Goal: Task Accomplishment & Management: Manage account settings

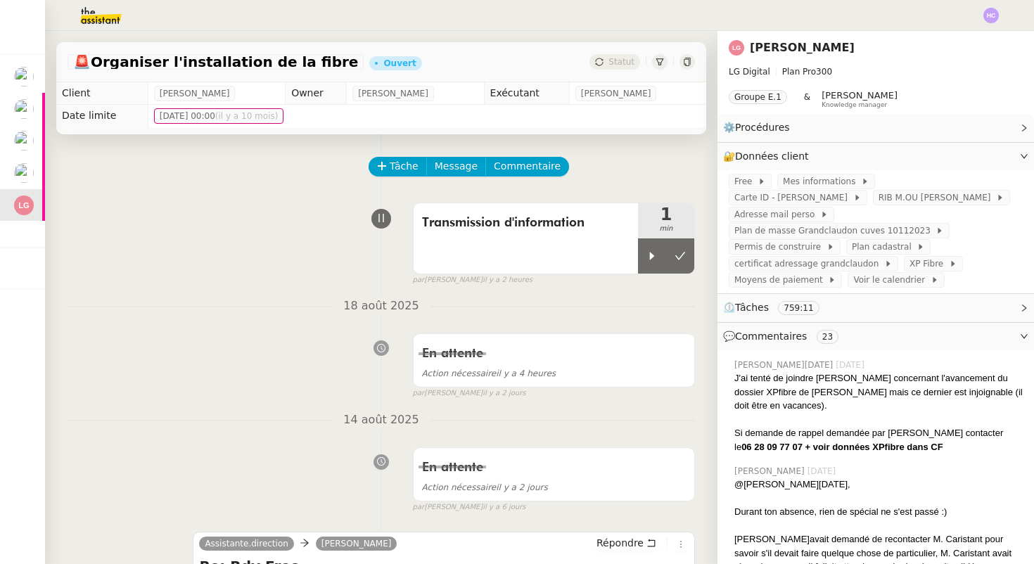
scroll to position [23, 0]
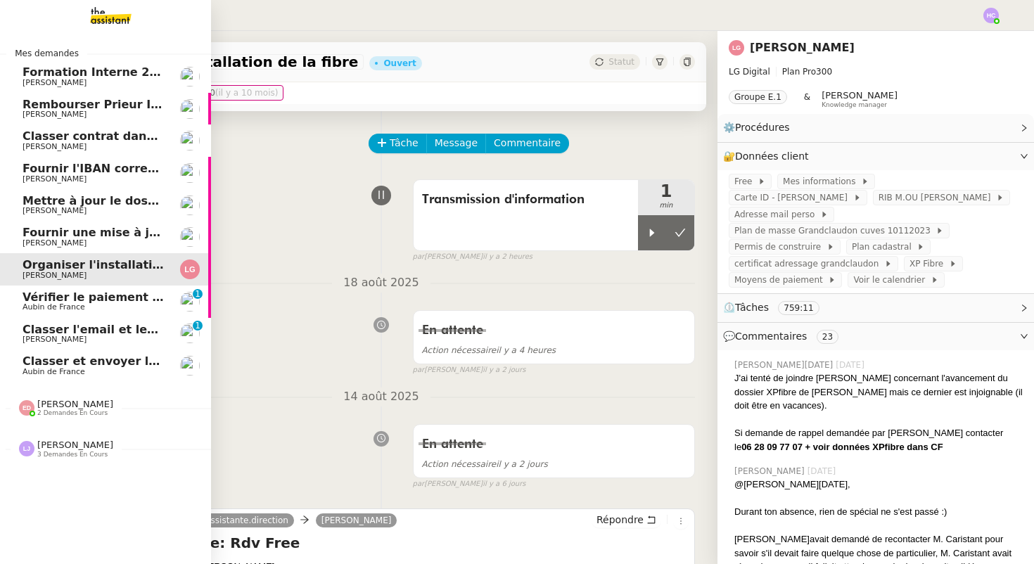
click at [49, 366] on span "Classer et envoyer la facture de renouvellement" at bounding box center [176, 360] width 307 height 13
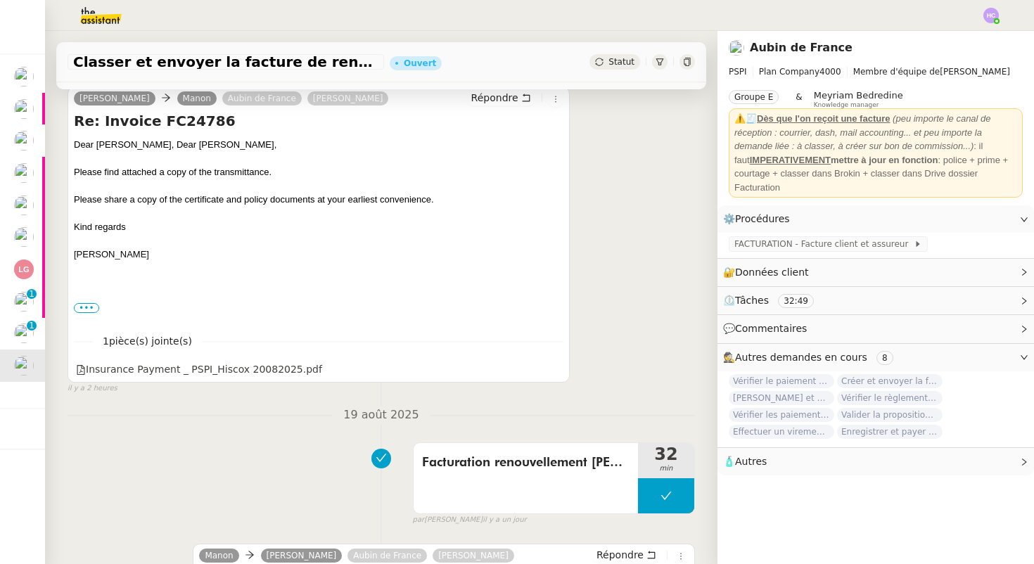
scroll to position [279, 0]
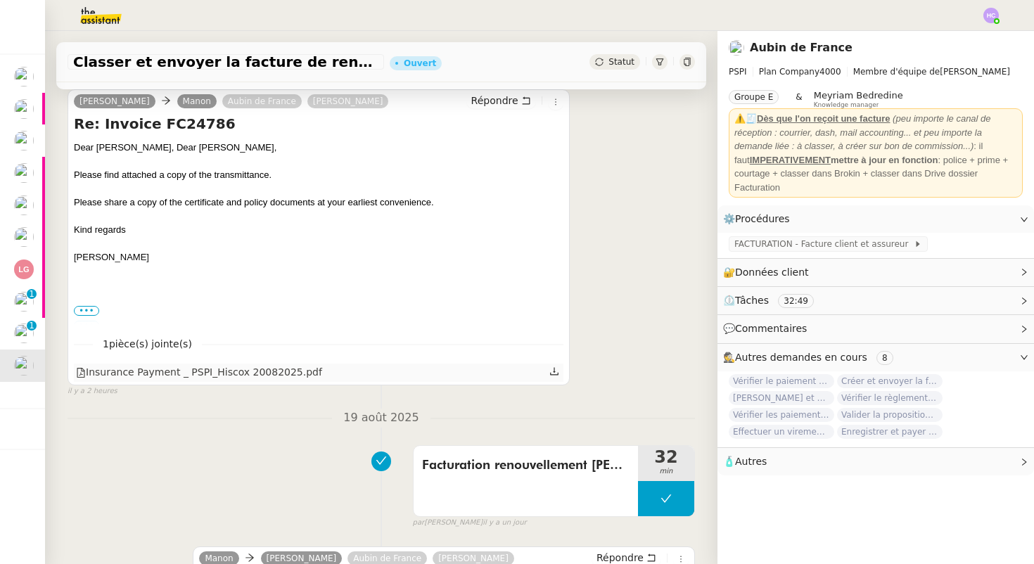
click at [552, 372] on icon at bounding box center [554, 371] width 10 height 10
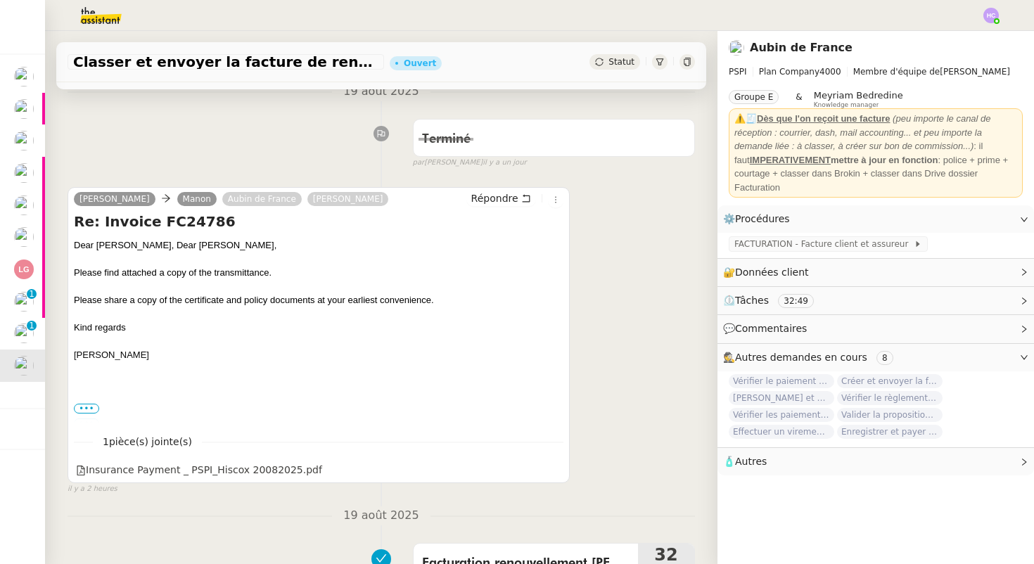
scroll to position [176, 0]
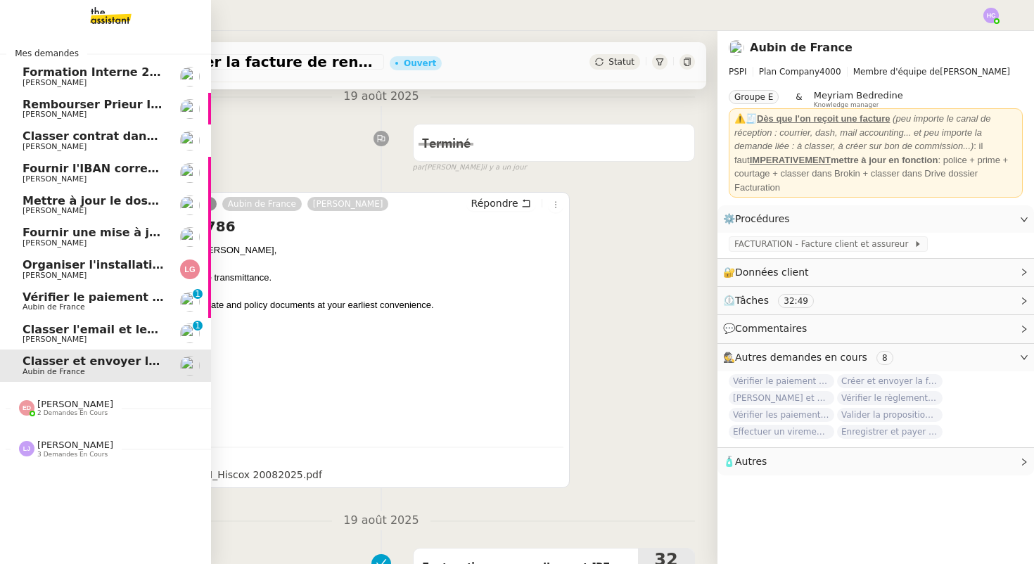
click at [51, 455] on span "3 demandes en cours" at bounding box center [72, 455] width 70 height 8
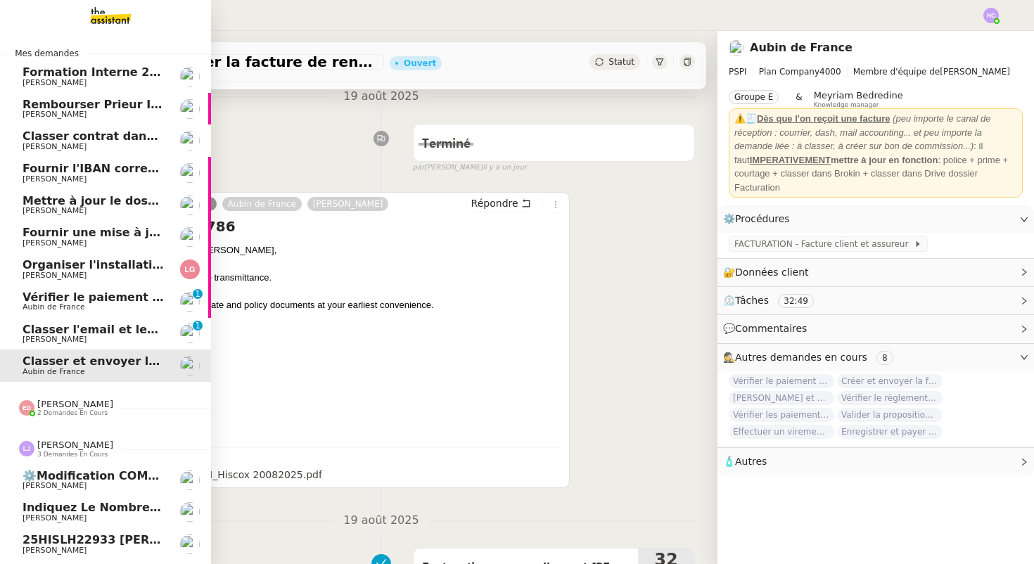
click at [65, 446] on span "[PERSON_NAME]" at bounding box center [75, 445] width 76 height 11
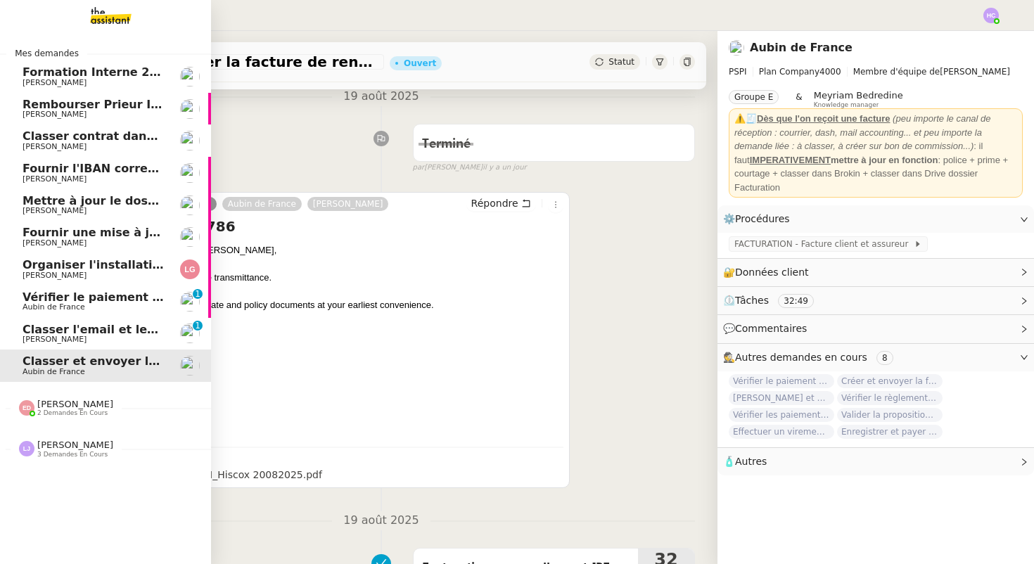
click at [100, 342] on span "[PERSON_NAME]" at bounding box center [94, 340] width 142 height 8
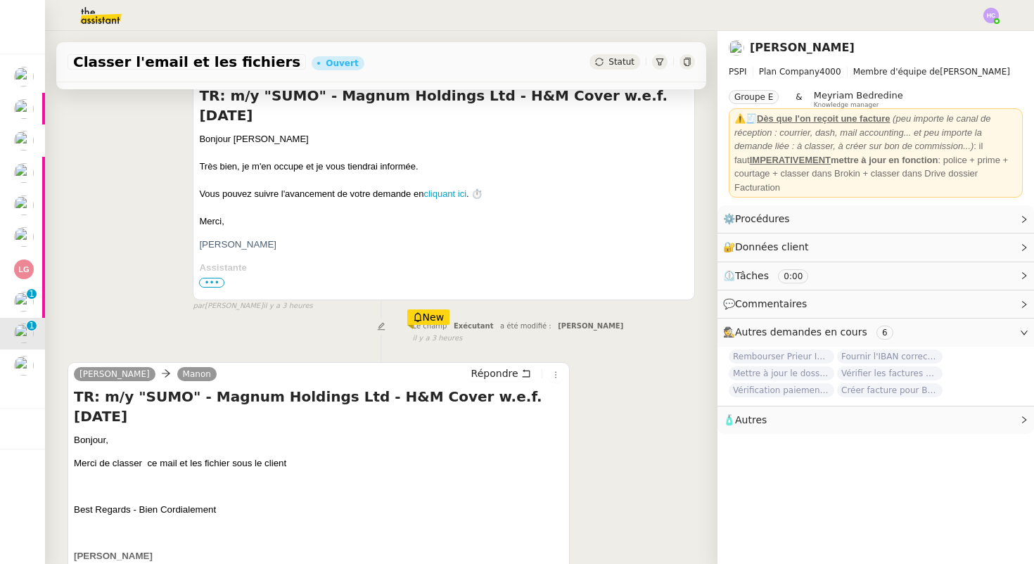
scroll to position [420, 0]
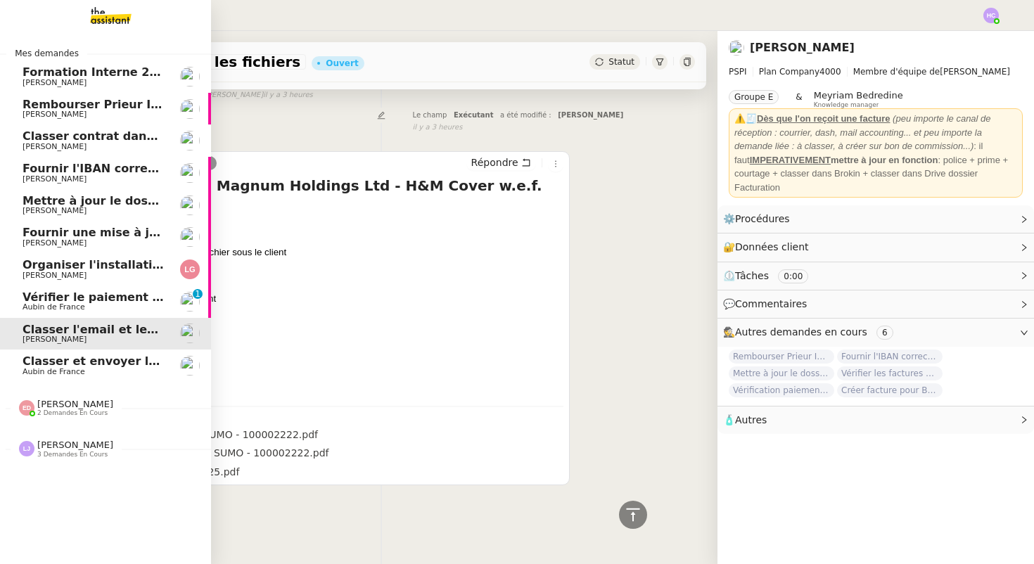
click at [34, 299] on span "Vérifier le paiement Sambouk Properties" at bounding box center [152, 296] width 259 height 13
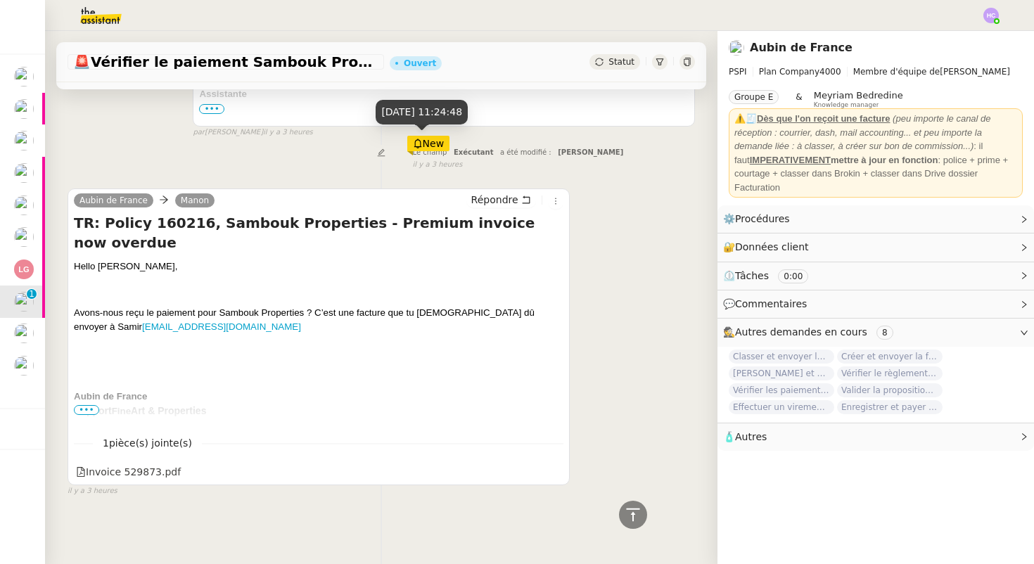
scroll to position [383, 0]
click at [976, 241] on link "Modifier" at bounding box center [986, 247] width 40 height 16
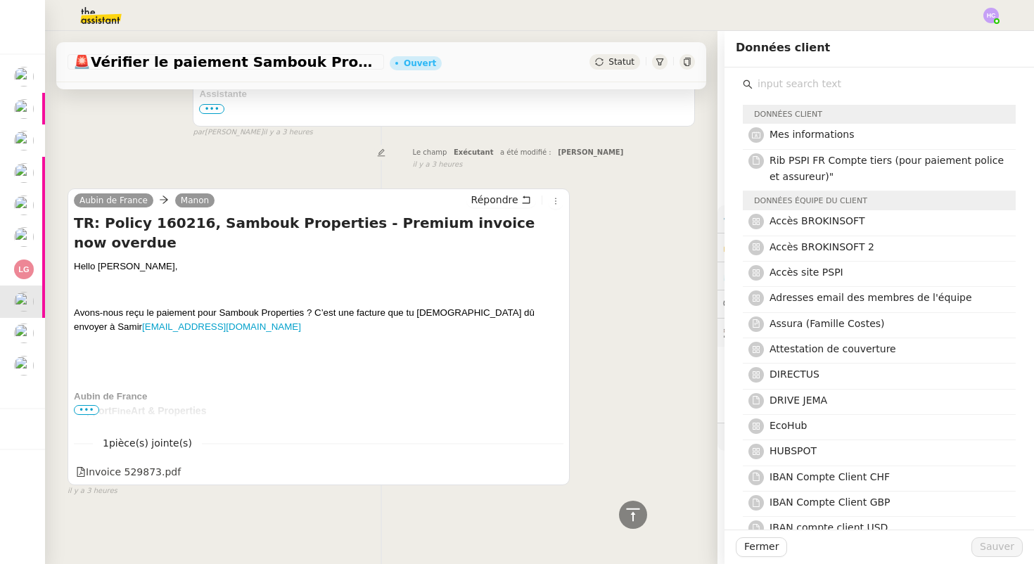
click at [787, 81] on input "text" at bounding box center [884, 84] width 263 height 19
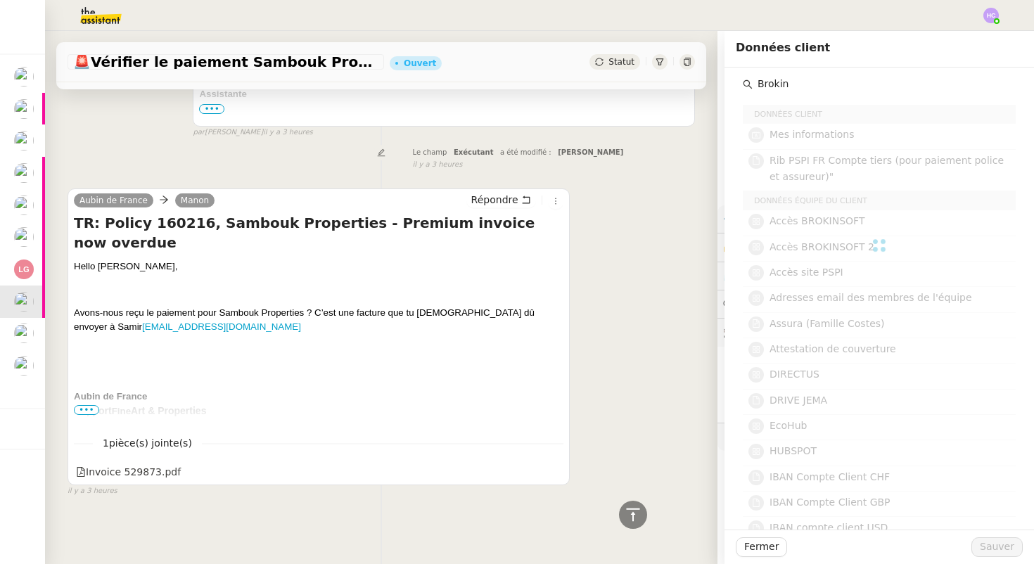
type input "Brokin"
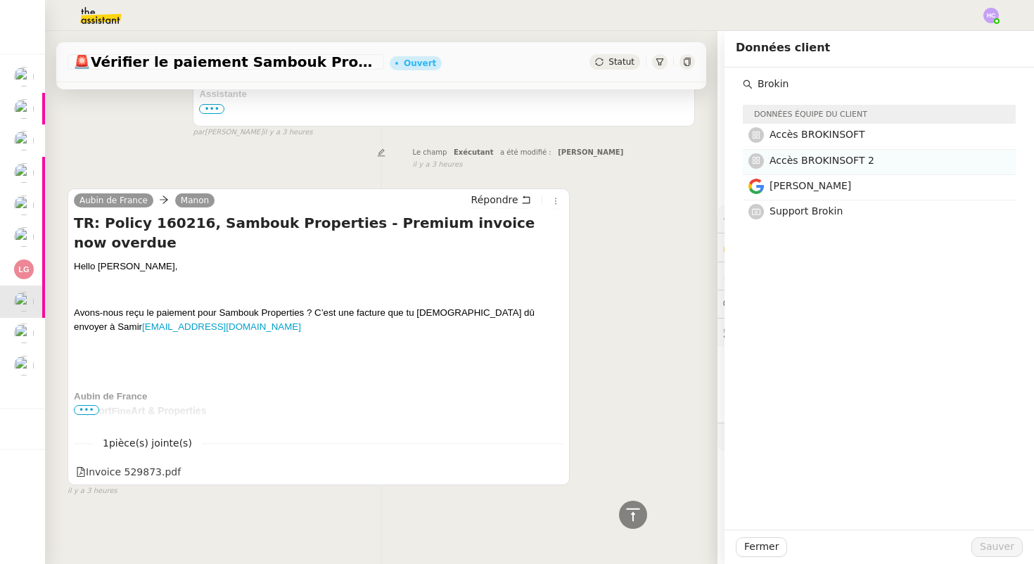
click at [821, 160] on span "Accès BROKINSOFT 2" at bounding box center [821, 160] width 105 height 11
click at [996, 544] on span "Sauver" at bounding box center [997, 547] width 34 height 16
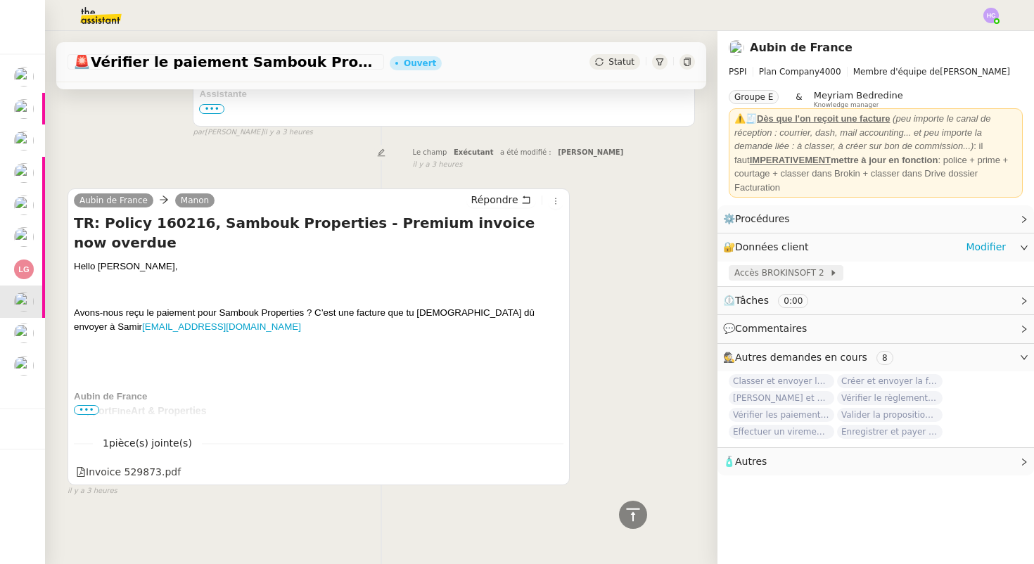
click at [780, 270] on span "Accès BROKINSOFT 2" at bounding box center [781, 273] width 95 height 14
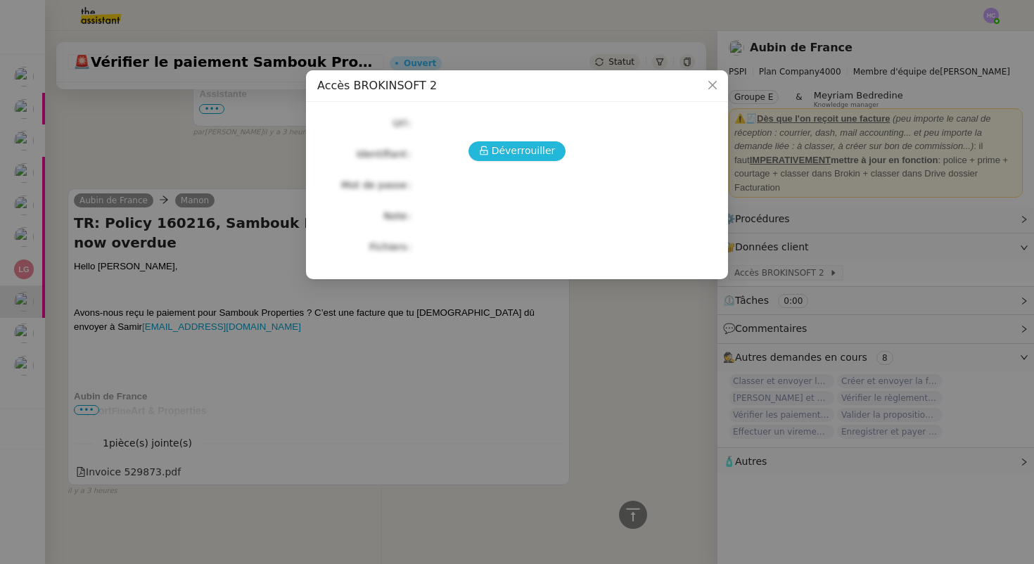
click at [497, 155] on span "Déverrouiller" at bounding box center [524, 151] width 64 height 16
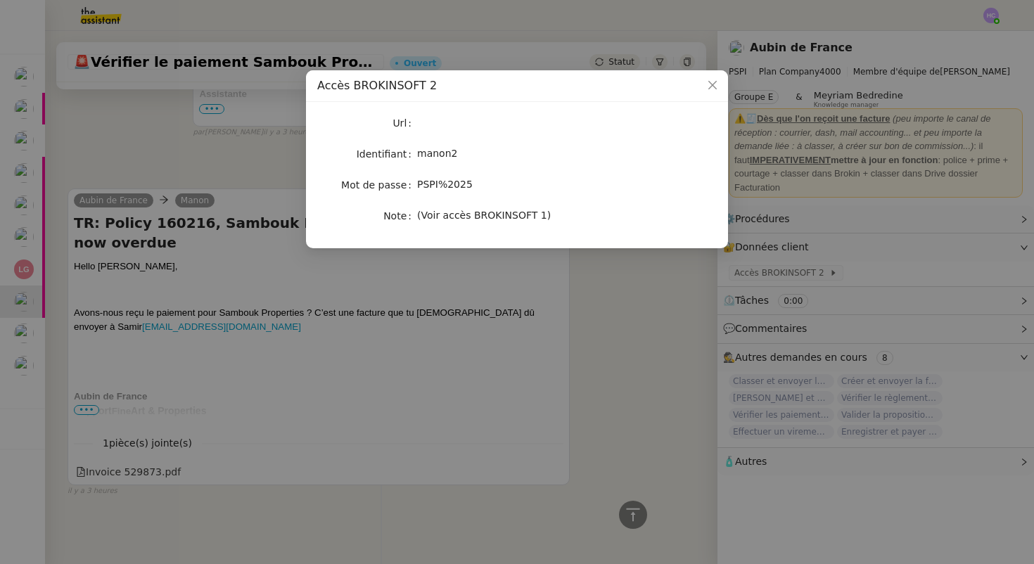
click at [457, 155] on div "manon2" at bounding box center [533, 154] width 233 height 16
click at [449, 185] on span "PSPI%2025" at bounding box center [445, 184] width 56 height 11
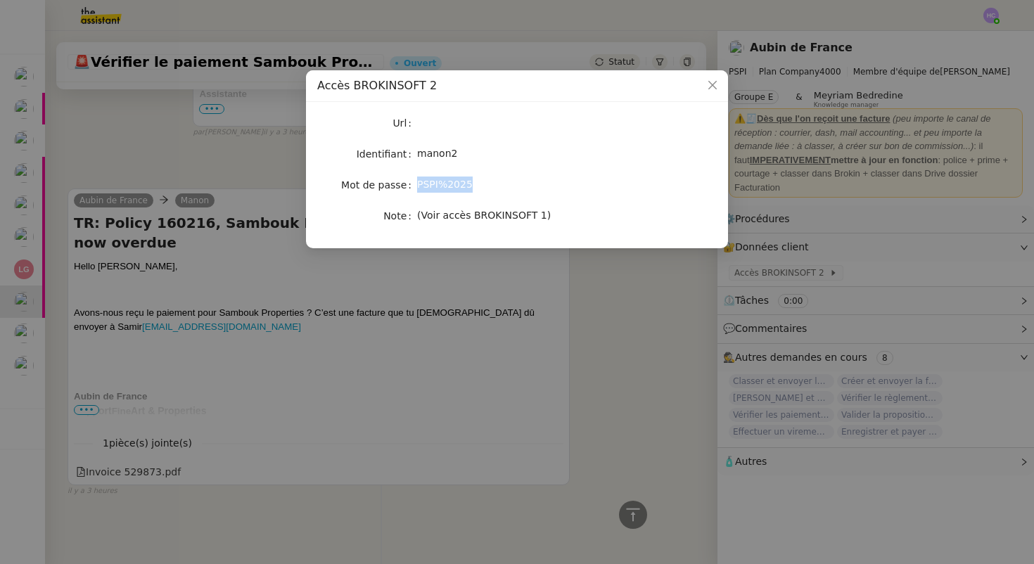
click at [449, 185] on span "PSPI%2025" at bounding box center [445, 184] width 56 height 11
click at [499, 181] on div "PSPI%2025" at bounding box center [533, 185] width 233 height 16
click at [411, 339] on nz-modal-container "Accès BROKINSOFT 2 Url Identifiant manon2 Mot de passe PSPI%2025 Note (Voir acc…" at bounding box center [517, 282] width 1034 height 564
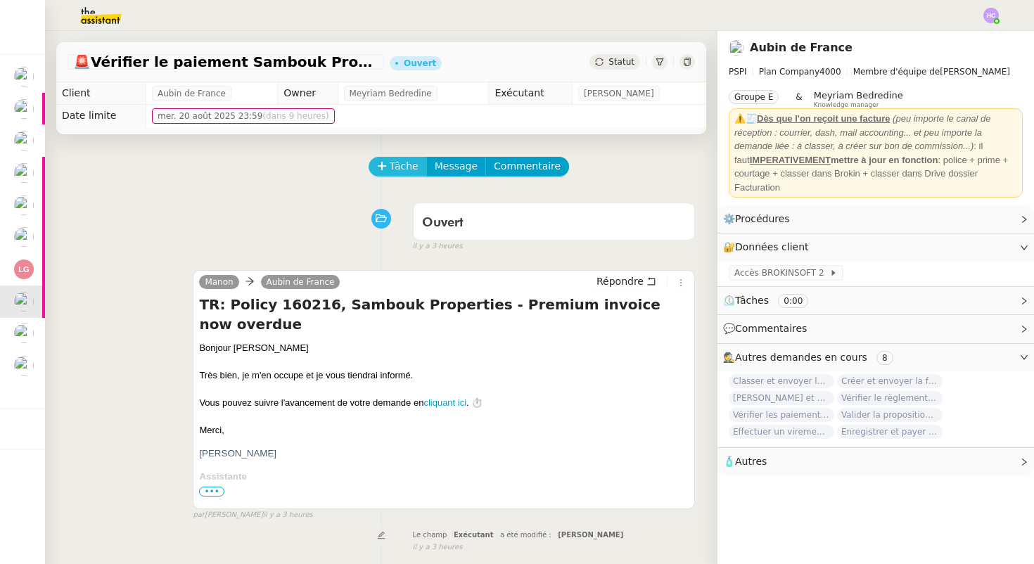
click at [386, 174] on button "Tâche" at bounding box center [398, 167] width 58 height 20
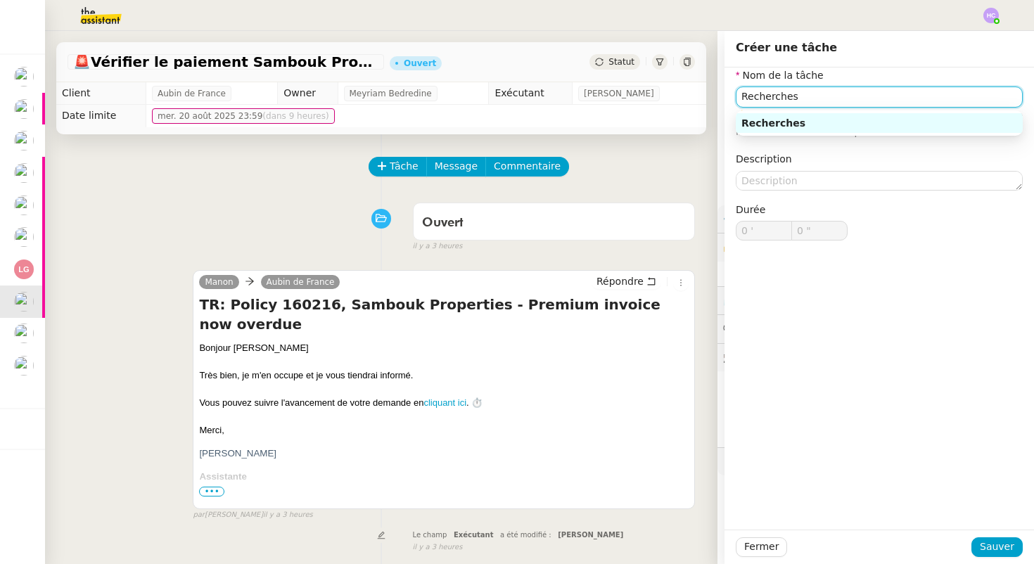
click at [807, 124] on div "Recherches" at bounding box center [879, 123] width 276 height 13
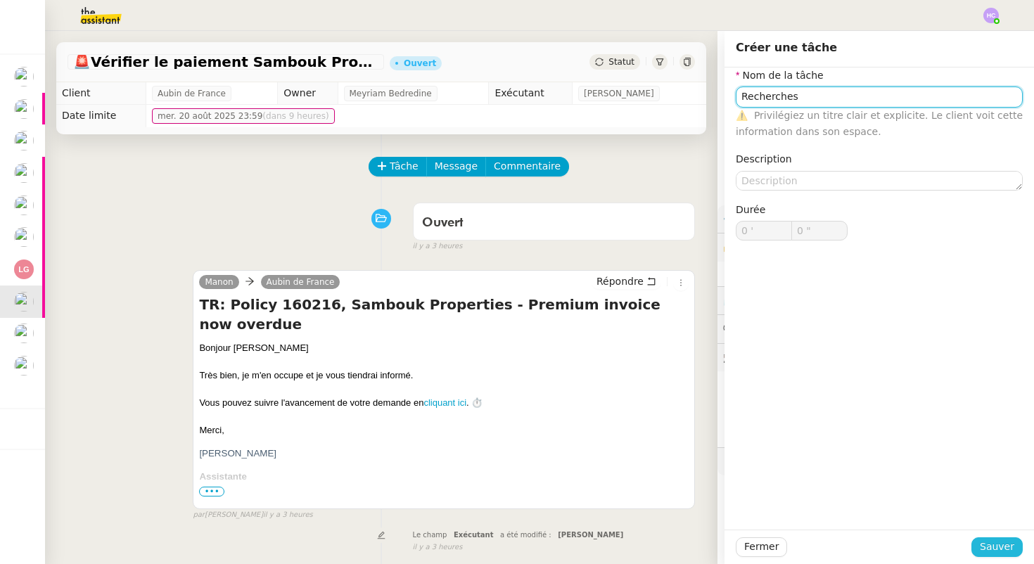
type input "Recherches"
click at [1002, 539] on span "Sauver" at bounding box center [997, 547] width 34 height 16
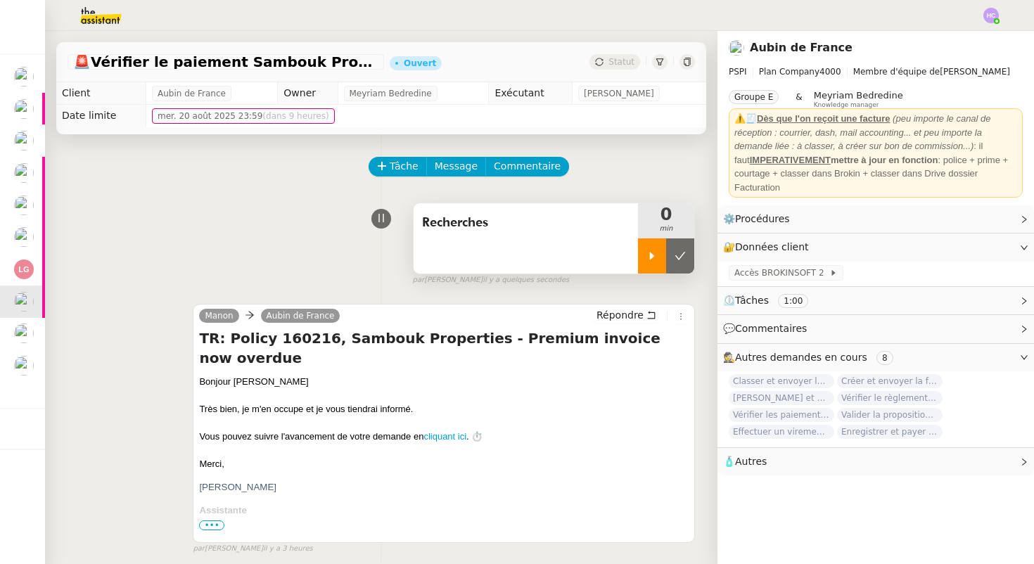
click at [652, 249] on div at bounding box center [652, 255] width 28 height 35
click at [667, 258] on icon at bounding box center [665, 255] width 11 height 11
click at [614, 174] on div "Tâche Message Commentaire" at bounding box center [532, 174] width 325 height 34
click at [644, 246] on div at bounding box center [652, 255] width 28 height 35
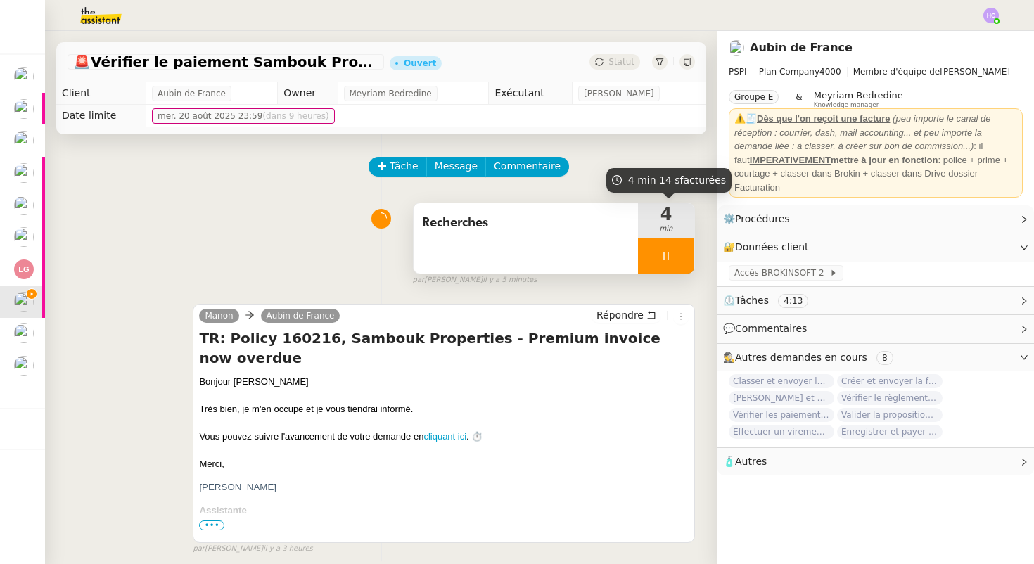
click at [656, 245] on div at bounding box center [666, 255] width 56 height 35
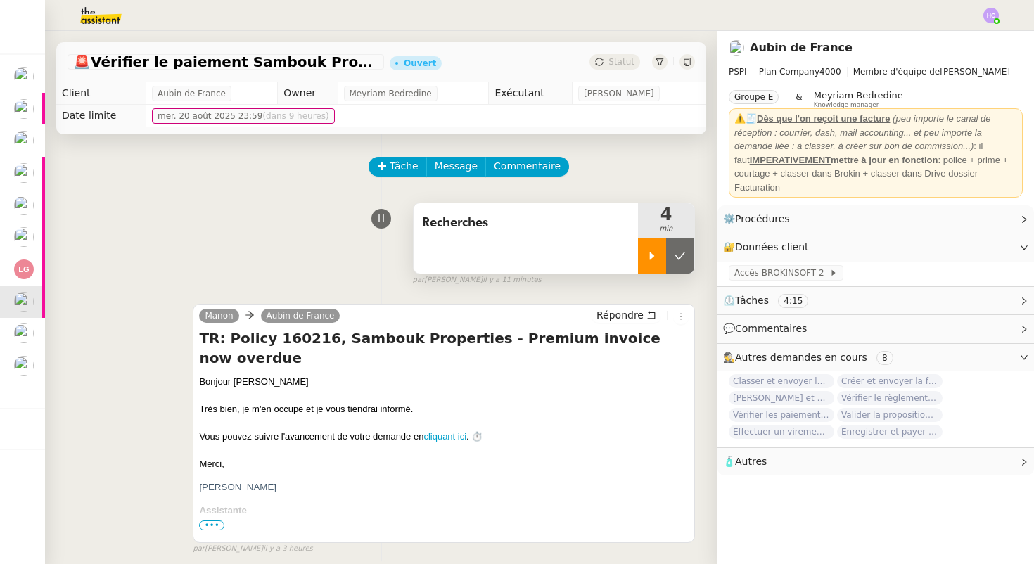
click at [652, 261] on icon at bounding box center [651, 255] width 11 height 11
click at [669, 255] on icon at bounding box center [665, 255] width 11 height 11
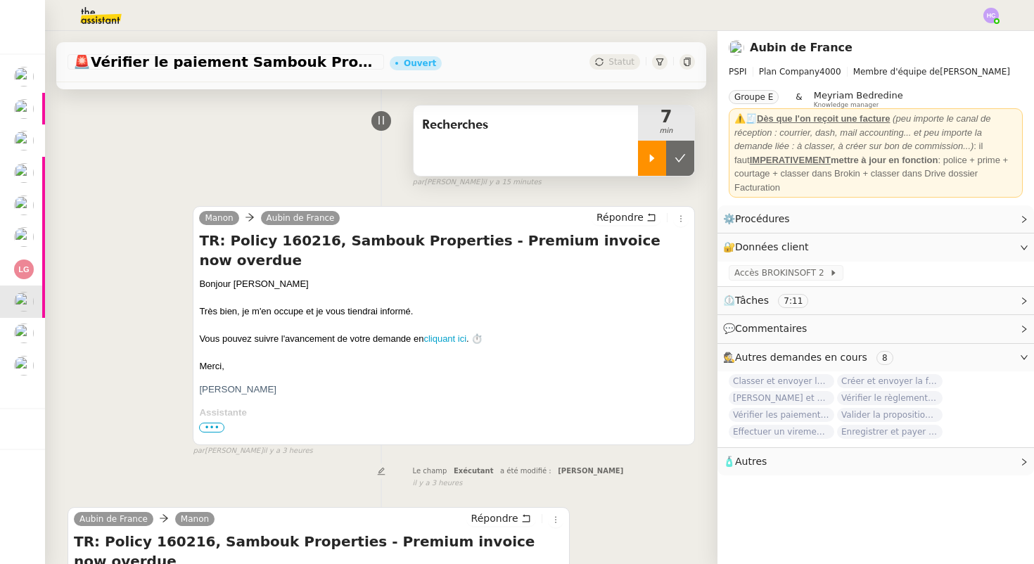
scroll to position [95, 0]
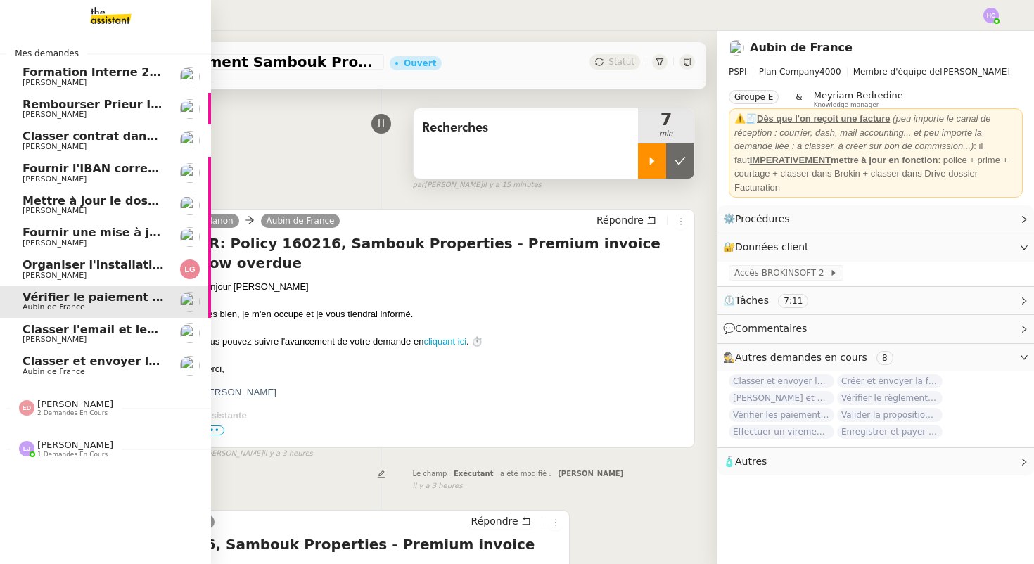
click at [124, 357] on span "Classer et envoyer la facture de renouvellement" at bounding box center [176, 360] width 307 height 13
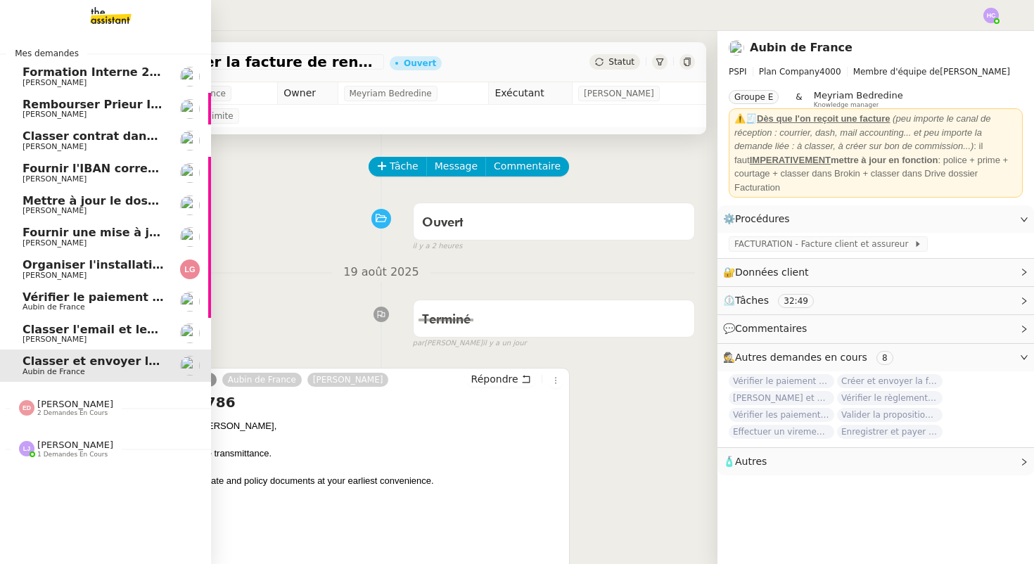
click at [68, 332] on span "Classer l'email et les fichiers" at bounding box center [114, 329] width 182 height 13
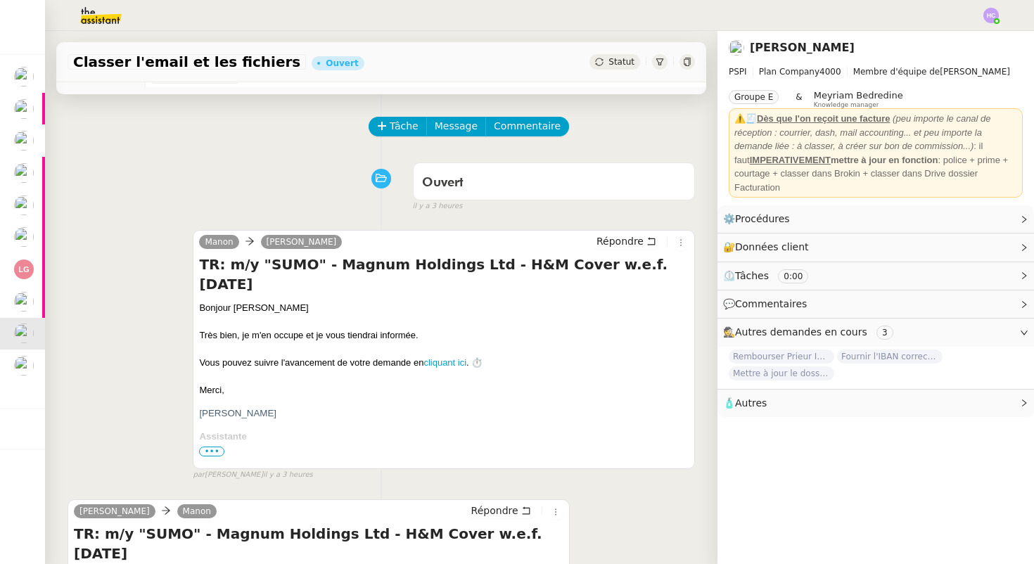
scroll to position [41, 0]
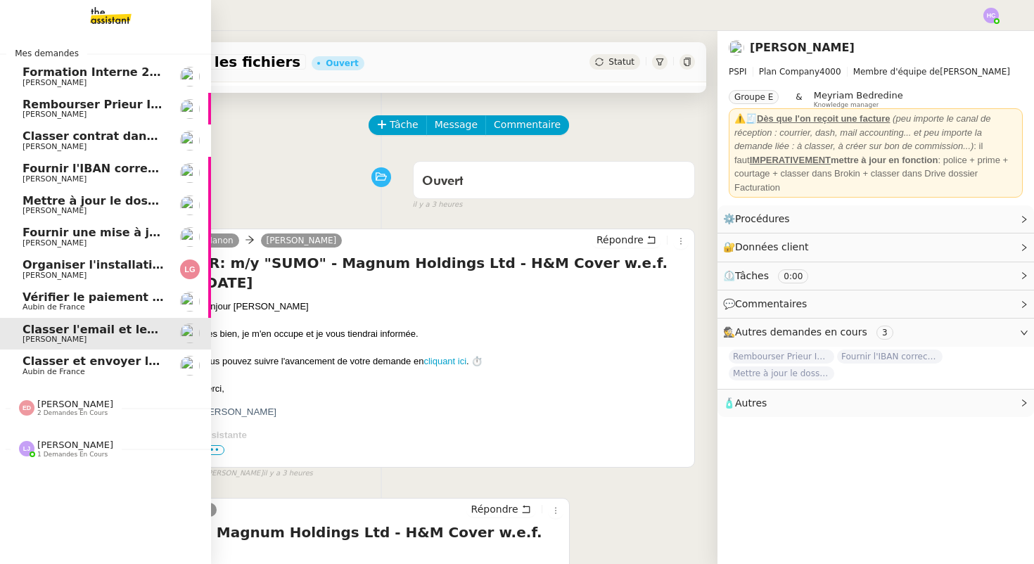
click at [51, 364] on span "Classer et envoyer la facture de renouvellement" at bounding box center [176, 360] width 307 height 13
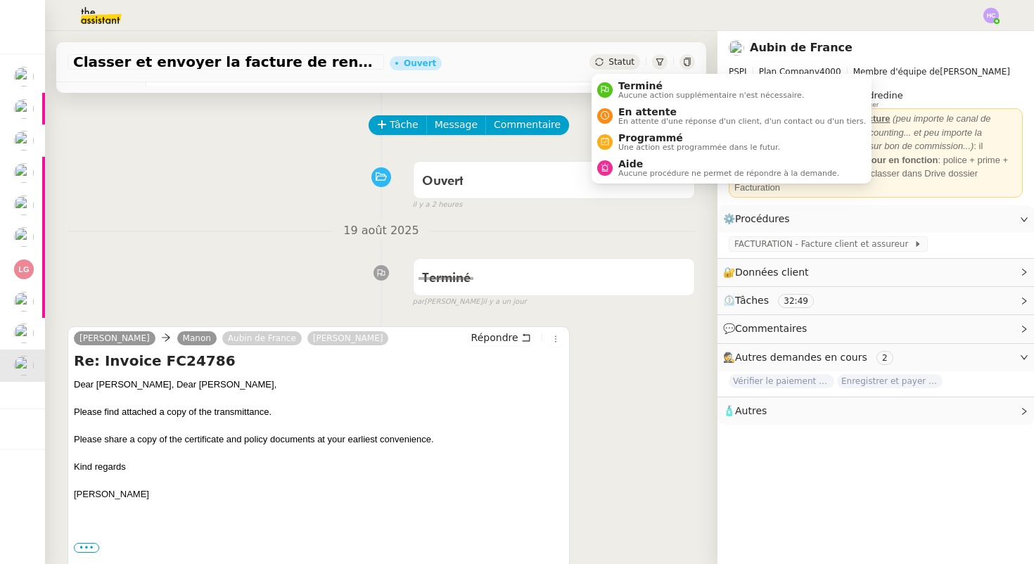
click at [610, 63] on span "Statut" at bounding box center [621, 62] width 26 height 10
click at [640, 116] on span "En attente" at bounding box center [742, 111] width 248 height 11
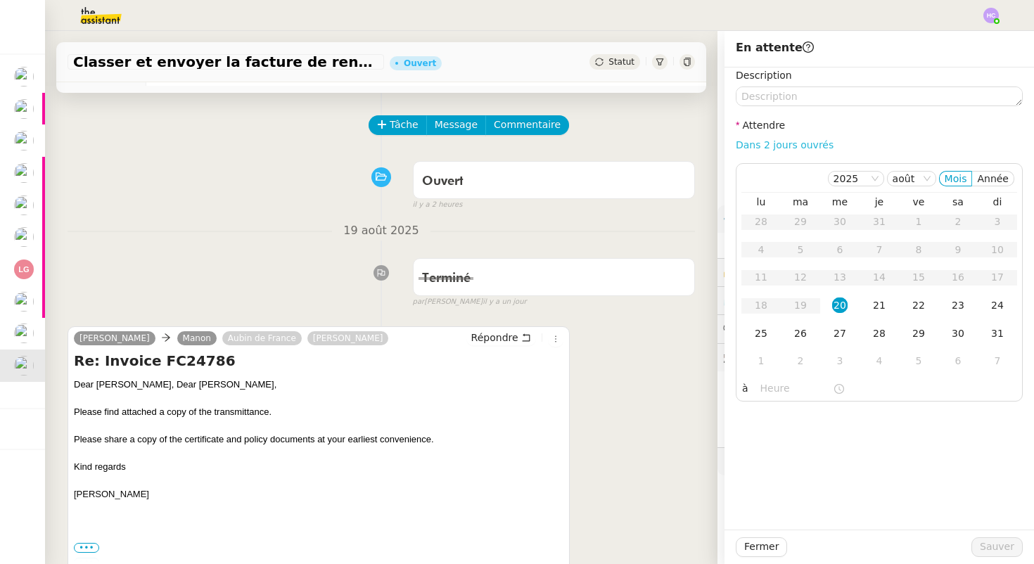
click at [774, 148] on link "Dans 2 jours ouvrés" at bounding box center [785, 144] width 98 height 11
type input "07:00"
click at [992, 542] on span "Sauver" at bounding box center [997, 547] width 34 height 16
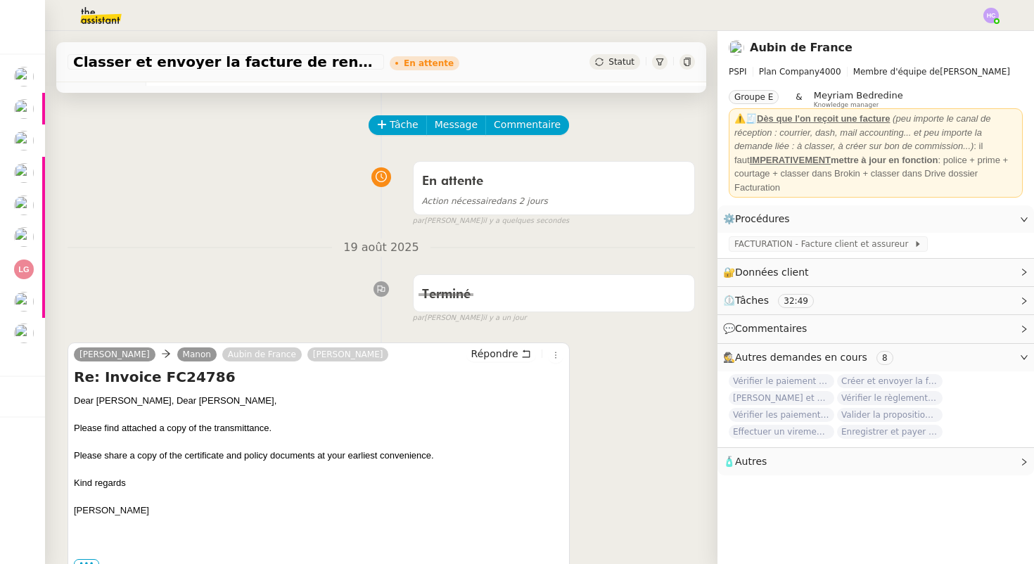
click at [618, 64] on span "Statut" at bounding box center [621, 62] width 26 height 10
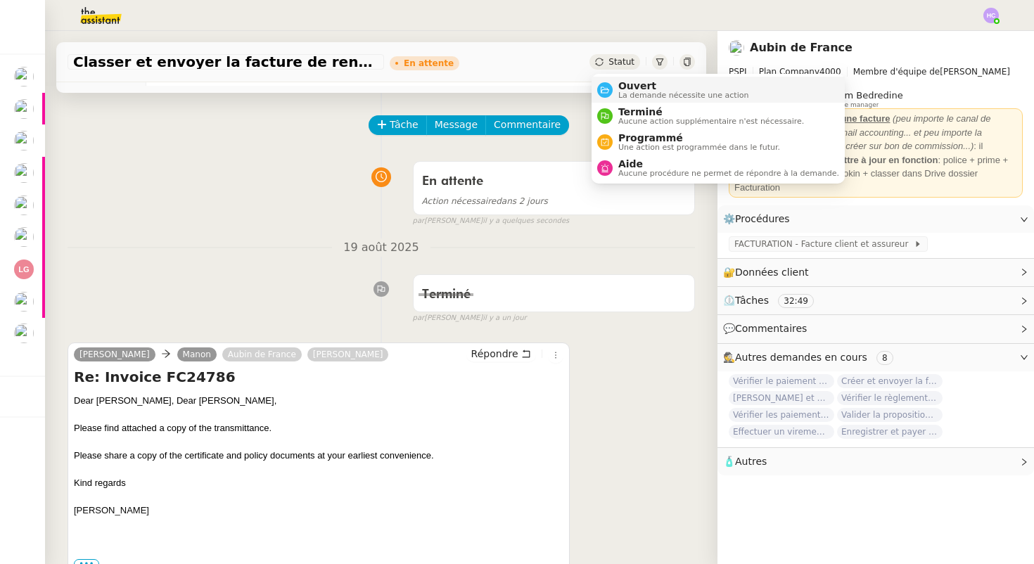
click at [619, 93] on span "La demande nécessite une action" at bounding box center [683, 95] width 131 height 8
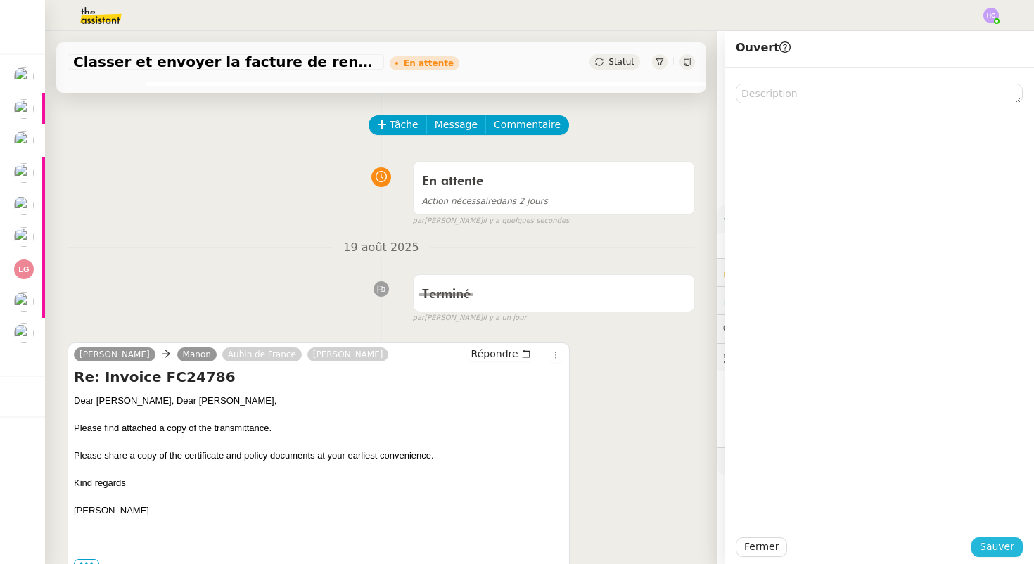
click at [983, 547] on span "Sauver" at bounding box center [997, 547] width 34 height 16
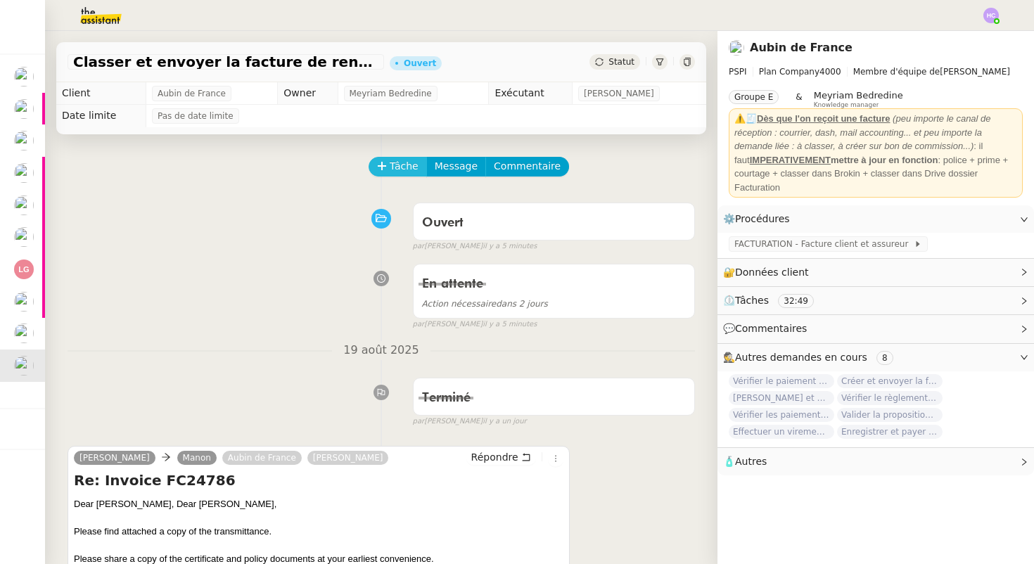
click at [401, 167] on span "Tâche" at bounding box center [404, 166] width 29 height 16
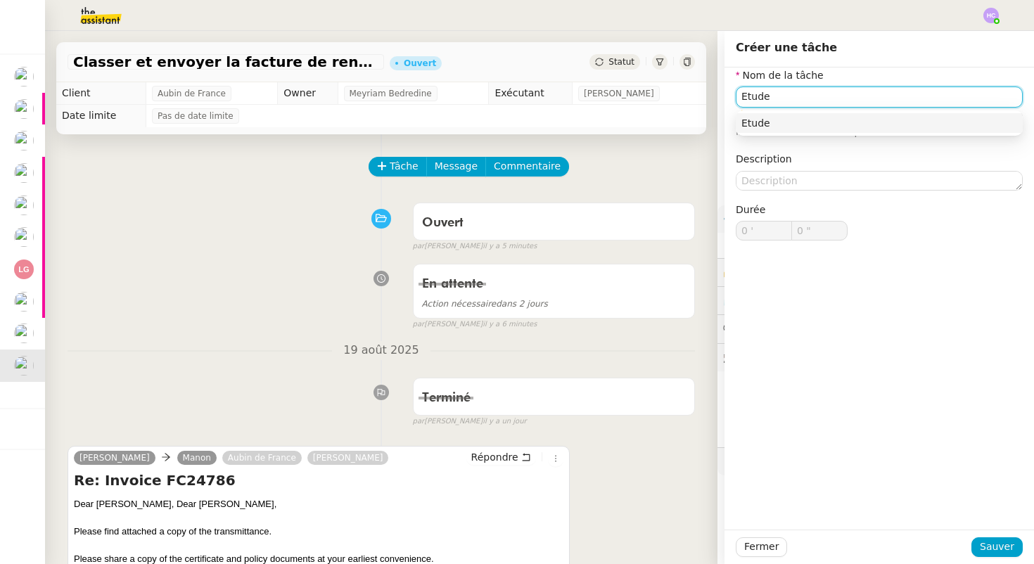
click at [772, 118] on div "Etude" at bounding box center [879, 123] width 276 height 13
type input "Etude"
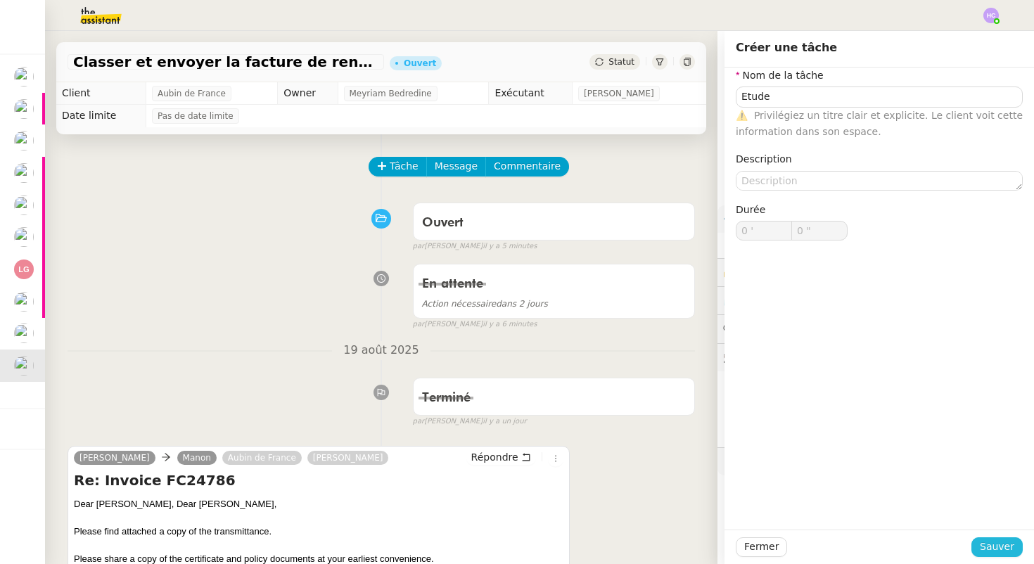
click at [1002, 543] on span "Sauver" at bounding box center [997, 547] width 34 height 16
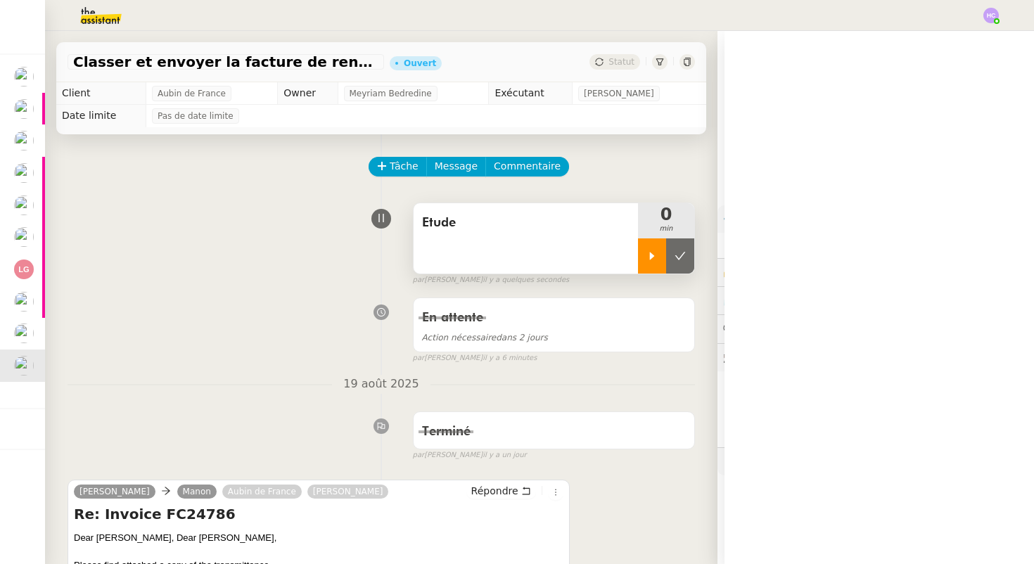
click at [642, 258] on div at bounding box center [652, 255] width 28 height 35
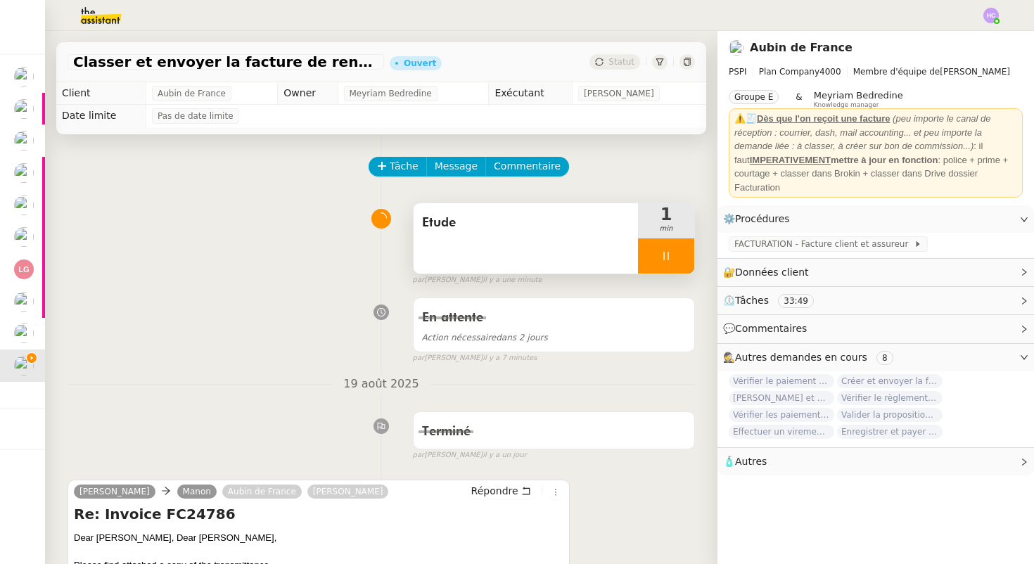
click at [660, 261] on div at bounding box center [666, 255] width 56 height 35
click at [675, 259] on icon at bounding box center [680, 255] width 11 height 11
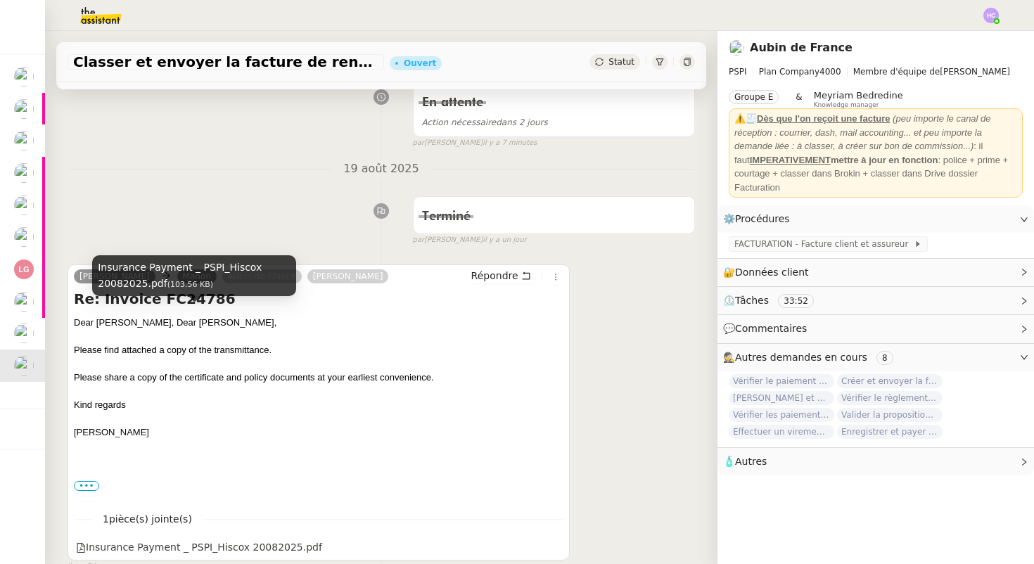
scroll to position [203, 0]
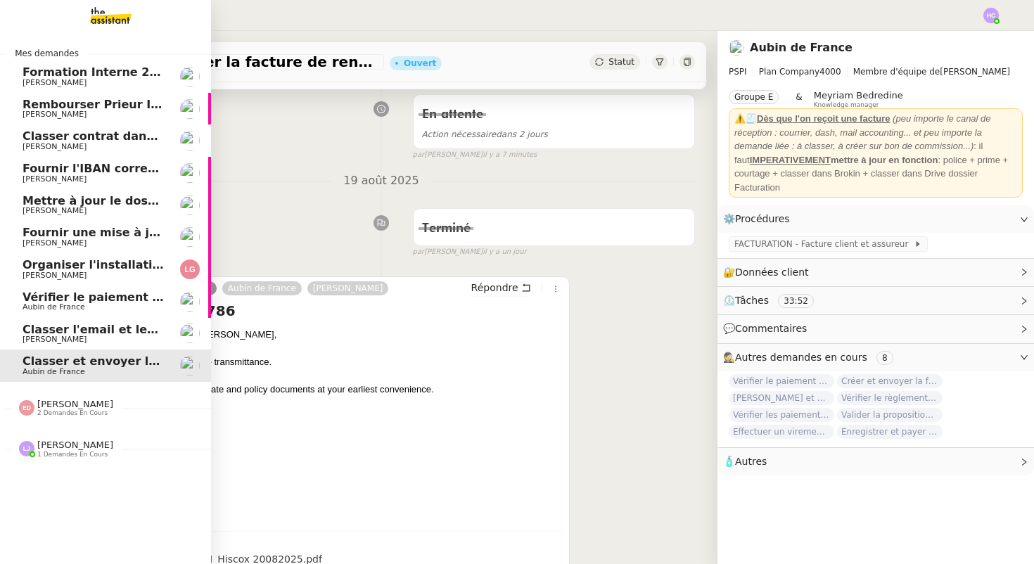
click at [59, 333] on span "Classer l'email et les fichiers" at bounding box center [114, 329] width 182 height 13
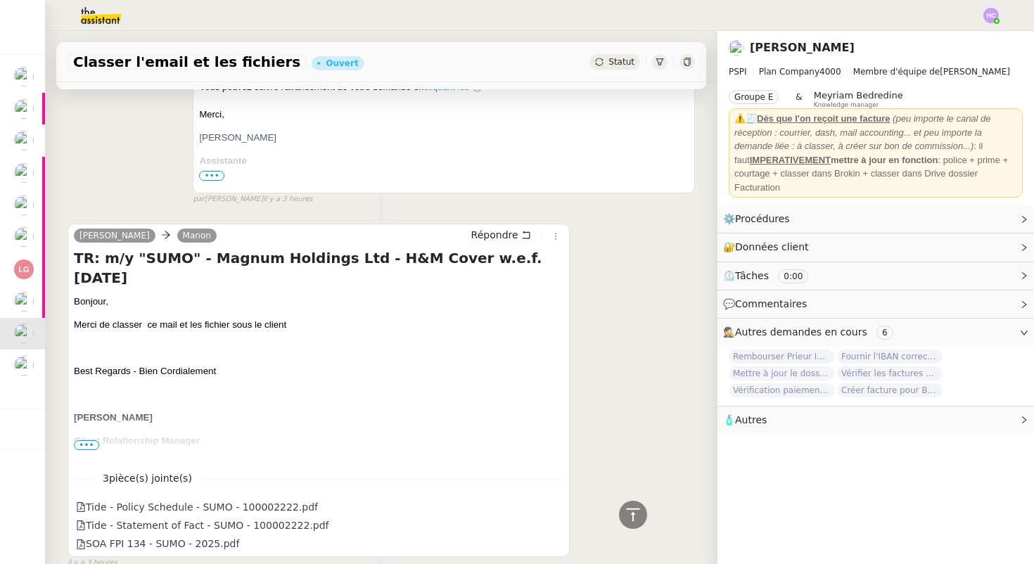
scroll to position [388, 0]
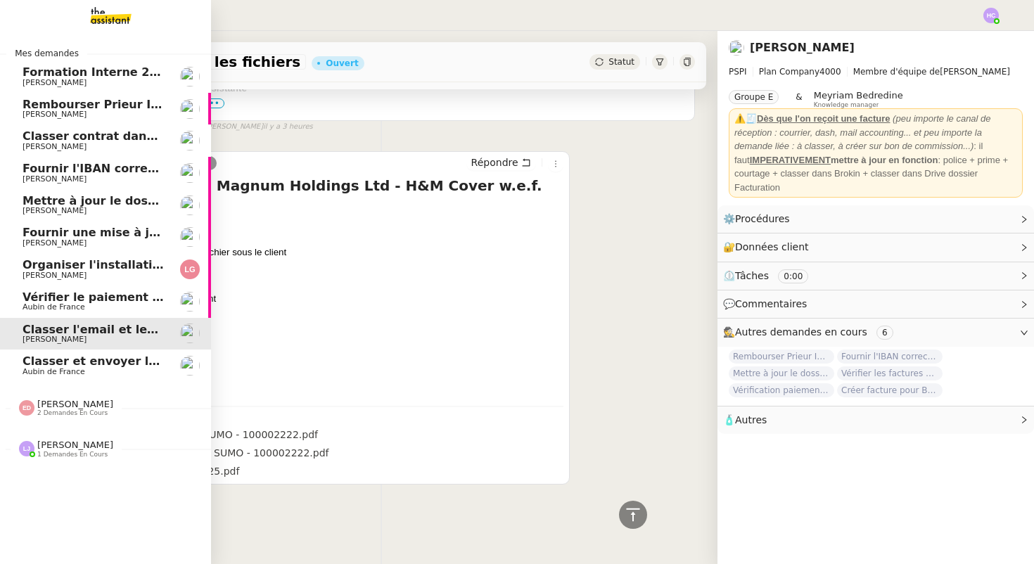
click at [77, 294] on span "Vérifier le paiement Sambouk Properties" at bounding box center [152, 296] width 259 height 13
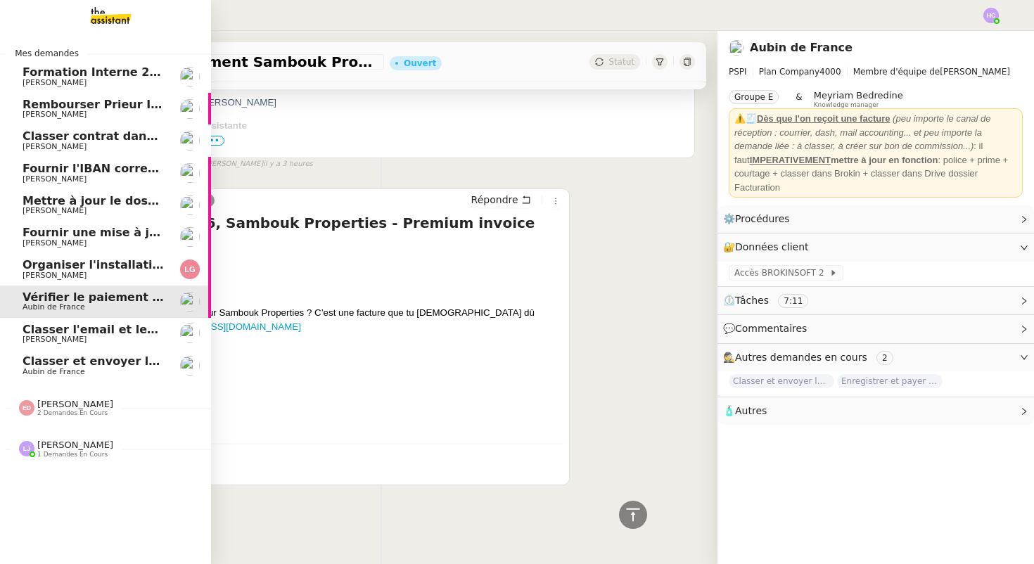
scroll to position [385, 0]
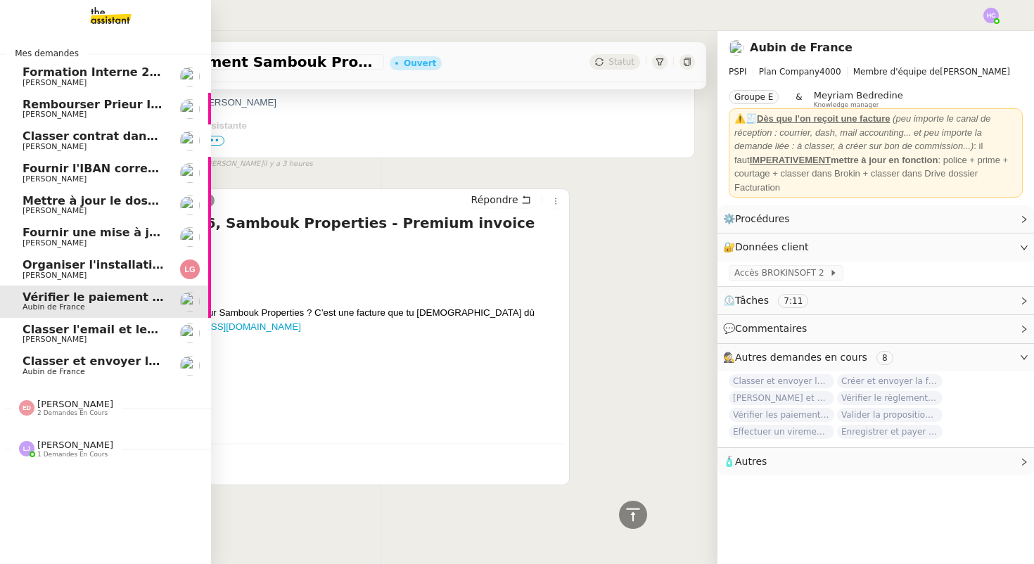
click at [54, 336] on span "[PERSON_NAME]" at bounding box center [55, 339] width 64 height 9
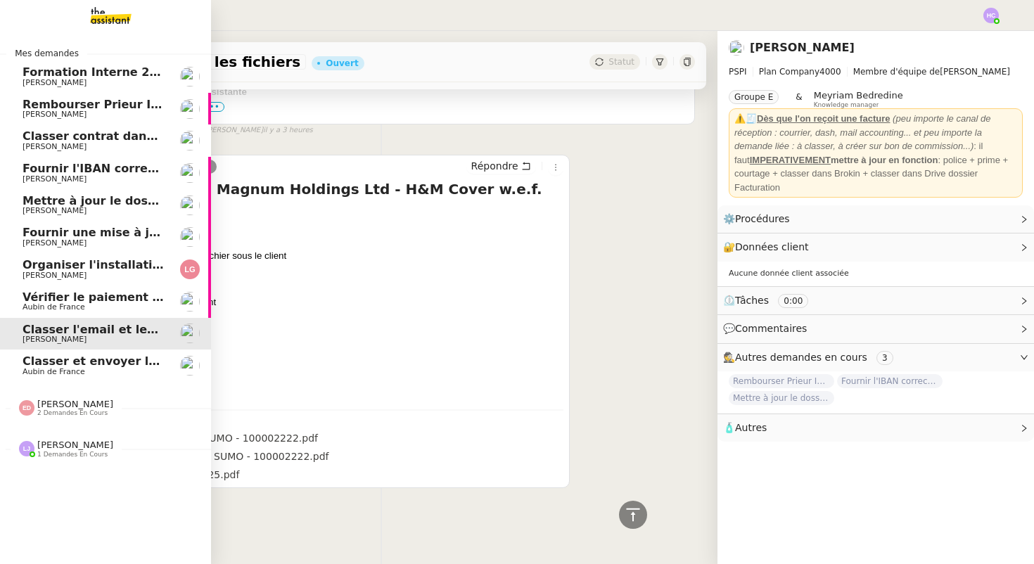
scroll to position [388, 0]
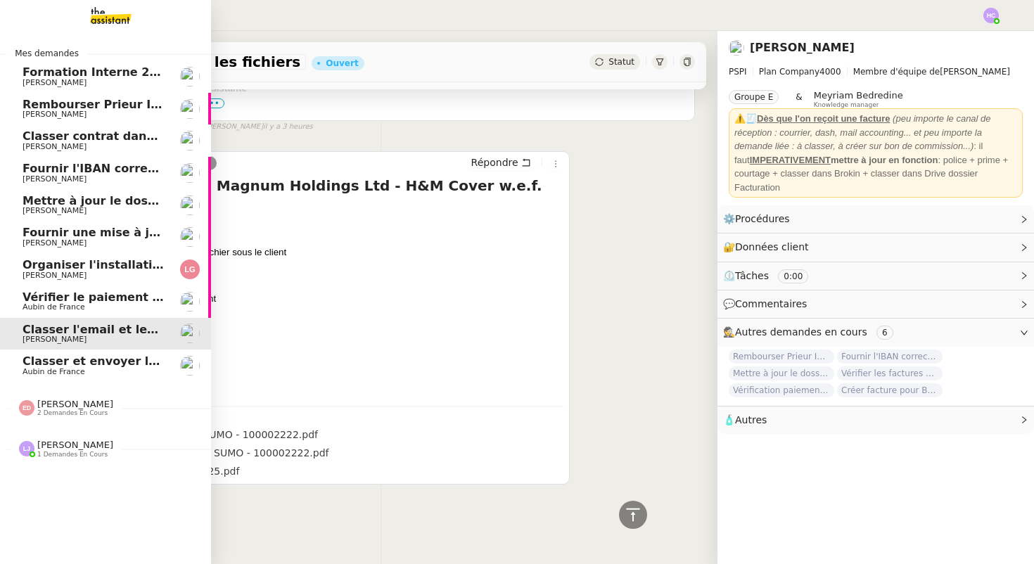
click at [53, 358] on span "Classer et envoyer la facture de renouvellement" at bounding box center [176, 360] width 307 height 13
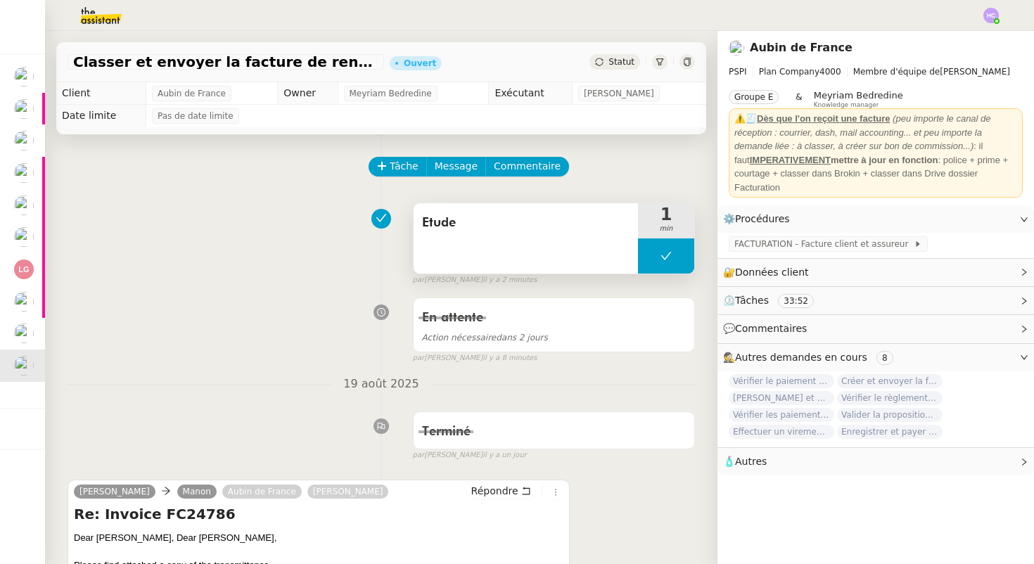
click at [660, 248] on button at bounding box center [666, 255] width 56 height 35
click at [589, 235] on div "Etude" at bounding box center [526, 238] width 224 height 70
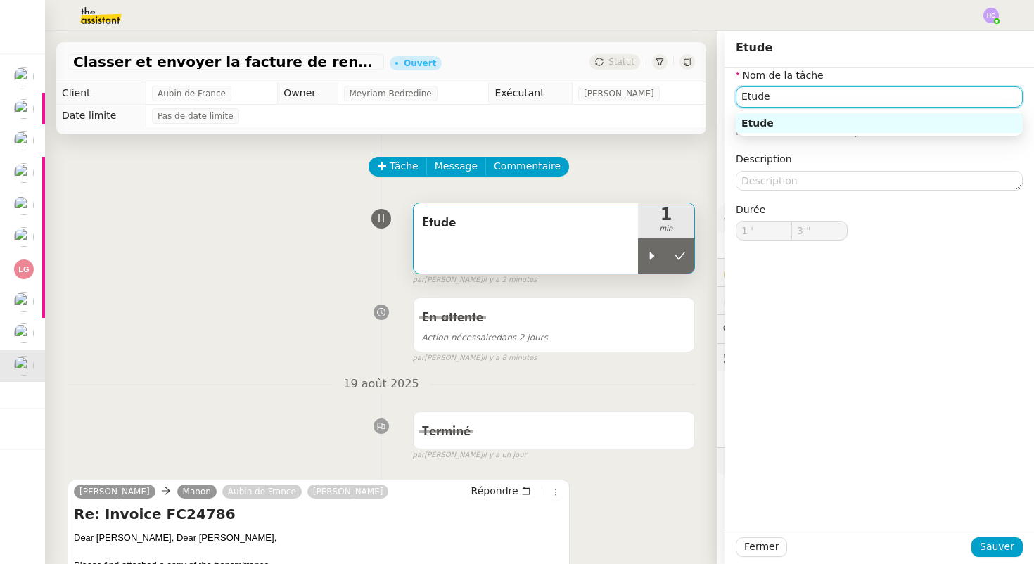
drag, startPoint x: 799, startPoint y: 100, endPoint x: 608, endPoint y: 98, distance: 191.3
click at [608, 98] on app-ticket "Classer et envoyer la facture de renouvellement Ouvert Statut Client Aubin de F…" at bounding box center [539, 297] width 989 height 533
click at [871, 126] on div "Transmission d'informations" at bounding box center [879, 123] width 276 height 13
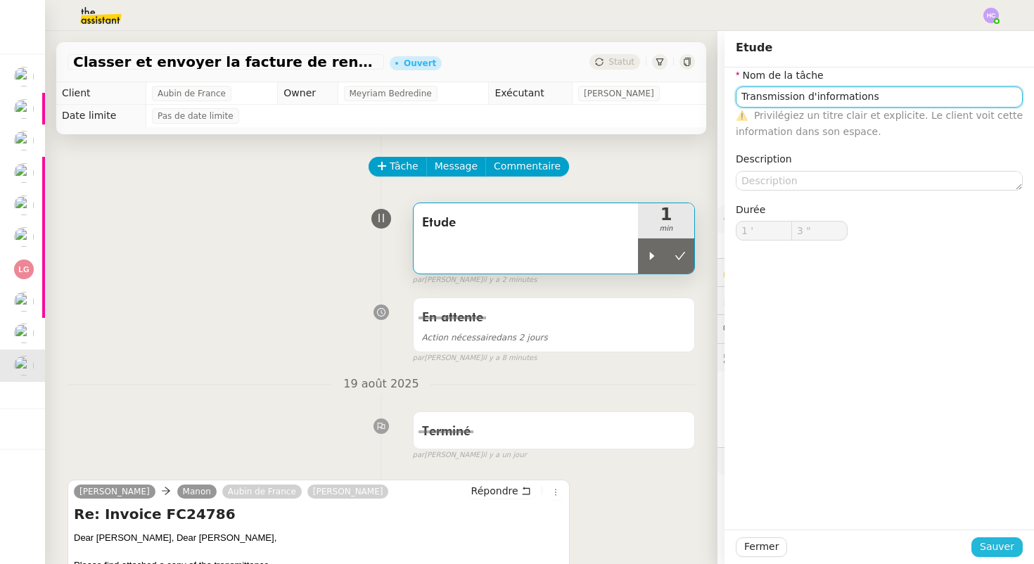
type input "Transmission d'informations"
click at [996, 539] on span "Sauver" at bounding box center [997, 547] width 34 height 16
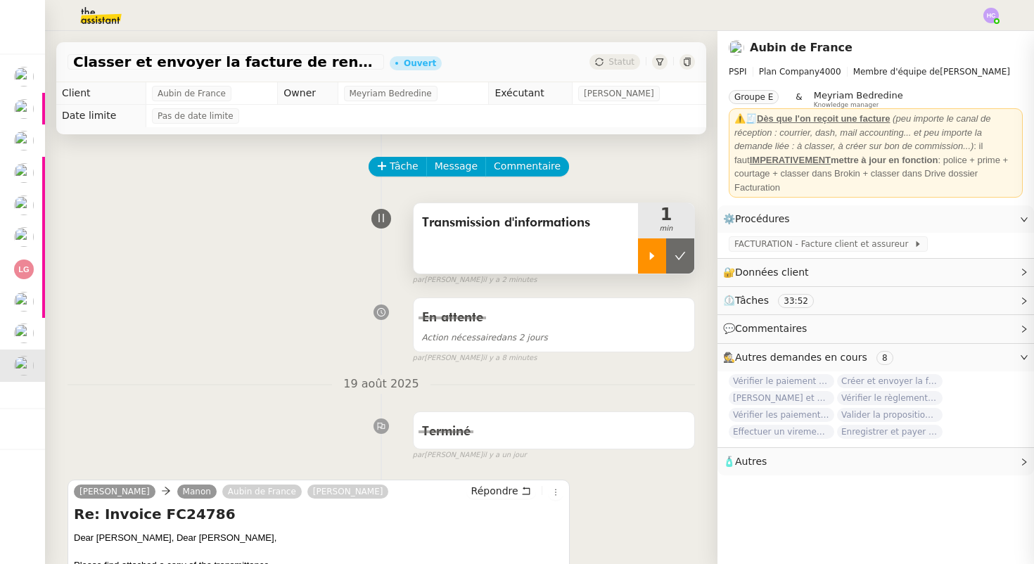
click at [656, 256] on icon at bounding box center [651, 255] width 11 height 11
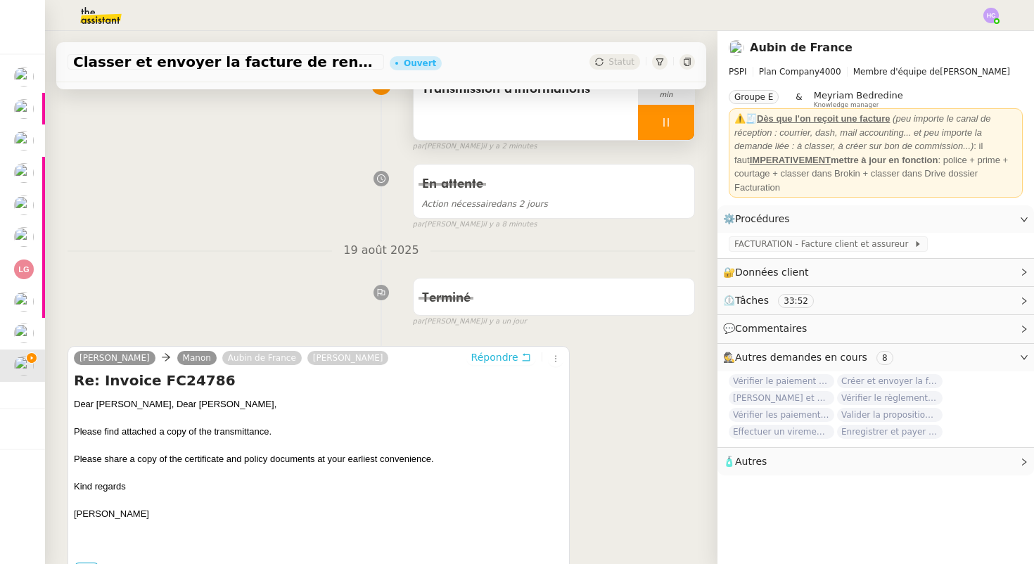
scroll to position [153, 0]
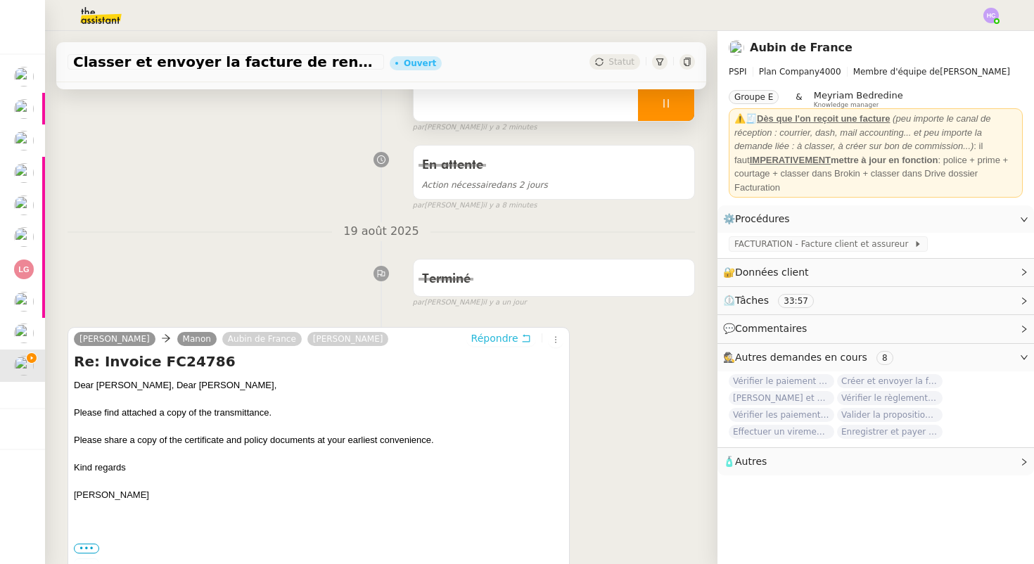
click at [496, 334] on span "Répondre" at bounding box center [494, 338] width 47 height 14
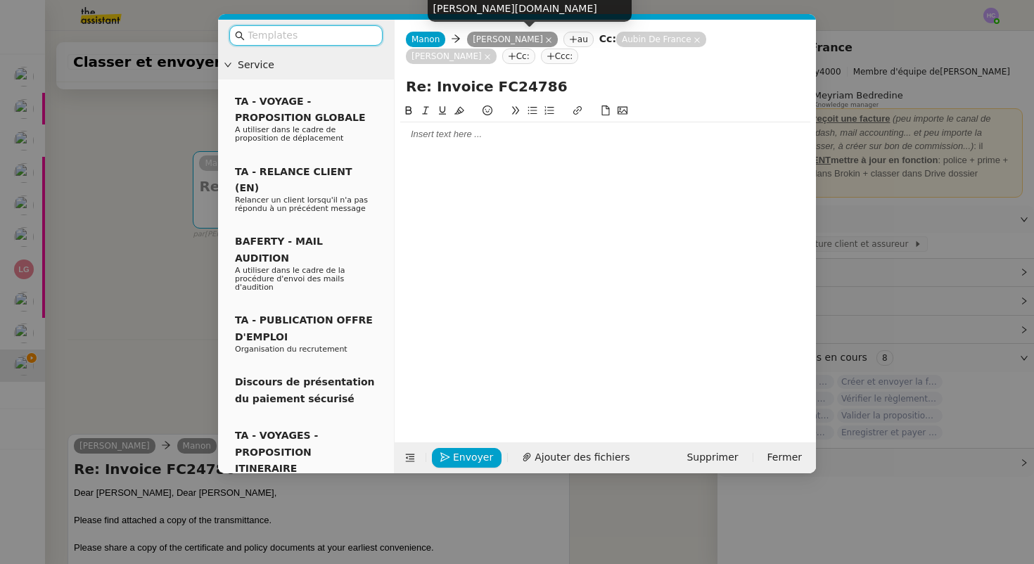
click at [546, 40] on icon at bounding box center [549, 40] width 6 height 6
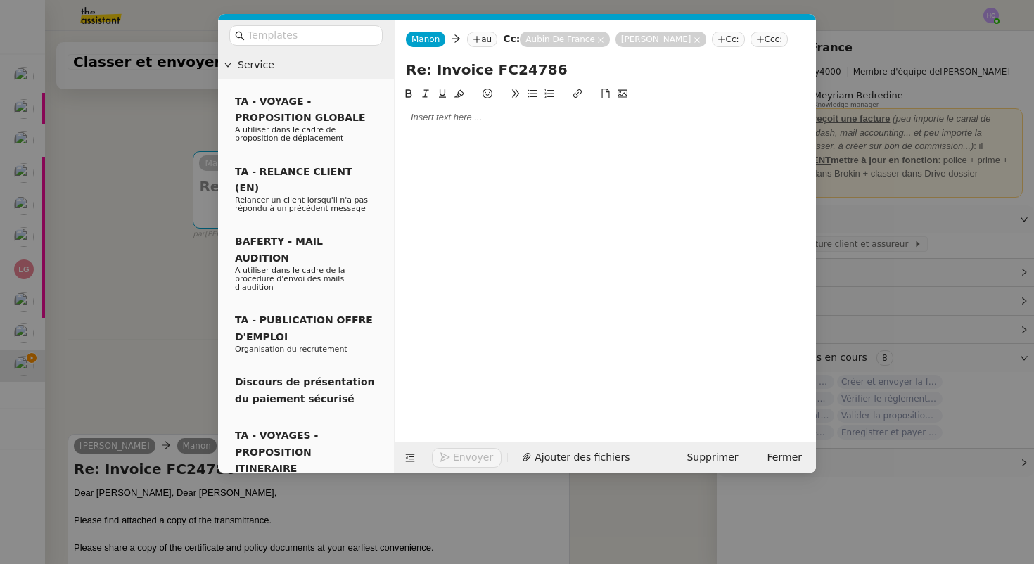
click at [443, 117] on div at bounding box center [605, 117] width 410 height 13
click at [486, 41] on nz-tag "au" at bounding box center [482, 39] width 30 height 15
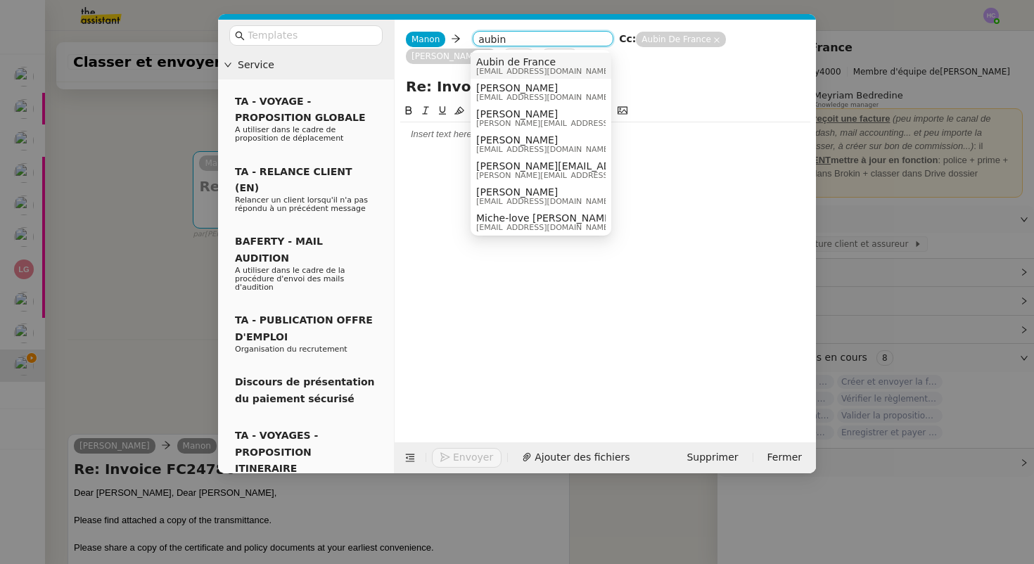
type input "aubin"
click at [535, 68] on span "[EMAIL_ADDRESS][DOMAIN_NAME]" at bounding box center [543, 72] width 135 height 8
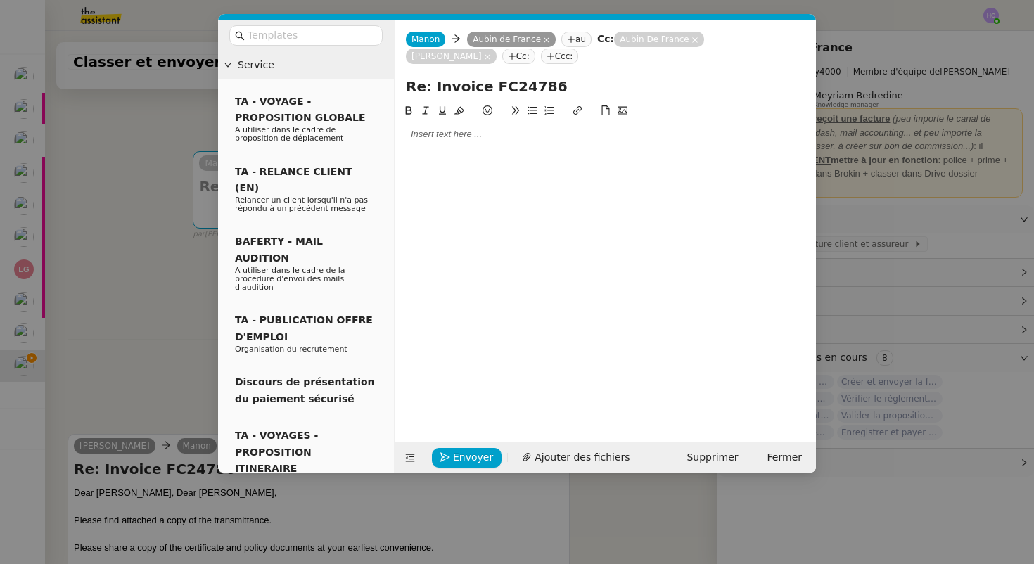
click at [436, 134] on div at bounding box center [605, 134] width 410 height 13
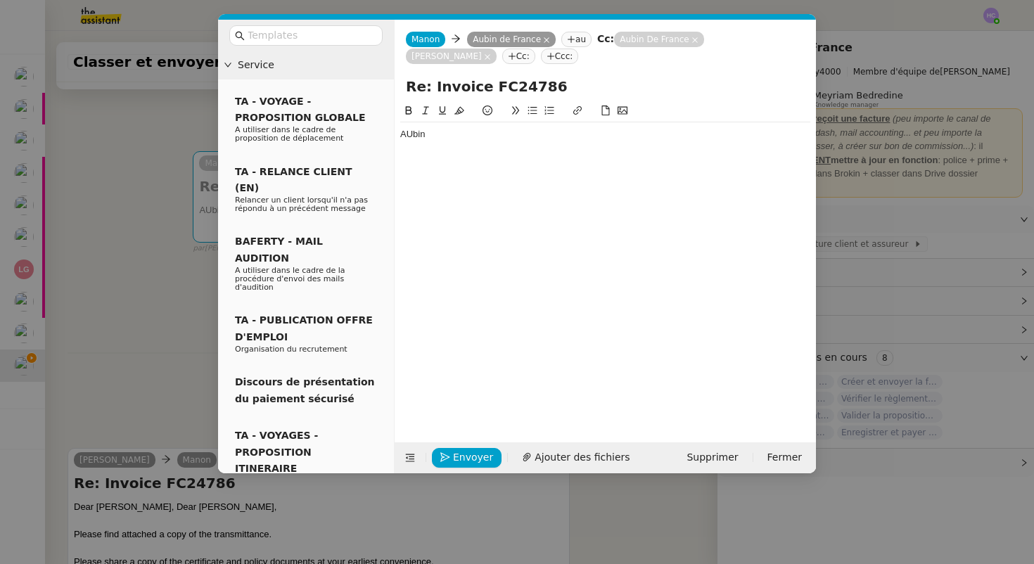
click at [189, 302] on nz-modal-container "Service TA - VOYAGE - PROPOSITION GLOBALE A utiliser dans le cadre de propositi…" at bounding box center [517, 282] width 1034 height 564
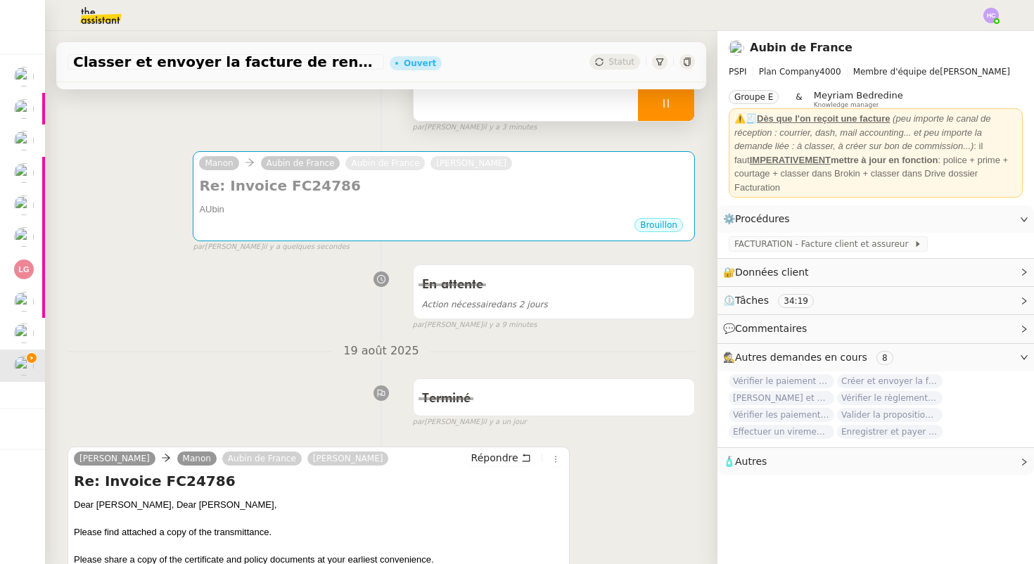
click at [654, 108] on div at bounding box center [666, 103] width 56 height 35
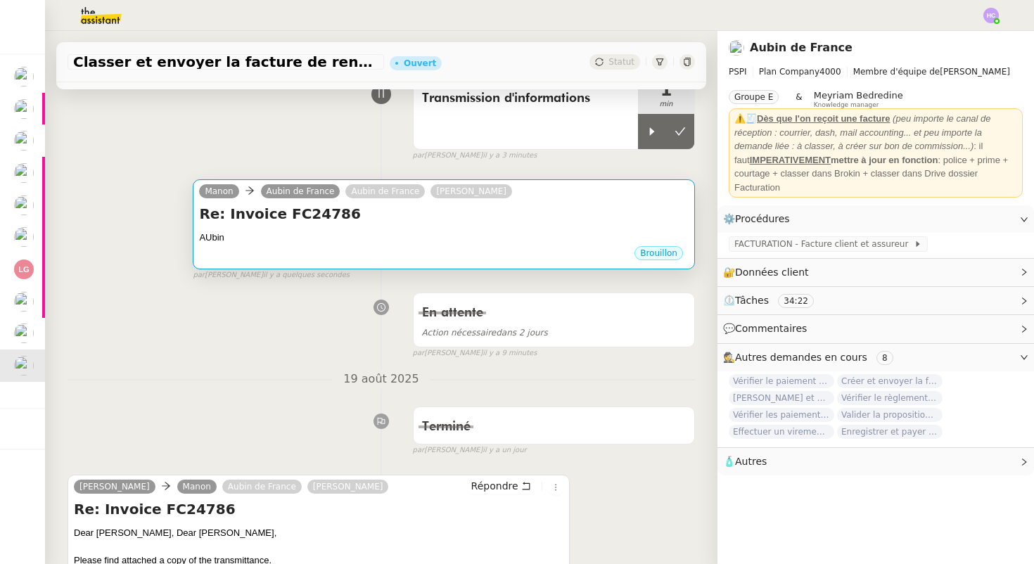
click at [309, 242] on div "AUbin" at bounding box center [444, 238] width 490 height 14
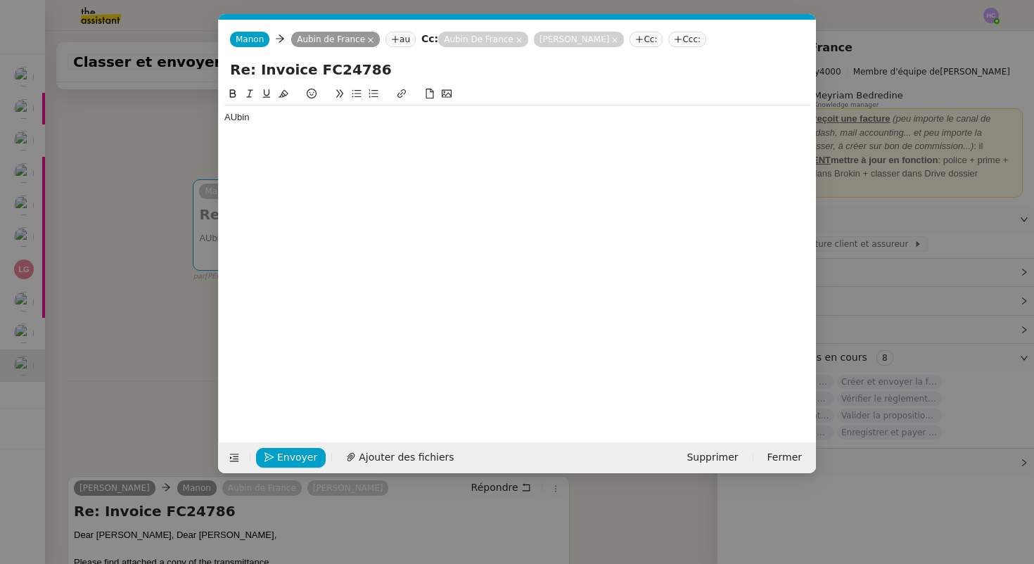
scroll to position [0, 30]
click at [232, 118] on div "AUbin" at bounding box center [517, 117] width 586 height 13
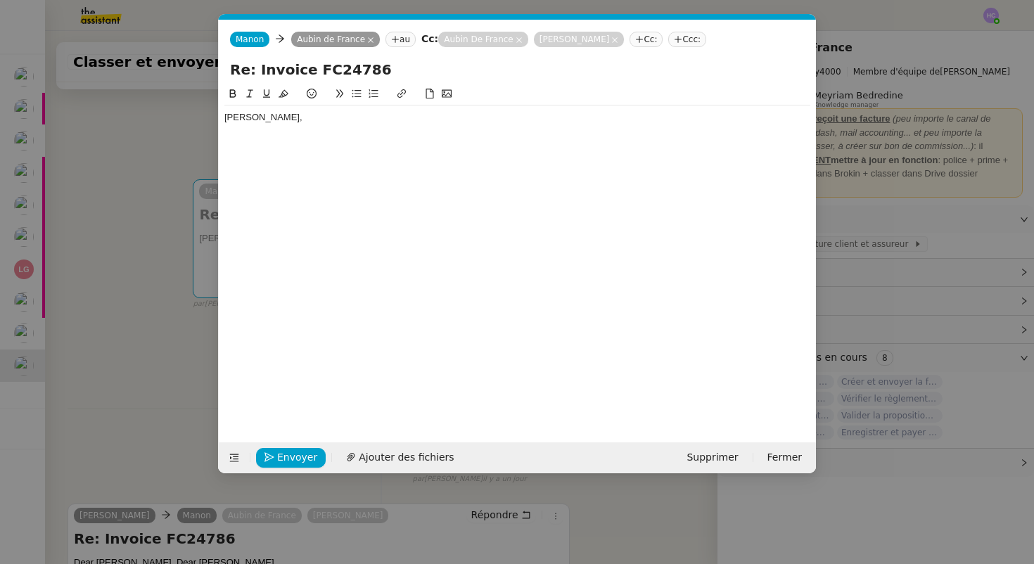
click at [127, 324] on nz-modal-container "Service TA - VOYAGE - PROPOSITION GLOBALE A utiliser dans le cadre de propositi…" at bounding box center [517, 282] width 1034 height 564
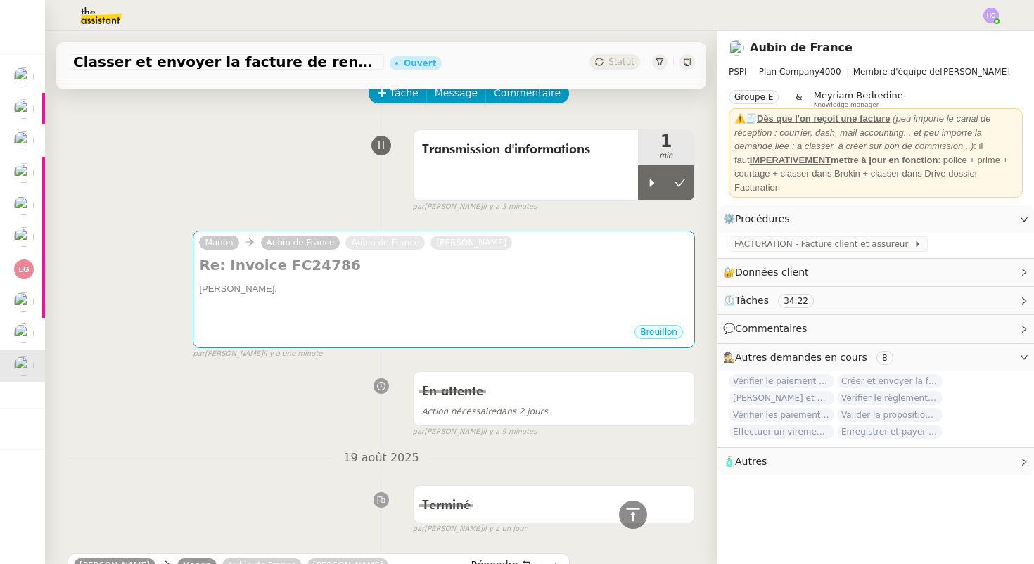
scroll to position [0, 0]
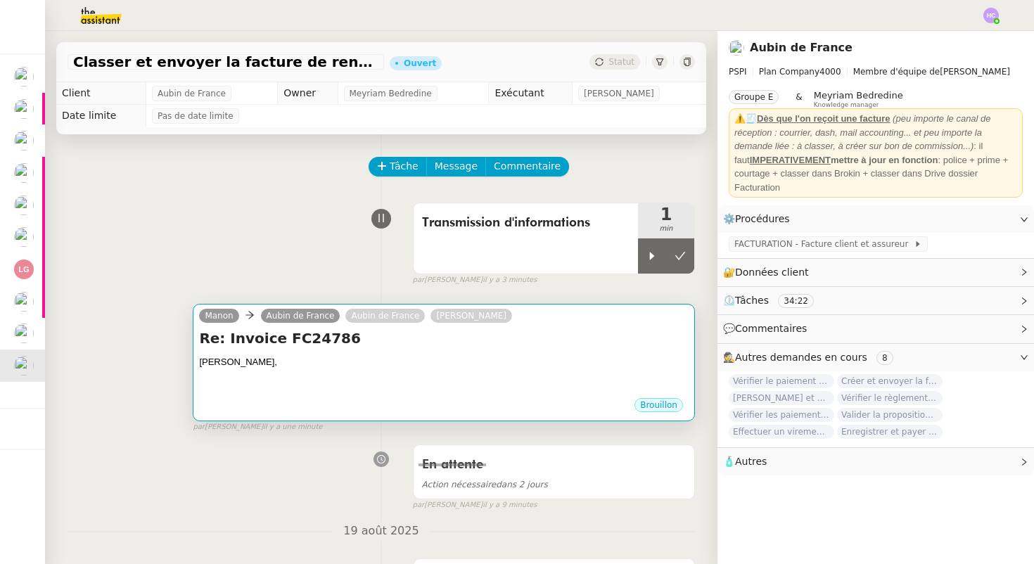
click at [298, 371] on div at bounding box center [444, 376] width 490 height 14
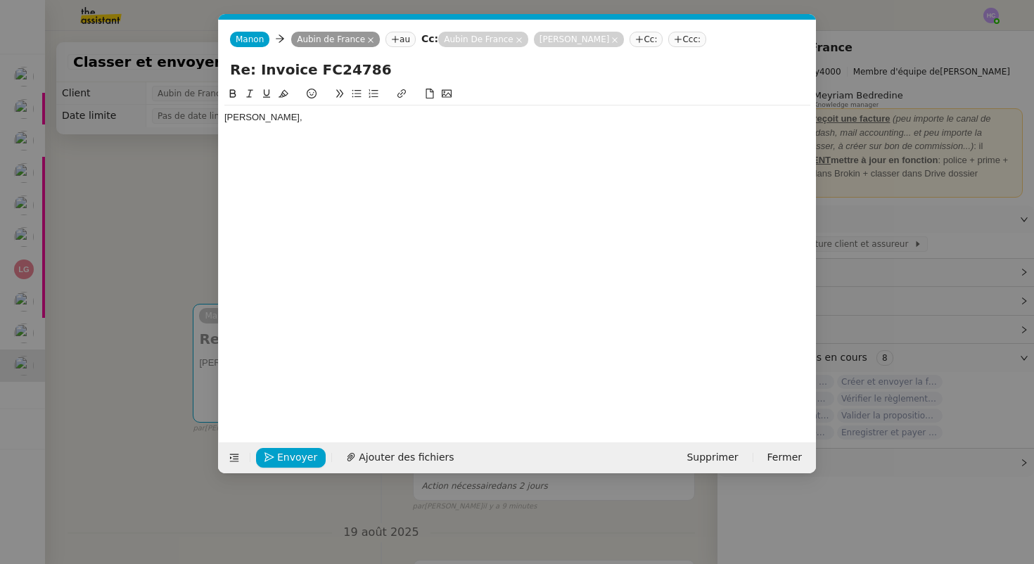
scroll to position [0, 30]
click at [260, 114] on div "[PERSON_NAME]," at bounding box center [517, 117] width 586 height 13
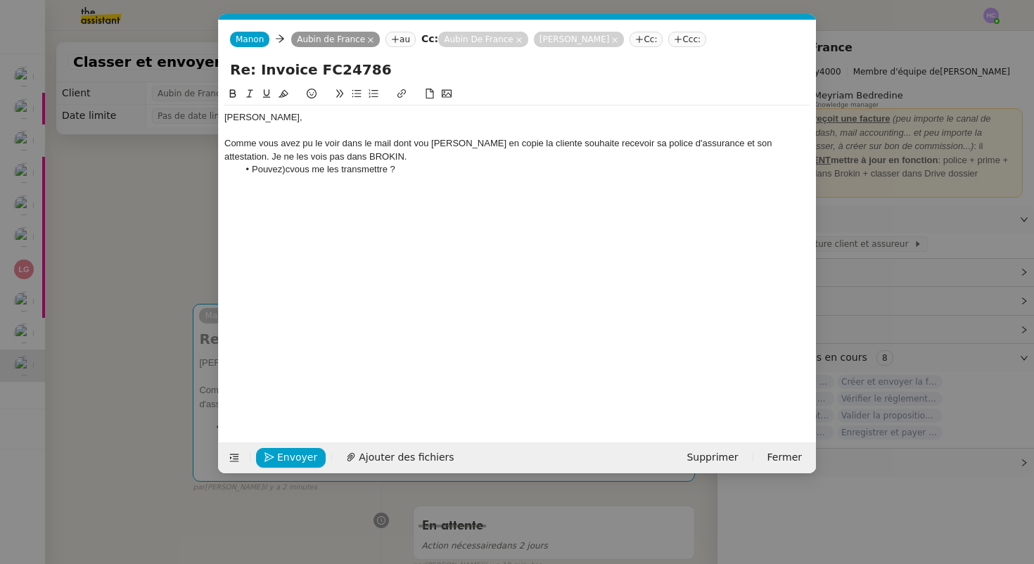
click at [288, 172] on li "Pouvez)cvous me les transmettre ?" at bounding box center [524, 169] width 573 height 13
click at [330, 154] on div "Comme vous avez pu le voir dans le mail dont vou petes en copie la cliente souh…" at bounding box center [517, 150] width 586 height 26
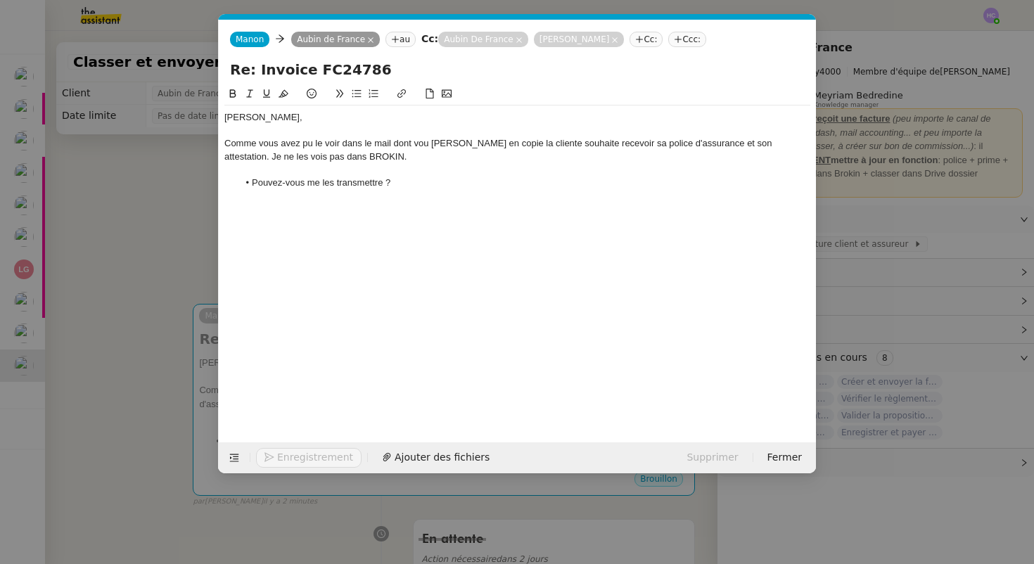
click at [407, 179] on li "Pouvez-vous me les transmettre ?" at bounding box center [524, 183] width 573 height 13
click at [445, 143] on div "Comme vous avez pu le voir dans le mail dont vou petes en copie la cliente souh…" at bounding box center [517, 150] width 586 height 26
click at [437, 144] on div "Comme vous avez pu le voir dans le mail dont vou petes en copie la cliente souh…" at bounding box center [517, 150] width 586 height 26
click at [480, 143] on div "Comme vous avez pu le voir dans le mail dont vous êtes en copie la cliente souh…" at bounding box center [517, 150] width 586 height 26
click at [0, 0] on lt-span "copie ," at bounding box center [0, 0] width 0 height 0
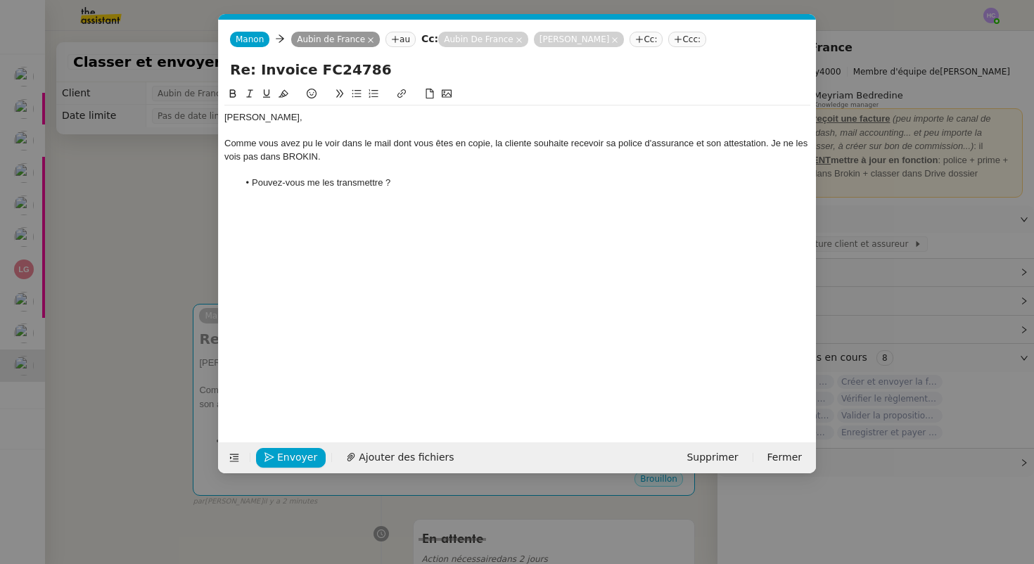
click at [677, 143] on div "Comme vous avez pu le voir dans le mail dont vous êtes en copie, la cliente sou…" at bounding box center [517, 150] width 586 height 26
click at [711, 146] on div "Comme vous avez pu le voir dans le mail dont vous êtes en copie, la cliente sou…" at bounding box center [517, 150] width 586 height 26
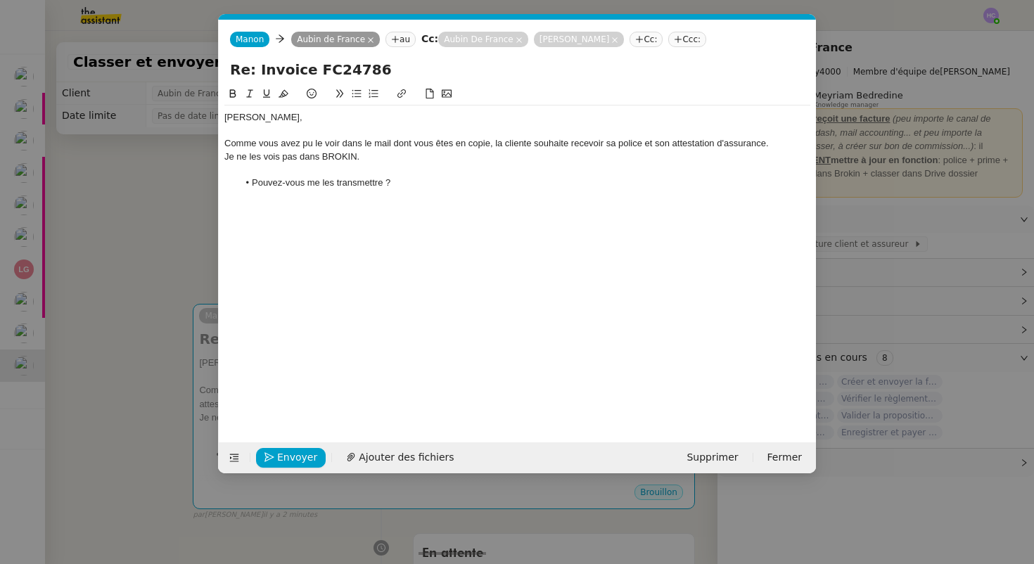
click at [418, 178] on li "Pouvez-vous me les transmettre ?" at bounding box center [524, 183] width 573 height 13
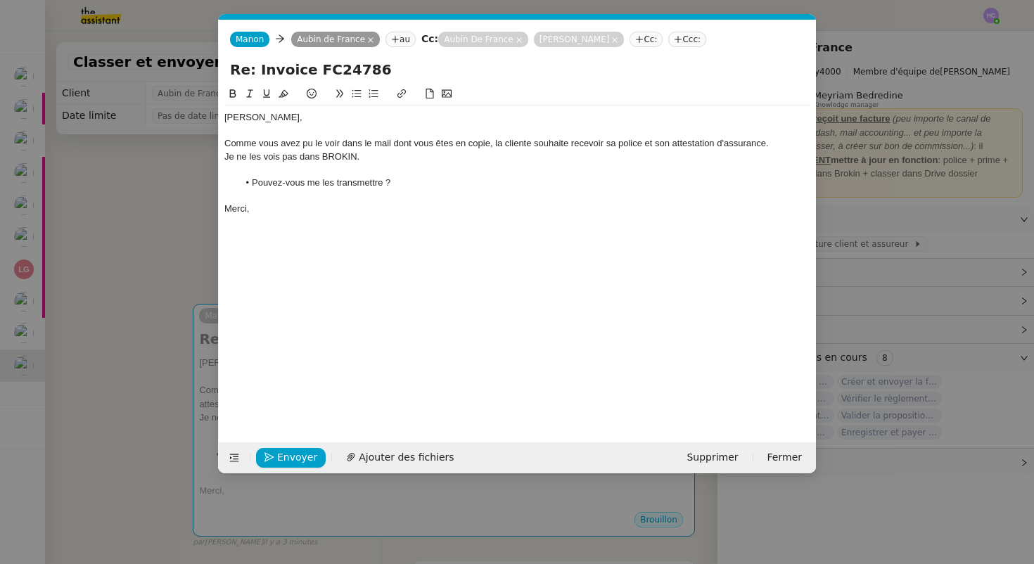
click at [274, 118] on div "[PERSON_NAME]," at bounding box center [517, 117] width 586 height 13
click at [263, 132] on div at bounding box center [517, 130] width 586 height 13
click at [378, 156] on div "Je ne les vois pas dans BROKIN." at bounding box center [517, 157] width 586 height 13
click at [385, 184] on li "Pouvez-vous me les transmettre ?" at bounding box center [524, 183] width 573 height 13
click at [321, 210] on div "Merci," at bounding box center [517, 209] width 586 height 13
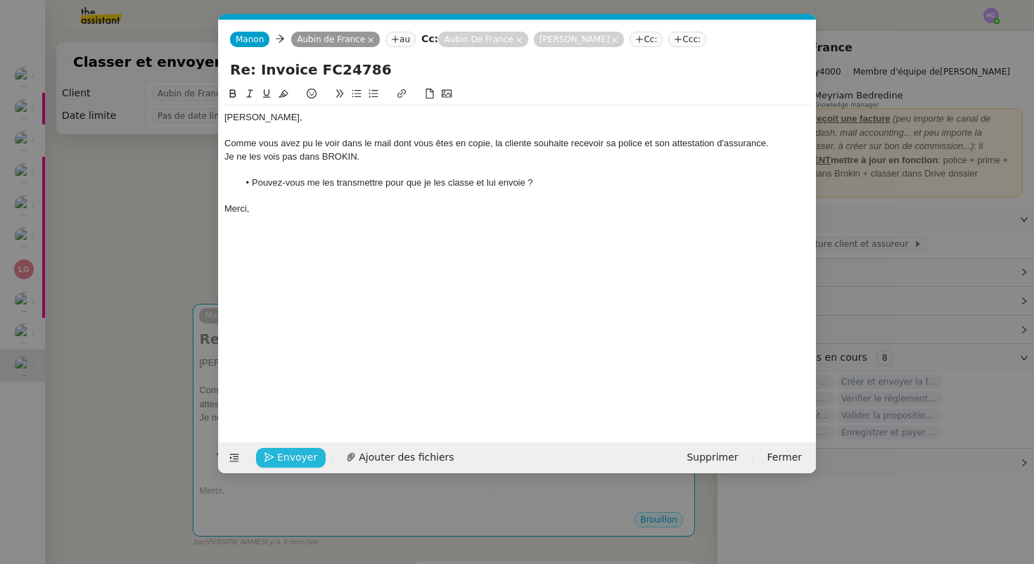
click at [298, 457] on span "Envoyer" at bounding box center [297, 457] width 40 height 16
click at [298, 456] on span "Confirmer l'envoi" at bounding box center [319, 457] width 84 height 16
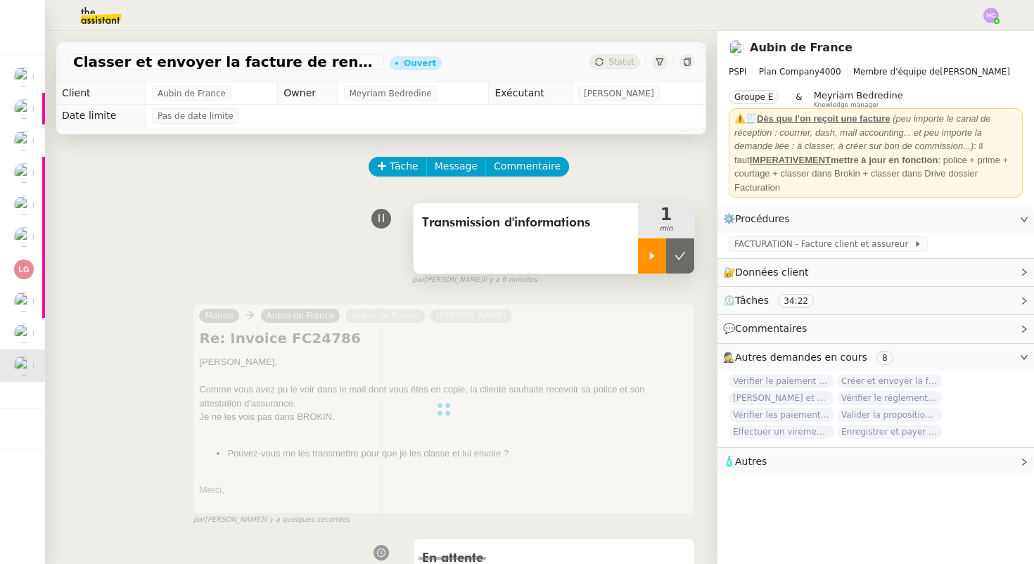
click at [653, 256] on icon at bounding box center [651, 255] width 11 height 11
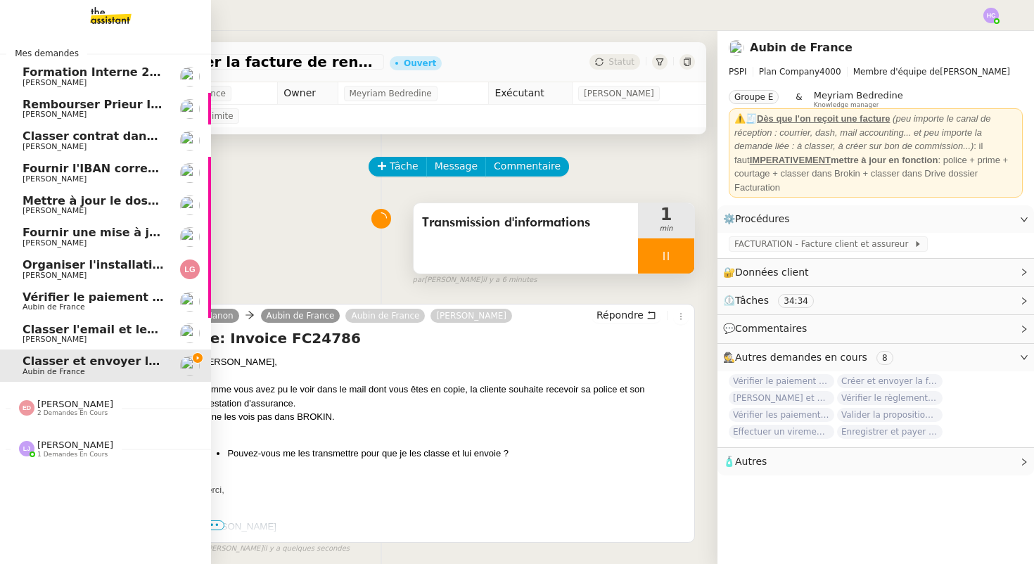
click at [65, 328] on span "Classer l'email et les fichiers" at bounding box center [114, 329] width 182 height 13
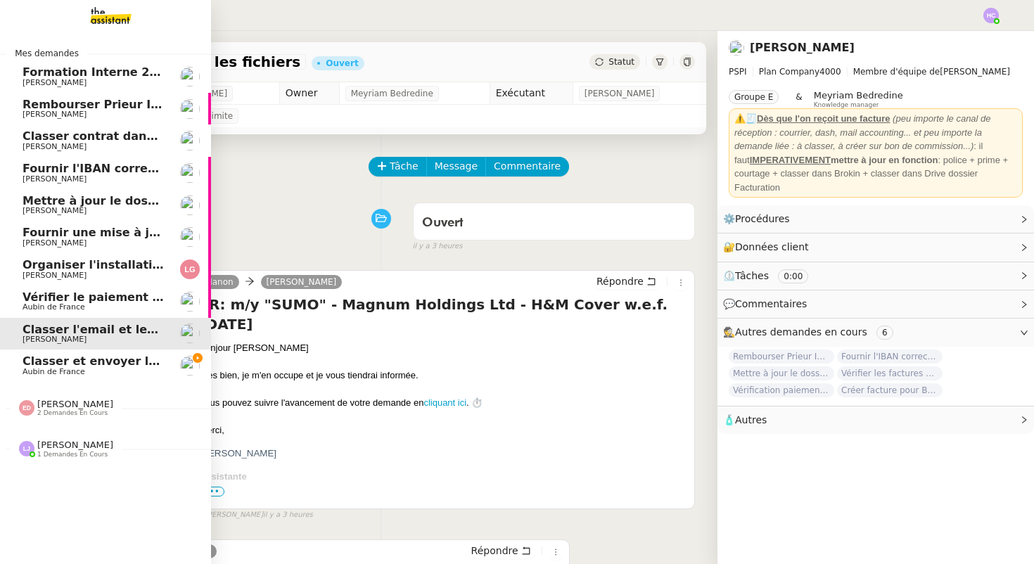
click at [72, 361] on span "Classer et envoyer la facture de renouvellement" at bounding box center [176, 360] width 307 height 13
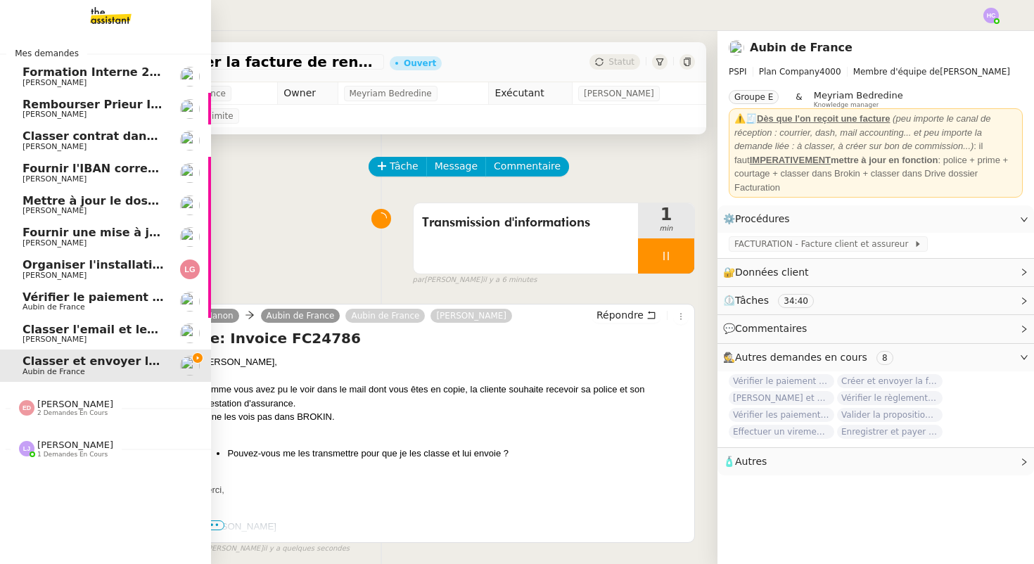
click at [68, 336] on span "[PERSON_NAME]" at bounding box center [55, 339] width 64 height 9
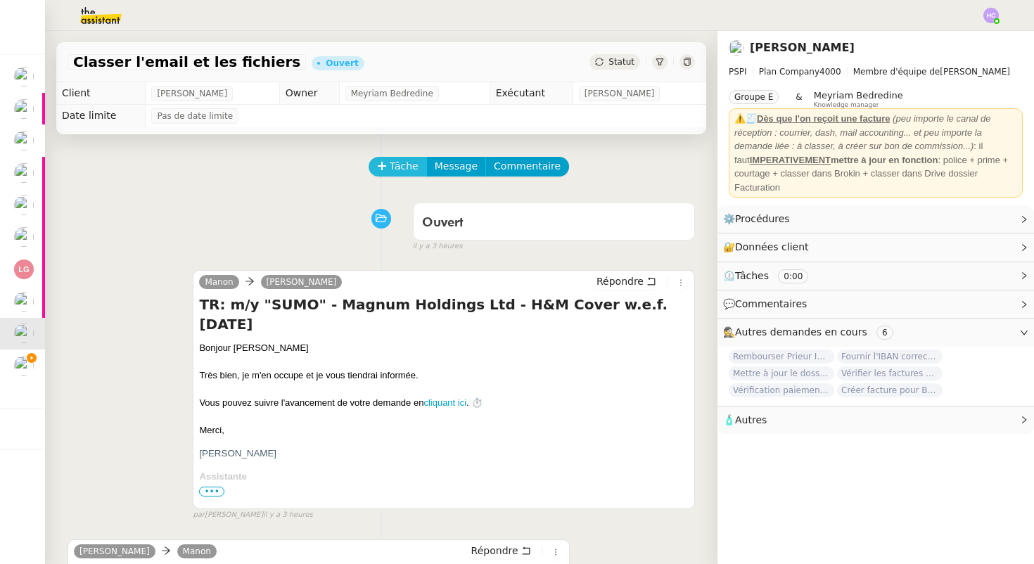
click at [403, 167] on span "Tâche" at bounding box center [404, 166] width 29 height 16
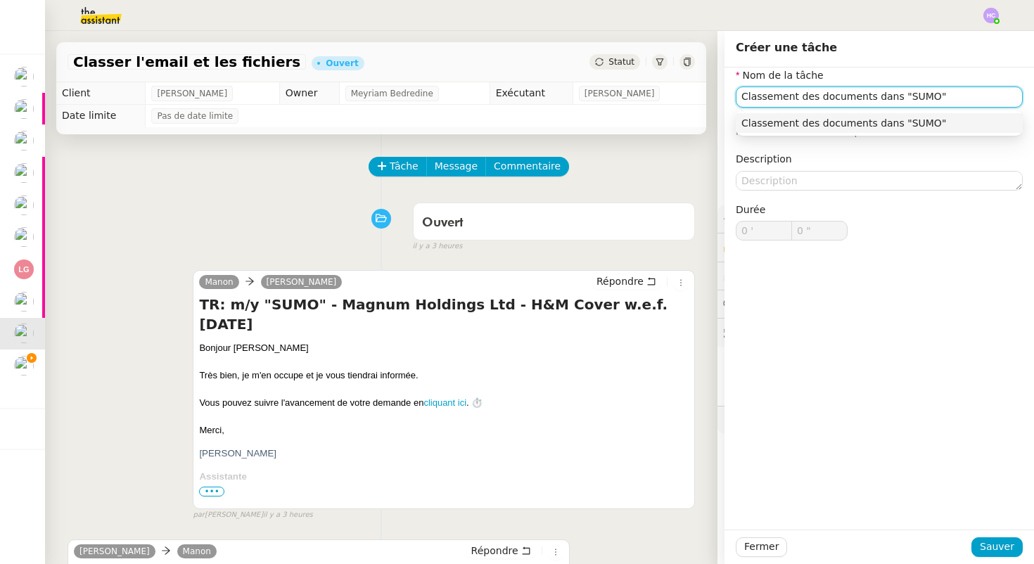
click at [887, 97] on input "Classement des documents dans "SUMO"" at bounding box center [879, 97] width 287 height 20
drag, startPoint x: 879, startPoint y: 95, endPoint x: 923, endPoint y: 95, distance: 43.6
click at [879, 95] on input "Classement des documents dans "SUMO"" at bounding box center [879, 97] width 287 height 20
click at [942, 98] on input "Classement des documents dans "SUMO"" at bounding box center [879, 97] width 287 height 20
click at [881, 96] on input "Classement des documents dans "SUMO"" at bounding box center [879, 97] width 287 height 20
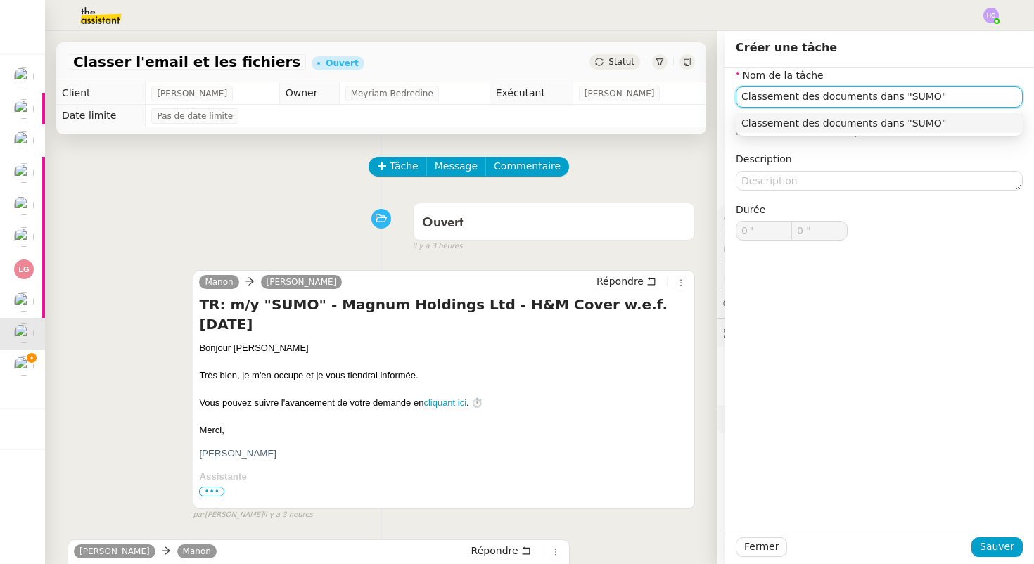
click at [881, 96] on input "Classement des documents dans "SUMO"" at bounding box center [879, 97] width 287 height 20
click at [941, 94] on input "Classement des documents "SUMO"" at bounding box center [879, 97] width 287 height 20
click at [954, 121] on div "Classement des documents "SUMO" dans BROKIN" at bounding box center [879, 123] width 276 height 13
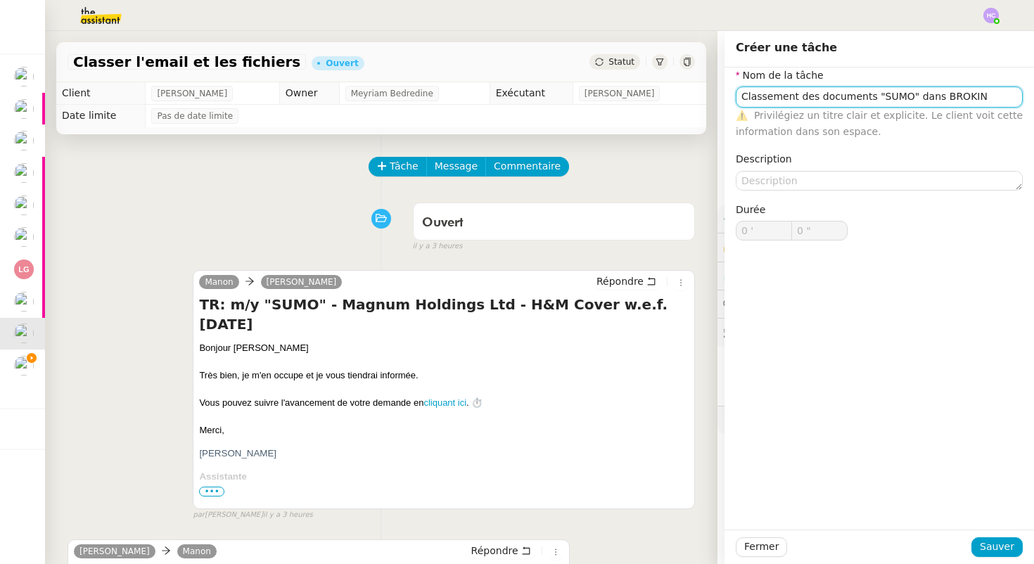
drag, startPoint x: 912, startPoint y: 96, endPoint x: 1011, endPoint y: 96, distance: 99.2
click at [1011, 96] on input "Classement des documents "SUMO" dans BROKIN" at bounding box center [879, 97] width 287 height 20
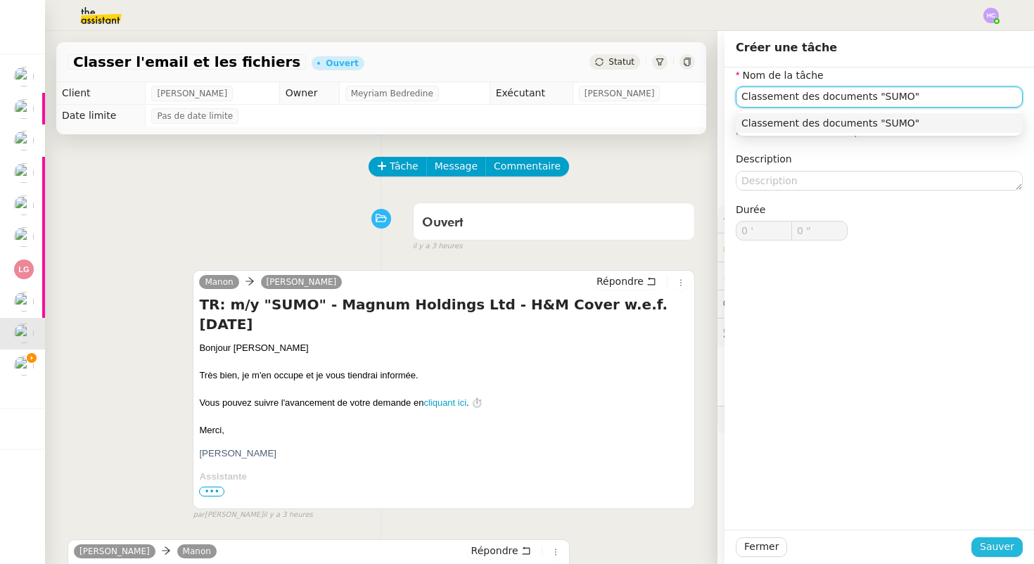
type input "Classement des documents "SUMO""
click at [998, 549] on span "Sauver" at bounding box center [997, 547] width 34 height 16
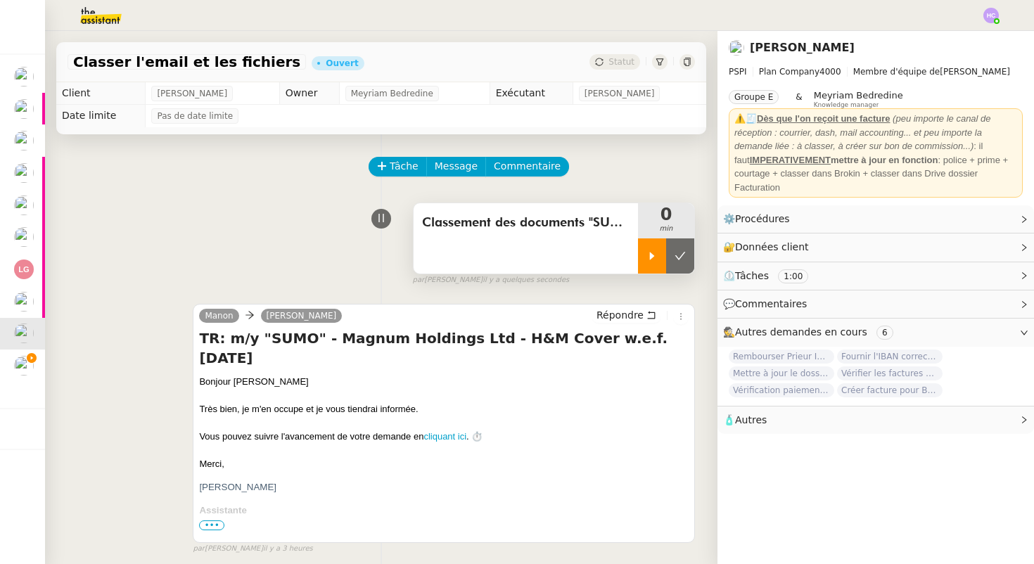
click at [651, 253] on icon at bounding box center [652, 256] width 5 height 8
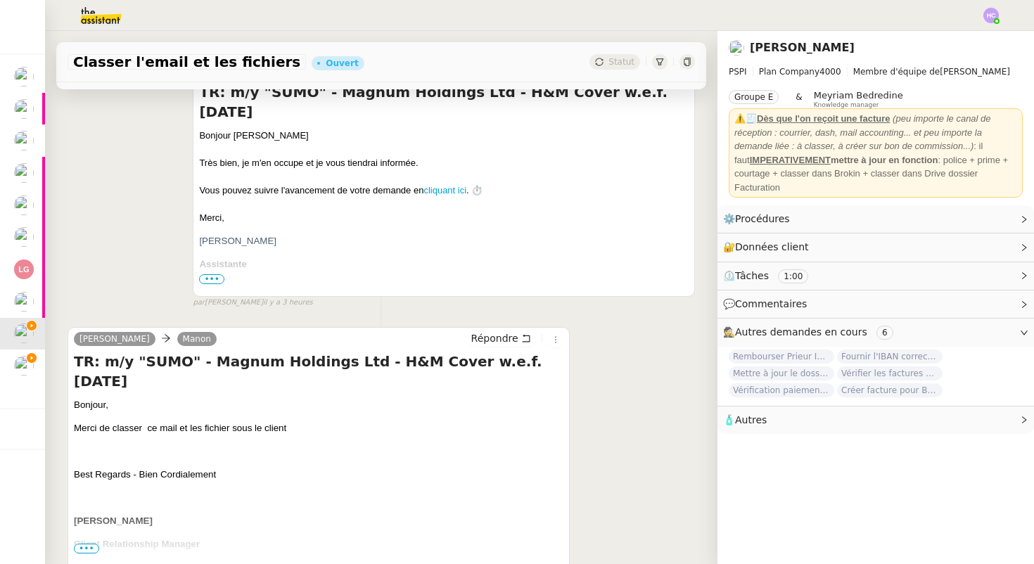
scroll to position [390, 0]
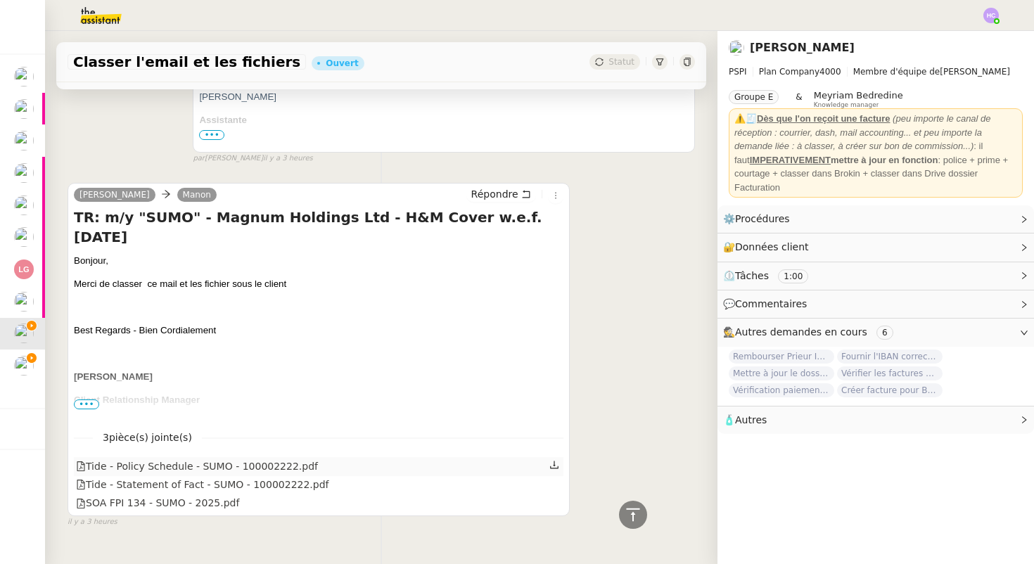
click at [554, 464] on icon at bounding box center [554, 465] width 8 height 8
click at [551, 484] on icon at bounding box center [554, 484] width 10 height 10
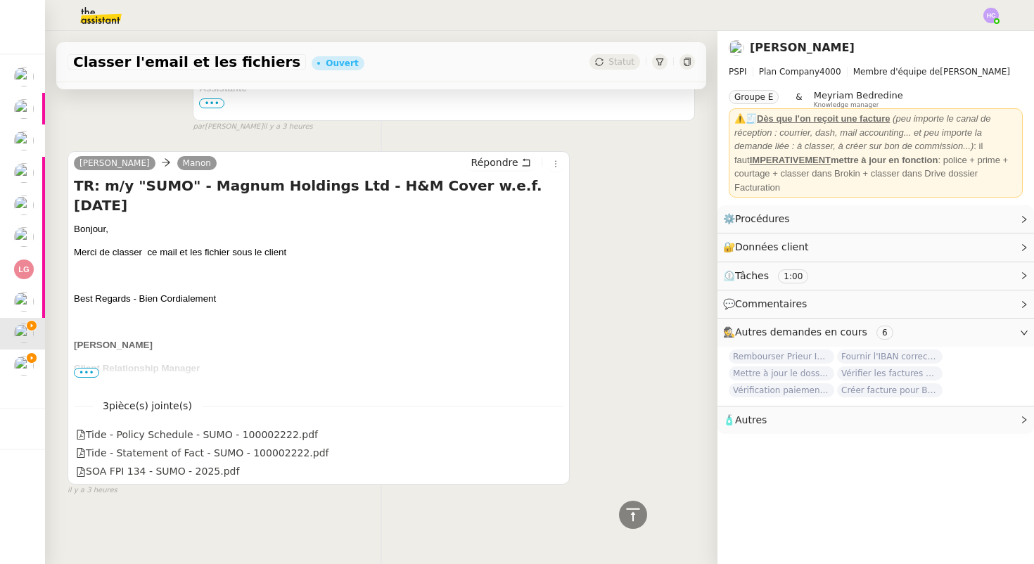
scroll to position [378, 0]
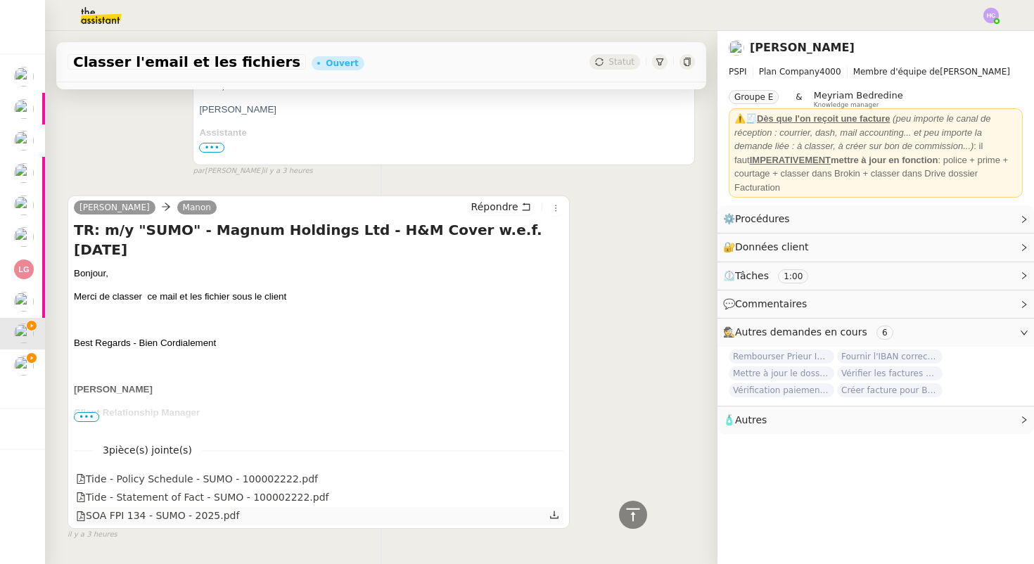
click at [551, 513] on icon at bounding box center [554, 515] width 10 height 10
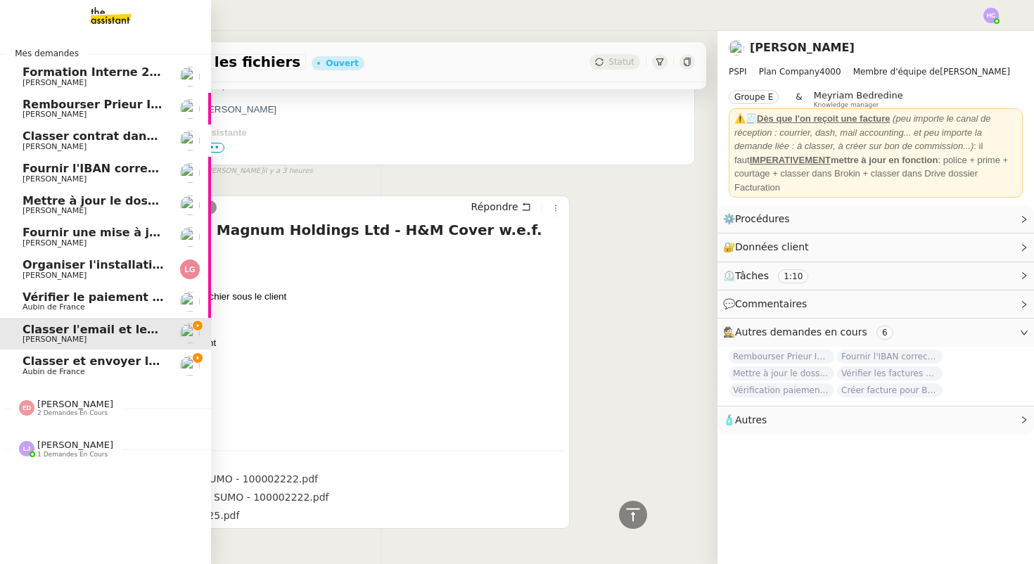
click at [45, 363] on span "Classer et envoyer la facture de renouvellement" at bounding box center [176, 360] width 307 height 13
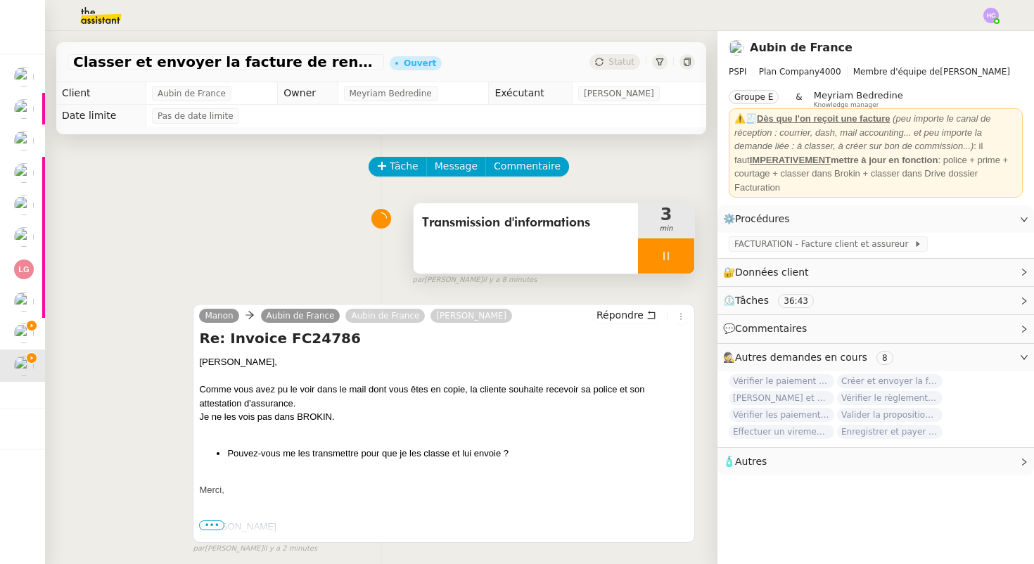
click at [672, 256] on div at bounding box center [666, 255] width 56 height 35
click at [686, 256] on button at bounding box center [680, 255] width 28 height 35
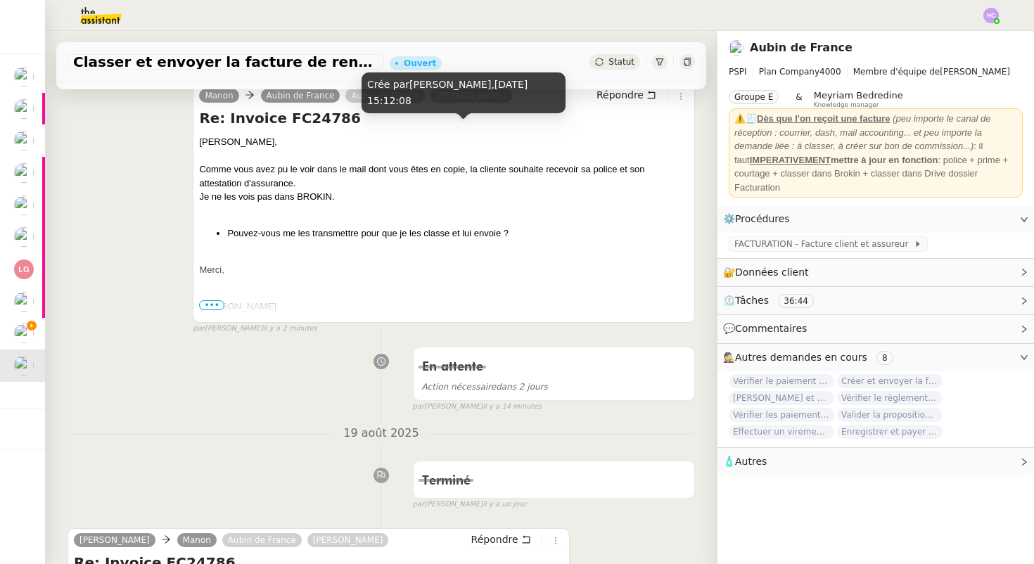
scroll to position [243, 0]
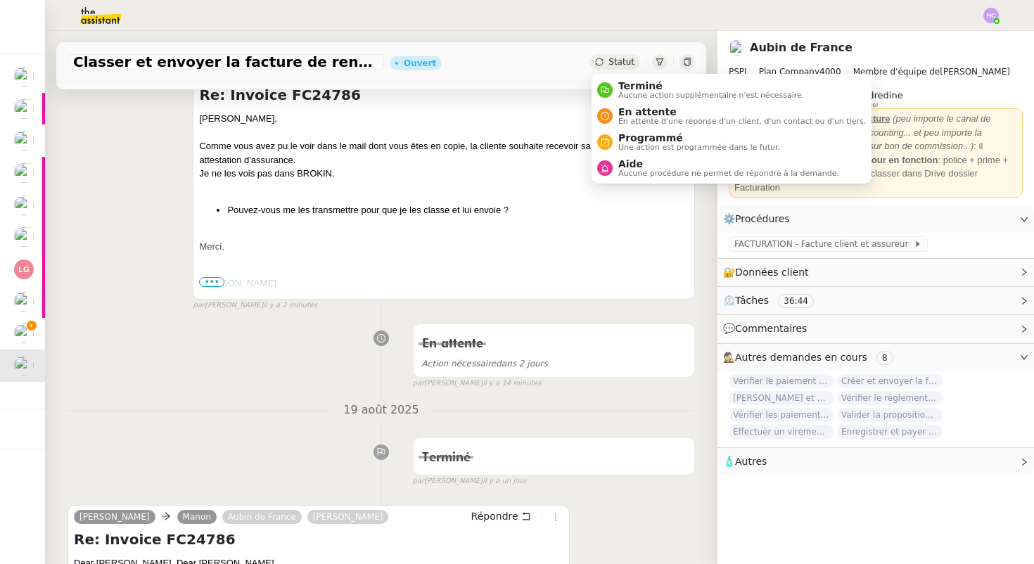
click at [608, 58] on div "Statut" at bounding box center [614, 61] width 51 height 15
click at [615, 117] on div "En attente En attente d'une réponse d'un client, d'un contact ou d'un tiers." at bounding box center [739, 115] width 253 height 19
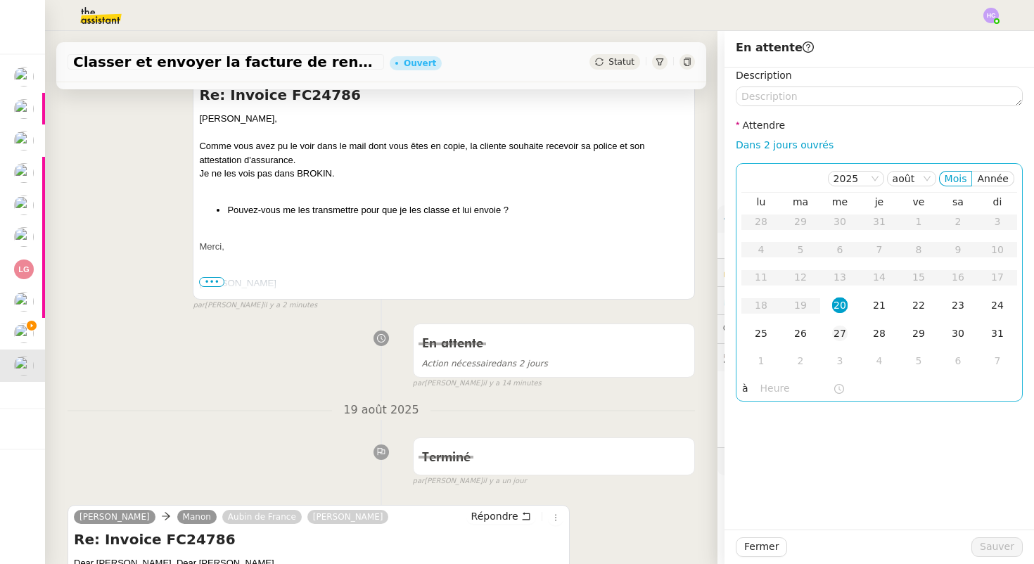
click at [838, 333] on div "27" at bounding box center [839, 333] width 15 height 15
click at [781, 149] on link "Dans 2 jours ouvrés" at bounding box center [785, 144] width 98 height 11
type input "07:00"
click at [998, 547] on span "Sauver" at bounding box center [997, 547] width 34 height 16
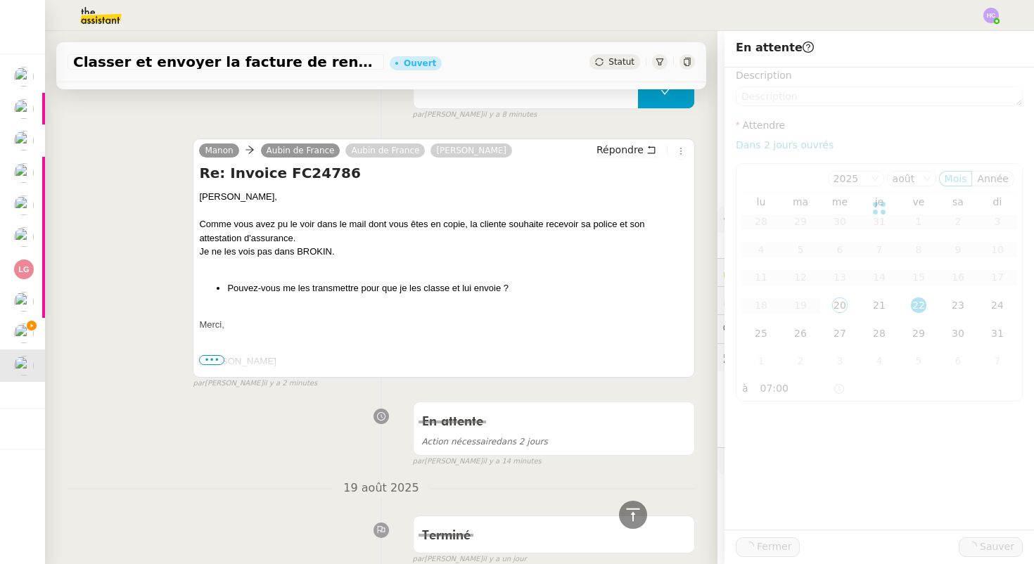
scroll to position [321, 0]
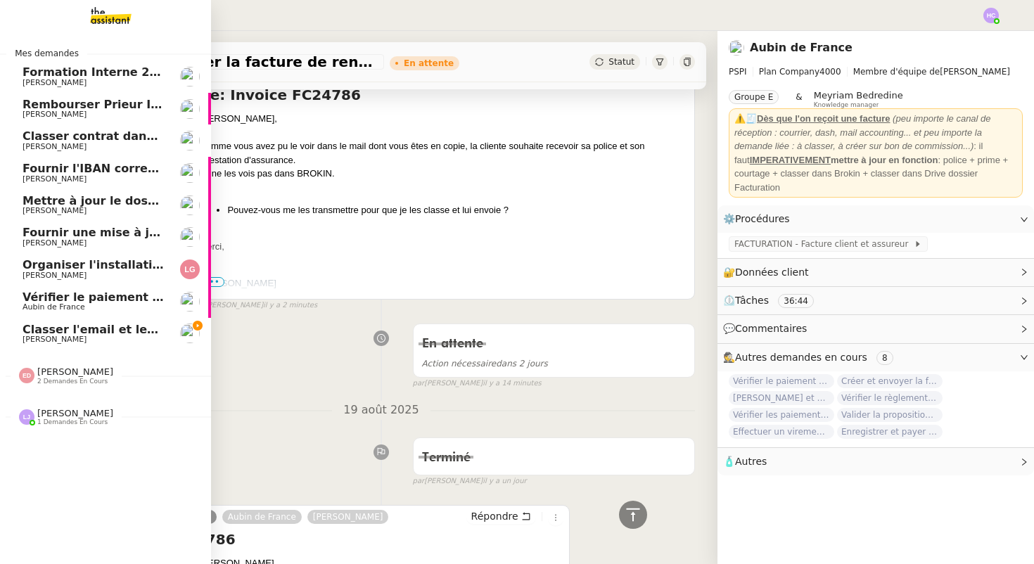
click at [51, 326] on span "Classer l'email et les fichiers" at bounding box center [114, 329] width 182 height 13
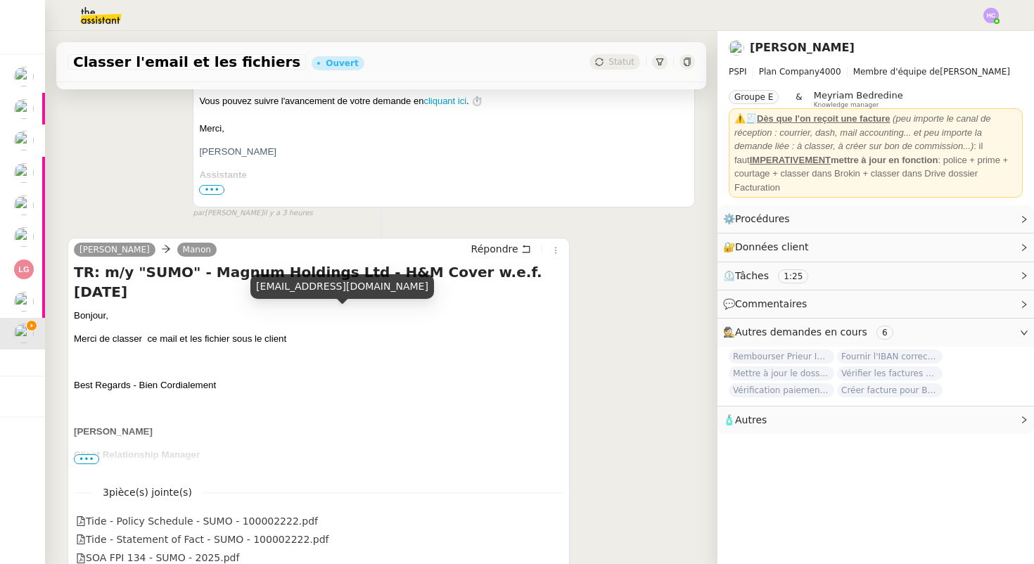
scroll to position [389, 0]
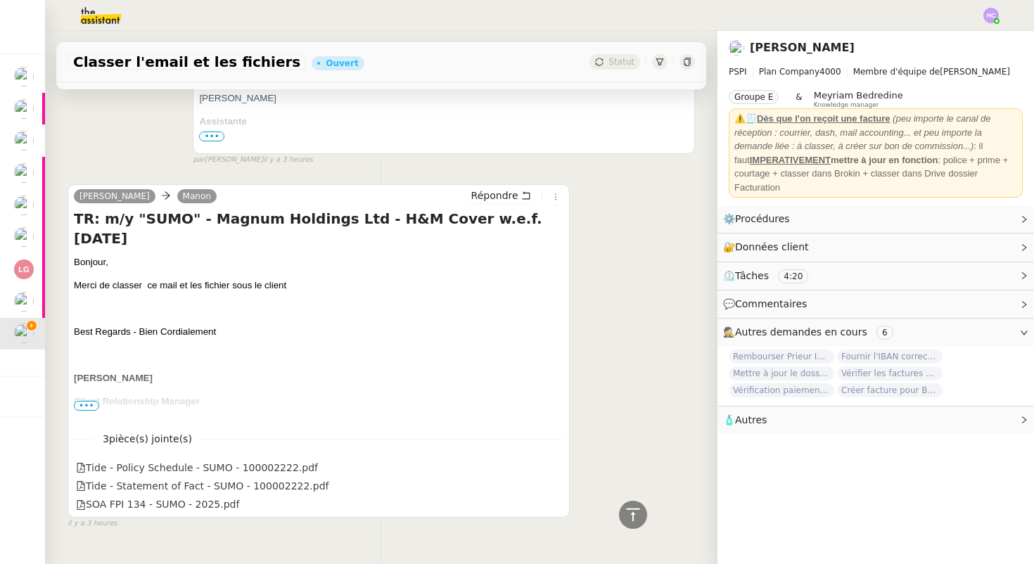
click at [296, 217] on h4 "TR: m/y "SUMO" - Magnum Holdings Ltd - H&M Cover w.e.f. 16/07/2025" at bounding box center [319, 228] width 490 height 39
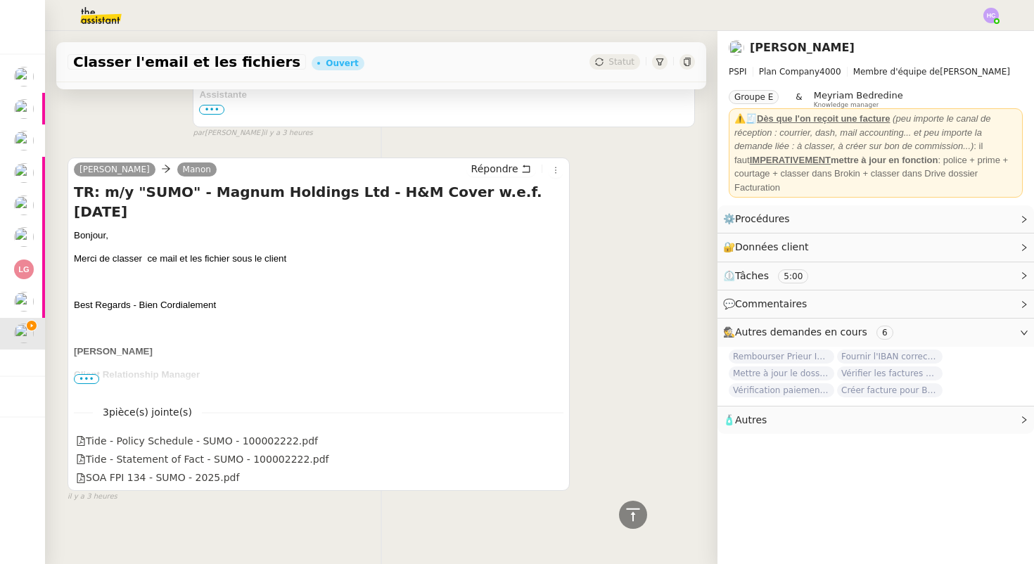
scroll to position [422, 0]
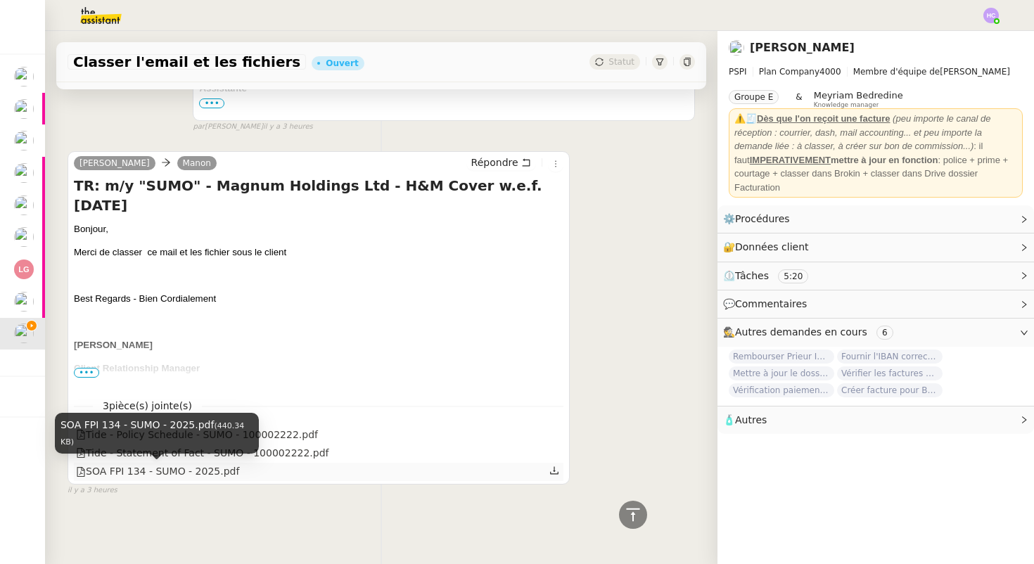
click at [216, 472] on div "SOA FPI 134 - SUMO - 2025.pdf" at bounding box center [157, 472] width 163 height 16
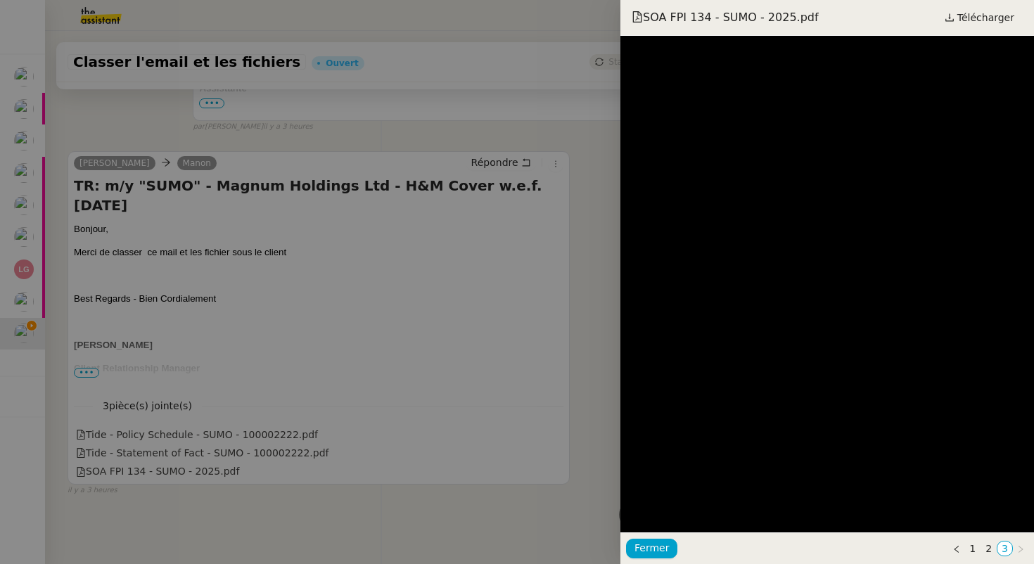
click at [576, 222] on div at bounding box center [517, 282] width 1034 height 564
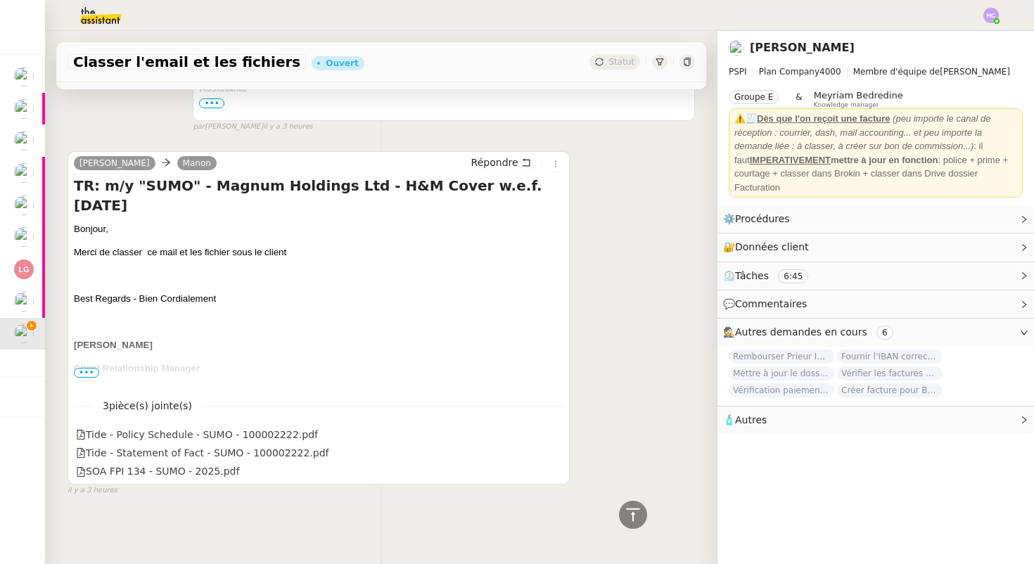
scroll to position [0, 0]
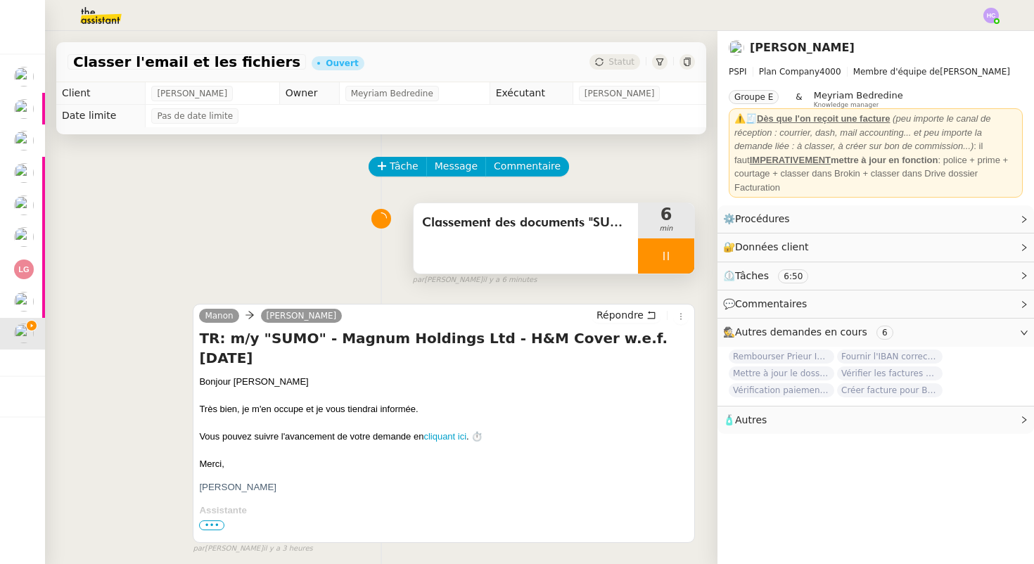
click at [665, 257] on icon at bounding box center [665, 255] width 11 height 11
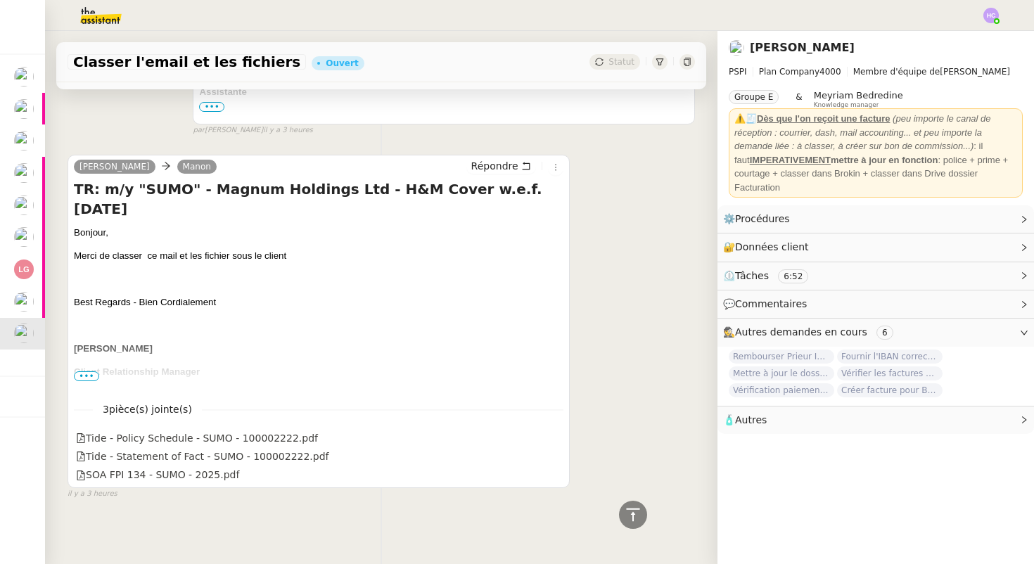
scroll to position [422, 0]
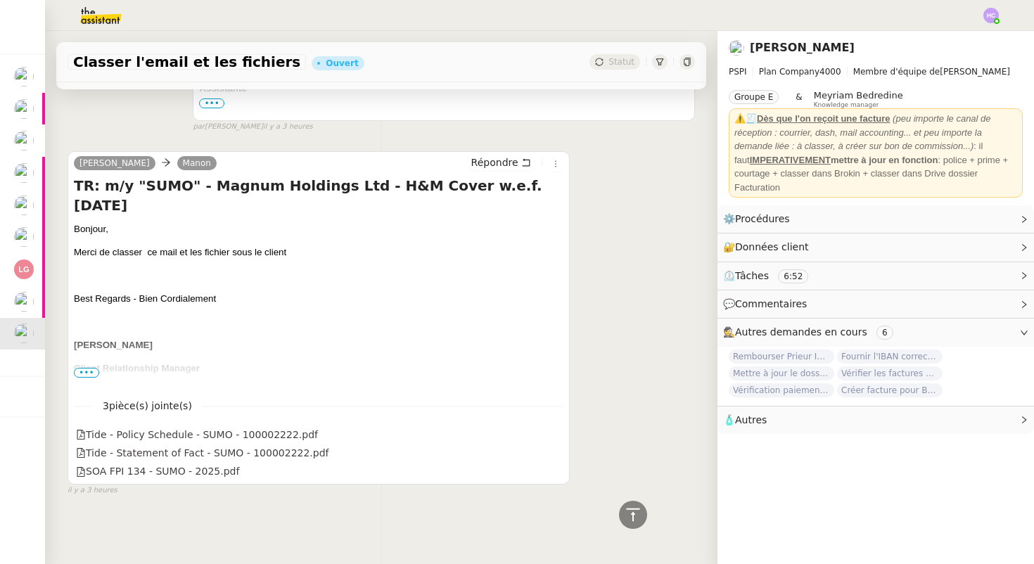
click at [83, 371] on span "•••" at bounding box center [86, 373] width 25 height 10
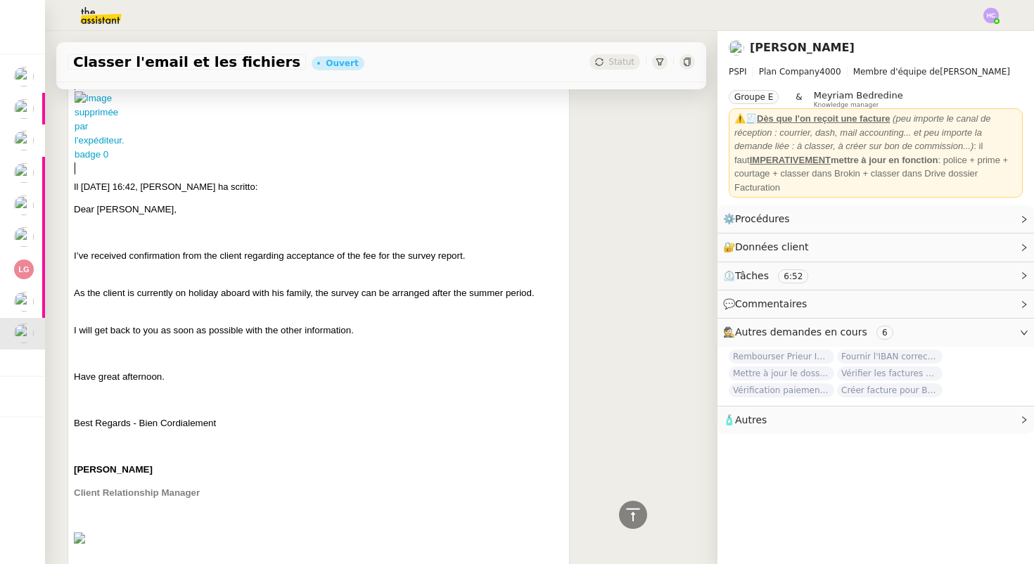
scroll to position [7518, 0]
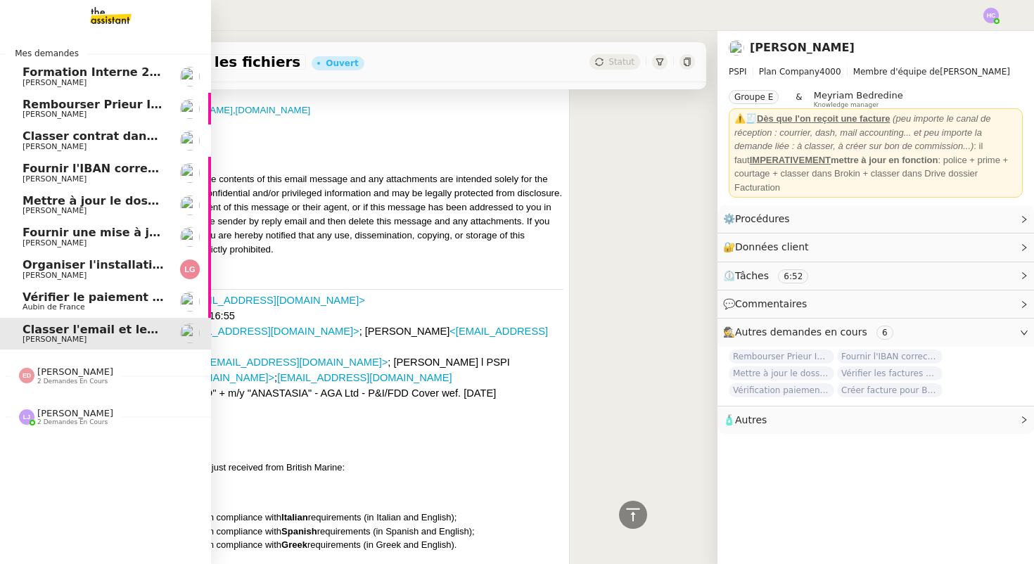
click at [56, 303] on span "Aubin de France" at bounding box center [54, 306] width 63 height 9
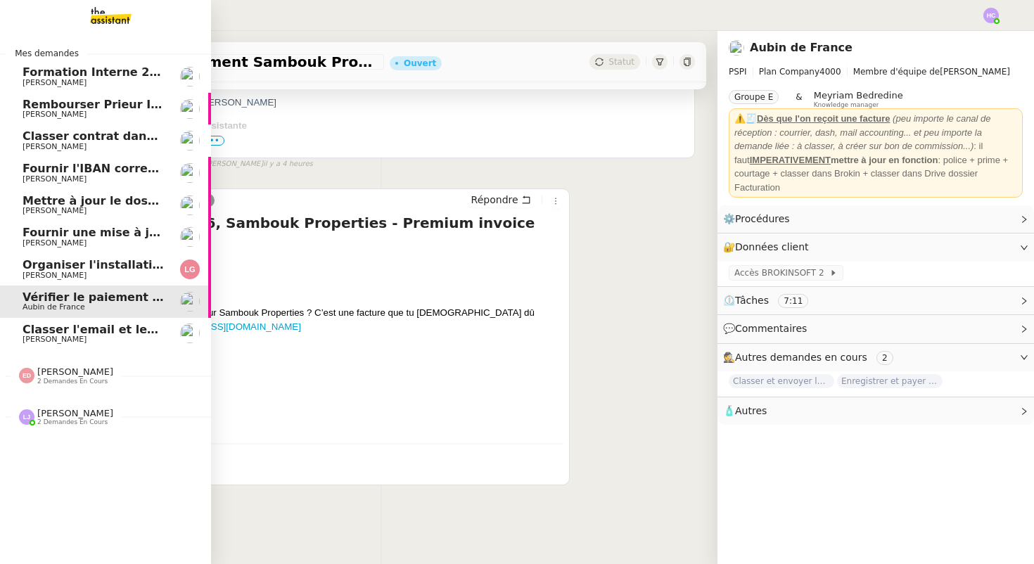
scroll to position [179, 0]
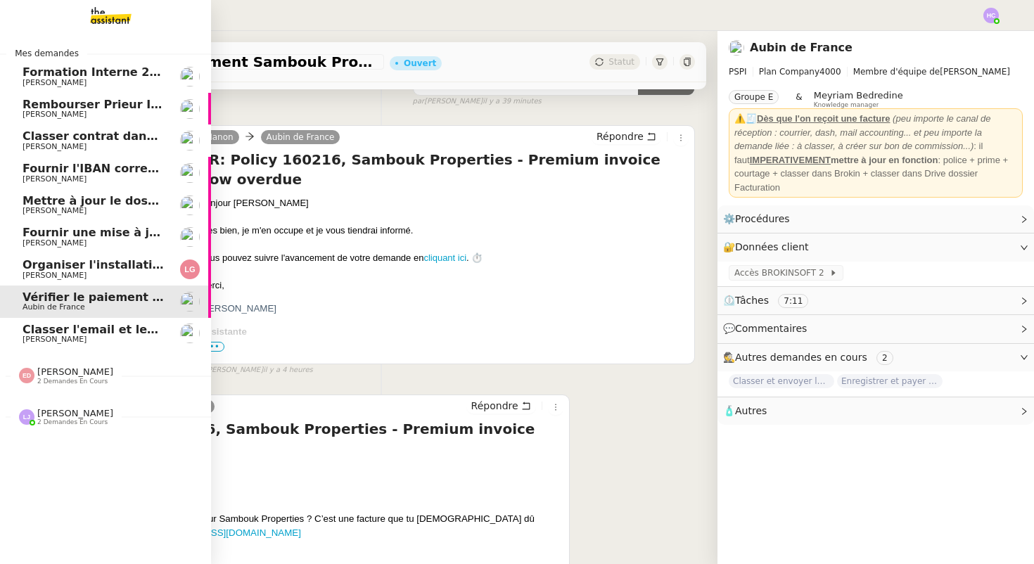
click at [61, 343] on span "[PERSON_NAME]" at bounding box center [55, 339] width 64 height 9
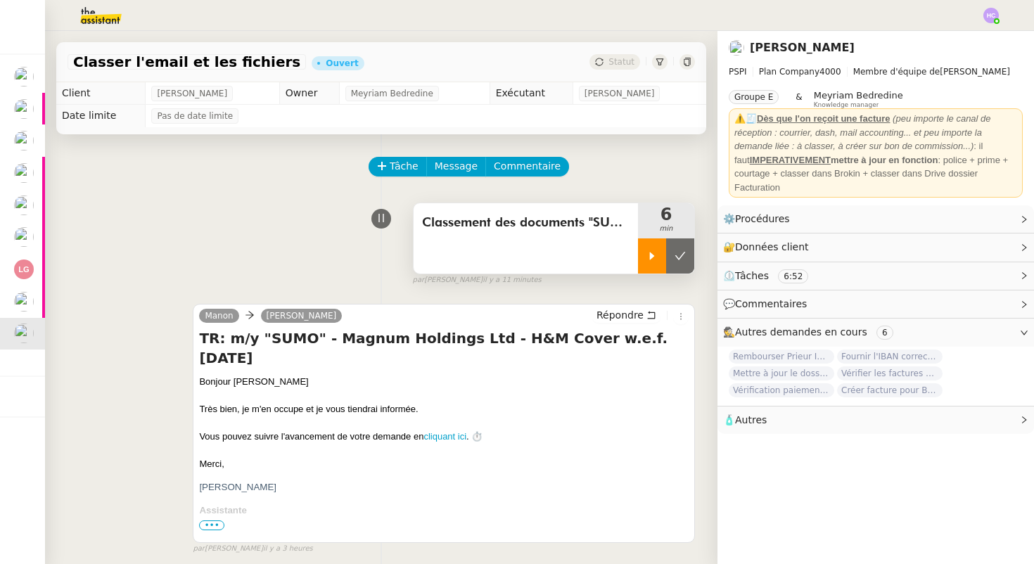
click at [647, 253] on icon at bounding box center [651, 255] width 11 height 11
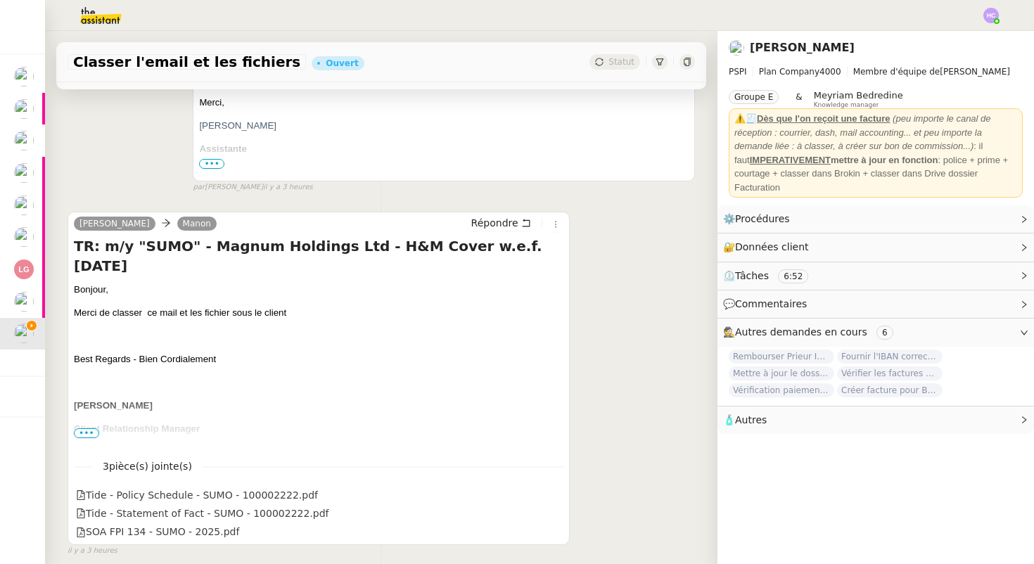
scroll to position [422, 0]
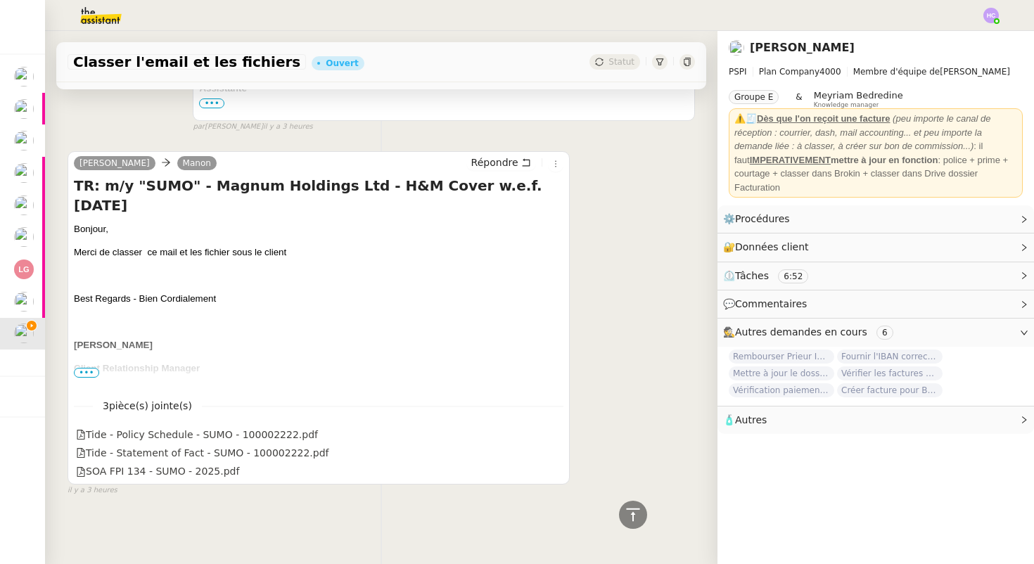
click at [92, 373] on span "•••" at bounding box center [86, 373] width 25 height 10
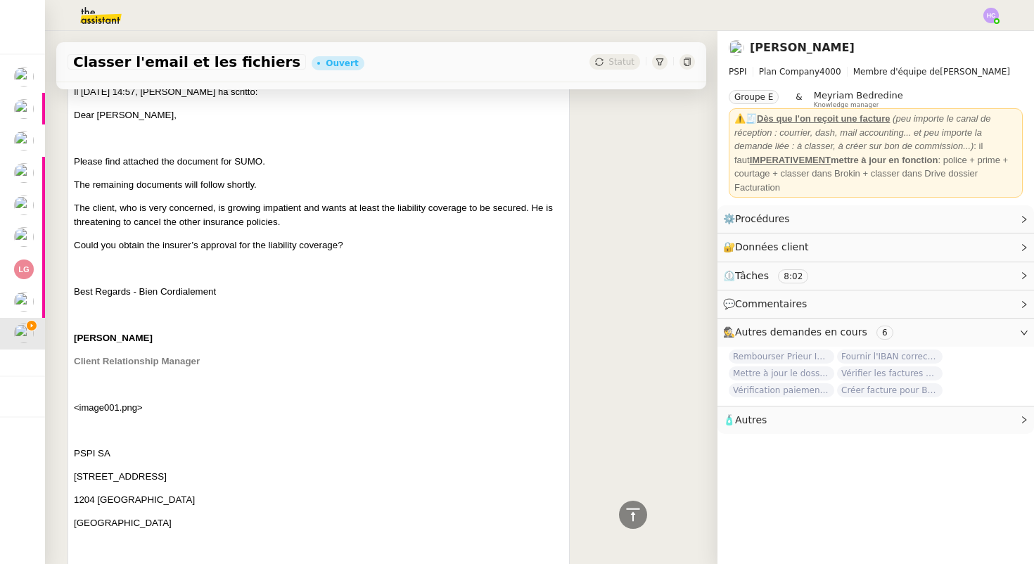
scroll to position [30426, 0]
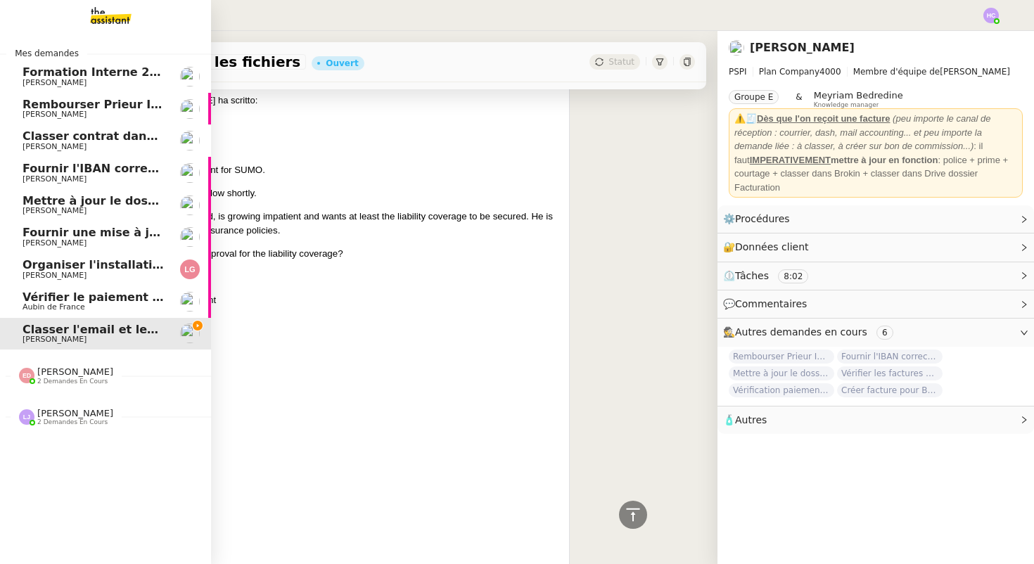
click at [62, 300] on span "Vérifier le paiement Sambouk Properties" at bounding box center [152, 296] width 259 height 13
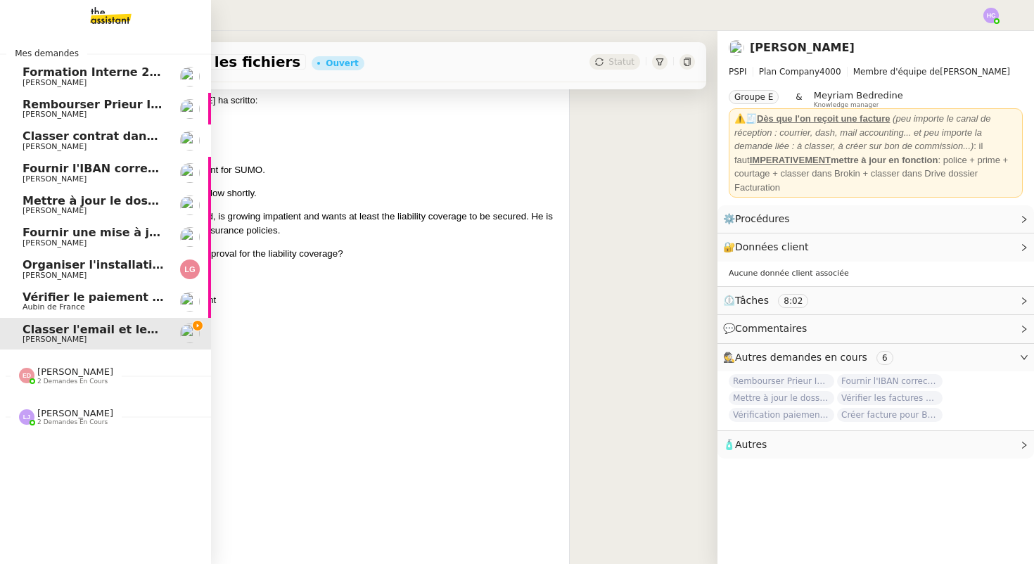
scroll to position [179, 0]
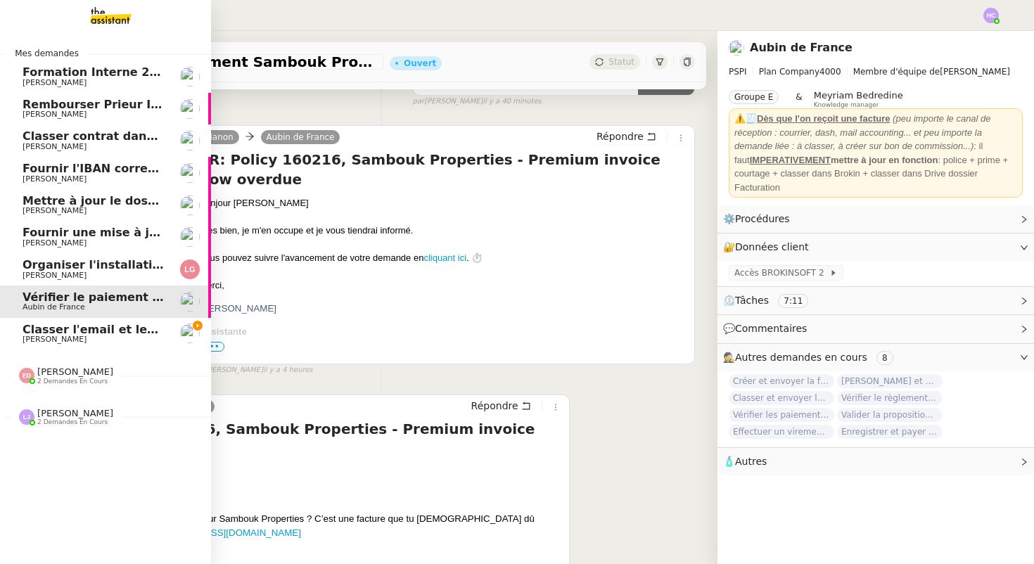
click at [66, 331] on span "Classer l'email et les fichiers" at bounding box center [114, 329] width 182 height 13
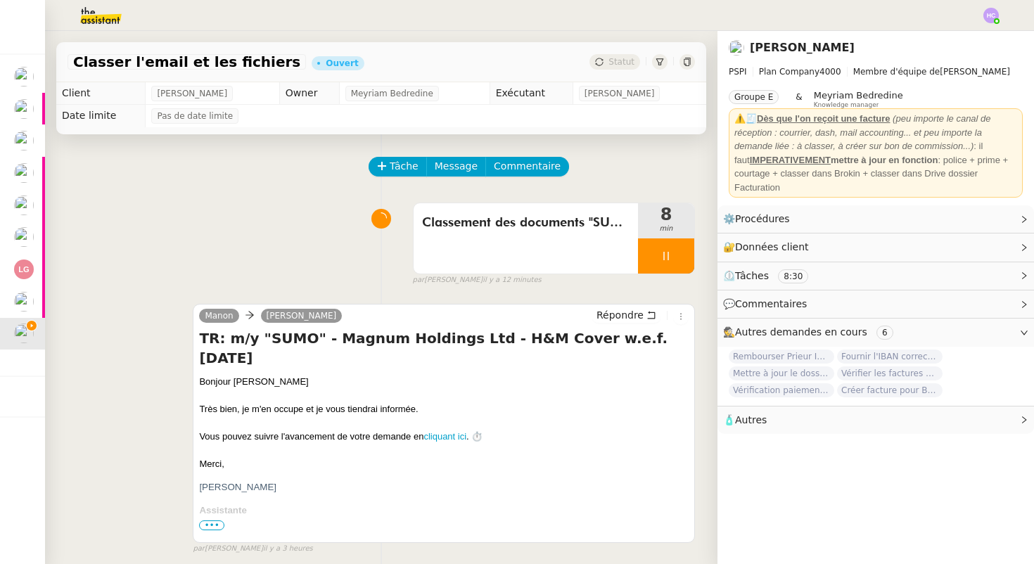
scroll to position [422, 0]
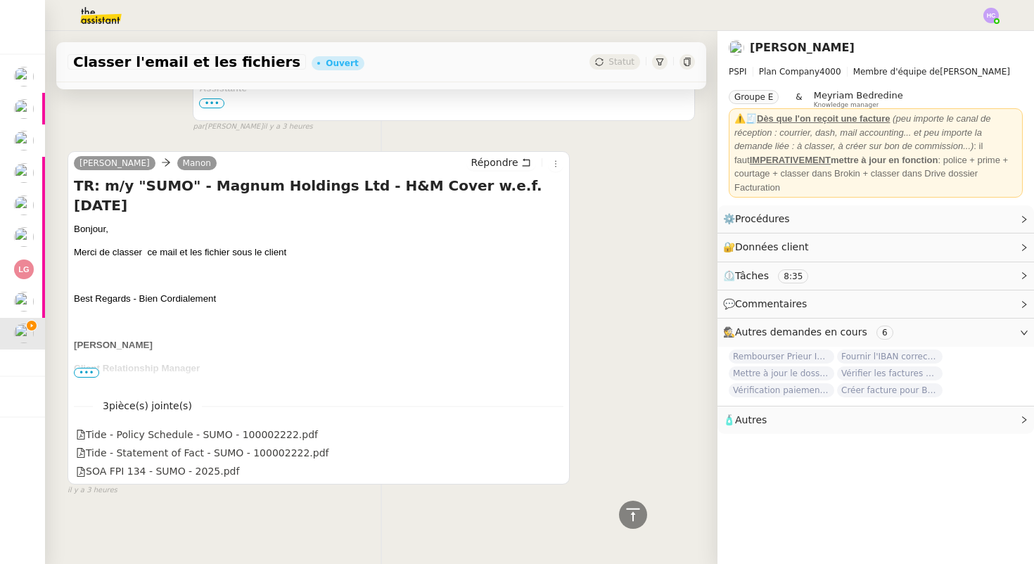
click at [87, 373] on span "•••" at bounding box center [86, 373] width 25 height 10
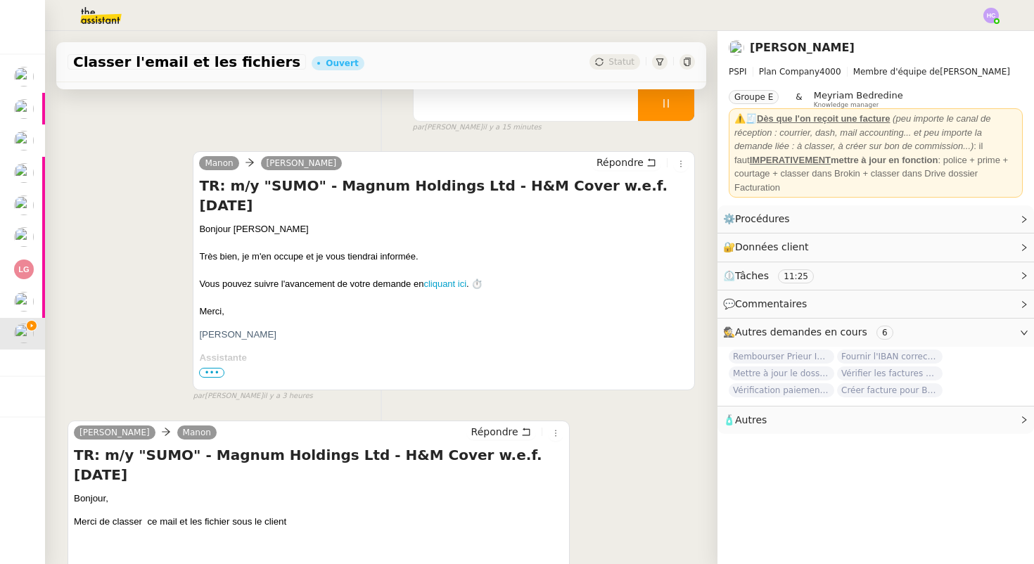
scroll to position [195, 0]
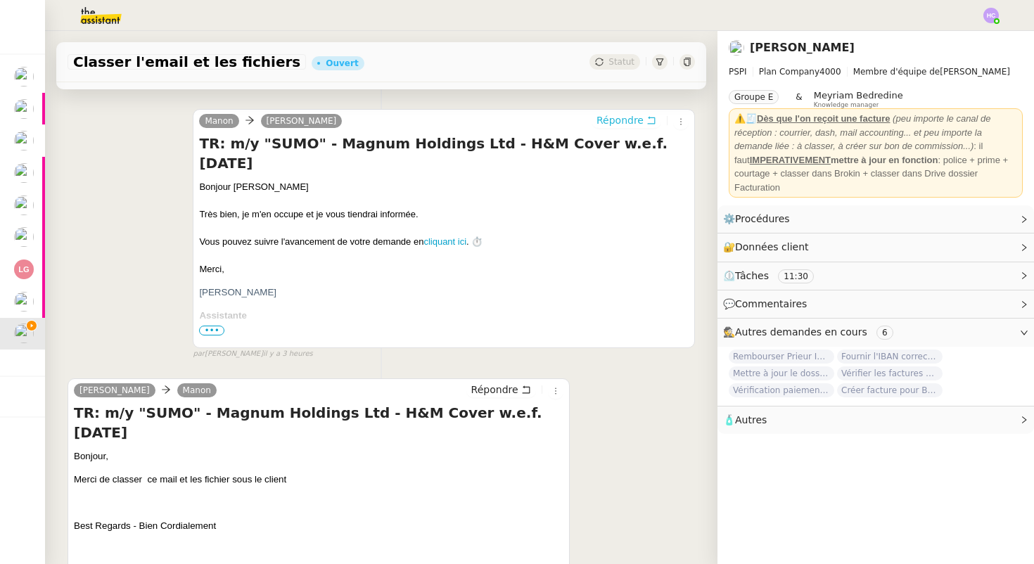
click at [634, 120] on span "Répondre" at bounding box center [619, 120] width 47 height 14
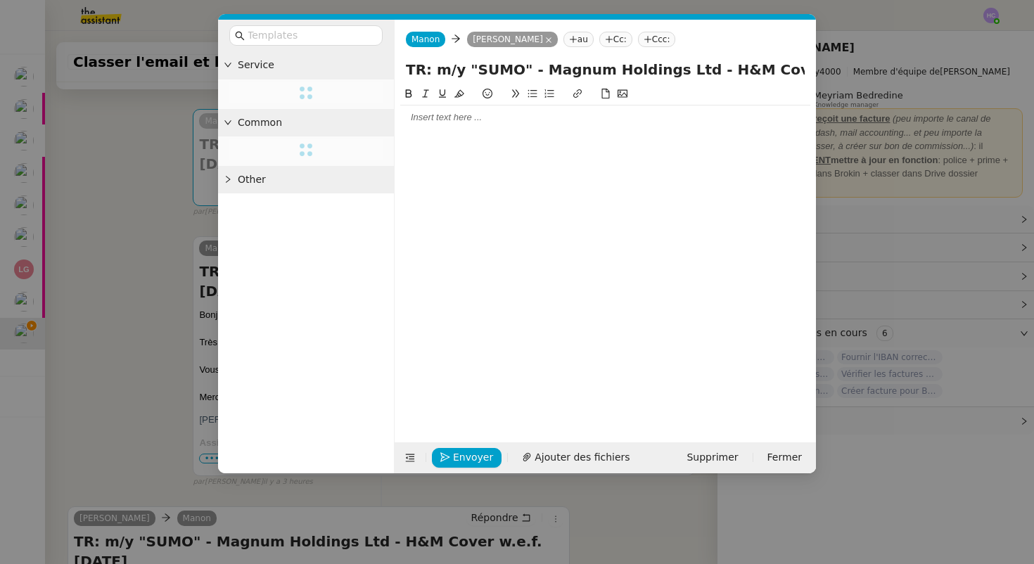
click at [421, 117] on div at bounding box center [605, 117] width 410 height 13
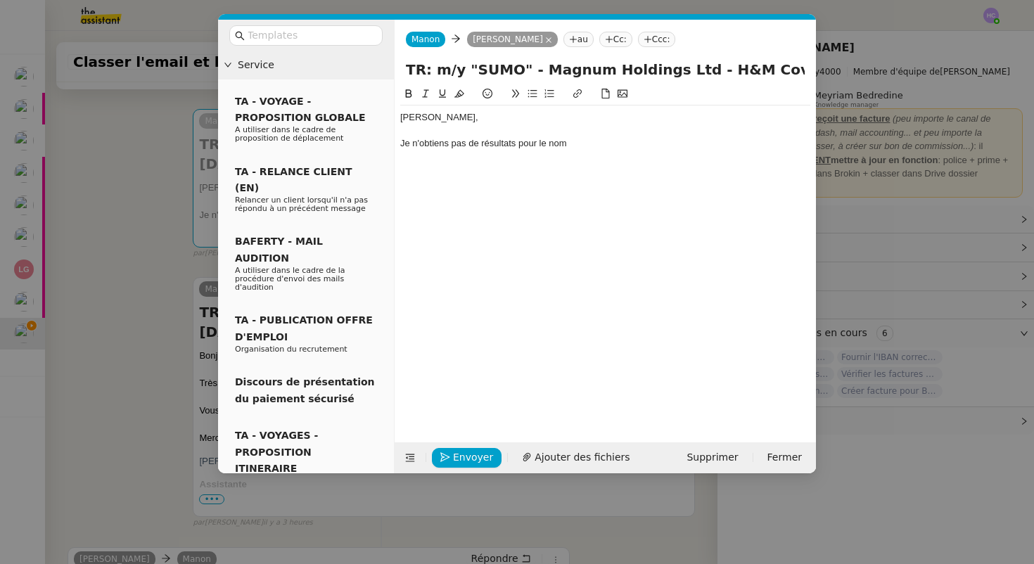
drag, startPoint x: 674, startPoint y: 71, endPoint x: 530, endPoint y: 72, distance: 143.5
click at [530, 72] on input "TR: m/y "SUMO" - Magnum Holdings Ltd - H&M Cover w.e.f. 16/07/2025" at bounding box center [605, 69] width 399 height 21
click at [557, 143] on div "Je n'obtiens pas de résultats pour le nom" at bounding box center [605, 143] width 410 height 13
click at [519, 146] on div "Je n'obtiens pas de résultats pour le nom" at bounding box center [605, 143] width 410 height 13
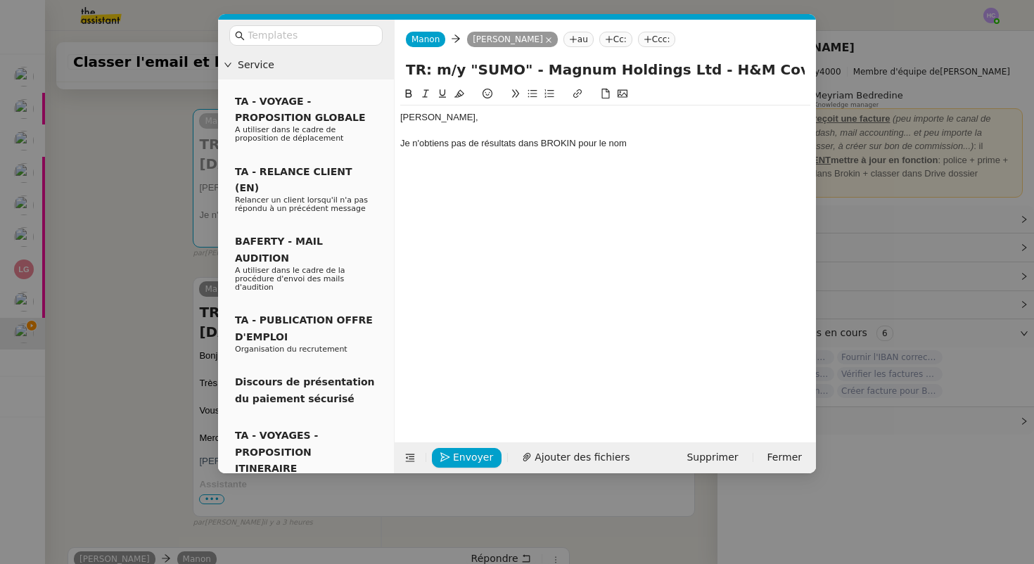
click at [602, 146] on div "Je n'obtiens pas de résultats dans BROKIN pour le nom" at bounding box center [605, 143] width 410 height 13
click at [616, 150] on div "Sophie, Je n'obtiens pas de résultats dans BROKIN pour un nom" at bounding box center [605, 131] width 410 height 50
click at [617, 144] on div "Je n'obtiens pas de résultats dans BROKIN pour un nom" at bounding box center [605, 143] width 410 height 13
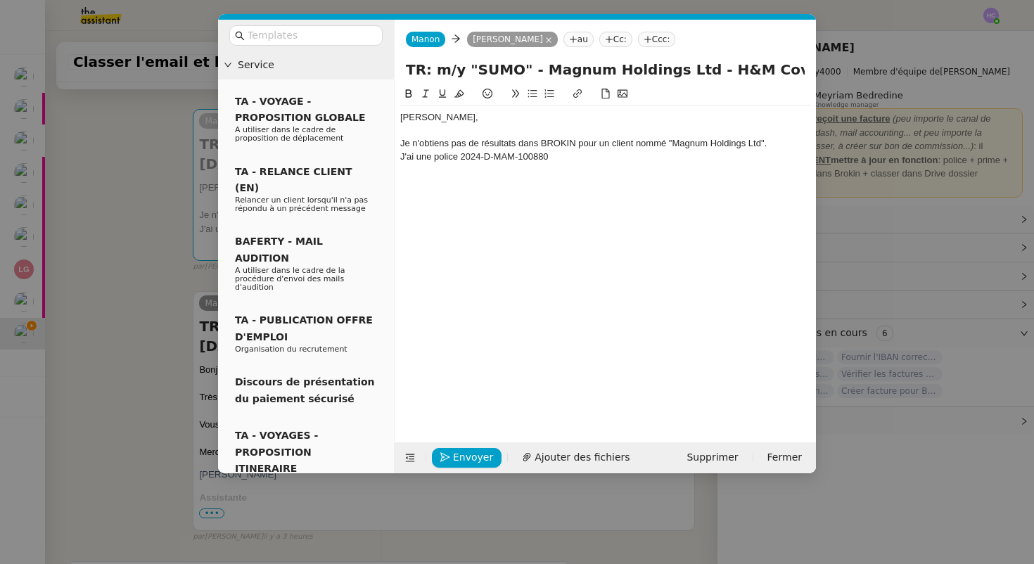
scroll to position [0, 0]
click at [576, 153] on div "J'ai une police 2024-D-MAM-100880" at bounding box center [605, 157] width 410 height 13
click at [758, 142] on div "Je n'obtiens pas de résultats dans BROKIN pour un client nommé "Magnum Holdings…" at bounding box center [605, 143] width 410 height 13
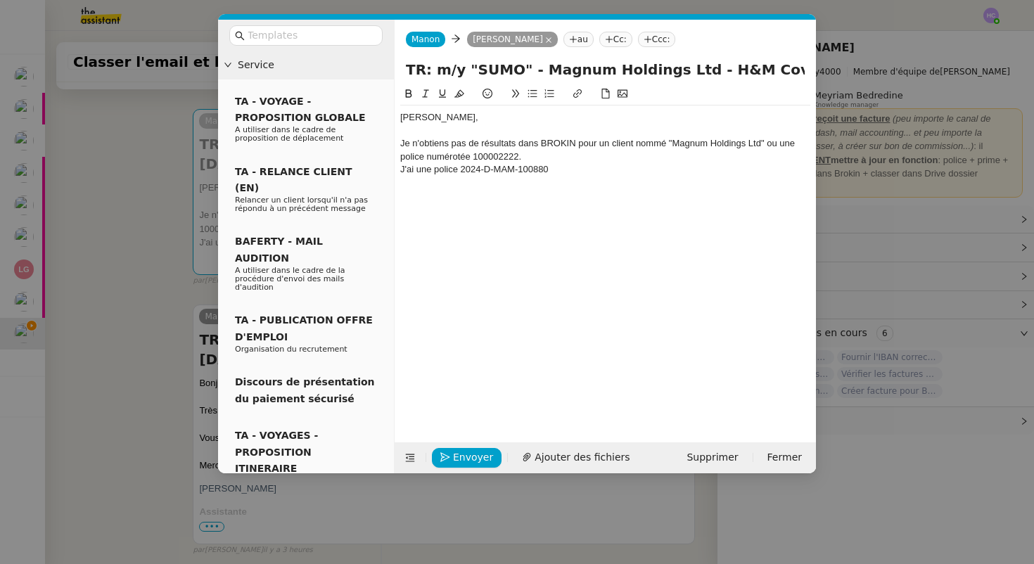
click at [497, 156] on div "Je n'obtiens pas de résultats dans BROKIN pour un client nommé "Magnum Holdings…" at bounding box center [605, 150] width 410 height 26
click at [524, 158] on div "Je n'obtiens pas de résultats dans BROKIN pour un client nommé "Magnum Holdings…" at bounding box center [605, 150] width 410 height 26
click at [534, 155] on div "Je n'obtiens pas de résultats dans BROKIN pour un client nommé "Magnum Holdings…" at bounding box center [605, 150] width 410 height 26
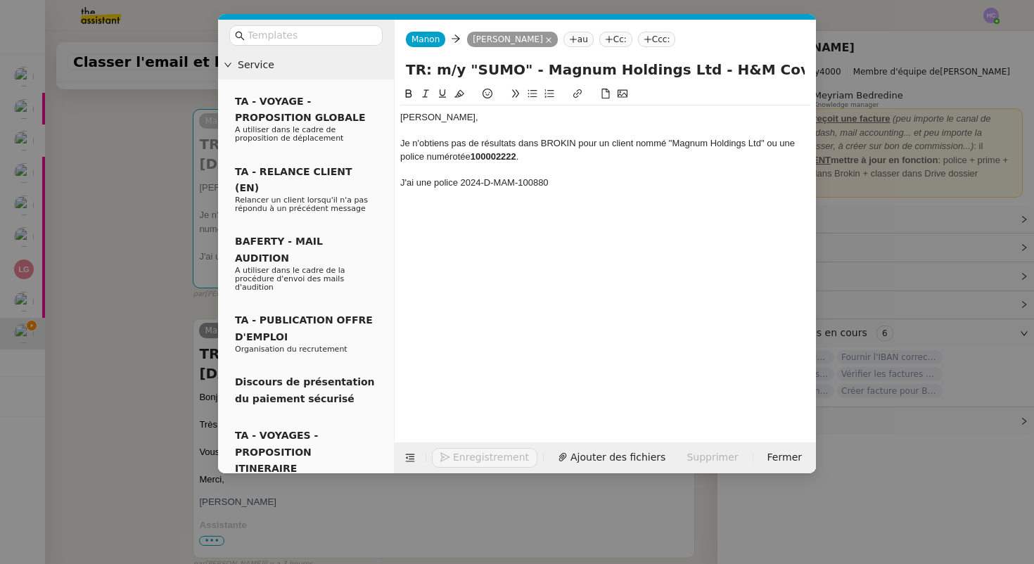
click at [416, 186] on div "J'ai une police 2024-D-MAM-100880" at bounding box center [605, 183] width 410 height 13
click at [586, 182] on div "J'ai trouvé une police 2024-D-MAM-100880" at bounding box center [605, 183] width 410 height 13
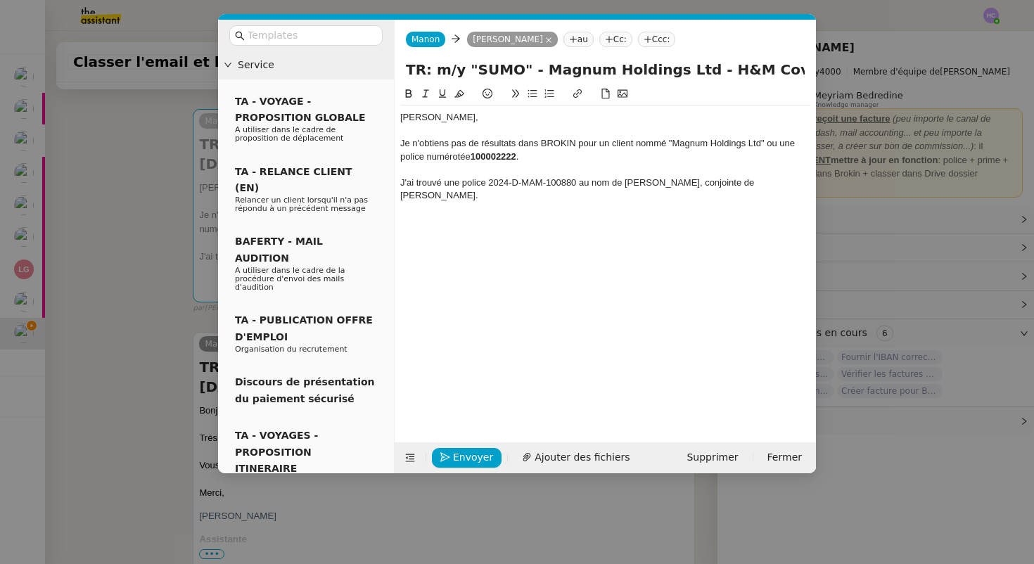
click at [736, 184] on div "J'ai trouvé une police 2024-D-MAM-100880 au nom de Madame Pharaon Deema, conjoi…" at bounding box center [605, 190] width 410 height 26
click at [444, 198] on div "J'ai trouvé une police 2024-D-MAM-100880 au nom de Madame Pharaon Deema, (conjo…" at bounding box center [605, 190] width 410 height 26
click at [733, 182] on div "J'ai trouvé une police 2024-D-MAM-100880 au nom de Madame Pharaon Deema, (conjo…" at bounding box center [605, 190] width 410 height 26
click at [450, 199] on div "J'ai trouvé une police 2024-D-MAM-100880 au nom de Madame Pharaon Deema (conjoi…" at bounding box center [605, 190] width 410 height 26
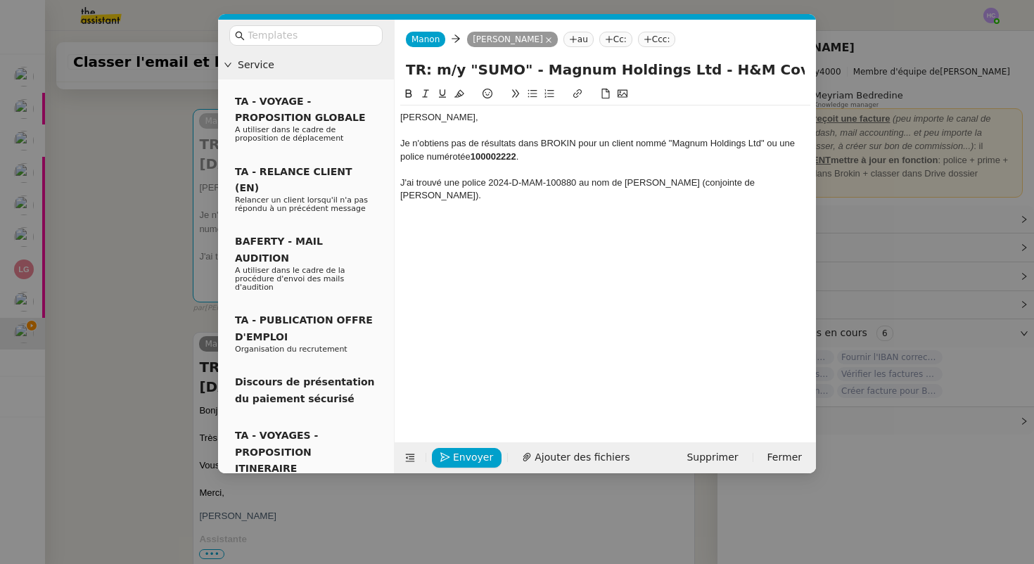
click at [487, 184] on div "J'ai trouvé une police 2024-D-MAM-100880 au nom de Madame Pharaon Deema (conjoi…" at bounding box center [605, 190] width 410 height 26
drag, startPoint x: 621, startPoint y: 184, endPoint x: 536, endPoint y: 184, distance: 85.1
click at [536, 184] on div "J'ai trouvé une police numérotée 2024-D-MAM-100880 au nom de Madame Pharaon Dee…" at bounding box center [605, 190] width 410 height 26
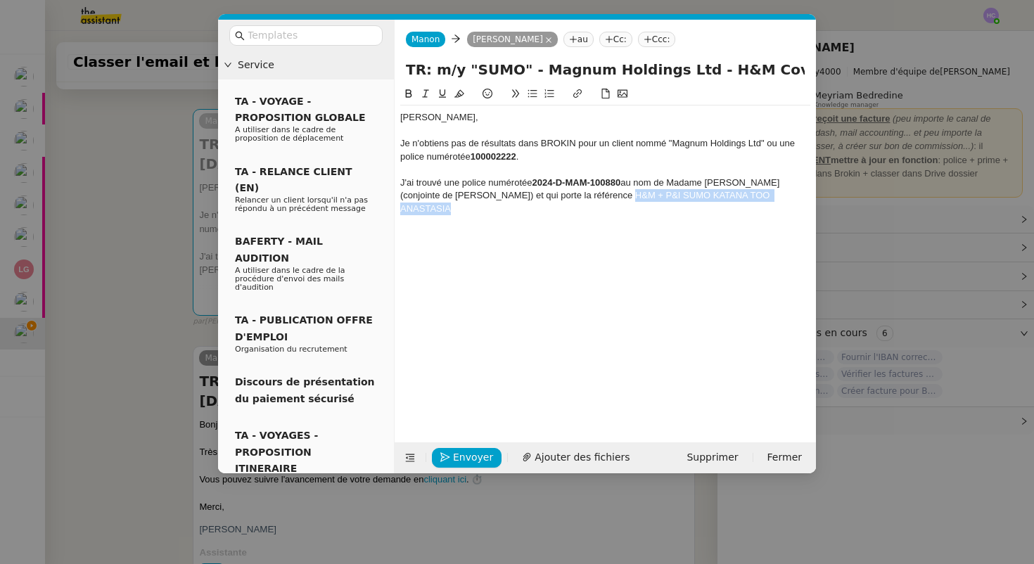
drag, startPoint x: 801, startPoint y: 193, endPoint x: 615, endPoint y: 193, distance: 186.4
click at [615, 193] on div "J'ai trouvé une police numérotée 2024-D-MAM-100880 au nom de Madame Pharaon Dee…" at bounding box center [605, 196] width 410 height 39
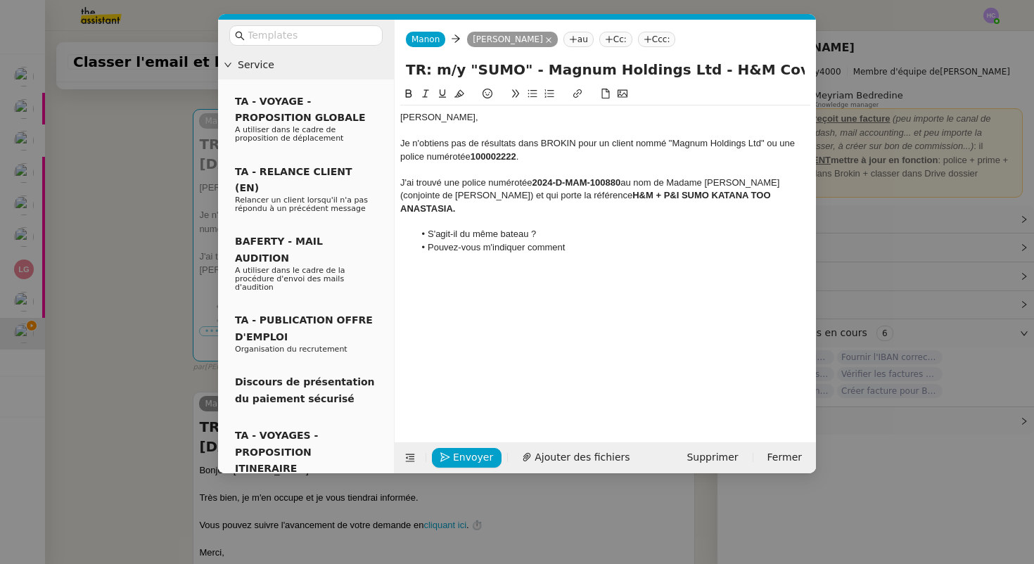
click at [539, 241] on li "Pouvez-vous m'indiquer comment" at bounding box center [612, 247] width 397 height 13
drag, startPoint x: 554, startPoint y: 237, endPoint x: 525, endPoint y: 236, distance: 29.5
click at [525, 241] on li "Pouvez-vous m'indiquer à quel emplacement" at bounding box center [612, 247] width 397 height 13
click at [618, 241] on li "Pouvez-vous m'indiquer l'emplacement" at bounding box center [612, 247] width 397 height 13
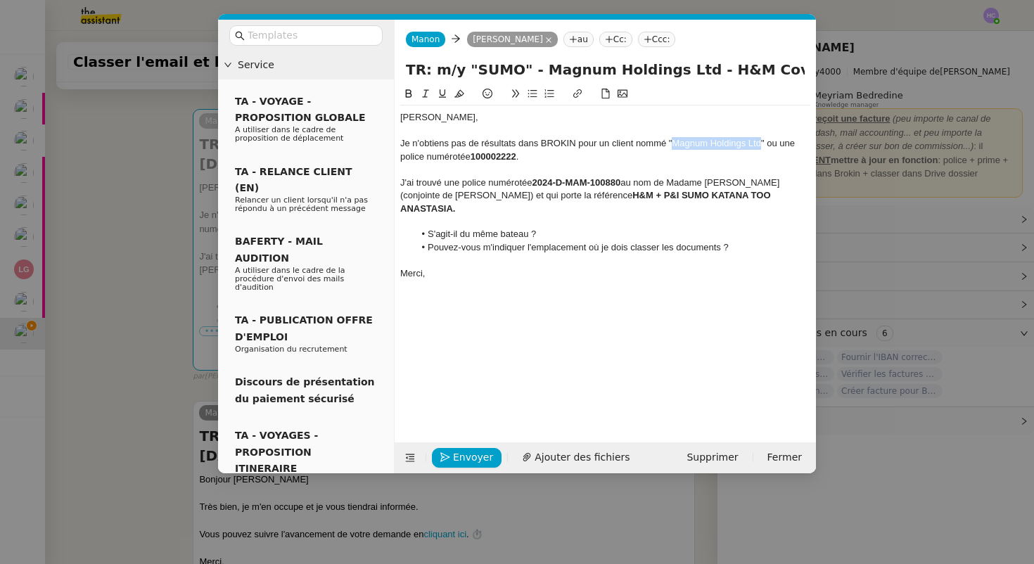
drag, startPoint x: 762, startPoint y: 146, endPoint x: 675, endPoint y: 142, distance: 87.3
click at [675, 142] on div "Je n'obtiens pas de résultats dans BROKIN pour un client nommé "Magnum Holdings…" at bounding box center [605, 150] width 410 height 26
click at [549, 228] on li "S'agit-il du même bateau ?" at bounding box center [612, 234] width 397 height 13
click at [596, 241] on li "Pouvez-vous m'indiquer l'emplacement où je dois classer les documents ?" at bounding box center [612, 247] width 397 height 13
click at [0, 0] on lt-em "sous lequel" at bounding box center [0, 0] width 0 height 0
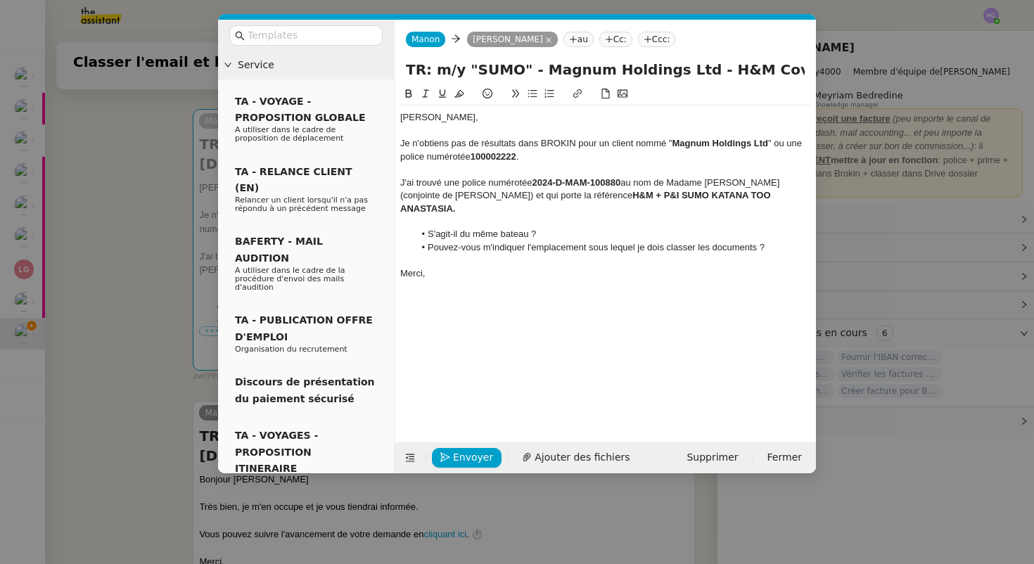
click at [402, 195] on div "J'ai trouvé une police numérotée 2024-D-MAM-100880 au nom de Madame Pharaon Dee…" at bounding box center [605, 196] width 410 height 39
click at [775, 148] on div "Je n'obtiens pas de résultats dans BROKIN pour un client nommé " Magnum Holding…" at bounding box center [605, 150] width 410 height 26
click at [787, 146] on div "Je n'obtiens pas de résultats dans BROKIN pour un client nommé " Magnum Holding…" at bounding box center [605, 150] width 410 height 26
drag, startPoint x: 509, startPoint y: 198, endPoint x: 454, endPoint y: 198, distance: 55.6
click at [454, 198] on div "J'ai trouvé une police numérotée 2024-D-MAM-100880 au nom de Madame Pharaon Dee…" at bounding box center [605, 196] width 410 height 39
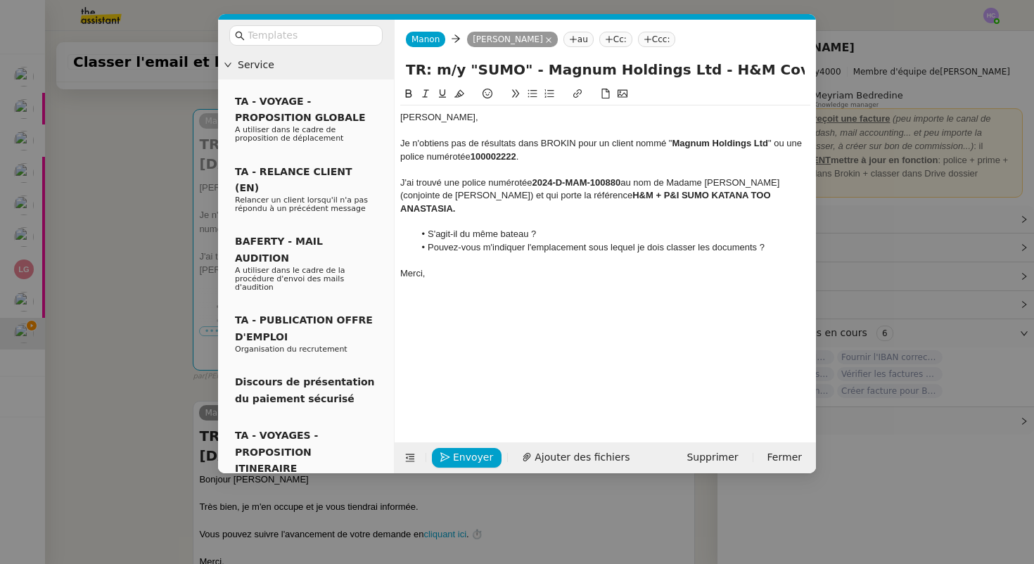
drag, startPoint x: 454, startPoint y: 198, endPoint x: 501, endPoint y: 202, distance: 48.0
click at [501, 202] on div "J'ai trouvé une police numérotée 2024-D-MAM-100880 au nom de Madame Pharaon Dee…" at bounding box center [605, 196] width 410 height 39
drag, startPoint x: 511, startPoint y: 195, endPoint x: 456, endPoint y: 195, distance: 54.2
click at [456, 195] on div "J'ai trouvé une police numérotée 2024-D-MAM-100880 au nom de Madame Pharaon Dee…" at bounding box center [605, 196] width 410 height 39
copy div "Wael Buheiry"
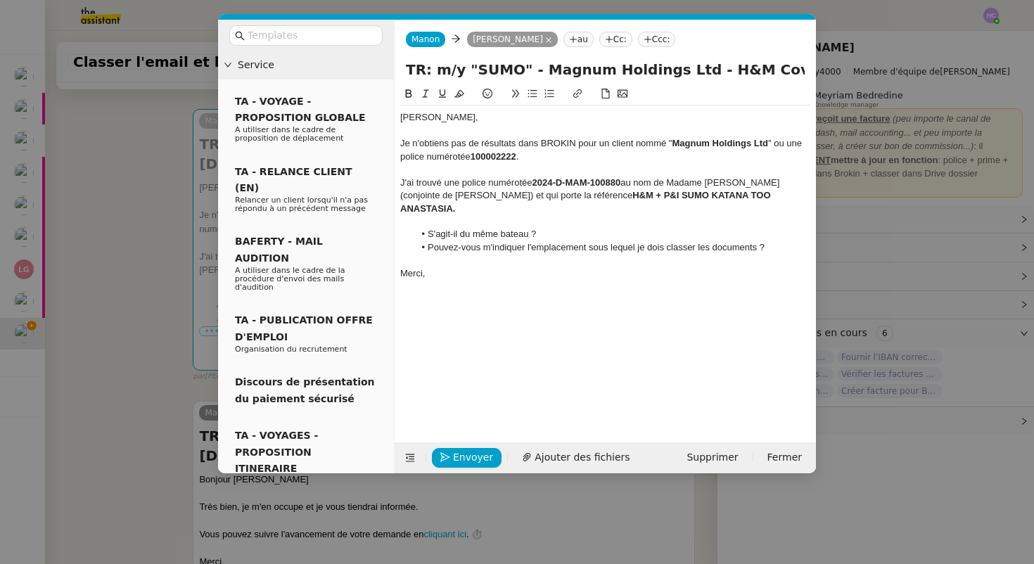
click at [774, 141] on div "Je n'obtiens pas de résultats dans BROKIN pour un client nommé " Magnum Holding…" at bounding box center [605, 150] width 410 height 26
click at [418, 151] on div "Je n'obtiens pas de résultats dans BROKIN pour un client nommé " Magnum Holding…" at bounding box center [605, 150] width 410 height 26
click at [798, 142] on div "Je n'obtiens pas de résultats dans BROKIN pour un client nommé " Magnum Holding…" at bounding box center [605, 150] width 410 height 26
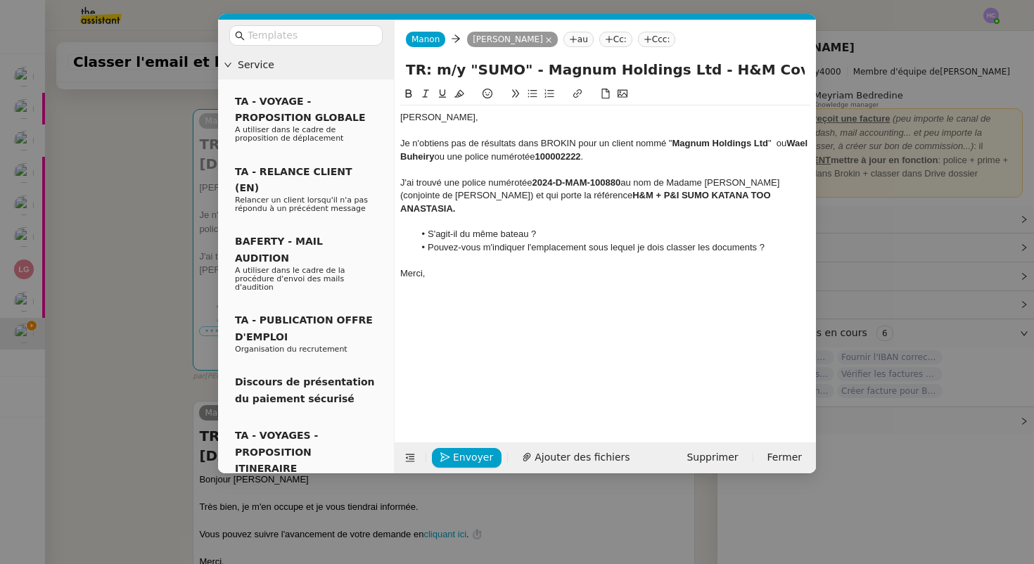
click at [677, 160] on div "Je n'obtiens pas de résultats dans BROKIN pour un client nommé " Magnum Holding…" at bounding box center [605, 150] width 410 height 26
click at [674, 148] on strong "Magnum Holdings Ltd" at bounding box center [720, 143] width 96 height 11
click at [771, 142] on div "Je n'obtiens pas de résultats dans BROKIN pour un client nommé Magnum Holdings …" at bounding box center [605, 150] width 410 height 26
click at [442, 157] on div "Je n'obtiens pas de résultats dans BROKIN pour un client nommé Magnum Holdings …" at bounding box center [605, 150] width 410 height 26
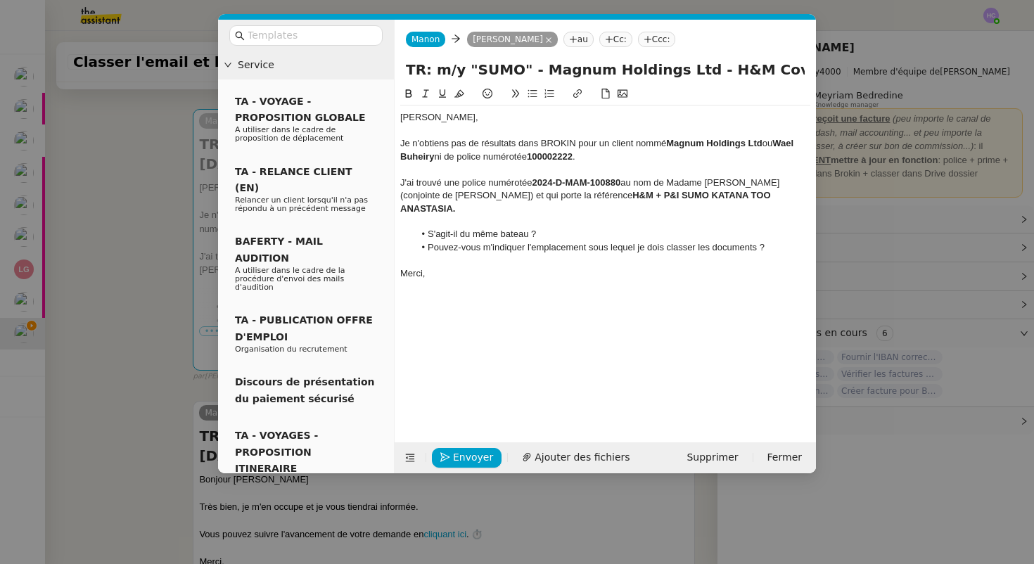
click at [589, 157] on div "Je n'obtiens pas de résultats dans BROKIN pour un client nommé Magnum Holdings …" at bounding box center [605, 150] width 410 height 26
click at [537, 254] on div at bounding box center [605, 260] width 410 height 13
click at [759, 241] on li "Pouvez-vous m'indiquer l'emplacement sous lequel je dois classer les documents ?" at bounding box center [612, 247] width 397 height 13
click at [452, 459] on button "Envoyer" at bounding box center [467, 458] width 70 height 20
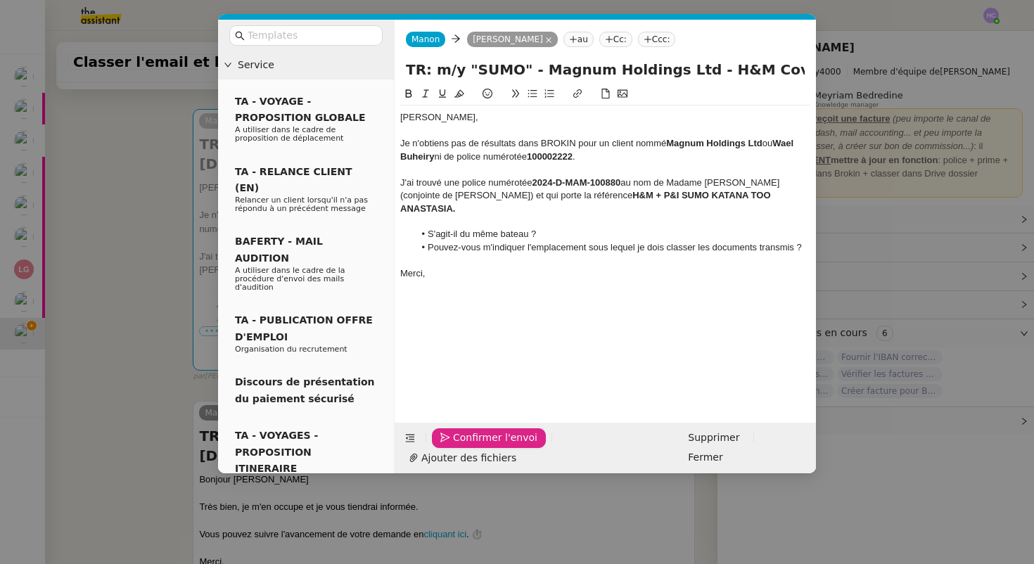
click at [451, 448] on button "Confirmer l'envoi" at bounding box center [489, 438] width 114 height 20
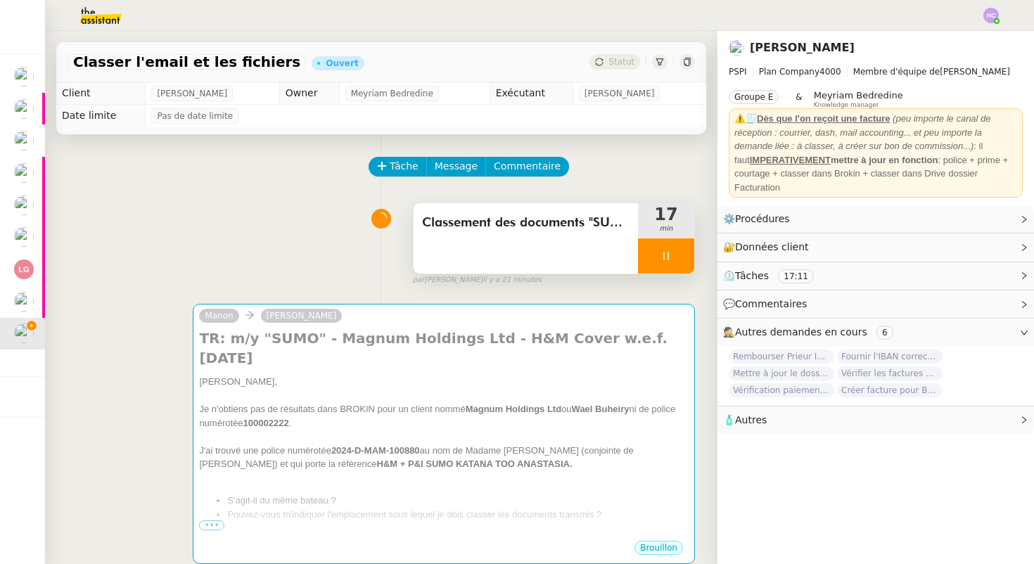
click at [683, 247] on div at bounding box center [666, 255] width 56 height 35
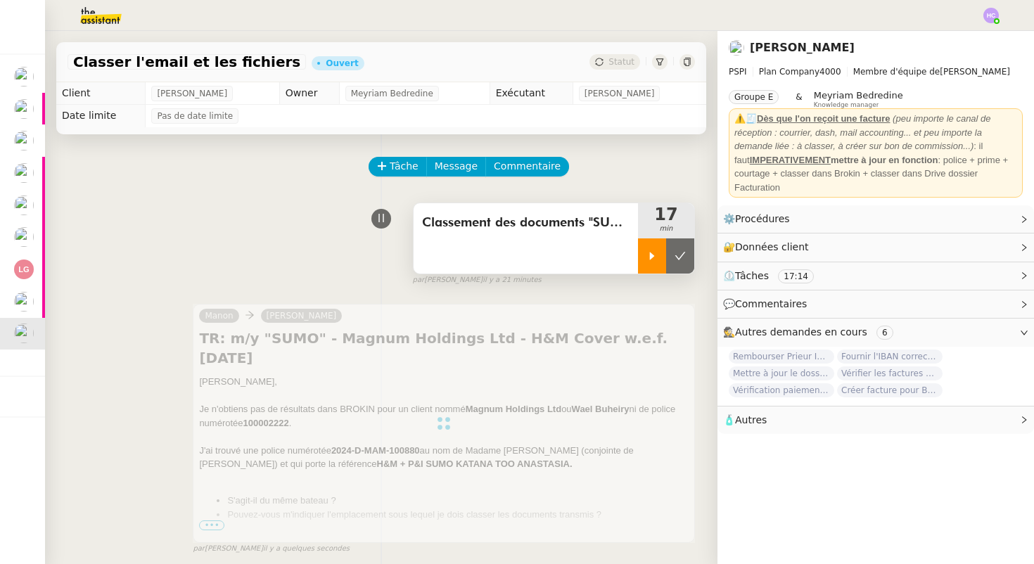
click at [683, 247] on button at bounding box center [680, 255] width 28 height 35
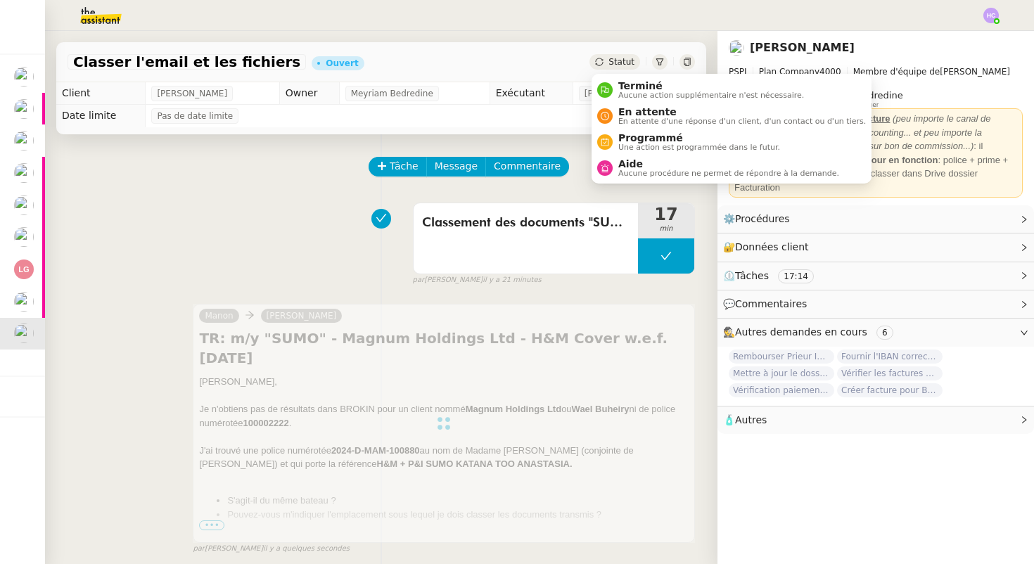
click at [613, 58] on span "Statut" at bounding box center [621, 62] width 26 height 10
click at [623, 114] on span "En attente" at bounding box center [742, 111] width 248 height 11
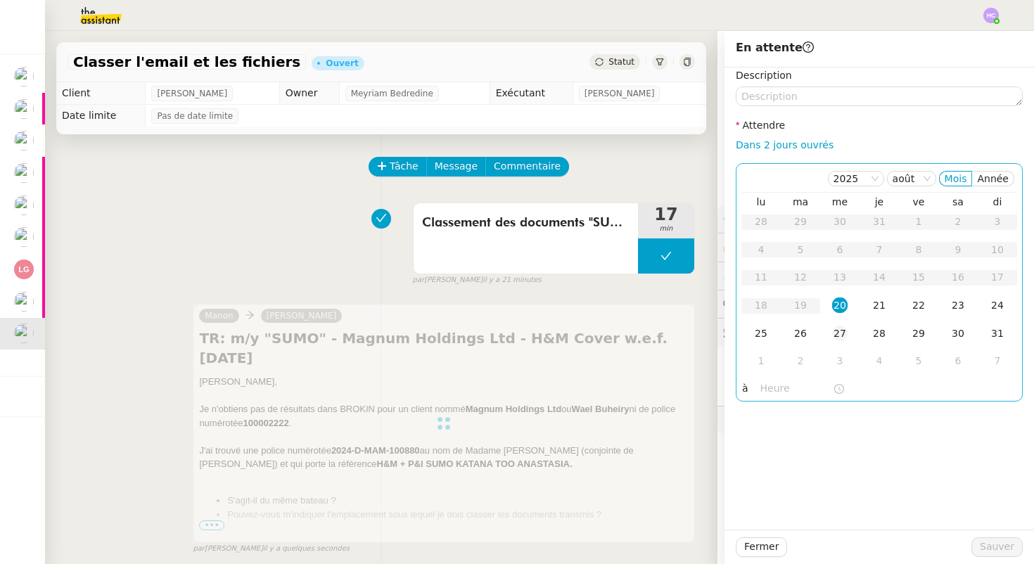
click at [841, 330] on div "27" at bounding box center [839, 333] width 15 height 15
click at [992, 544] on span "Sauver" at bounding box center [997, 547] width 34 height 16
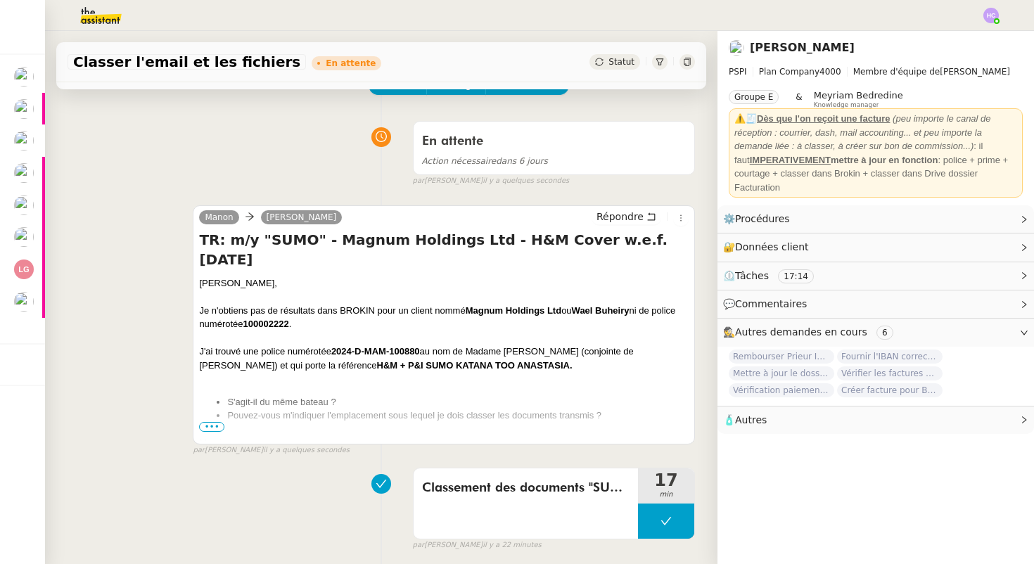
scroll to position [84, 0]
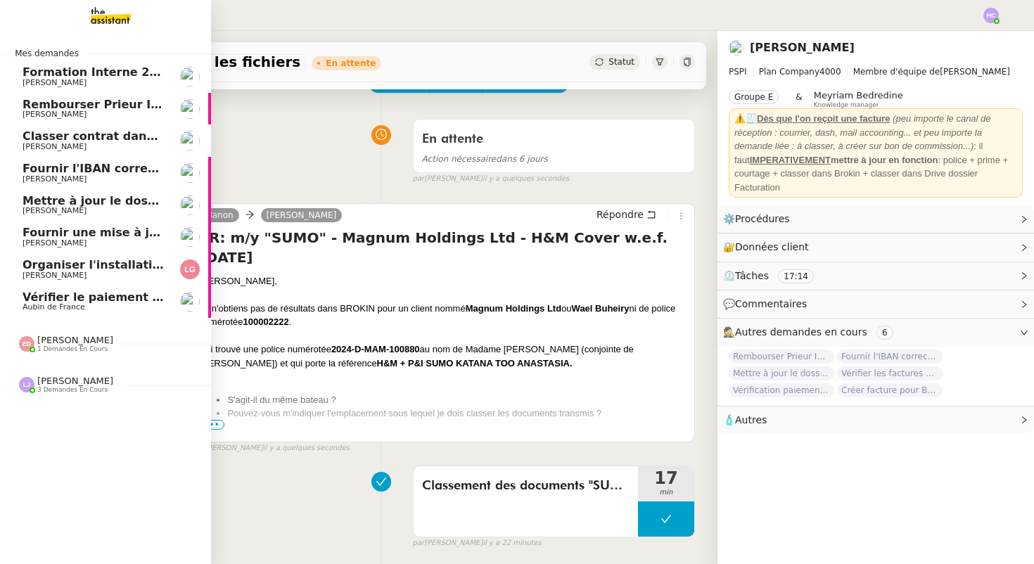
click at [48, 300] on span "Vérifier le paiement Sambouk Properties" at bounding box center [152, 296] width 259 height 13
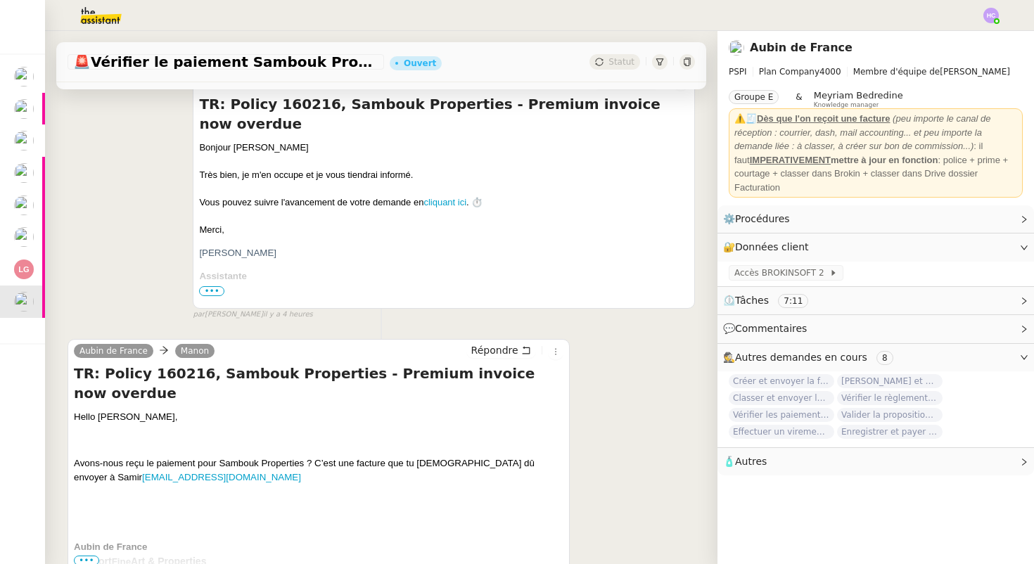
scroll to position [385, 0]
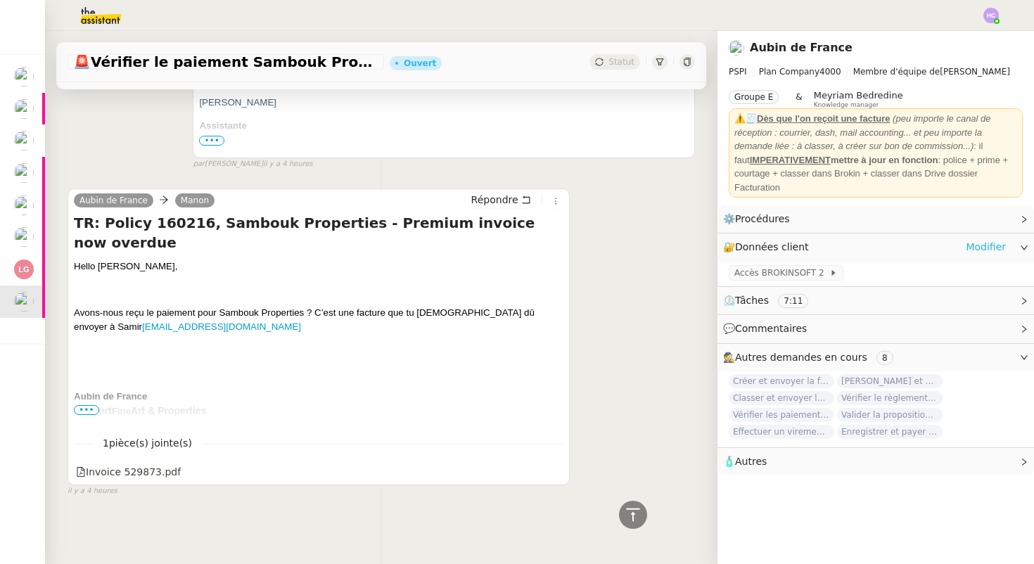
click at [978, 248] on link "Modifier" at bounding box center [986, 247] width 40 height 16
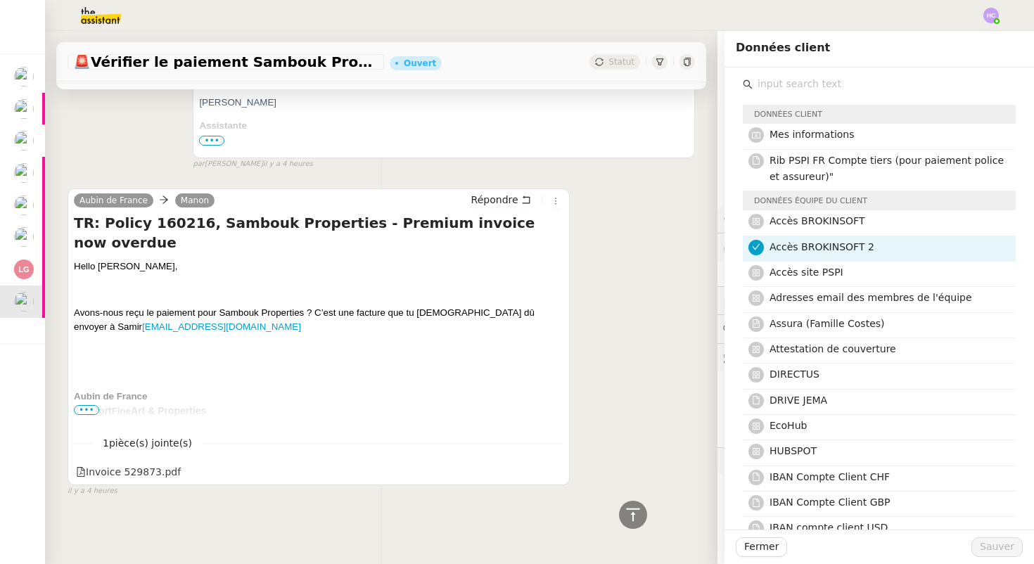
click at [791, 81] on input "text" at bounding box center [884, 84] width 263 height 19
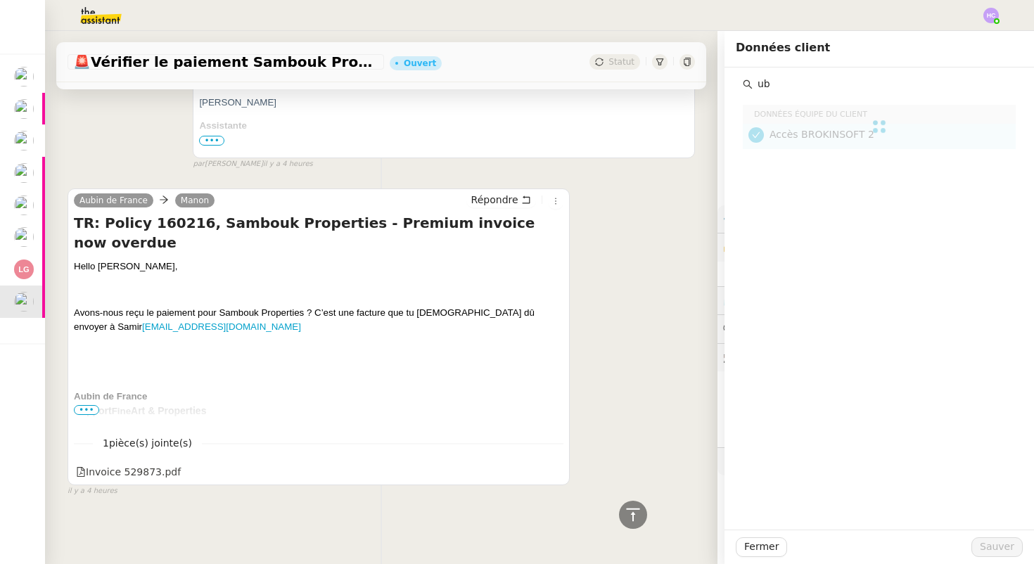
type input "u"
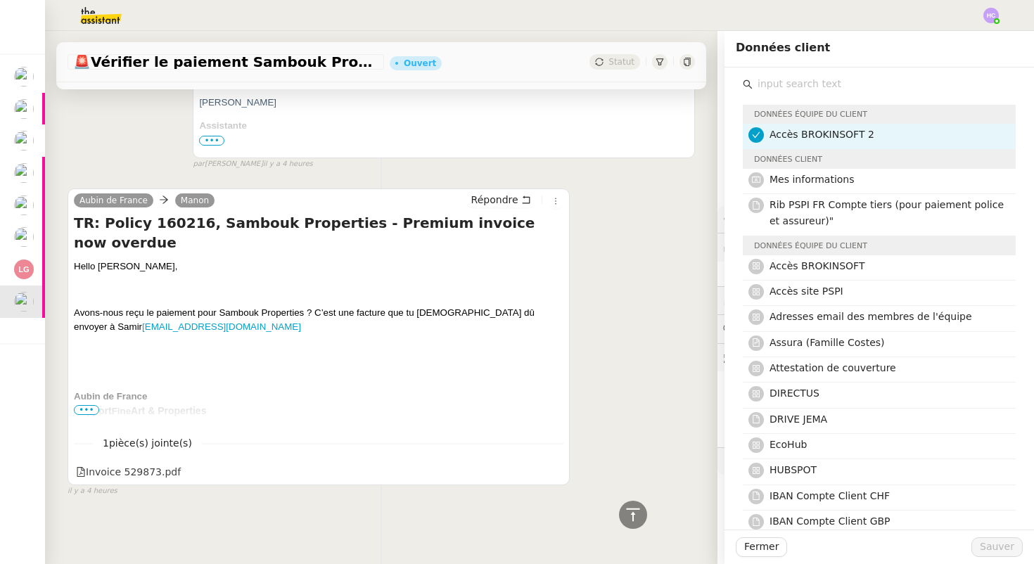
click at [688, 253] on div "Aubin de France Manon Répondre TR: Policy 160216, Sambouk Properties - Premium …" at bounding box center [381, 336] width 627 height 321
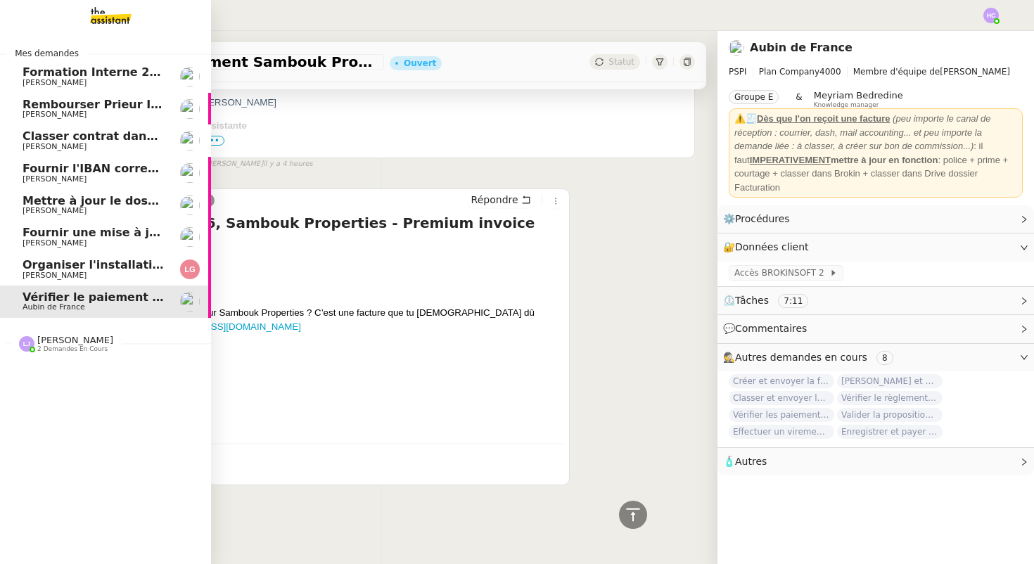
click at [87, 73] on span "Formation Interne 2 - [PERSON_NAME]" at bounding box center [145, 71] width 244 height 13
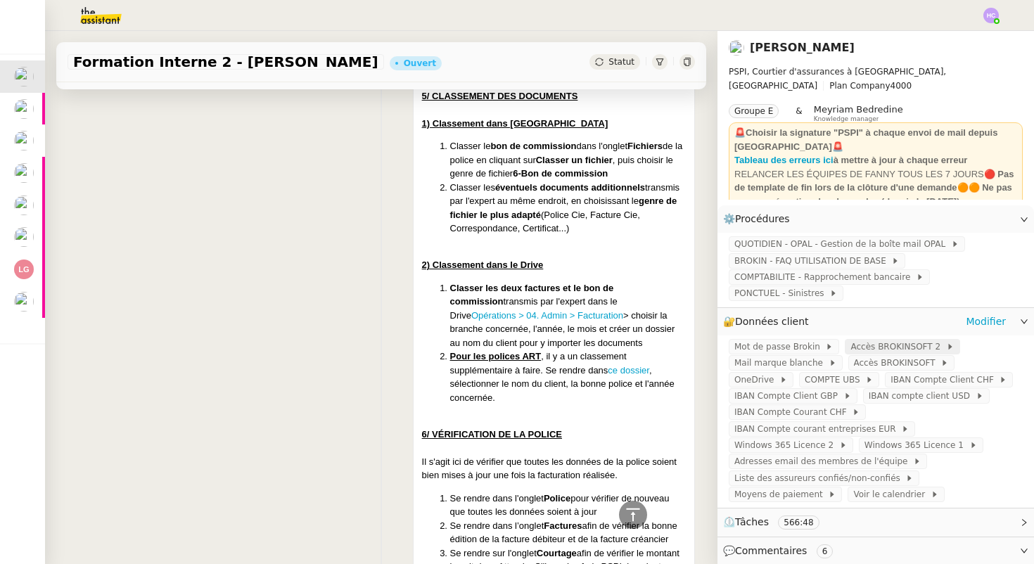
scroll to position [7868, 0]
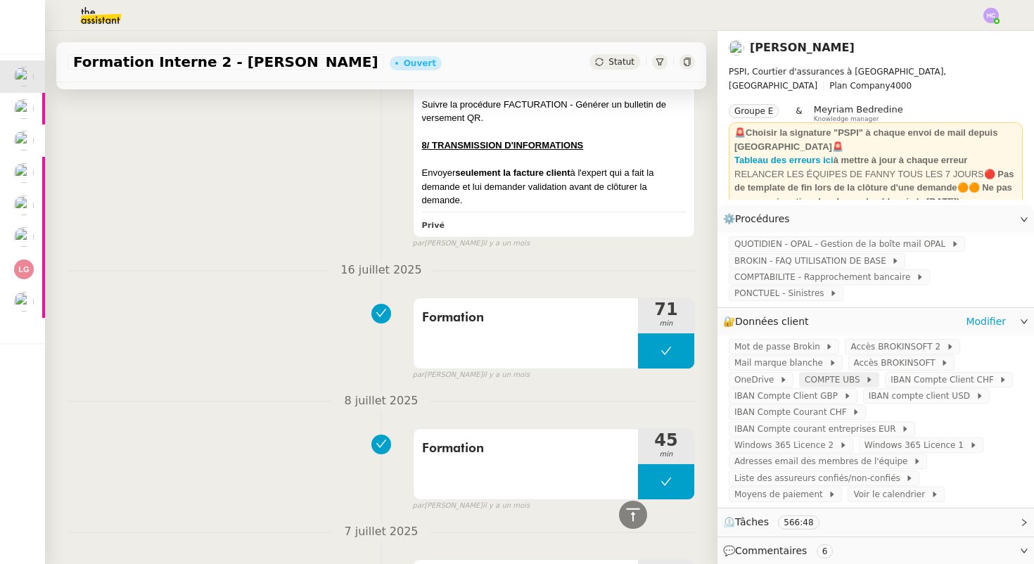
click at [805, 378] on span "COMPTE UBS" at bounding box center [835, 380] width 60 height 14
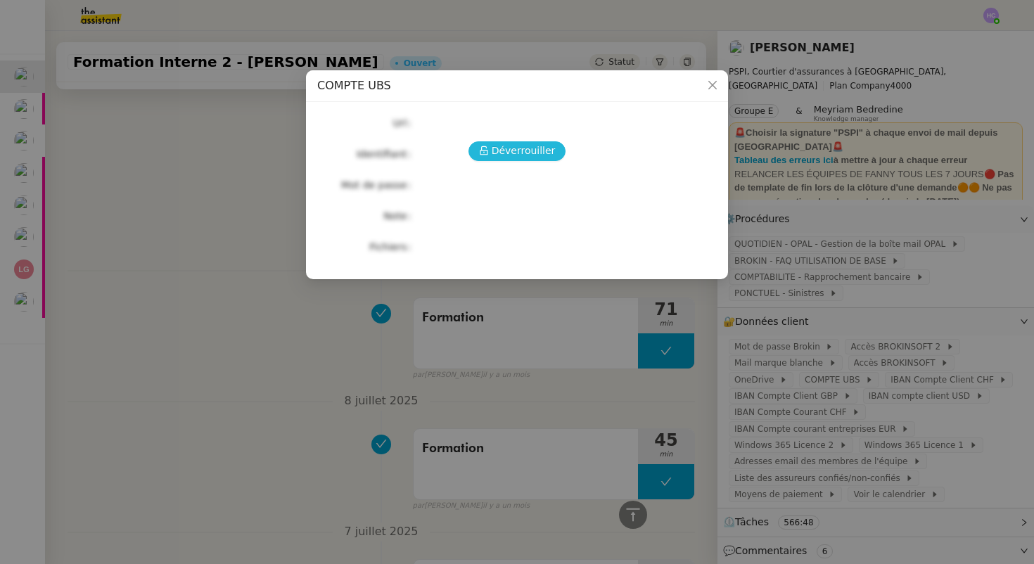
click at [516, 155] on span "Déverrouiller" at bounding box center [524, 151] width 64 height 16
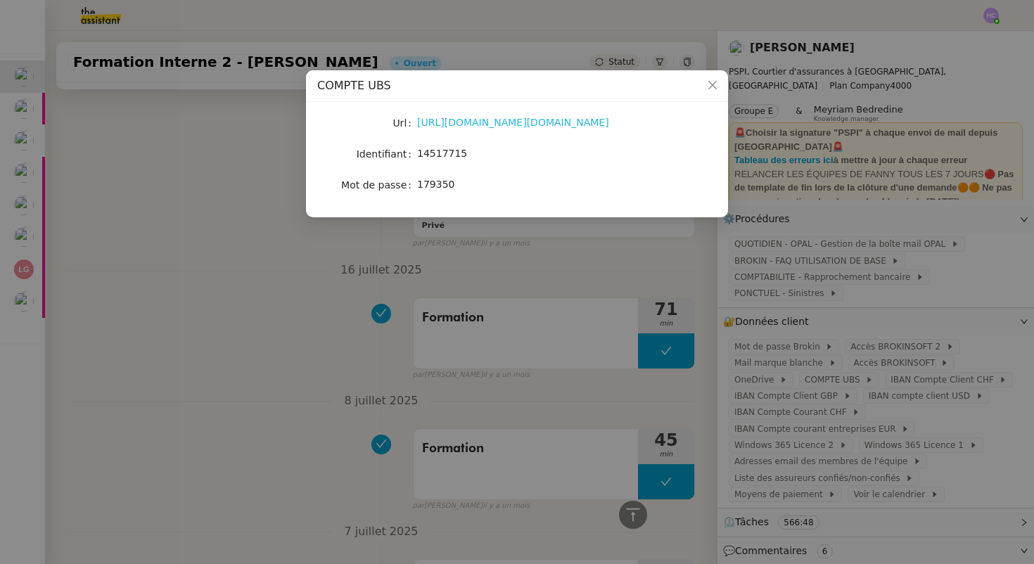
click at [490, 122] on link "https://ebanking-ch1.ubs.com/workbench/WorkbenchOpenAction.do?login#/home?navit…" at bounding box center [513, 122] width 192 height 11
click at [426, 150] on span "14517715" at bounding box center [442, 153] width 50 height 11
copy span "14517715"
click at [246, 203] on nz-modal-container "COMPTE UBS Url https://ebanking-ch1.ubs.com/workbench/WorkbenchOpenAction.do?lo…" at bounding box center [517, 282] width 1034 height 564
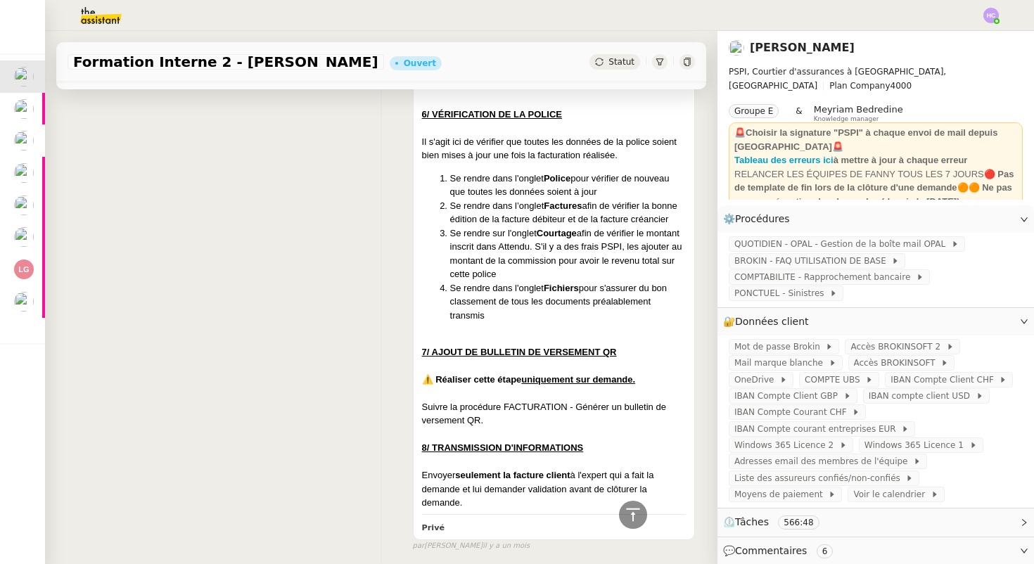
scroll to position [7517, 0]
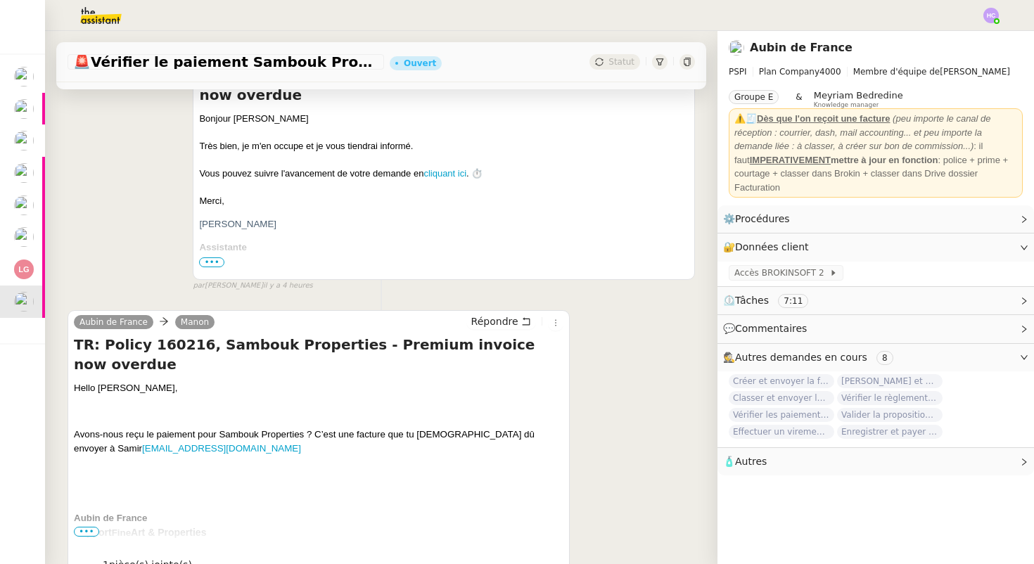
scroll to position [262, 0]
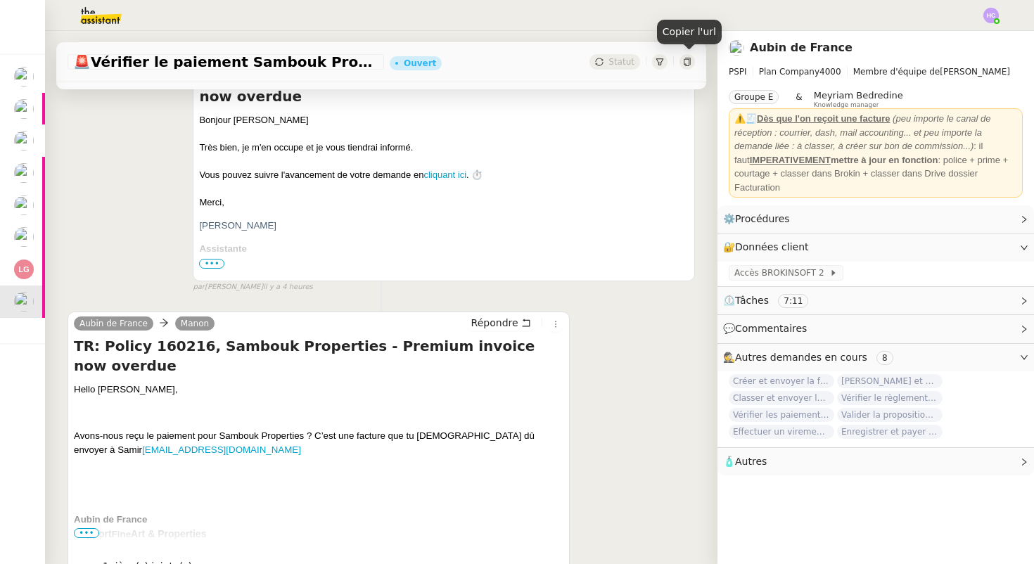
click at [687, 62] on icon at bounding box center [687, 62] width 8 height 8
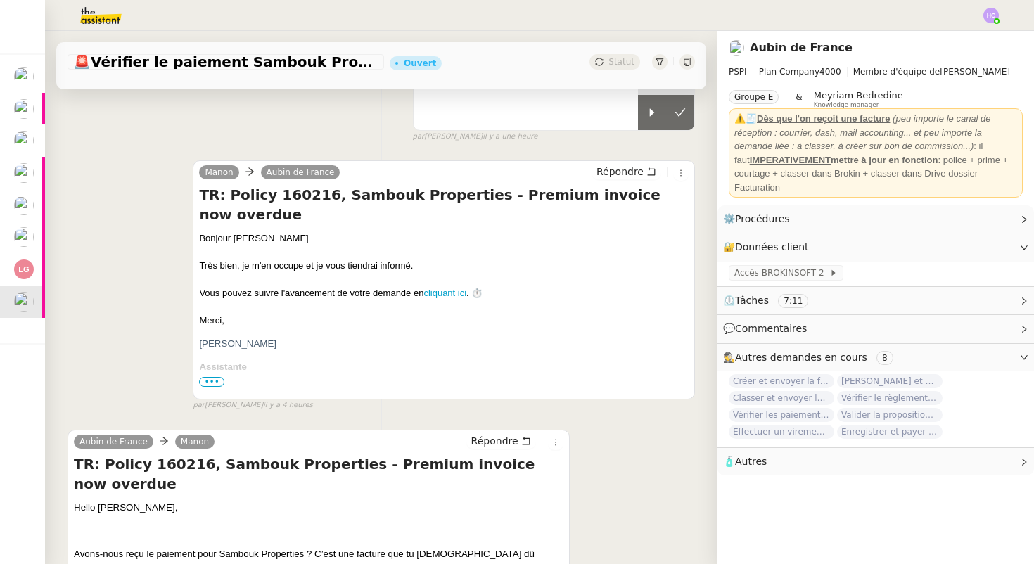
scroll to position [146, 0]
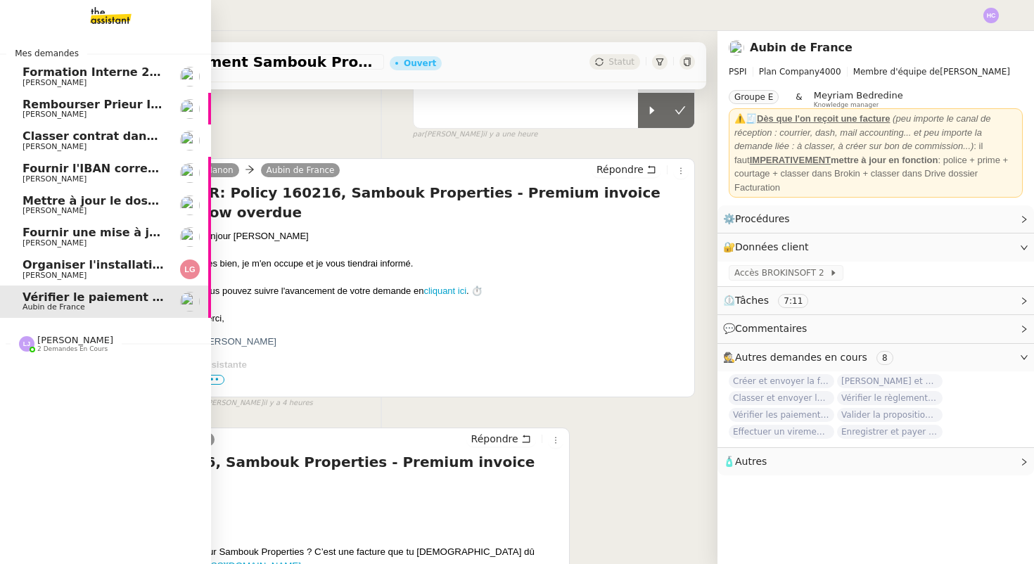
click at [59, 270] on span "Organiser l'installation de la fibre" at bounding box center [130, 264] width 214 height 13
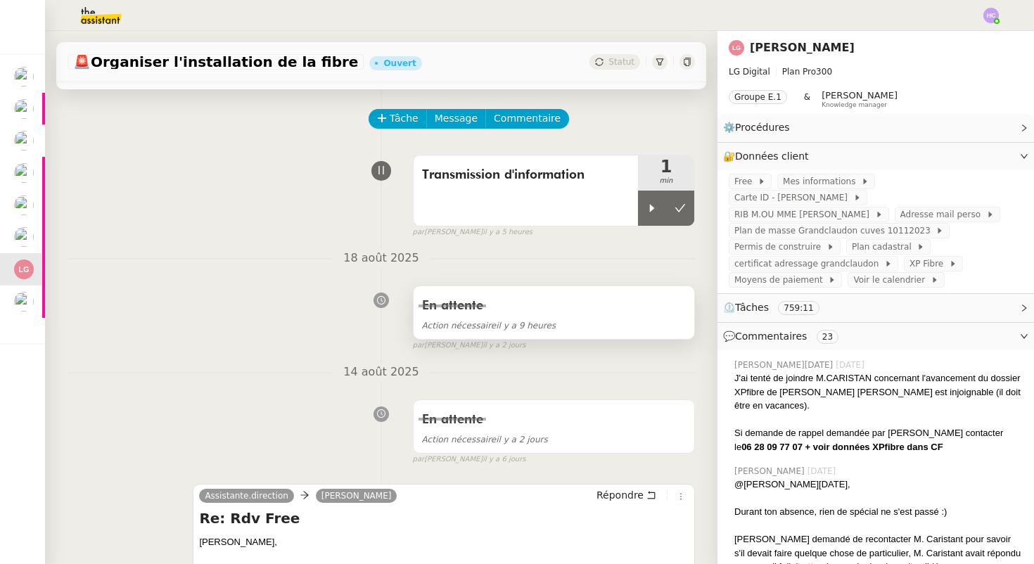
scroll to position [15, 0]
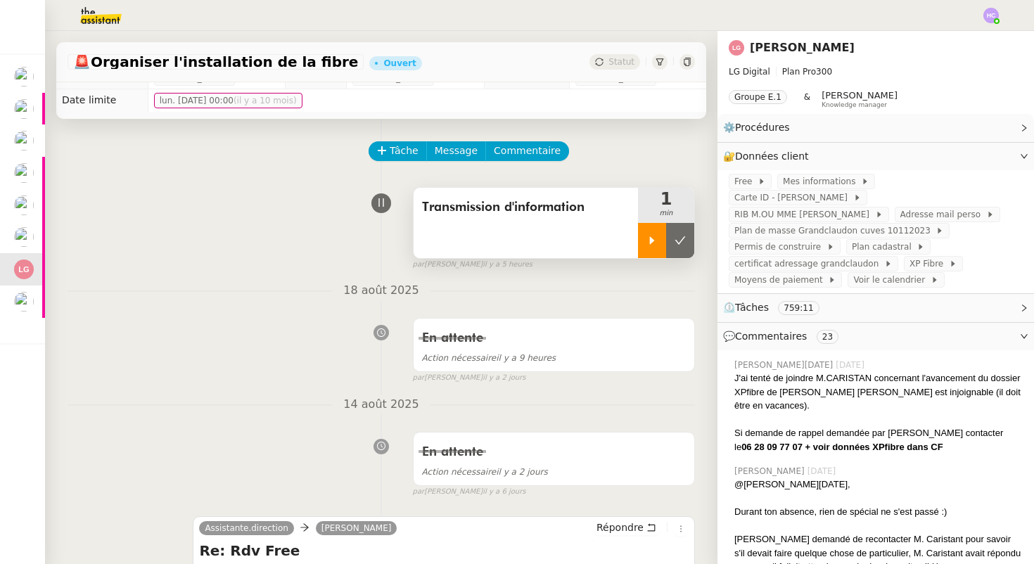
click at [645, 239] on div at bounding box center [652, 240] width 28 height 35
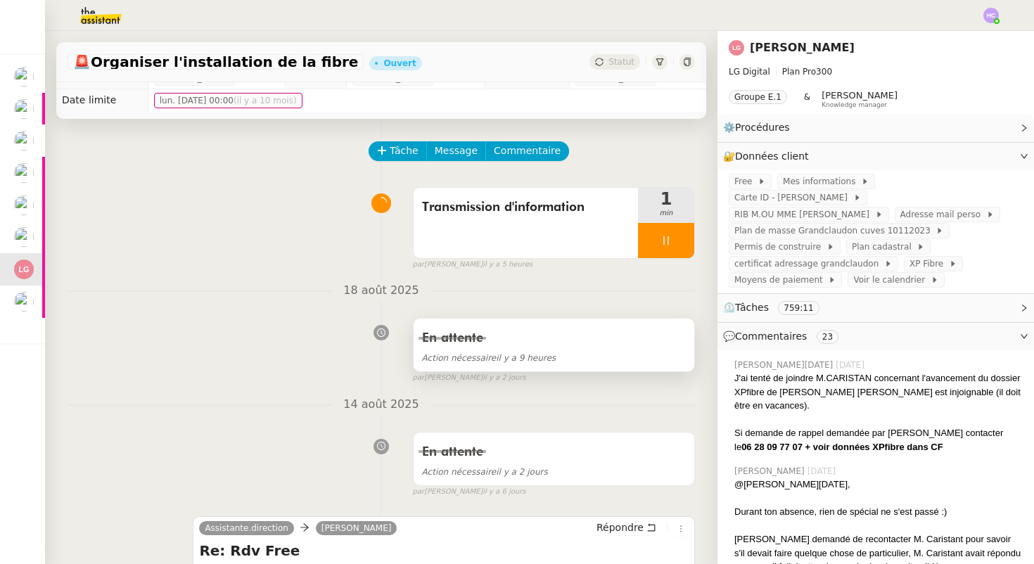
scroll to position [255, 0]
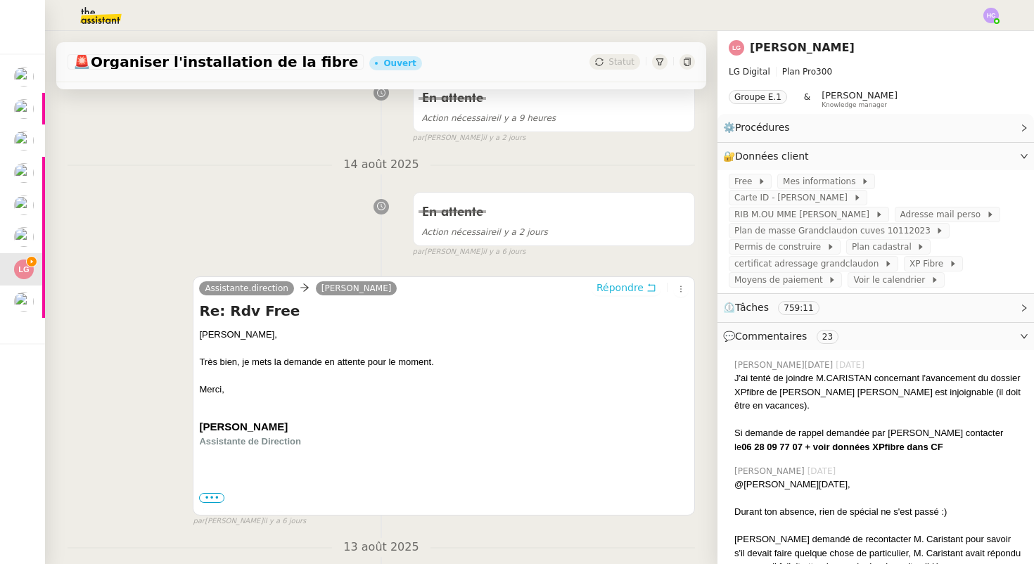
click at [637, 290] on span "Répondre" at bounding box center [619, 288] width 47 height 14
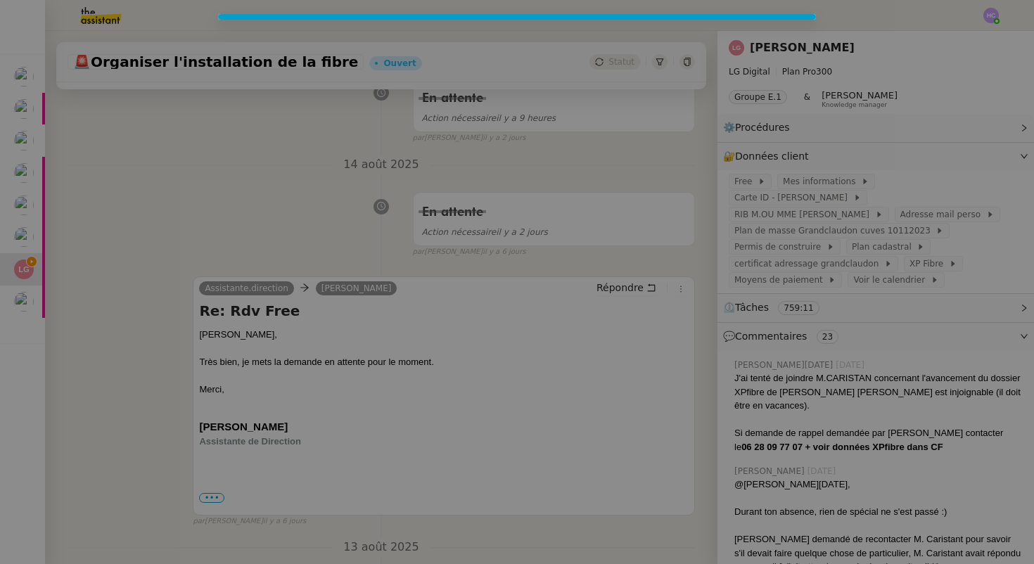
scroll to position [362, 0]
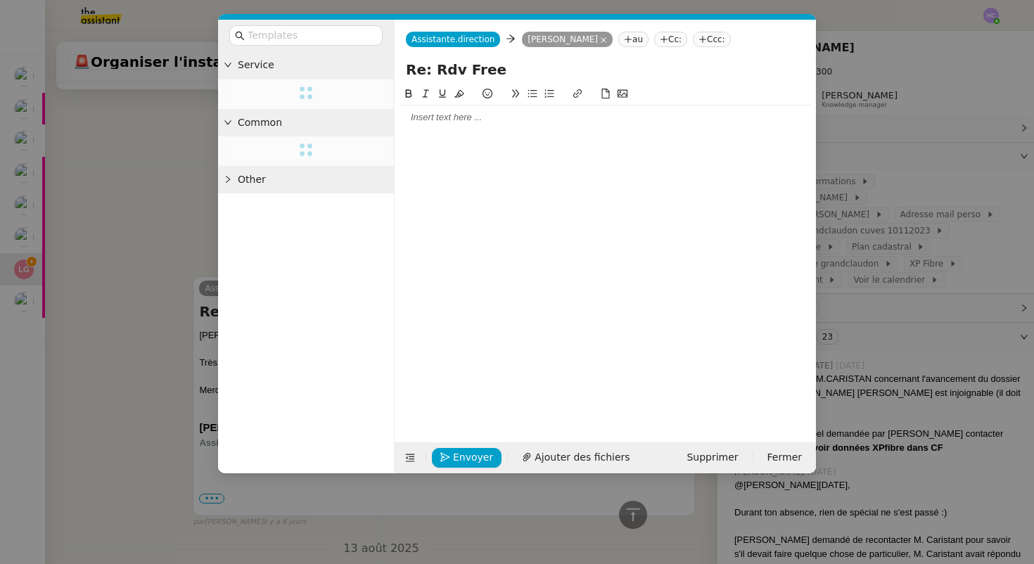
click at [433, 117] on div at bounding box center [605, 117] width 410 height 13
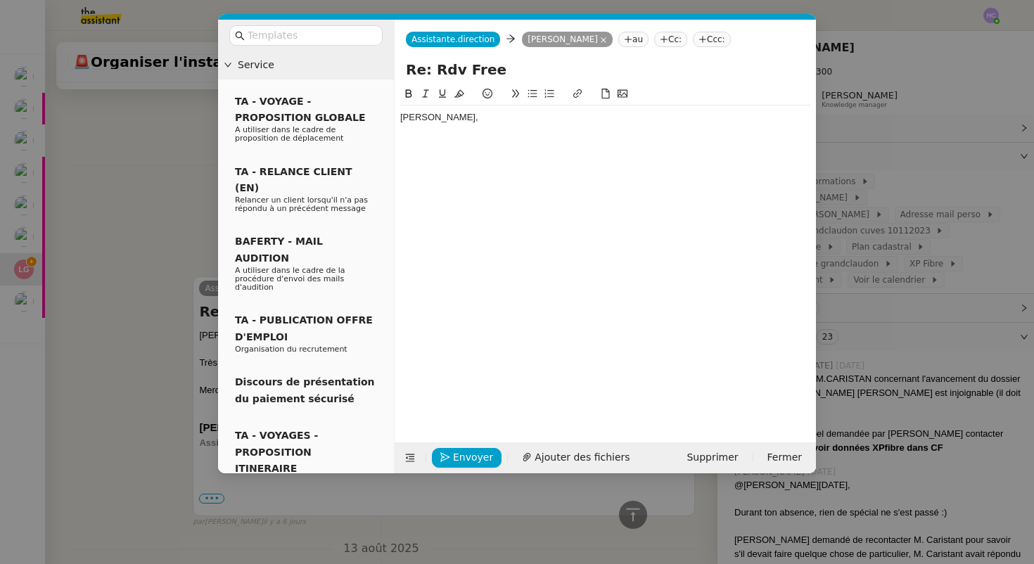
click at [79, 134] on nz-modal-container "Service TA - VOYAGE - PROPOSITION GLOBALE A utiliser dans le cadre de propositi…" at bounding box center [517, 282] width 1034 height 564
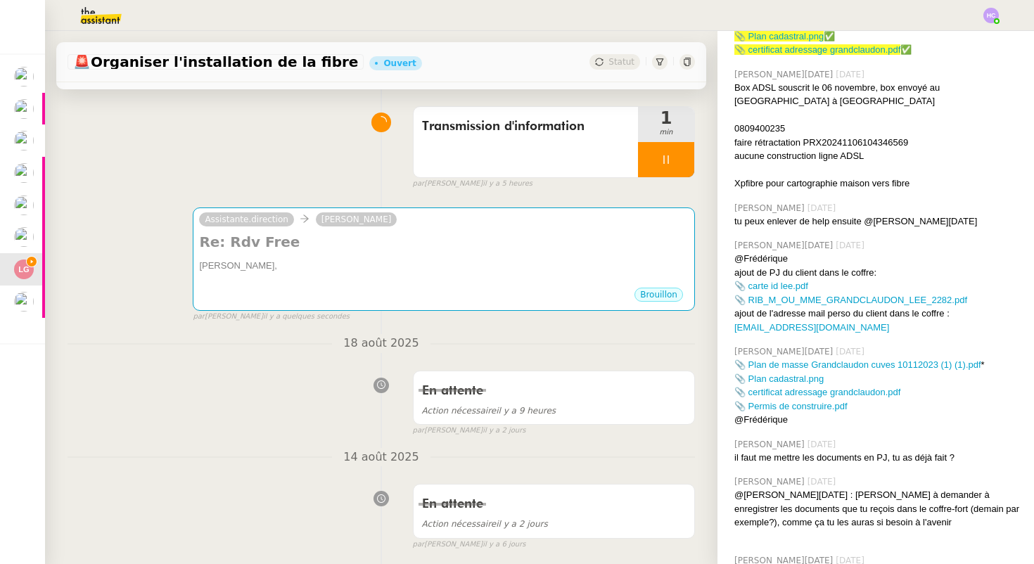
scroll to position [2019, 0]
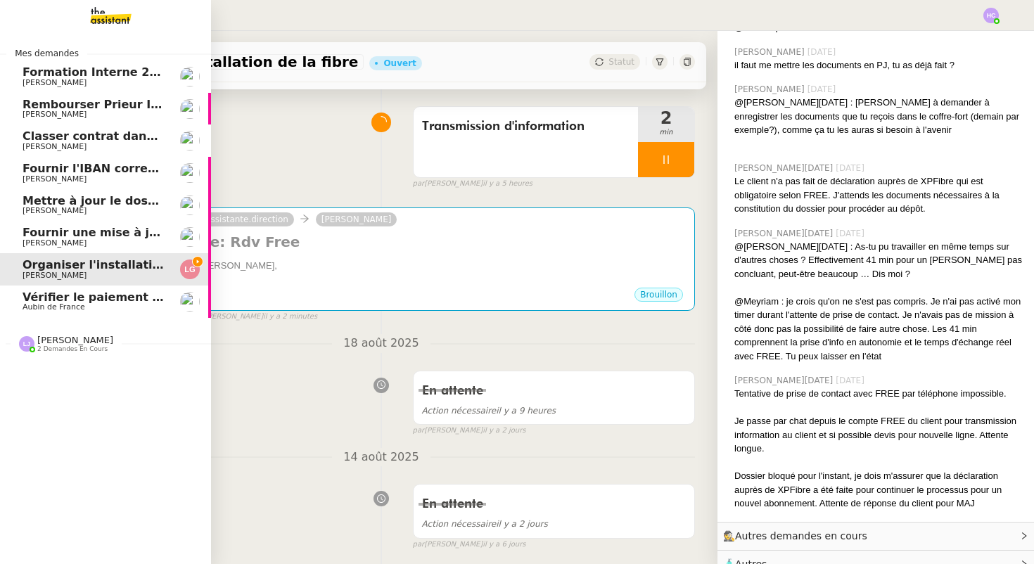
click at [75, 305] on span "Aubin de France" at bounding box center [54, 306] width 63 height 9
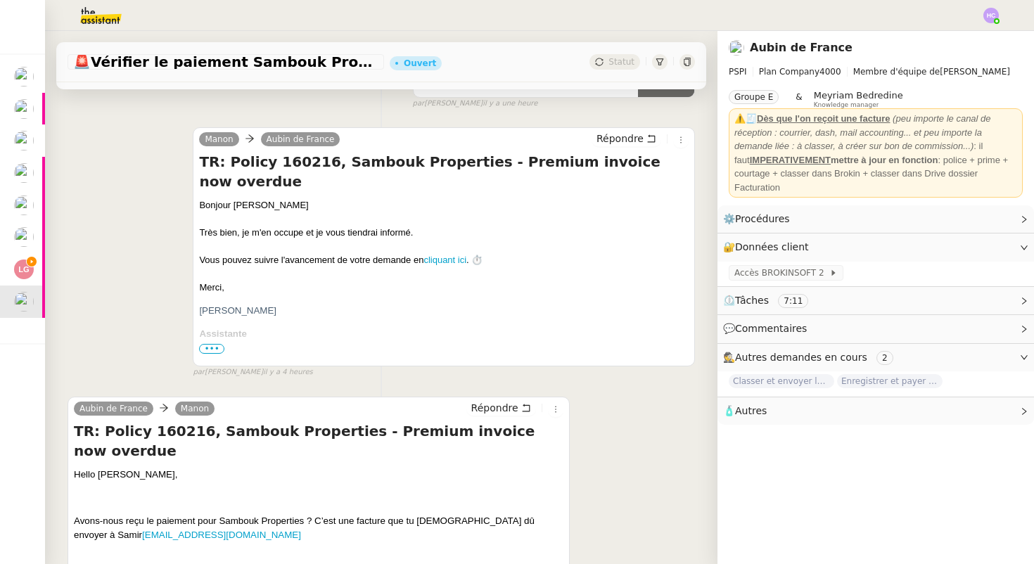
scroll to position [113, 0]
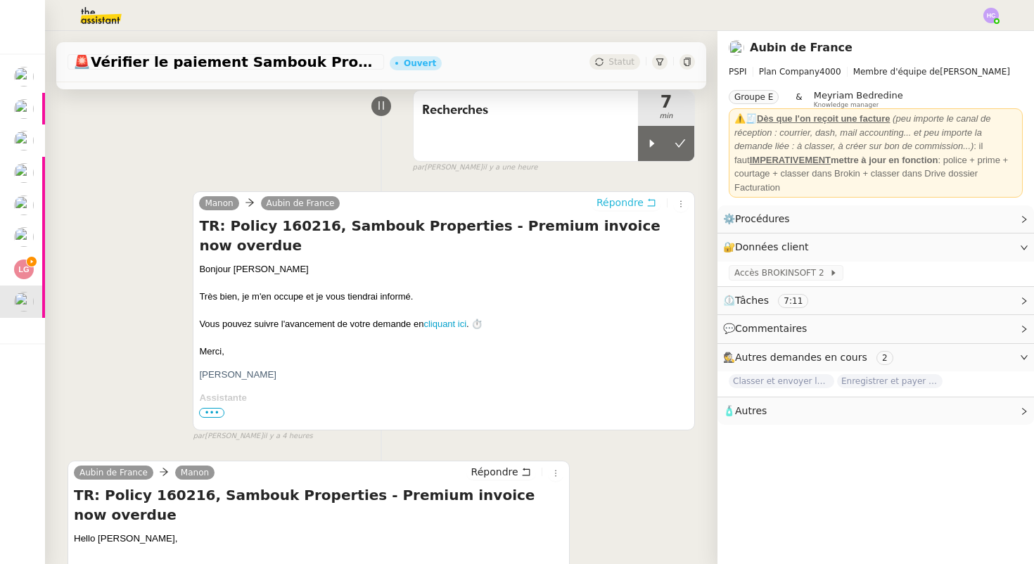
click at [632, 203] on span "Répondre" at bounding box center [619, 203] width 47 height 14
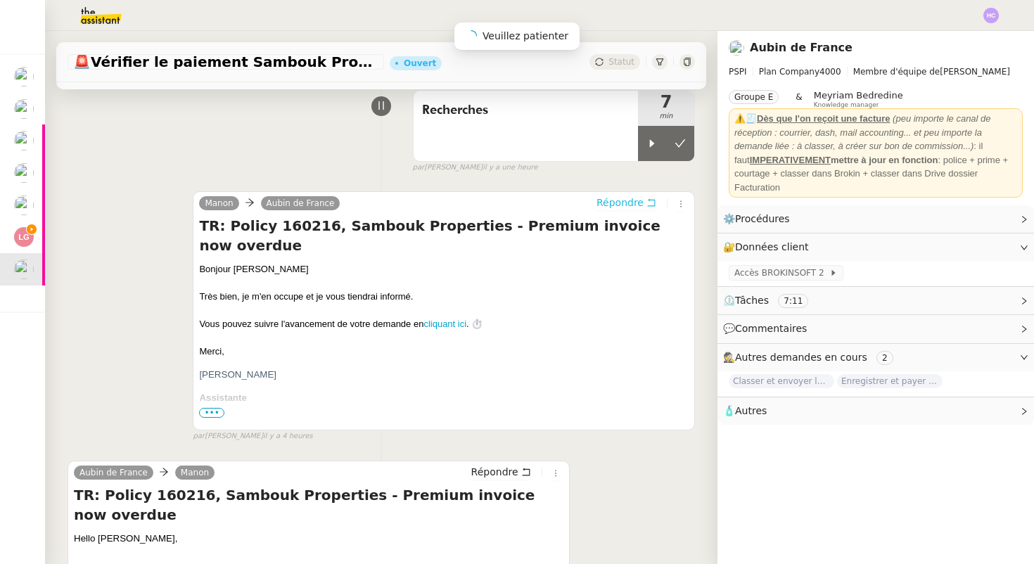
scroll to position [0, 0]
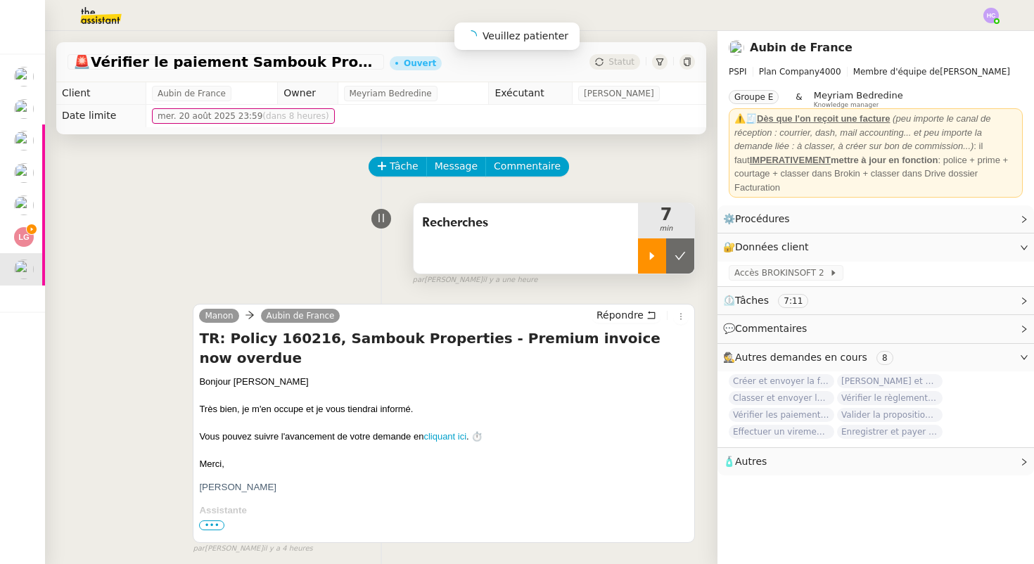
click at [652, 253] on icon at bounding box center [651, 255] width 11 height 11
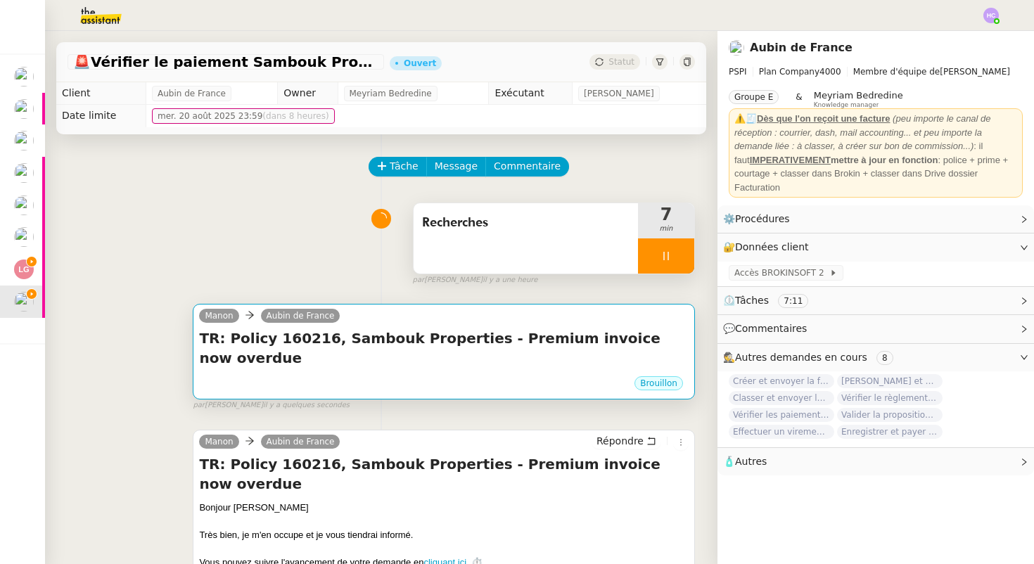
click at [449, 375] on div "Brouillon" at bounding box center [444, 385] width 490 height 21
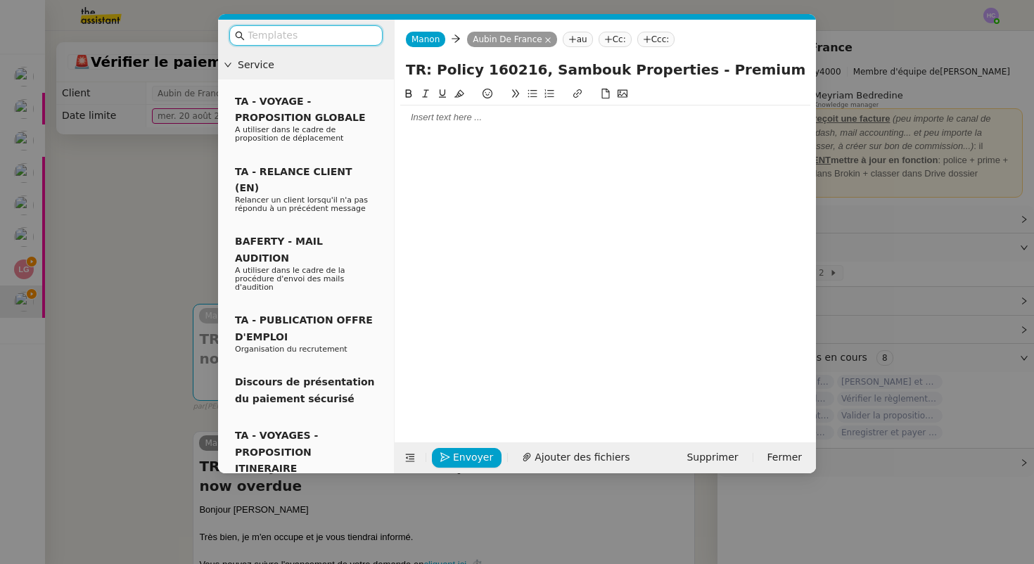
click at [464, 113] on div at bounding box center [605, 117] width 410 height 13
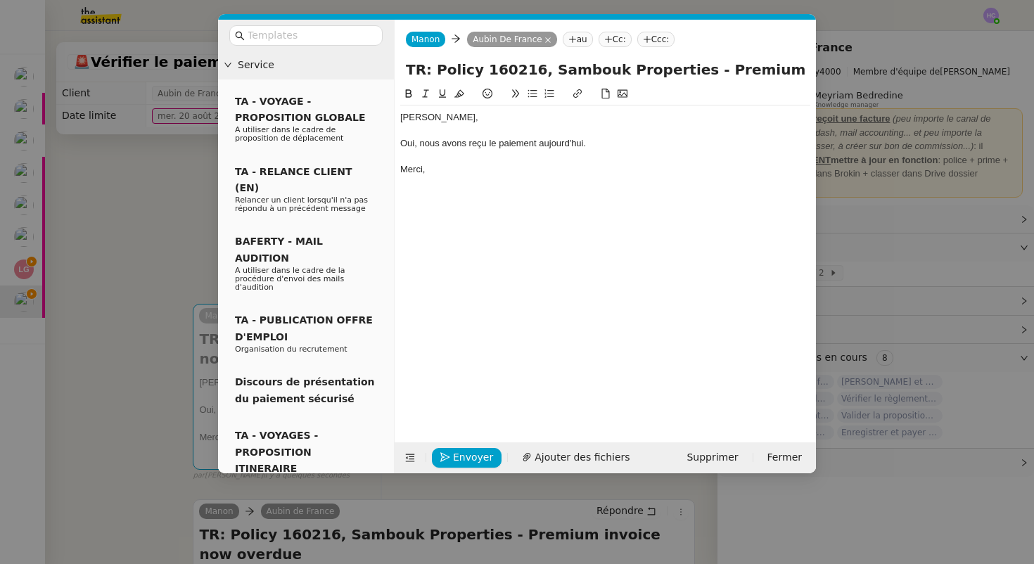
click at [137, 289] on nz-modal-container "Service TA - VOYAGE - PROPOSITION GLOBALE A utiliser dans le cadre de propositi…" at bounding box center [517, 282] width 1034 height 564
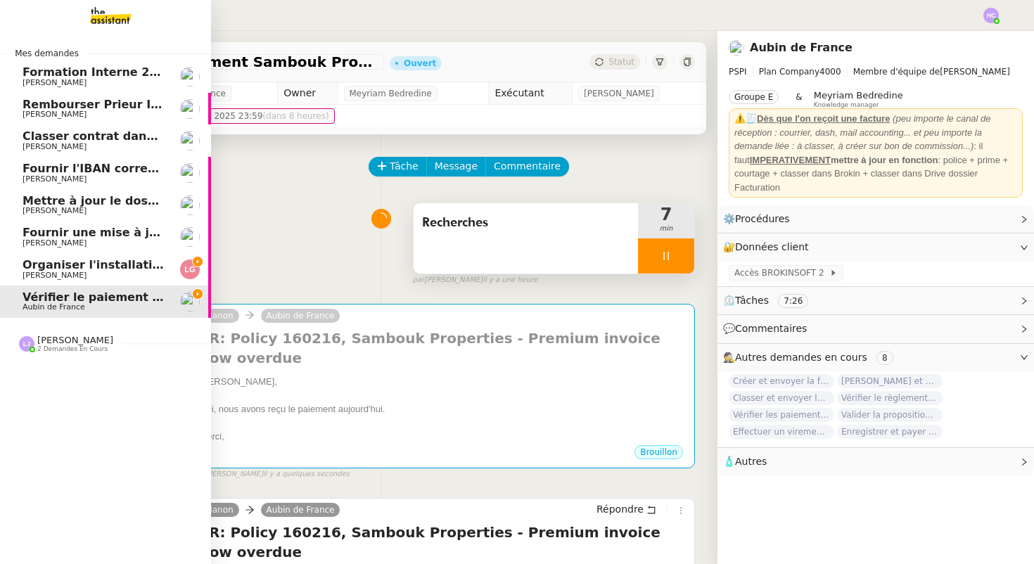
click at [63, 267] on span "Organiser l'installation de la fibre" at bounding box center [130, 264] width 214 height 13
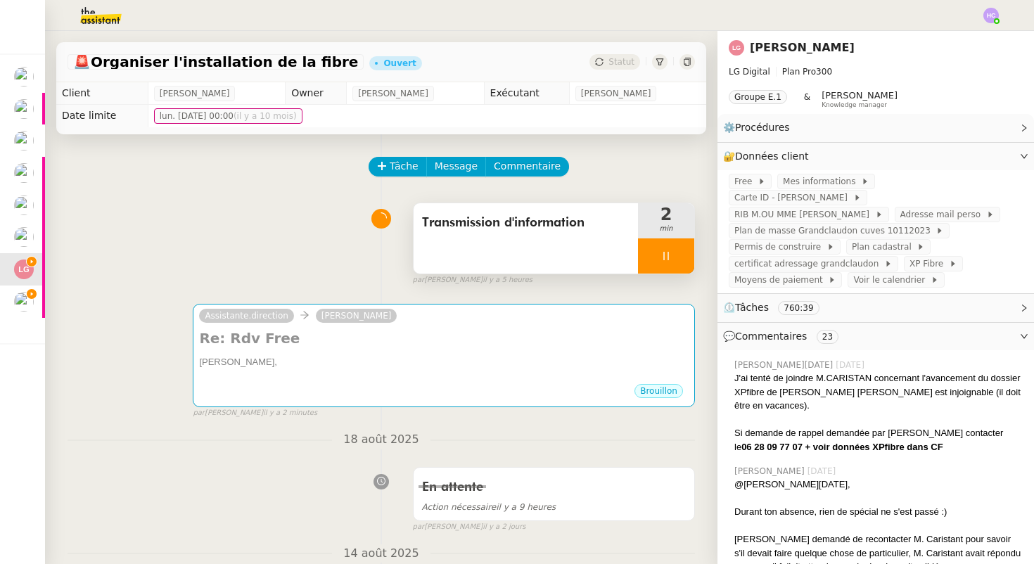
click at [661, 261] on icon at bounding box center [665, 255] width 11 height 11
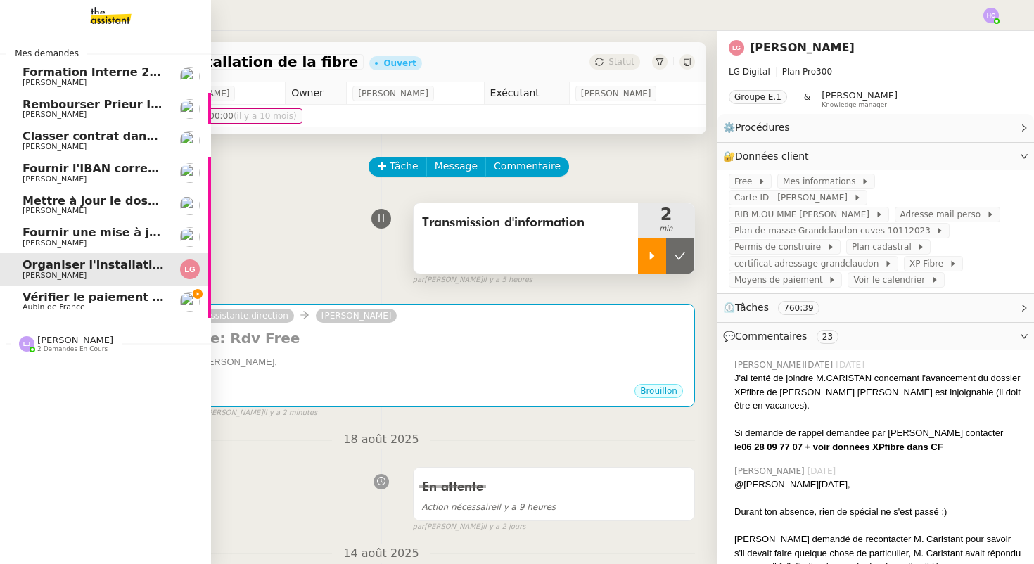
click at [39, 305] on span "Aubin de France" at bounding box center [54, 306] width 63 height 9
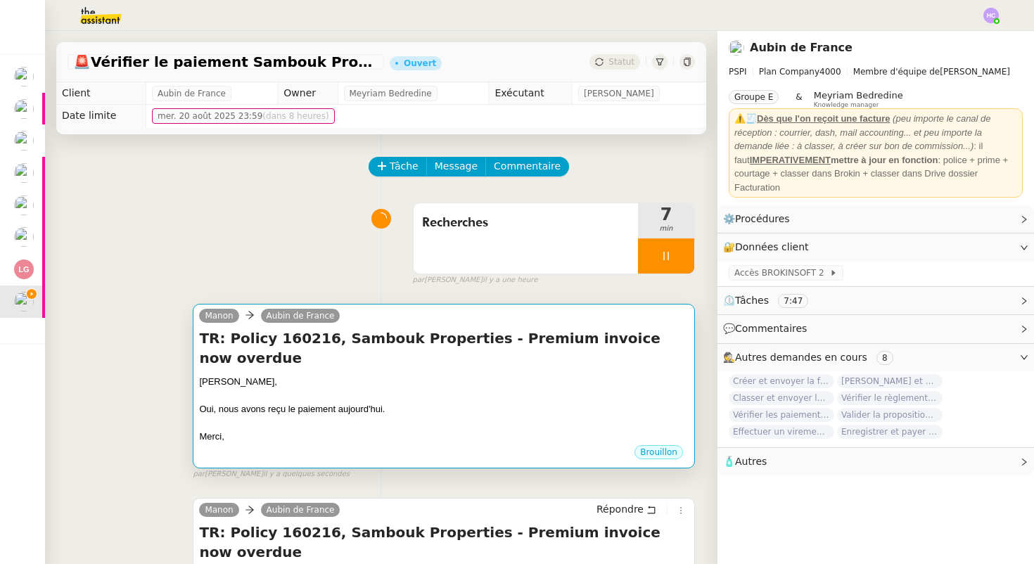
click at [381, 375] on div "[PERSON_NAME]," at bounding box center [444, 382] width 490 height 14
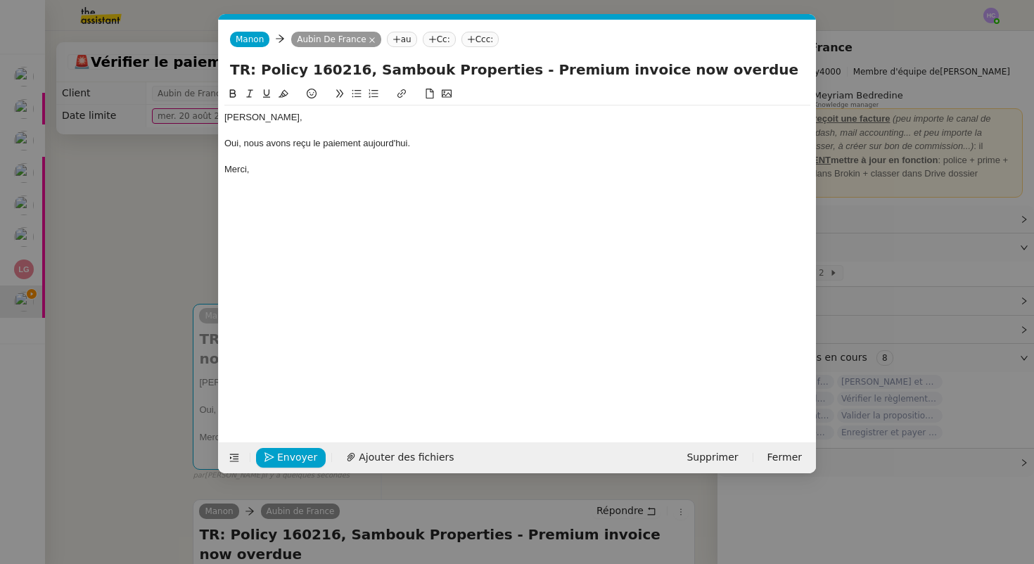
scroll to position [0, 30]
click at [433, 142] on div "Oui, nous avons reçu le paiement aujourd'hui." at bounding box center [517, 143] width 586 height 13
click at [324, 161] on div at bounding box center [517, 157] width 586 height 13
click at [423, 147] on div "Oui, nous avons reçu le paiement aujourd'hui." at bounding box center [517, 143] width 586 height 13
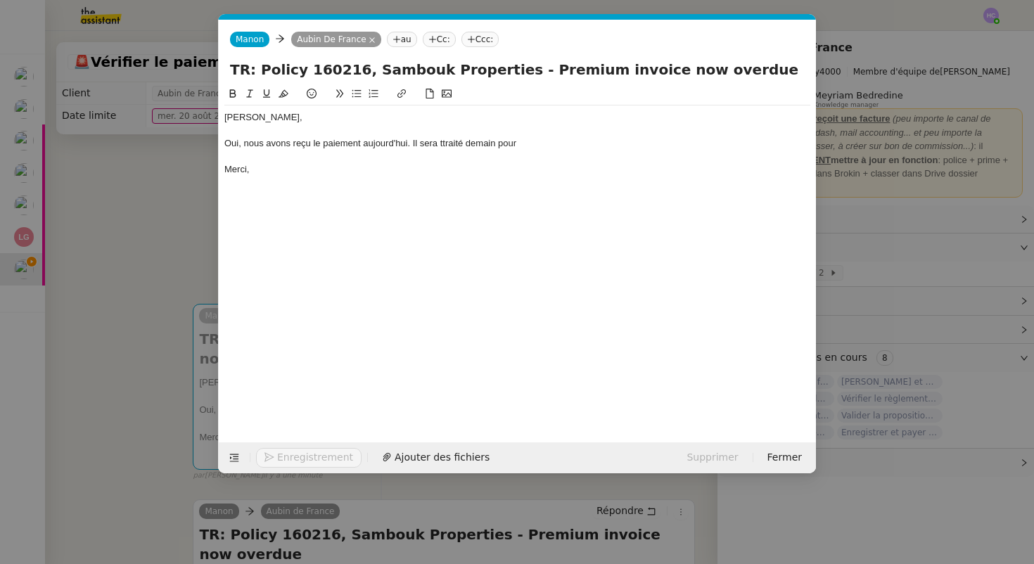
click at [445, 145] on div "Oui, nous avons reçu le paiement aujourd'hui. Il sera ttraité demain pour" at bounding box center [517, 143] width 586 height 13
click at [532, 137] on div "Oui, nous avons reçu le paiement aujourd'hui. Il sera traité demain pour" at bounding box center [517, 143] width 586 height 13
click at [498, 147] on div "Oui, nous avons reçu le paiement aujourd'hui. Il sera traité demain pour le rapp" at bounding box center [517, 143] width 586 height 13
click at [307, 134] on div at bounding box center [517, 130] width 586 height 13
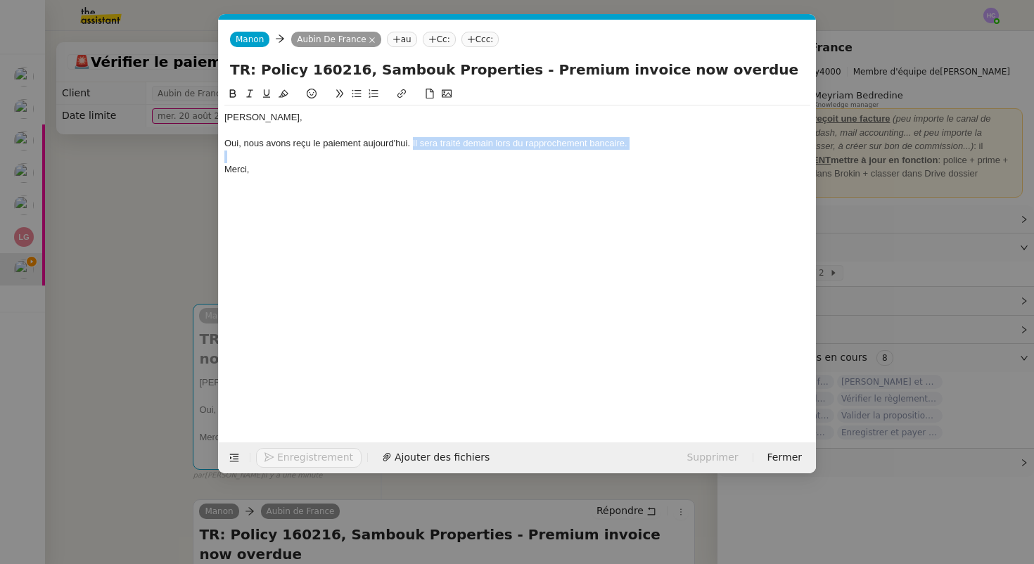
drag, startPoint x: 413, startPoint y: 144, endPoint x: 717, endPoint y: 153, distance: 304.7
click at [717, 153] on div "Aubin, Oui, nous avons reçu le paiement aujourd'hui. Il sera traité demain lors…" at bounding box center [517, 144] width 586 height 76
click at [239, 131] on div at bounding box center [517, 130] width 586 height 13
click at [276, 114] on div "[PERSON_NAME]," at bounding box center [517, 117] width 586 height 13
click at [428, 145] on div "Oui, nous avons reçu le paiement aujourd'hui." at bounding box center [517, 143] width 586 height 13
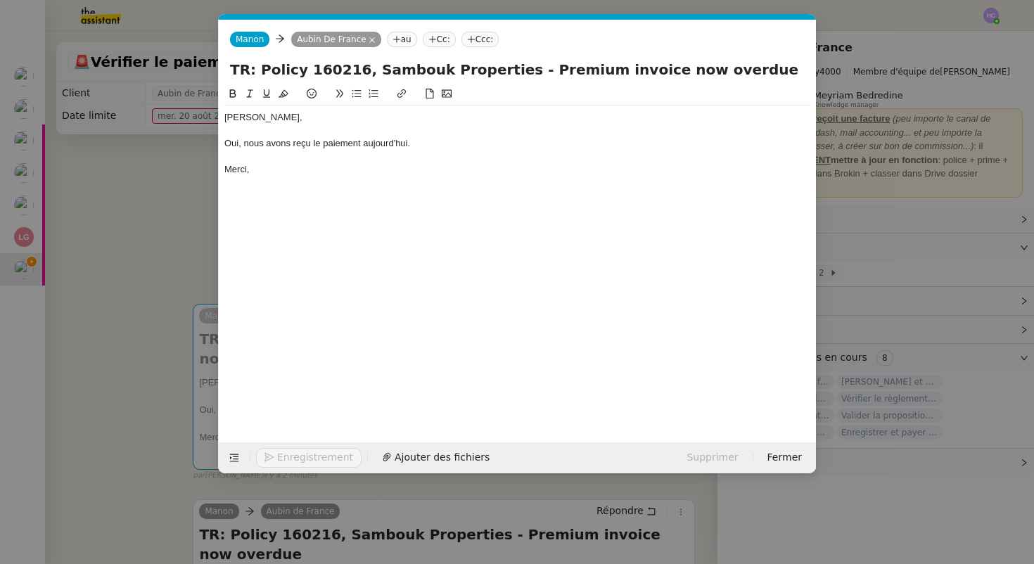
click at [271, 171] on div "Merci," at bounding box center [517, 169] width 586 height 13
click at [135, 217] on nz-modal-container "Service TA - VOYAGE - PROPOSITION GLOBALE A utiliser dans le cadre de propositi…" at bounding box center [517, 282] width 1034 height 564
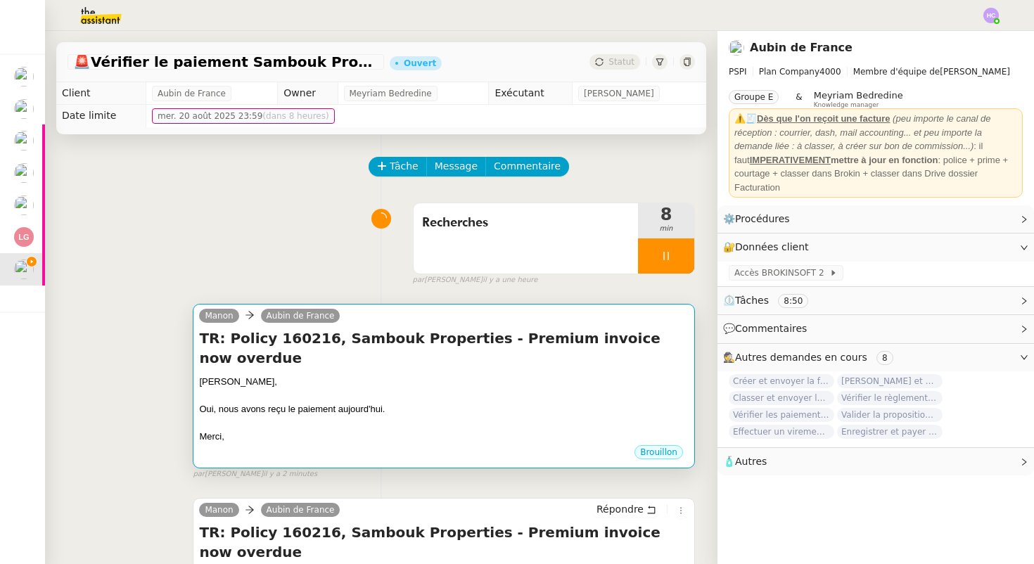
click at [250, 389] on div at bounding box center [444, 396] width 490 height 14
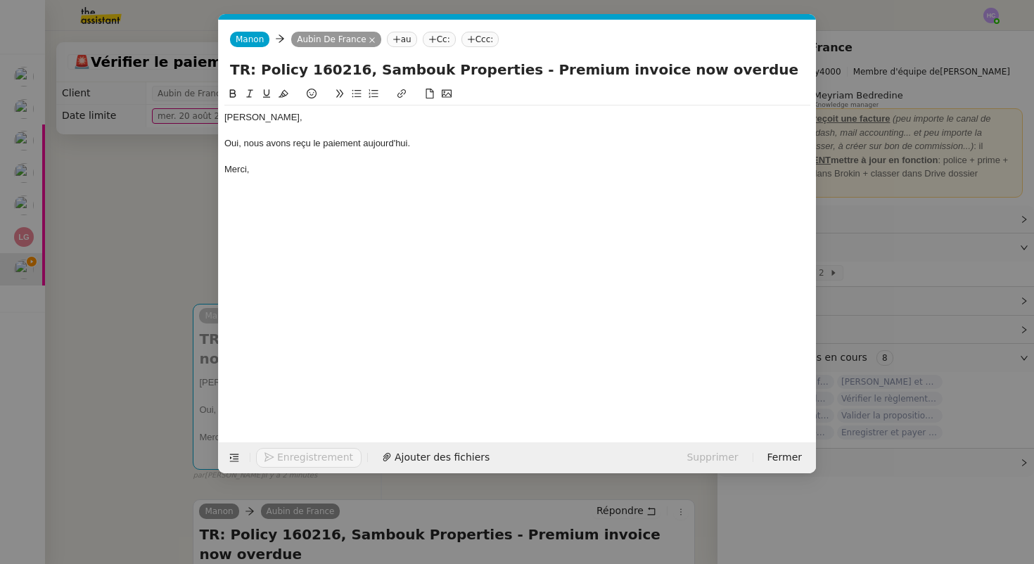
click at [160, 181] on nz-modal-container "Service TA - VOYAGE - PROPOSITION GLOBALE A utiliser dans le cadre de propositi…" at bounding box center [517, 282] width 1034 height 564
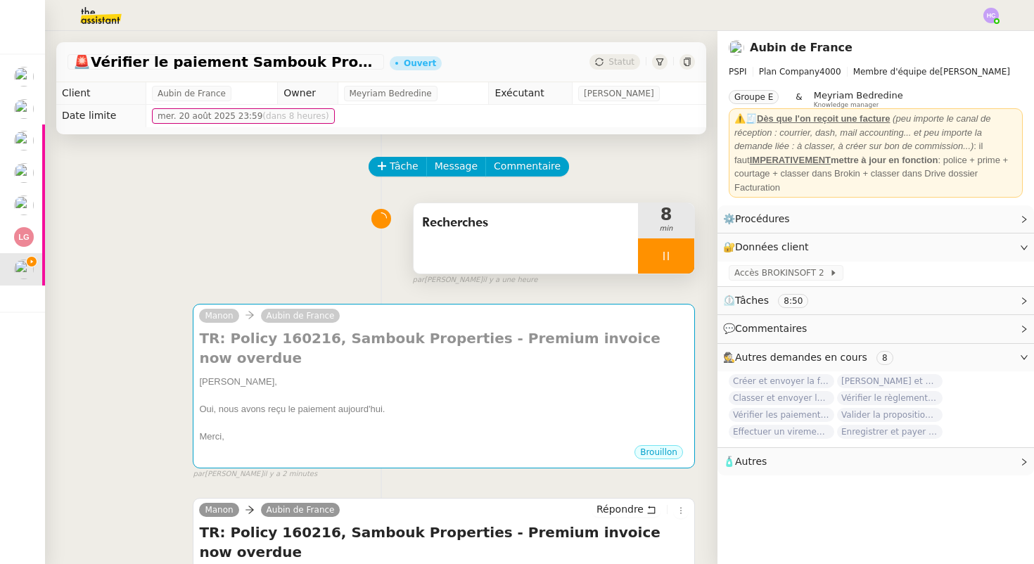
click at [677, 268] on div at bounding box center [666, 255] width 56 height 35
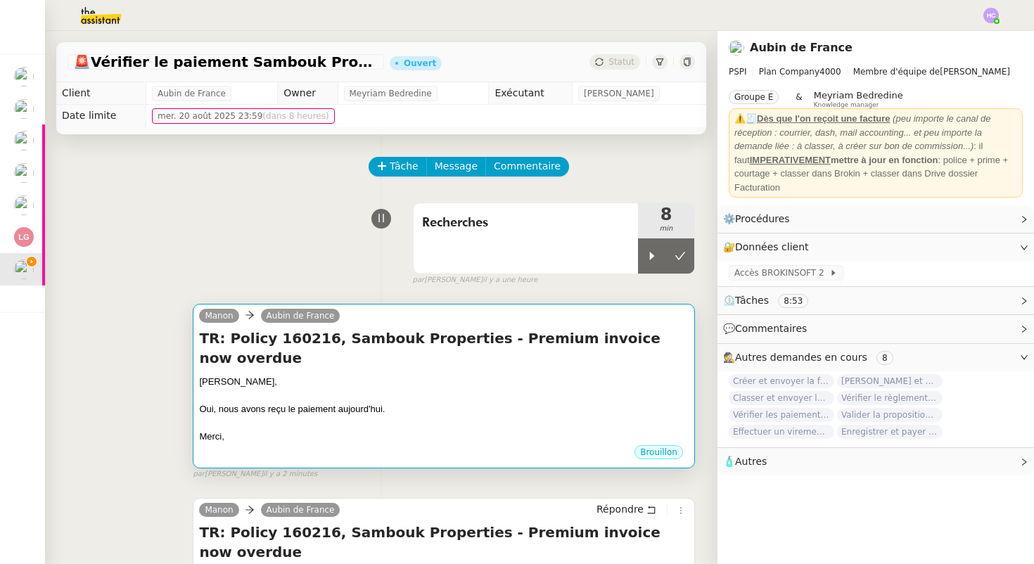
click at [350, 402] on div "Oui, nous avons reçu le paiement aujourd'hui." at bounding box center [444, 409] width 490 height 14
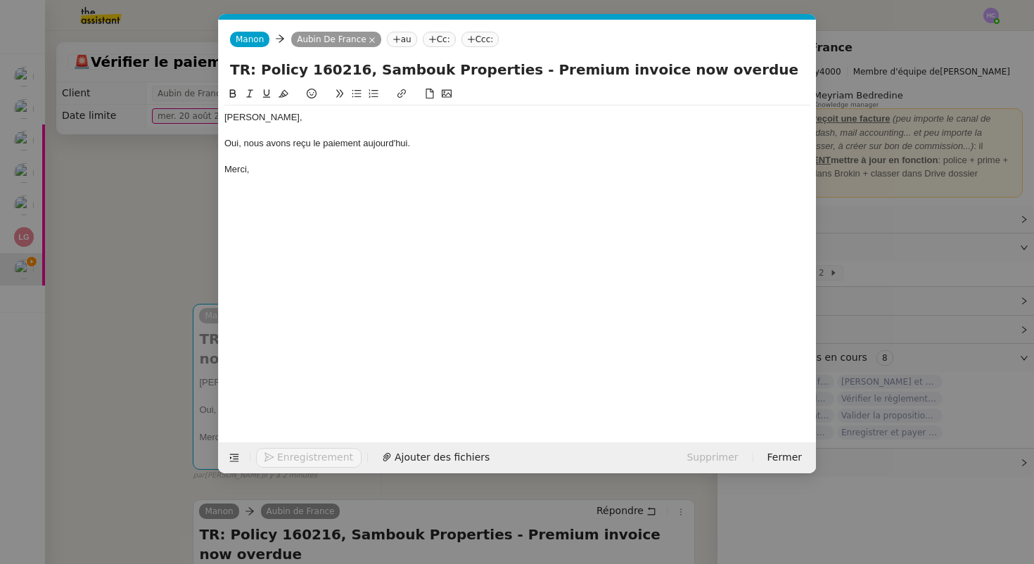
click at [437, 138] on div "Oui, nous avons reçu le paiement aujourd'hui." at bounding box center [517, 143] width 586 height 13
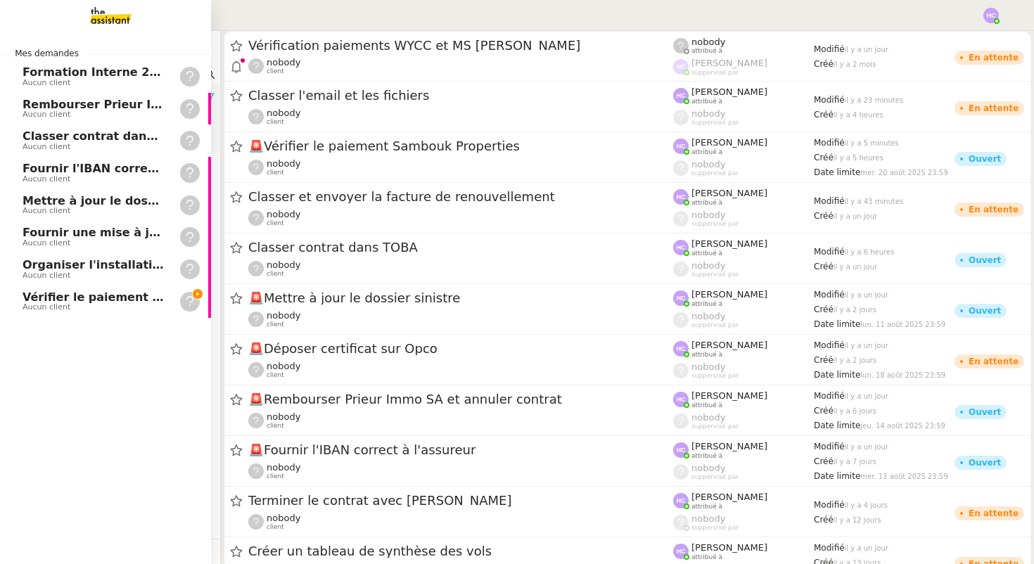
click at [61, 298] on span "Vérifier le paiement Sambouk Properties" at bounding box center [152, 296] width 259 height 13
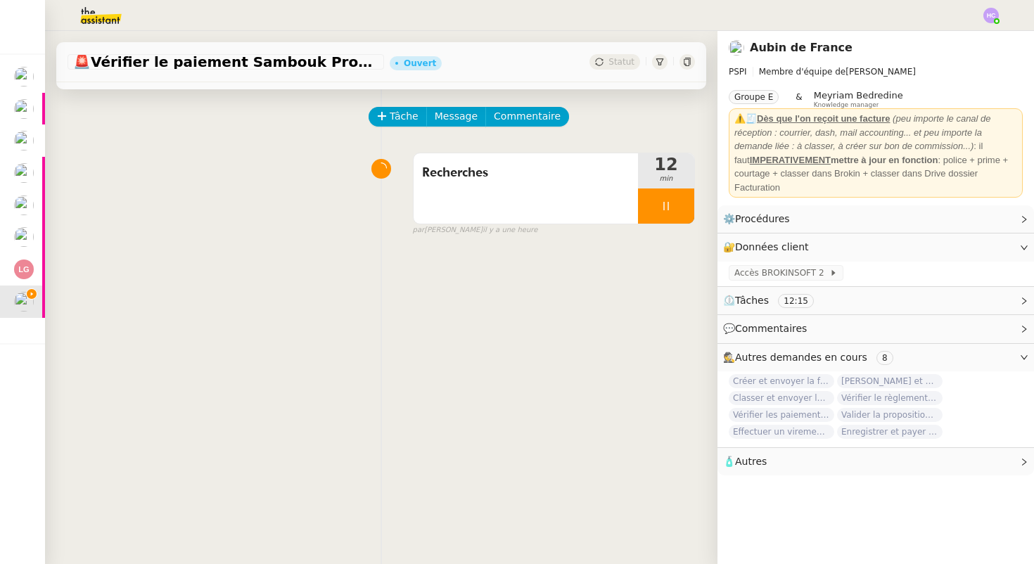
scroll to position [60, 0]
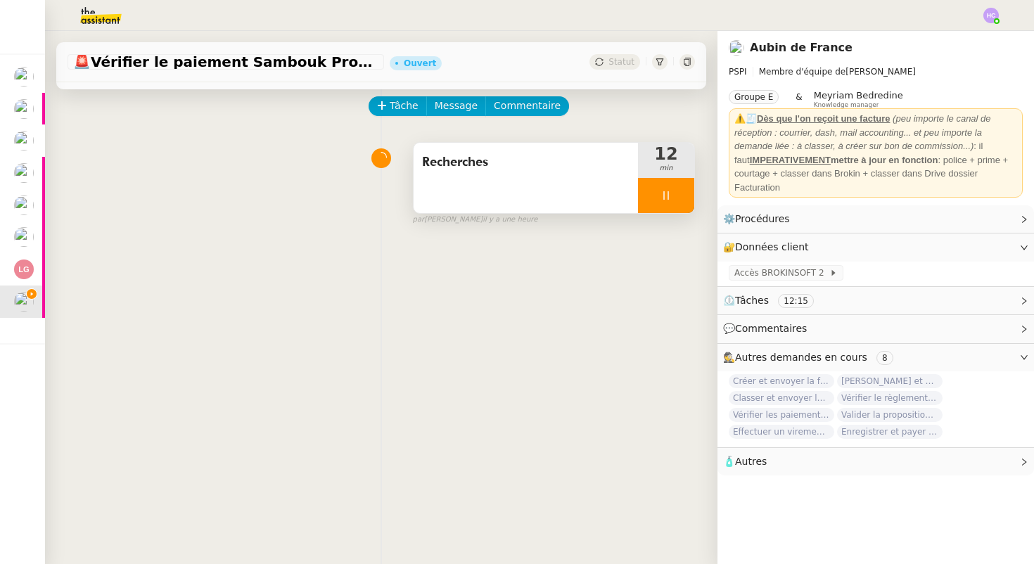
click at [669, 190] on icon at bounding box center [665, 195] width 11 height 11
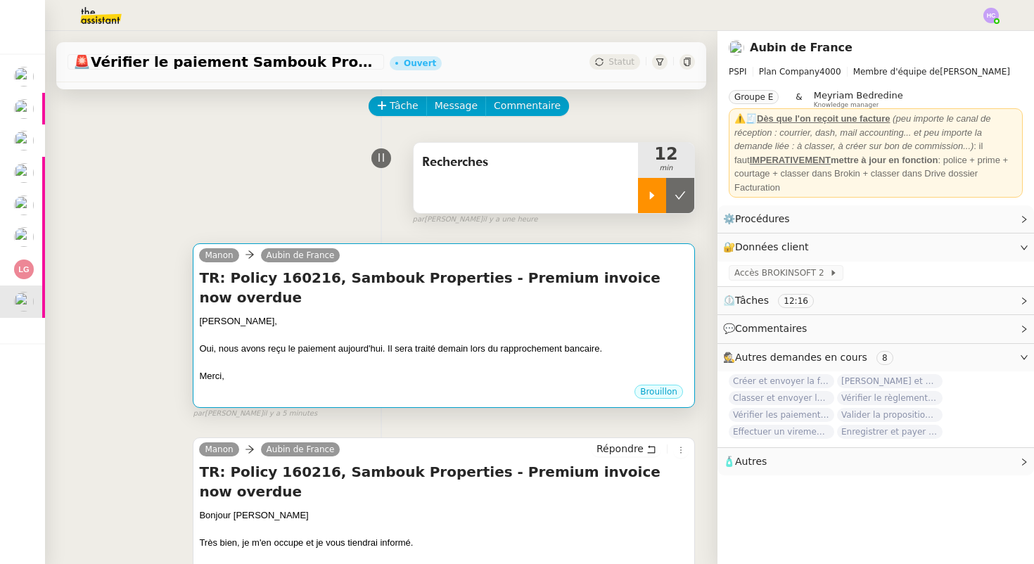
click at [384, 328] on div at bounding box center [444, 335] width 490 height 14
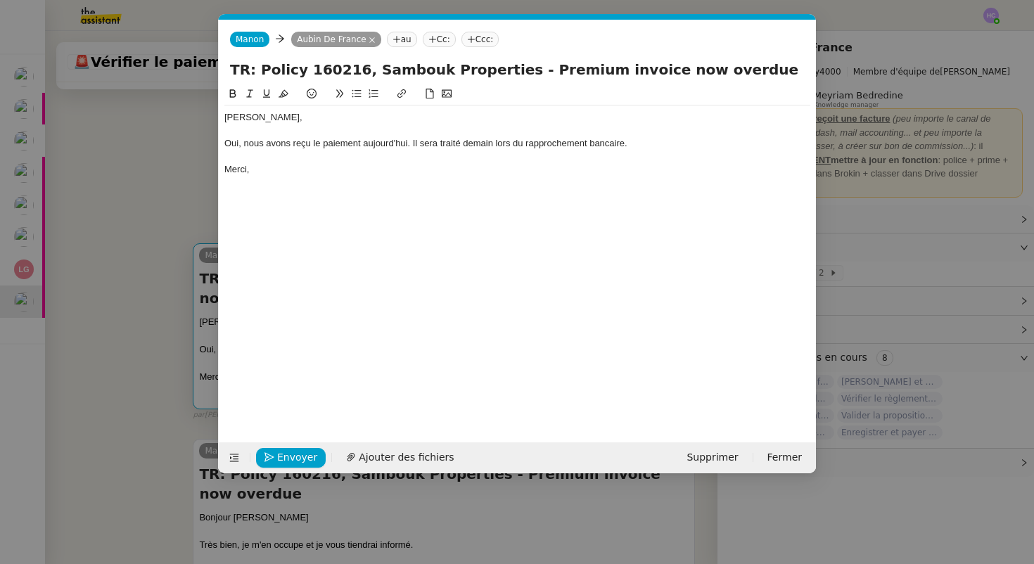
scroll to position [0, 30]
drag, startPoint x: 411, startPoint y: 143, endPoint x: 646, endPoint y: 151, distance: 234.4
click at [646, 151] on div "Aubin, Oui, nous avons reçu le paiement aujourd'hui. Il sera traité demain lors…" at bounding box center [517, 144] width 586 height 76
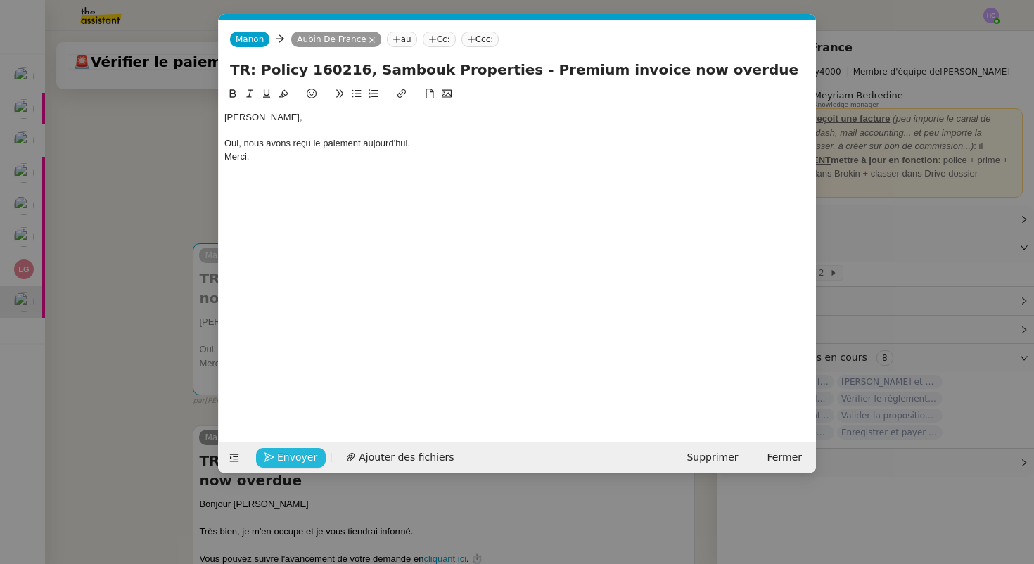
click at [288, 465] on span "Envoyer" at bounding box center [297, 457] width 40 height 16
click at [289, 458] on span "Confirmer l'envoi" at bounding box center [319, 457] width 84 height 16
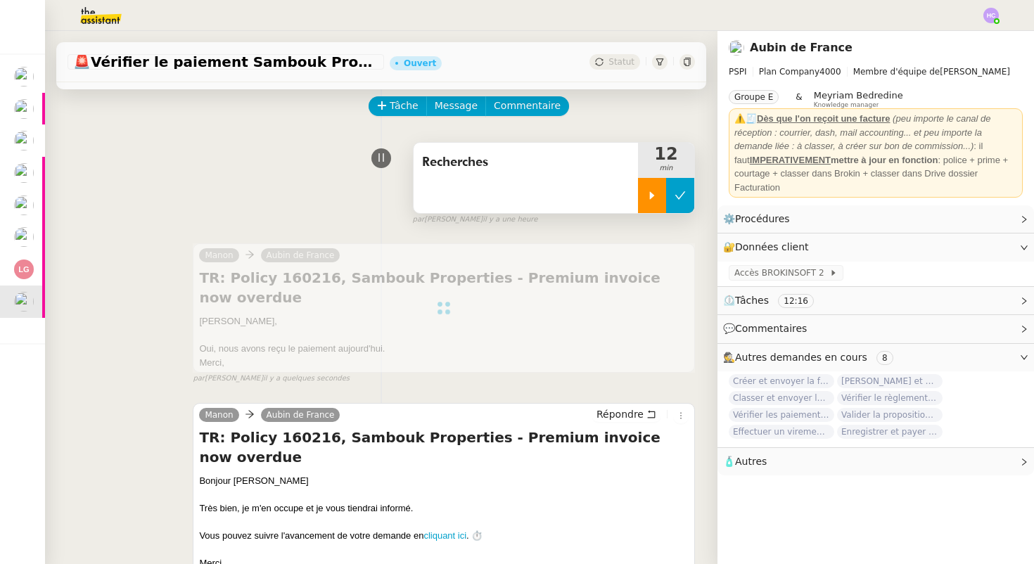
click at [676, 192] on icon at bounding box center [680, 195] width 11 height 11
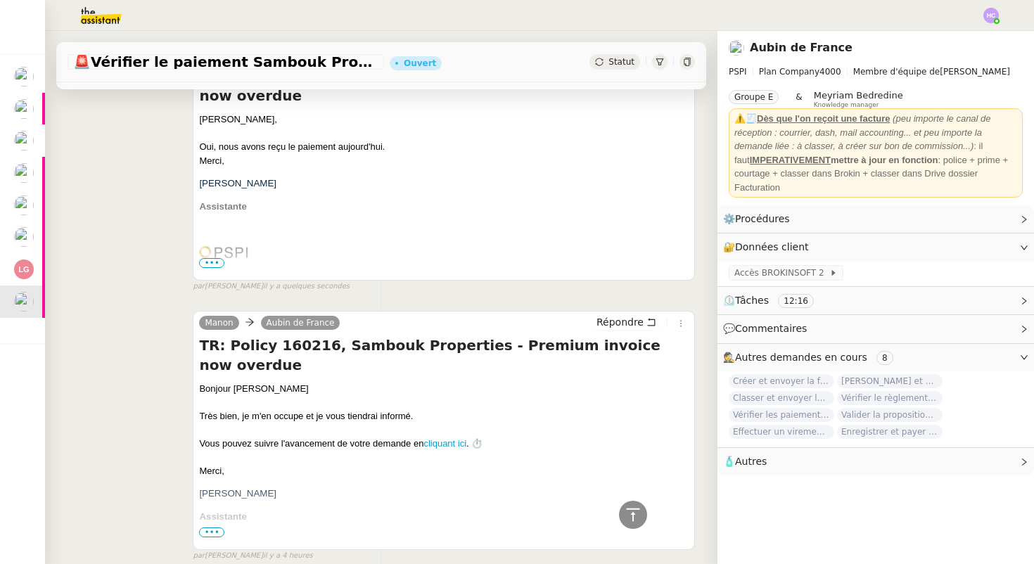
scroll to position [0, 0]
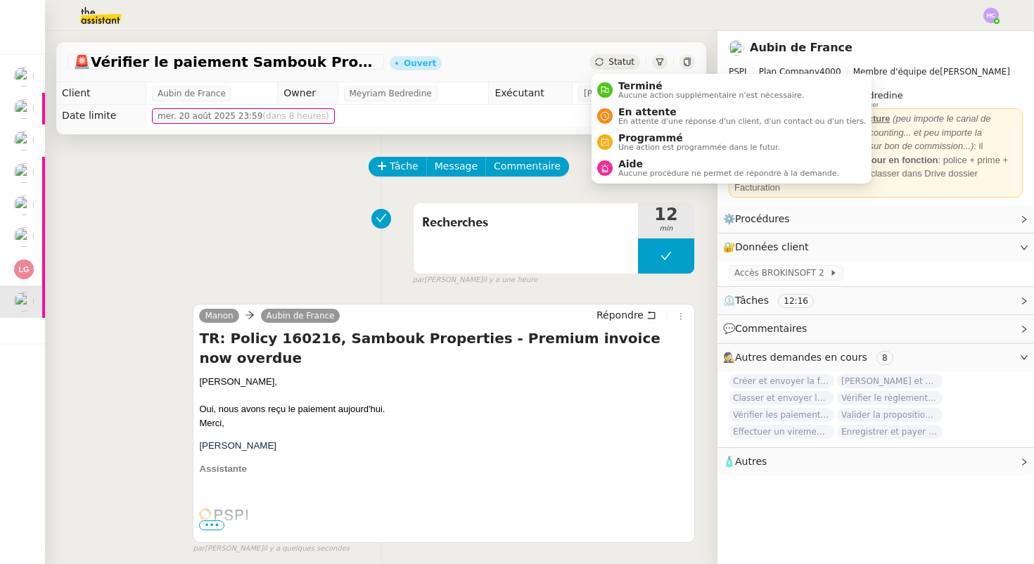
click at [613, 60] on span "Statut" at bounding box center [621, 62] width 26 height 10
click at [634, 115] on span "En attente" at bounding box center [742, 111] width 248 height 11
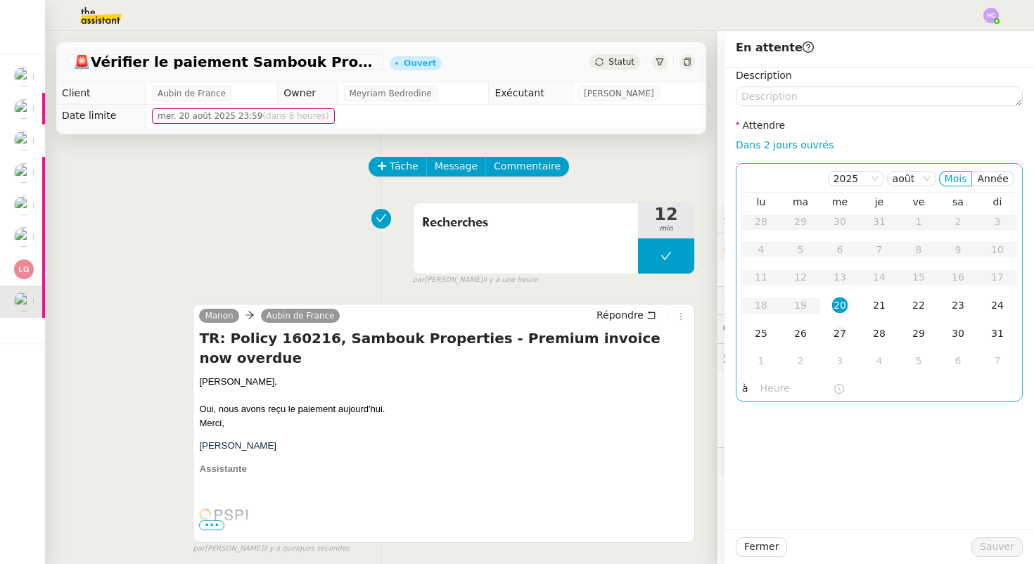
click at [848, 338] on td "27" at bounding box center [839, 334] width 39 height 28
click at [989, 548] on span "Sauver" at bounding box center [997, 547] width 34 height 16
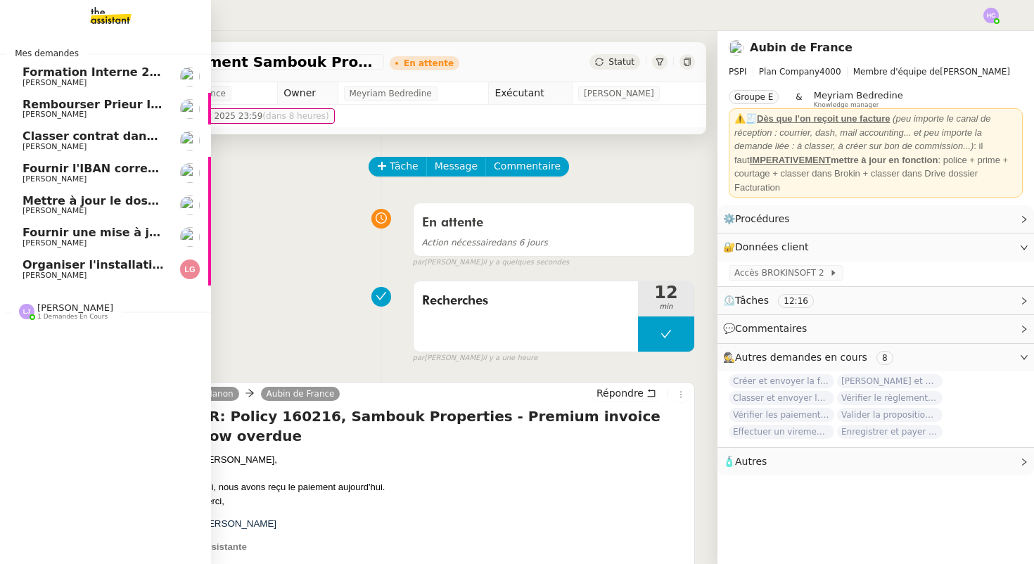
click at [74, 262] on span "Organiser l'installation de la fibre" at bounding box center [130, 264] width 214 height 13
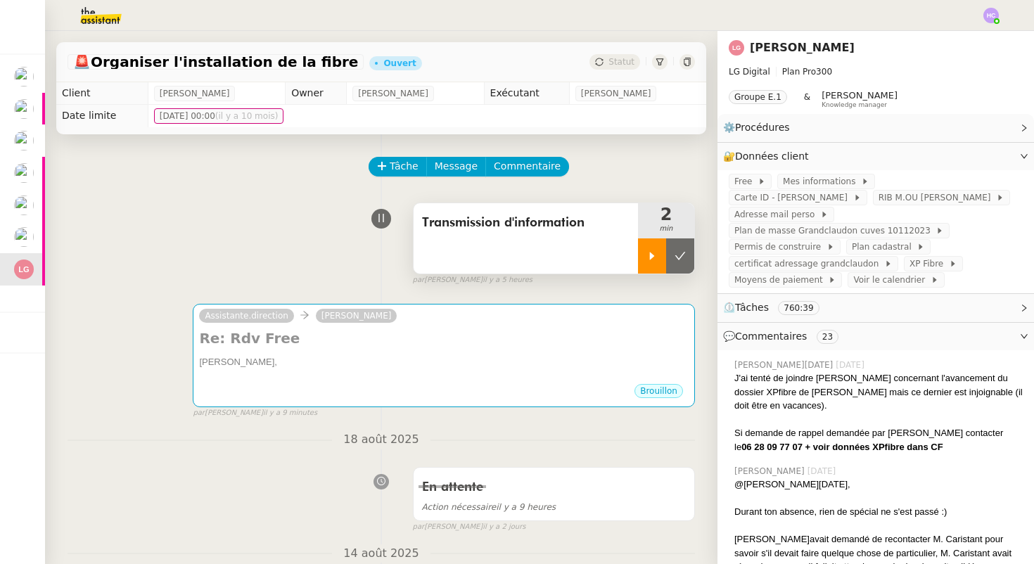
click at [650, 257] on icon at bounding box center [652, 256] width 5 height 8
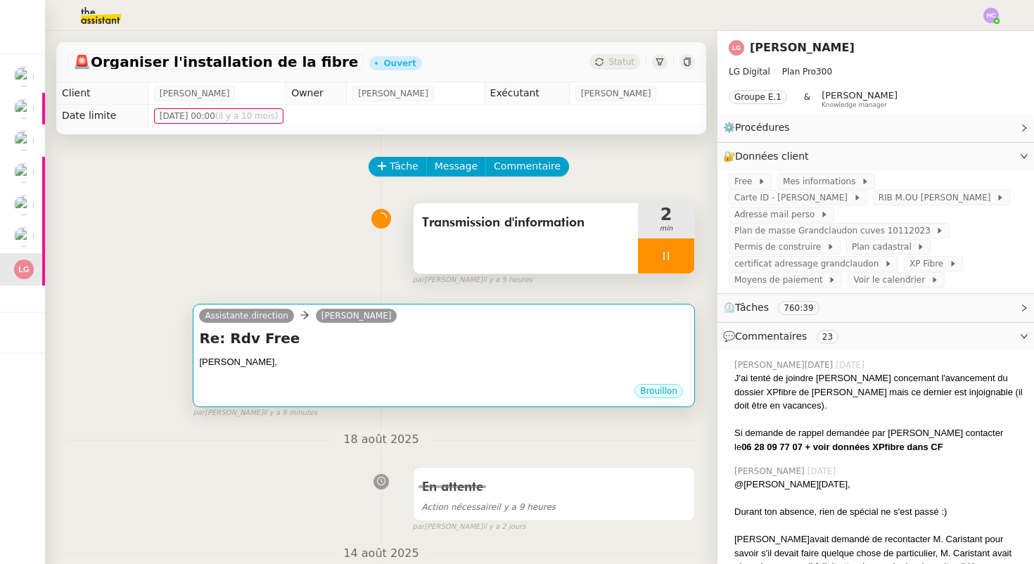
click at [492, 320] on div "Assistante.direction Lee GRANDCLAUDON" at bounding box center [444, 317] width 490 height 21
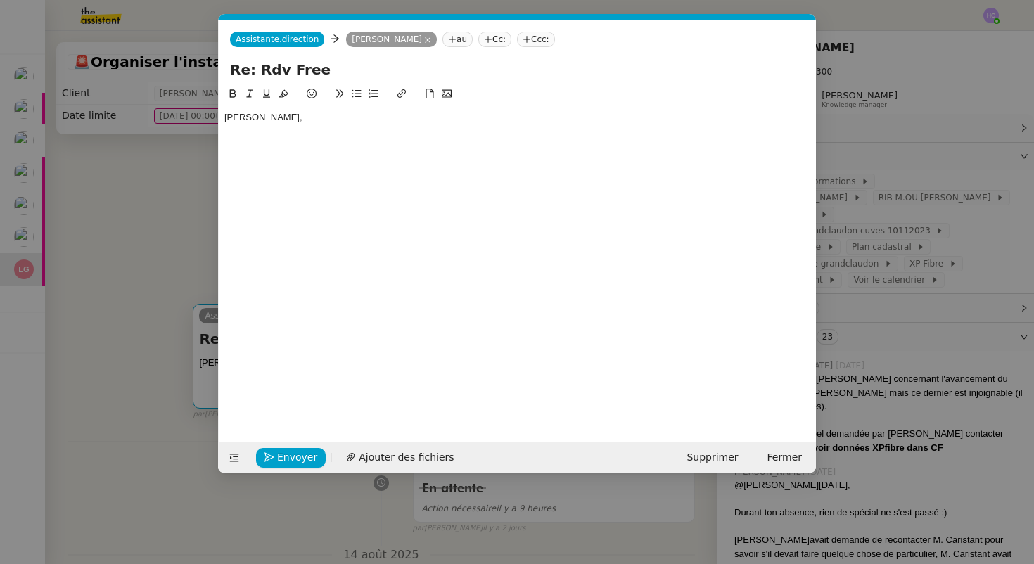
scroll to position [0, 30]
click at [290, 120] on div "Bonjour Lee," at bounding box center [517, 117] width 586 height 13
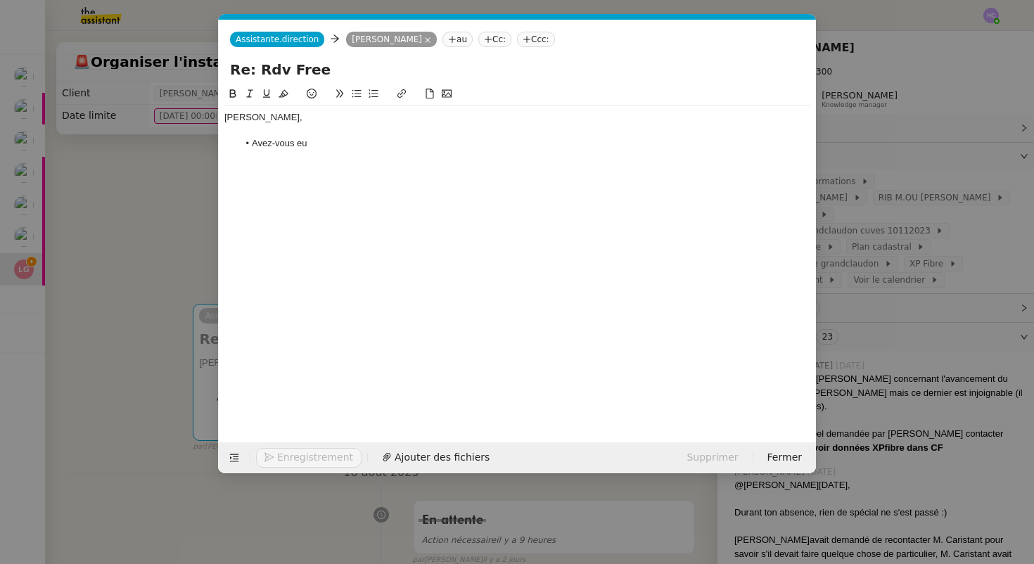
click at [93, 214] on nz-modal-container "Service TA - VOYAGE - PROPOSITION GLOBALE A utiliser dans le cadre de propositi…" at bounding box center [517, 282] width 1034 height 564
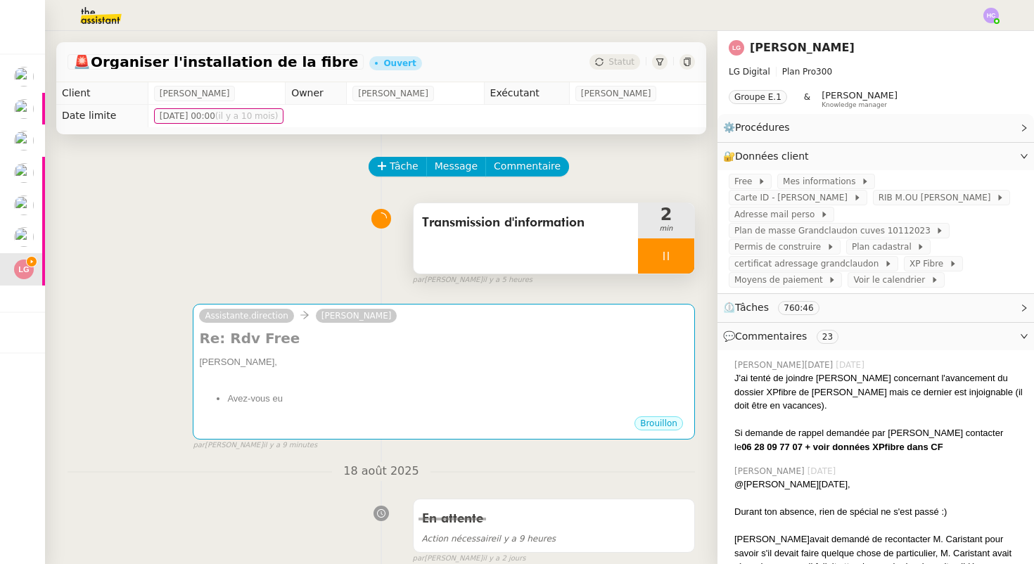
click at [670, 253] on icon at bounding box center [665, 255] width 11 height 11
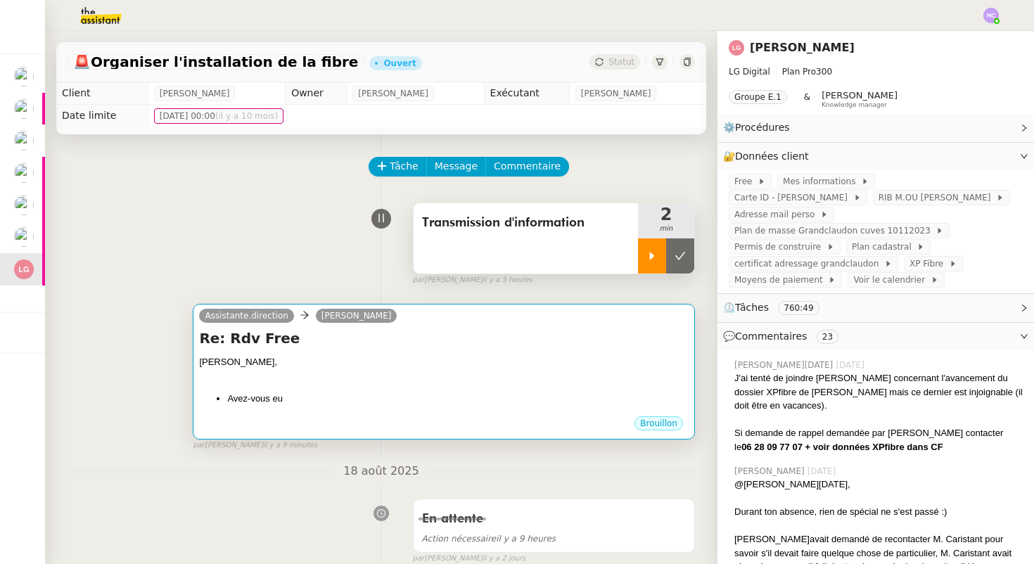
click at [299, 370] on div at bounding box center [444, 376] width 490 height 14
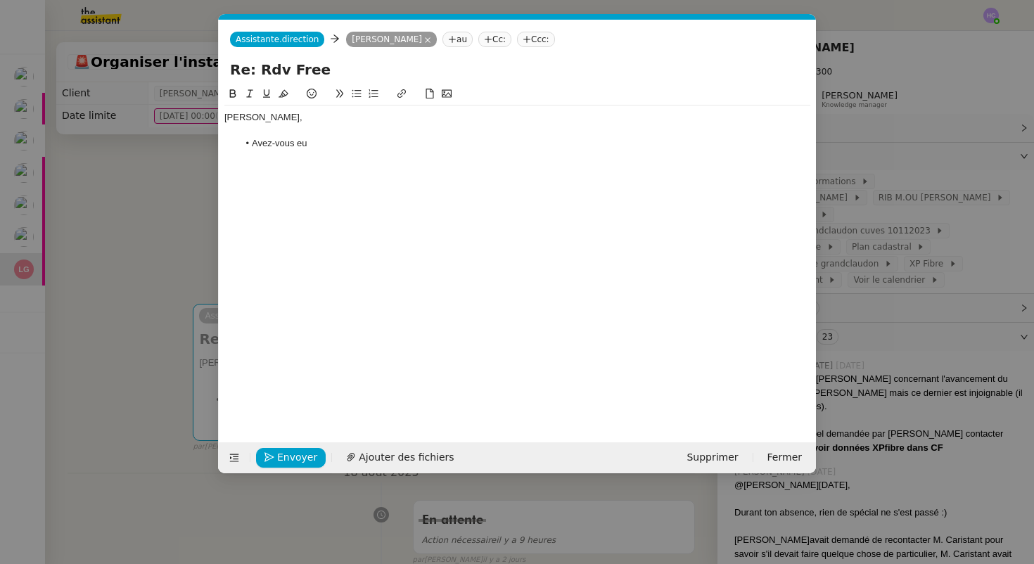
click at [317, 147] on li "Avez-vous eu" at bounding box center [524, 143] width 573 height 13
click at [191, 219] on nz-modal-container "Service TA - VOYAGE - PROPOSITION GLOBALE A utiliser dans le cadre de propositi…" at bounding box center [517, 282] width 1034 height 564
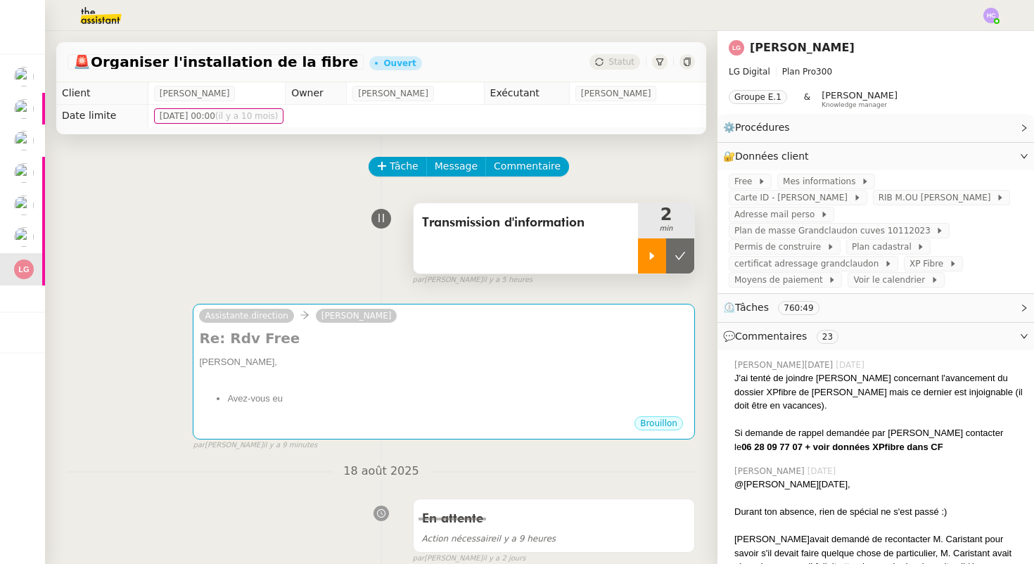
click at [648, 248] on div at bounding box center [652, 255] width 28 height 35
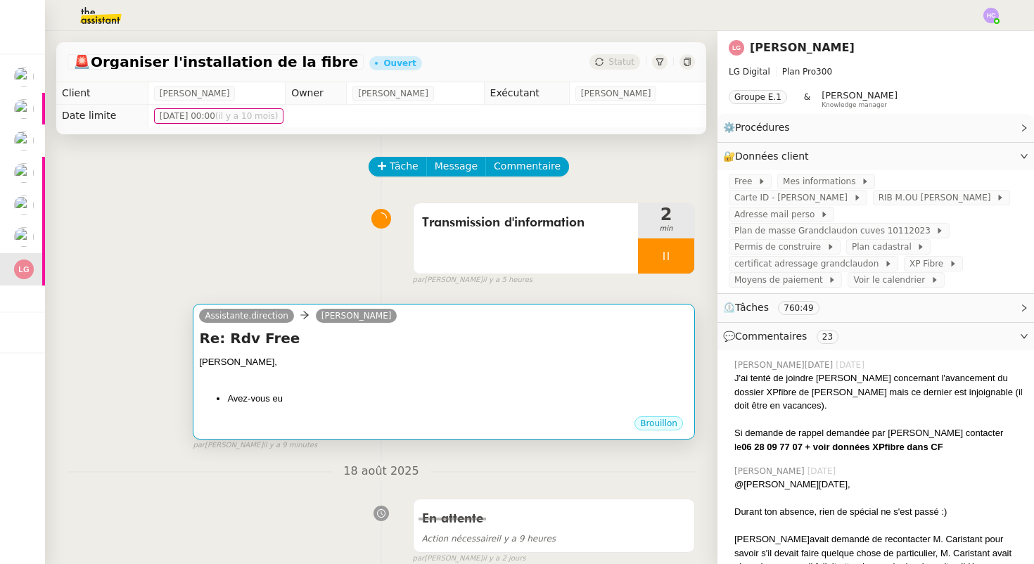
click at [471, 364] on div "Bonjour Lee," at bounding box center [444, 362] width 490 height 14
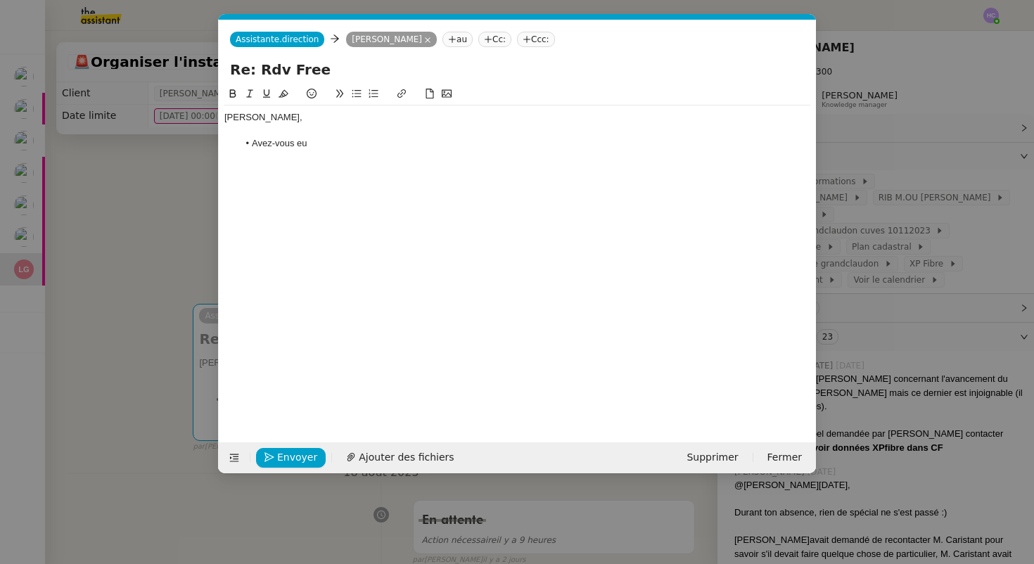
click at [348, 148] on li "Avez-vous eu" at bounding box center [524, 143] width 573 height 13
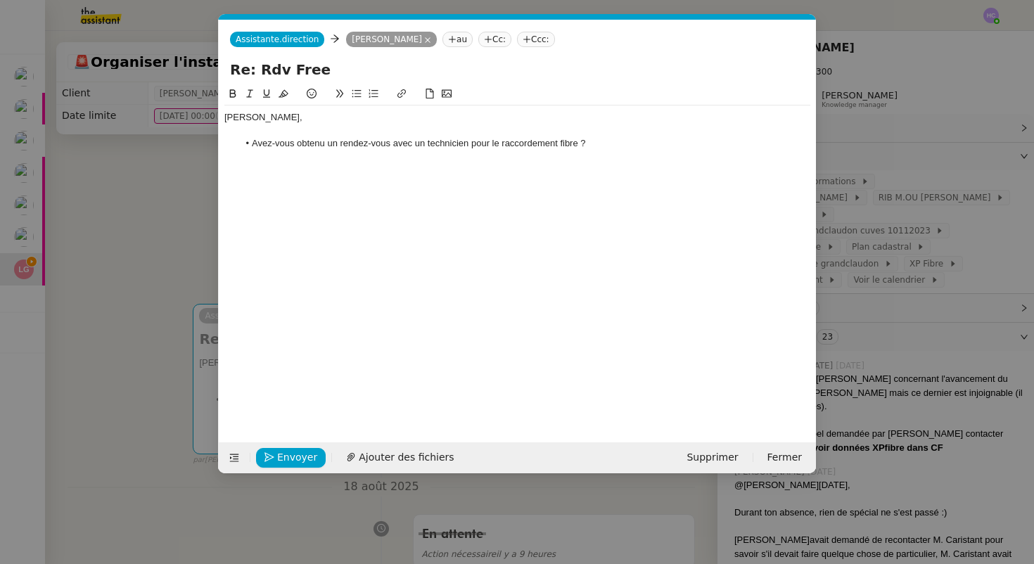
click at [262, 132] on div at bounding box center [517, 130] width 586 height 13
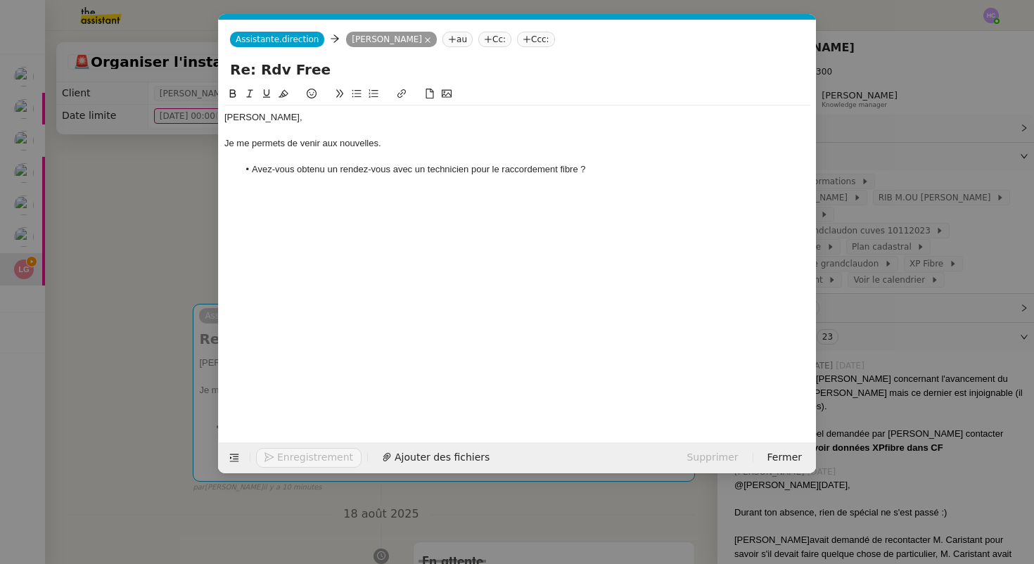
click at [607, 170] on li "Avez-vous obtenu un rendez-vous avec un technicien pour le raccordement fibre ?" at bounding box center [524, 169] width 573 height 13
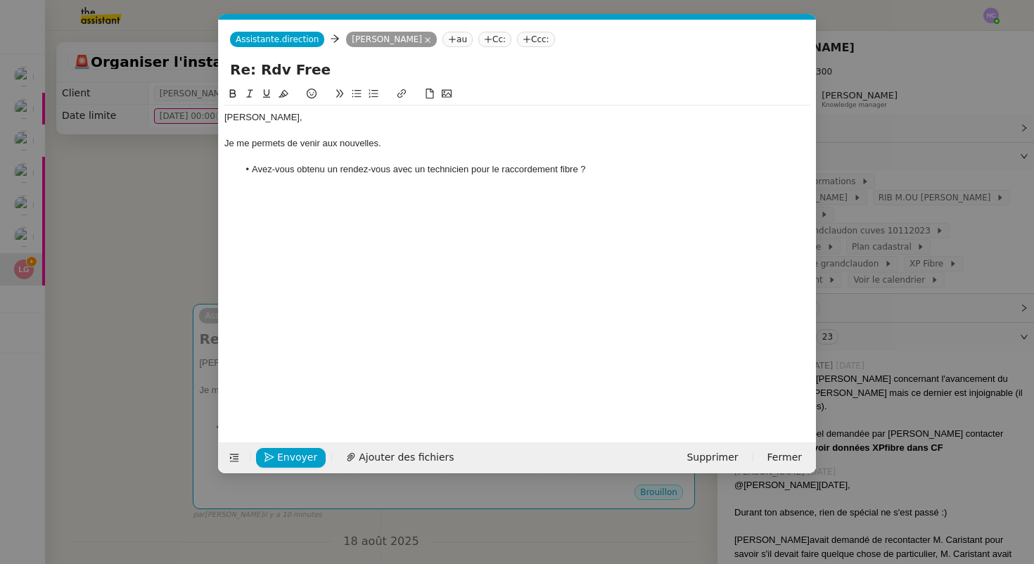
click at [592, 172] on li "Avez-vous obtenu un rendez-vous avec un technicien pour le raccordement fibre ?" at bounding box center [524, 169] width 573 height 13
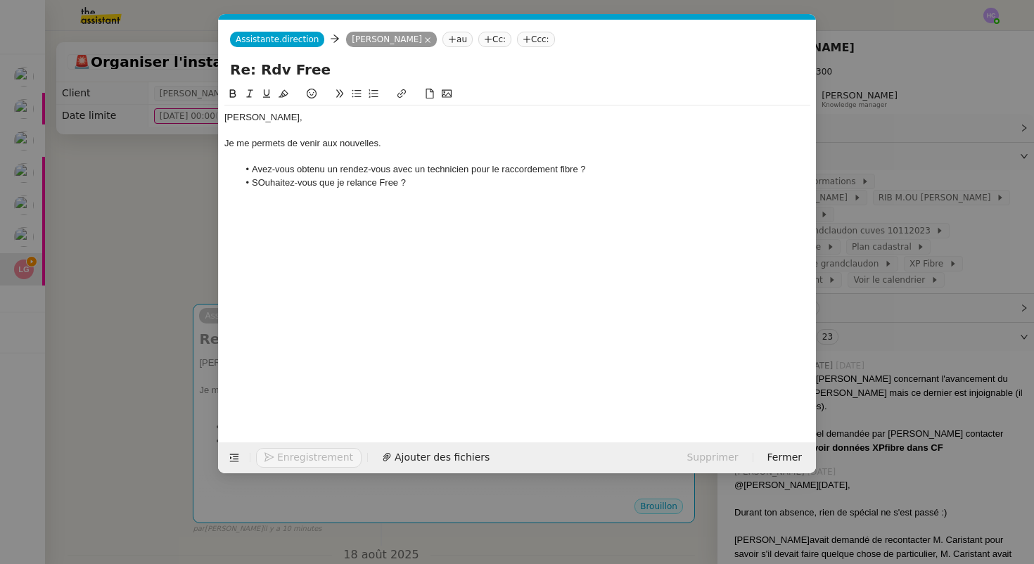
click at [263, 184] on li "SOuhaitez-vous que je relance Free ?" at bounding box center [524, 183] width 573 height 13
click at [430, 184] on li "Ou souhaitez-vous que je relance Free ?" at bounding box center [524, 183] width 573 height 13
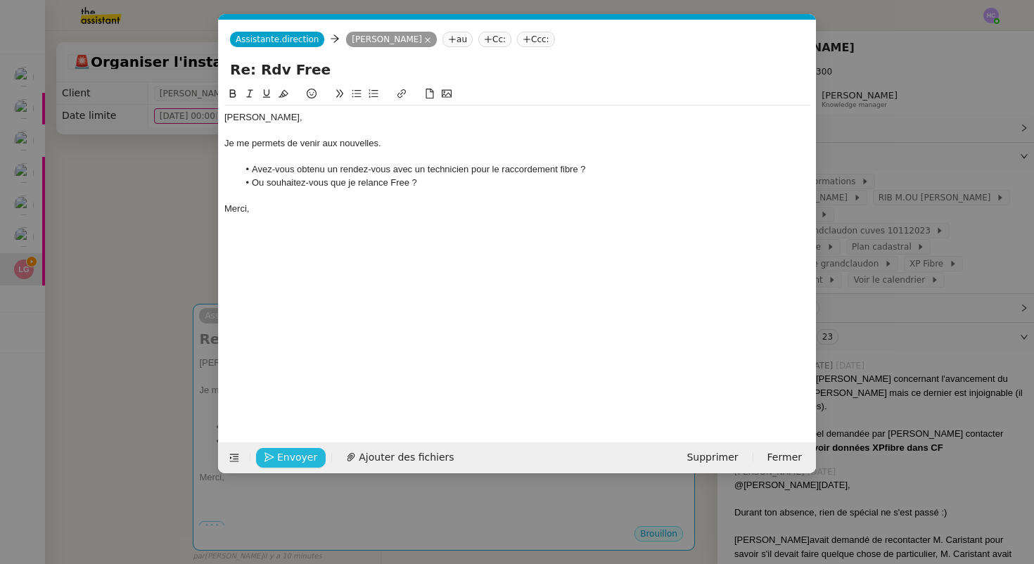
click at [274, 457] on button "Envoyer" at bounding box center [291, 458] width 70 height 20
click at [274, 456] on button "Confirmer l'envoi" at bounding box center [313, 458] width 114 height 20
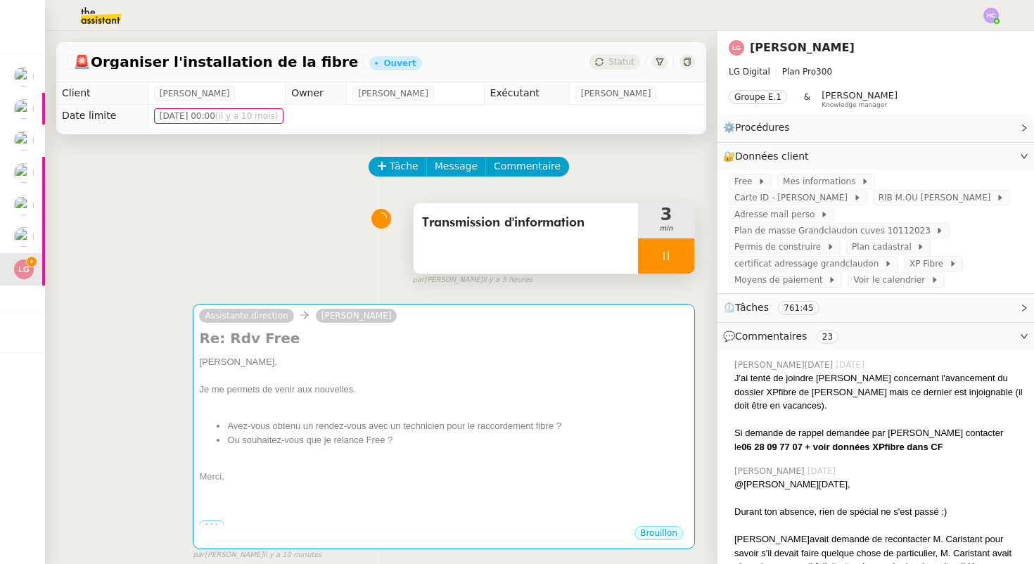
click at [667, 252] on icon at bounding box center [665, 255] width 11 height 11
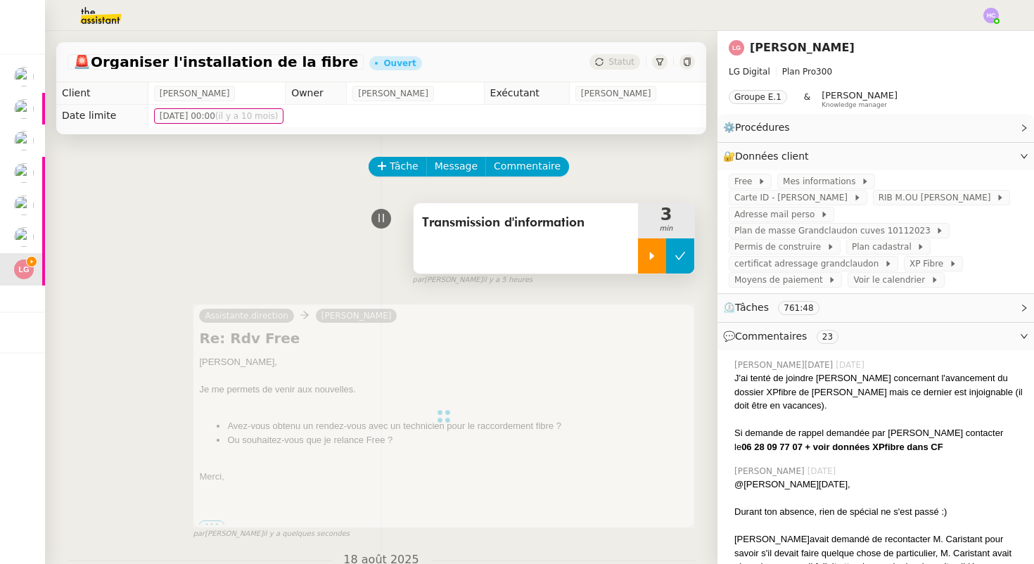
click at [682, 253] on icon at bounding box center [680, 256] width 11 height 8
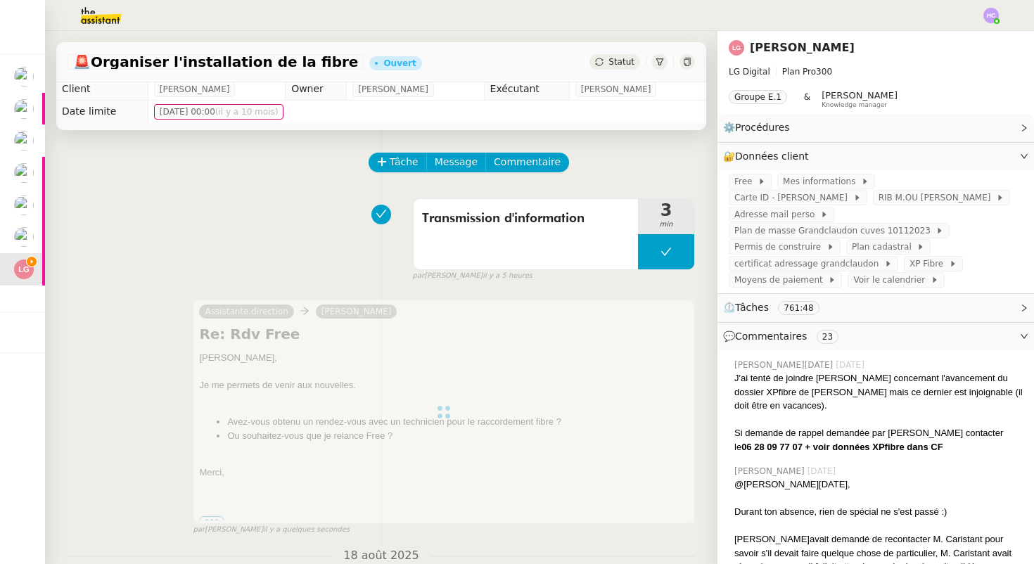
scroll to position [1, 0]
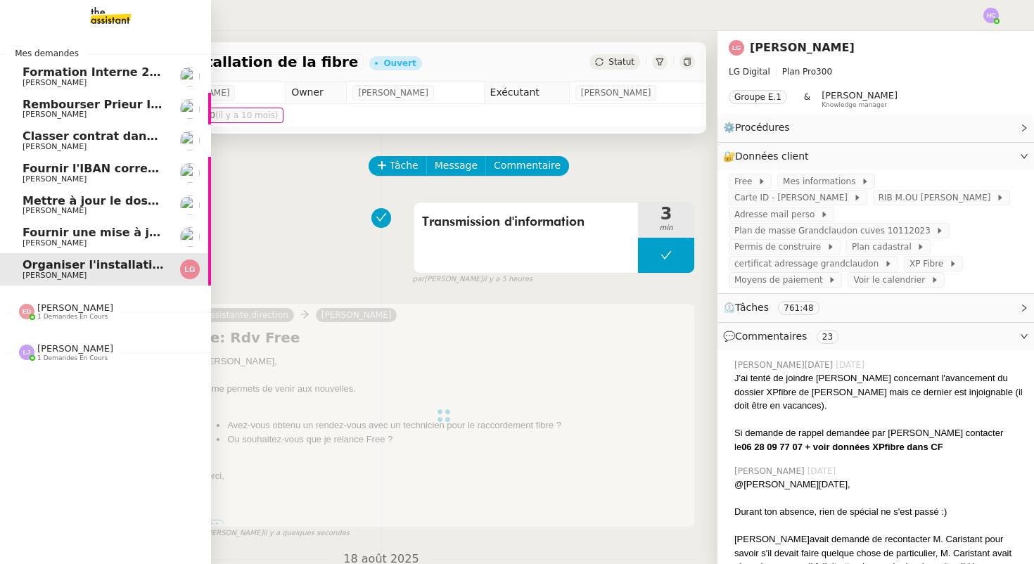
click at [75, 237] on span "Fournir une mise à jour urgente" at bounding box center [124, 232] width 202 height 13
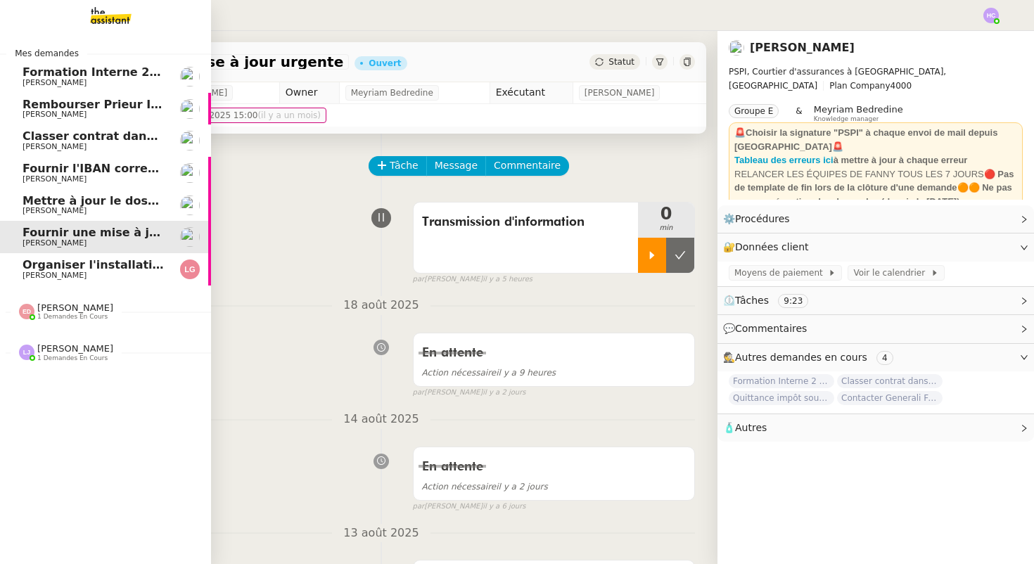
click at [74, 261] on span "Organiser l'installation de la fibre" at bounding box center [130, 264] width 214 height 13
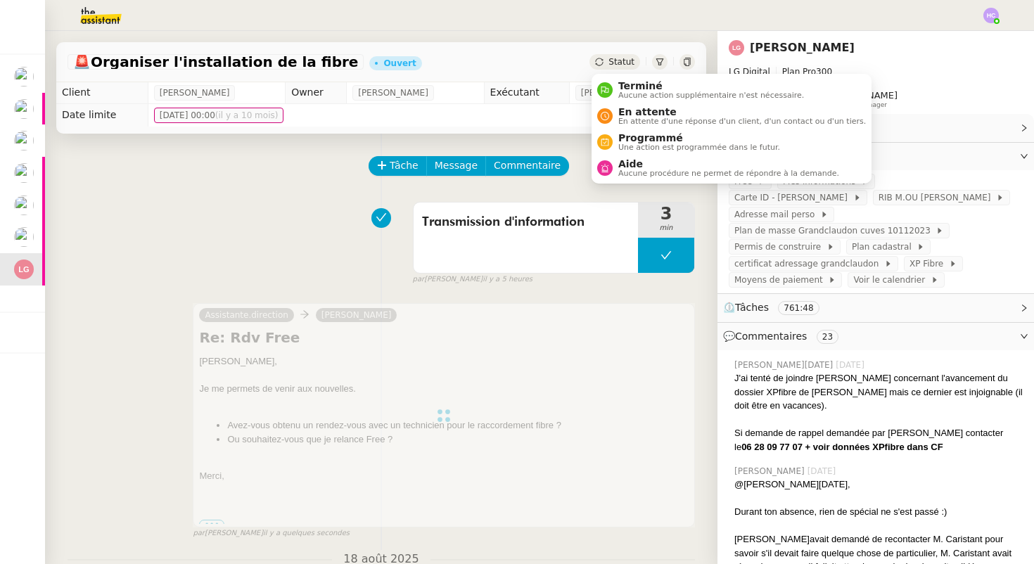
click at [615, 57] on span "Statut" at bounding box center [621, 62] width 26 height 10
click at [633, 110] on span "En attente" at bounding box center [742, 111] width 248 height 11
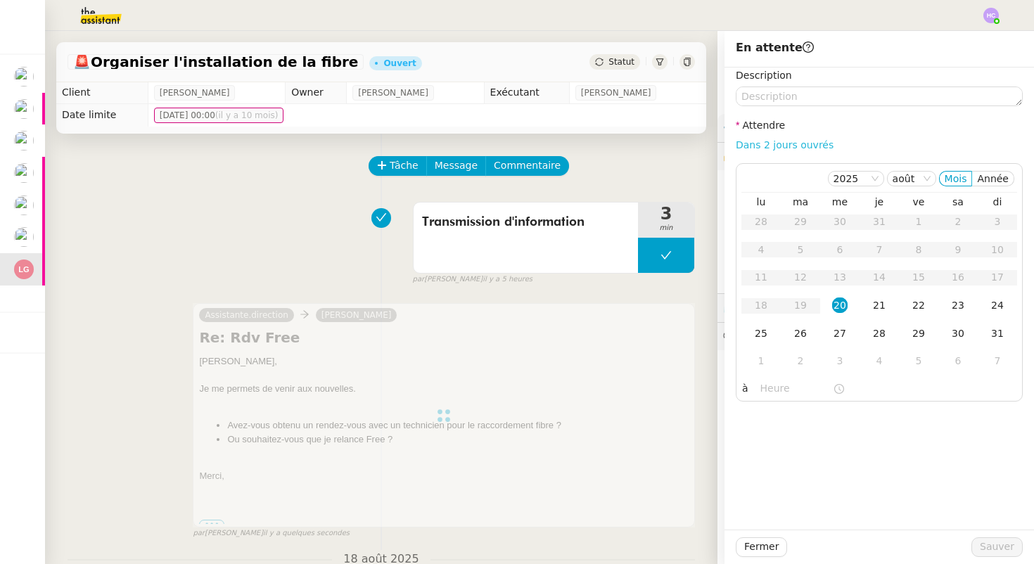
click at [769, 147] on link "Dans 2 jours ouvrés" at bounding box center [785, 144] width 98 height 11
type input "07:00"
click at [997, 541] on span "Sauver" at bounding box center [997, 547] width 34 height 16
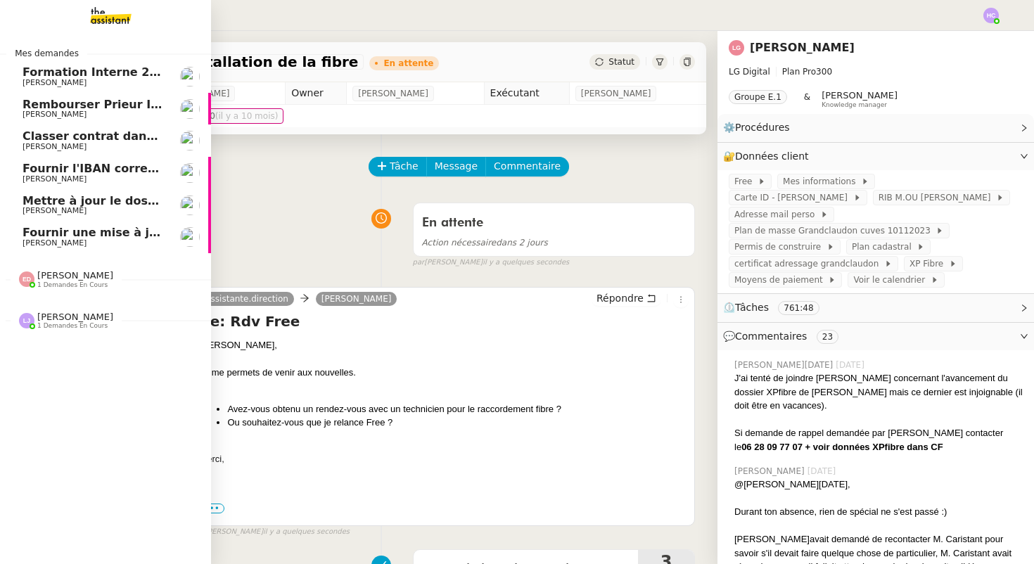
click at [47, 242] on span "[PERSON_NAME]" at bounding box center [55, 242] width 64 height 9
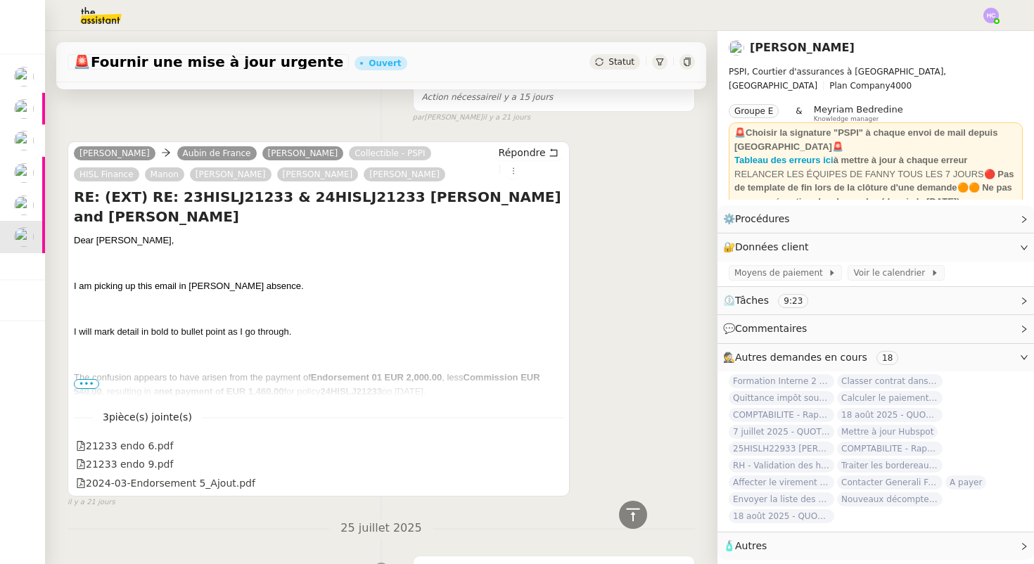
scroll to position [466, 0]
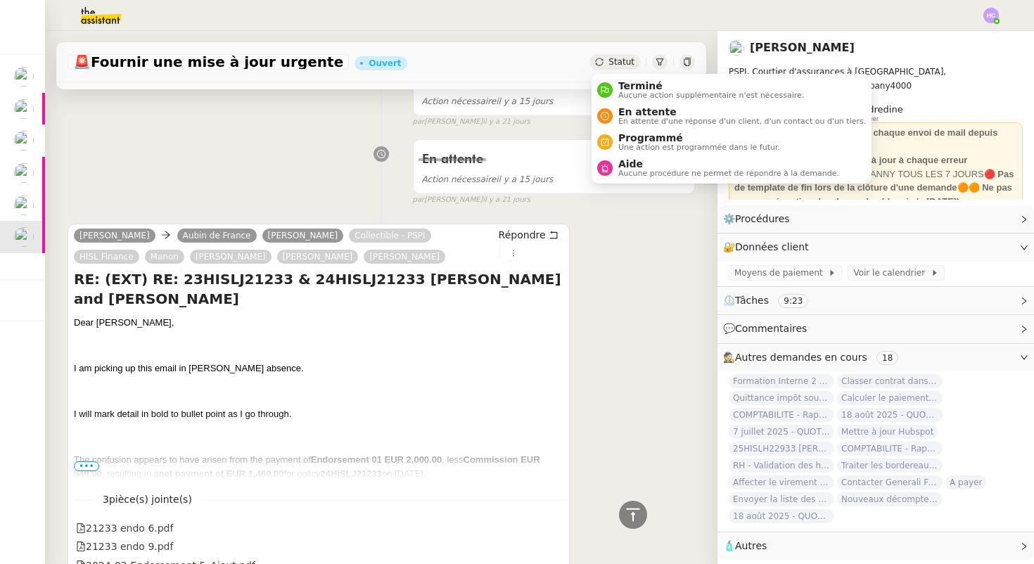
click at [603, 58] on icon at bounding box center [599, 62] width 8 height 8
click at [625, 110] on span "En attente" at bounding box center [742, 111] width 248 height 11
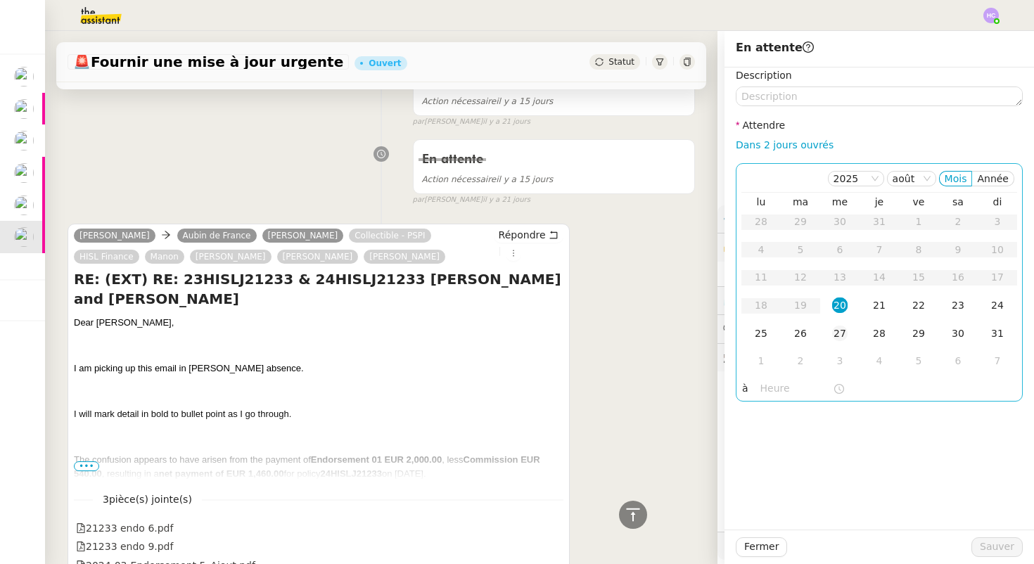
click at [838, 324] on td "27" at bounding box center [839, 334] width 39 height 28
click at [1009, 542] on span "Sauver" at bounding box center [997, 547] width 34 height 16
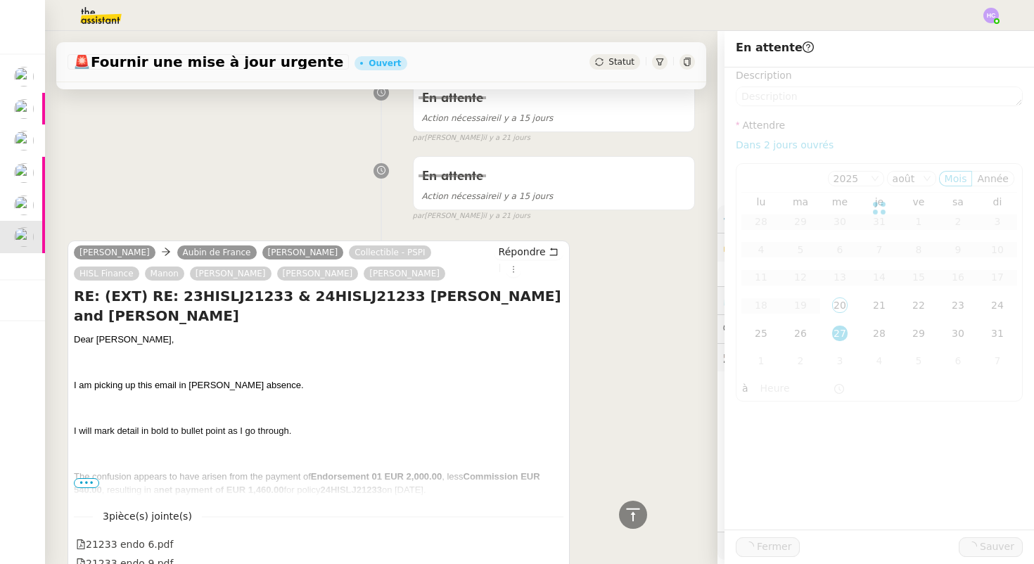
scroll to position [482, 0]
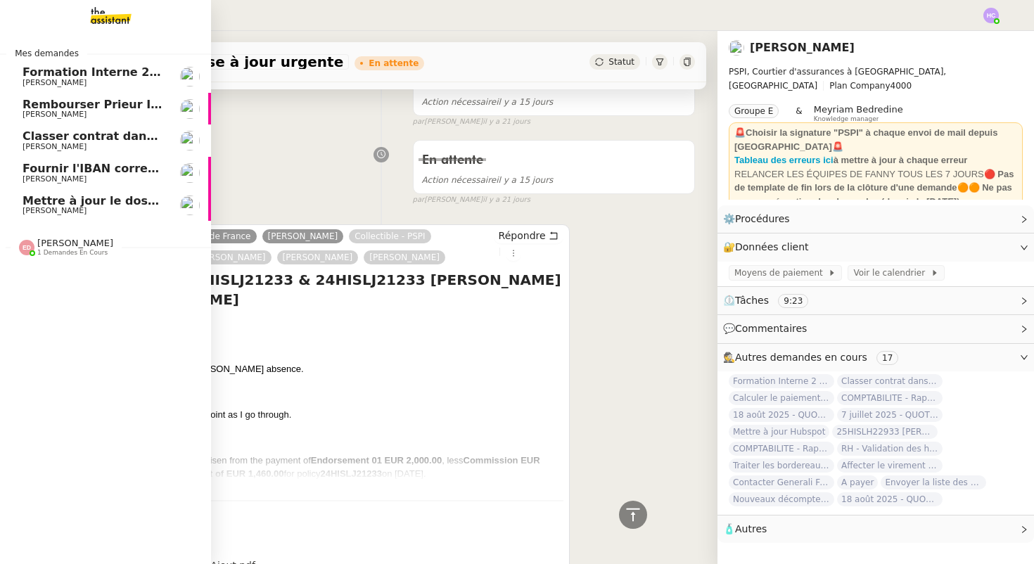
click at [56, 195] on span "Mettre à jour le dossier sinistre" at bounding box center [123, 200] width 200 height 13
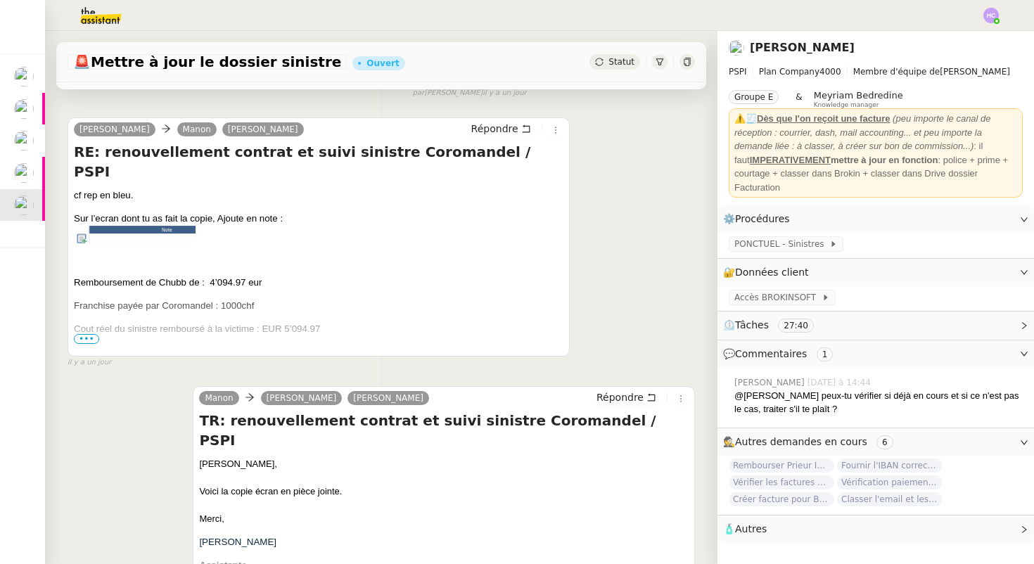
scroll to position [269, 0]
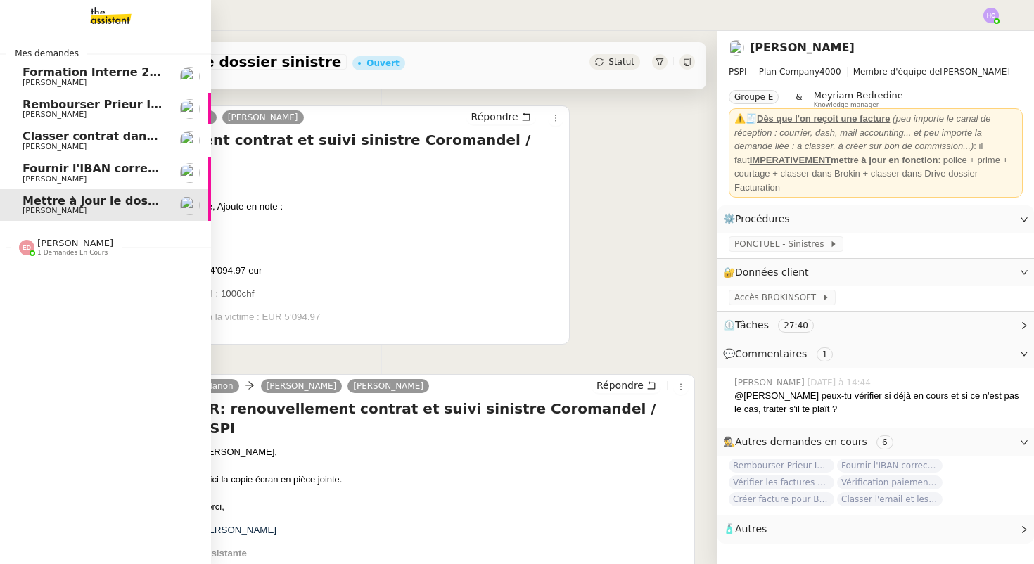
click at [87, 164] on span "Fournir l'IBAN correct à l'assureur" at bounding box center [131, 168] width 216 height 13
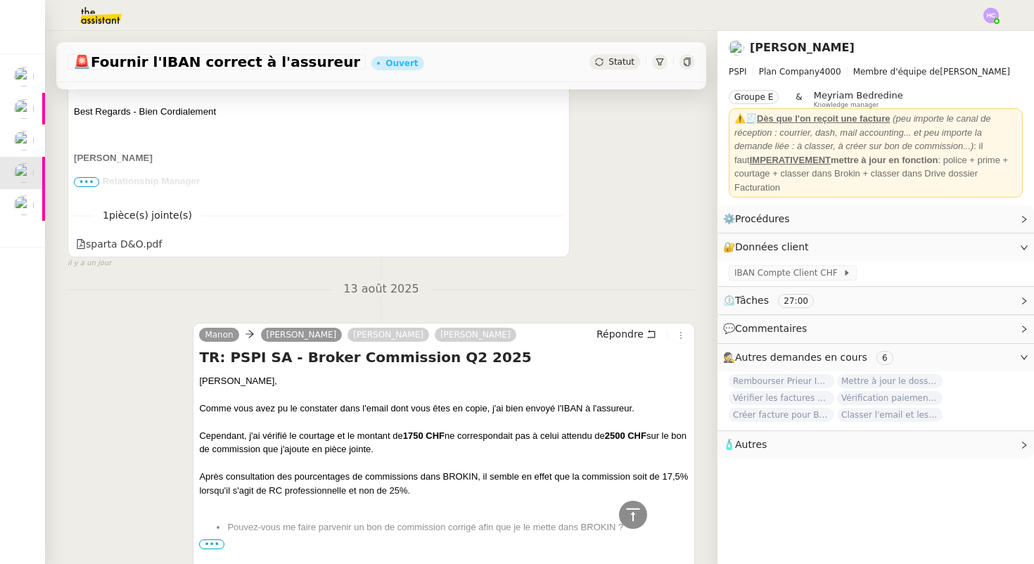
scroll to position [442, 0]
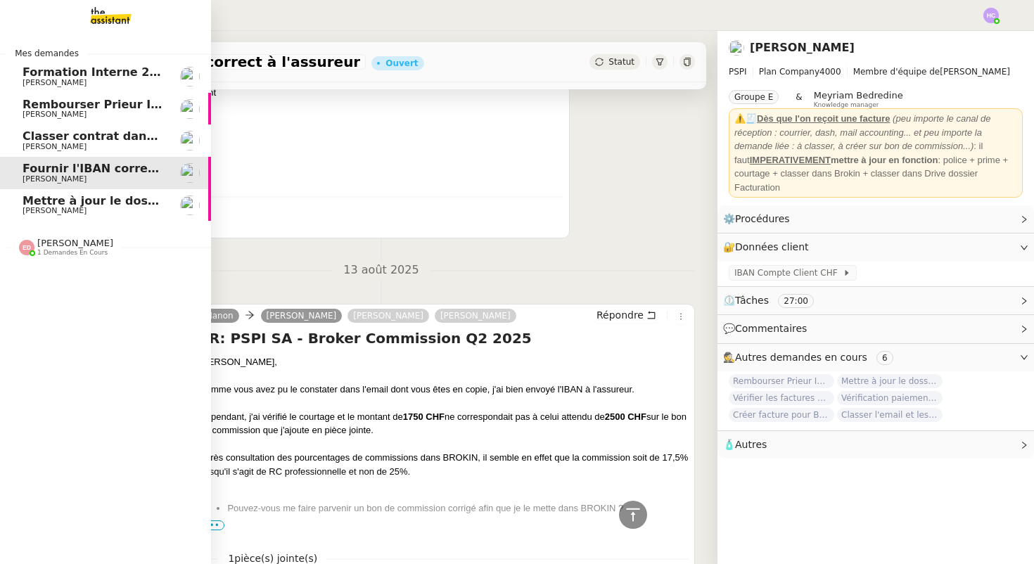
click at [53, 127] on link "Classer contrat dans TOBA Fanny Eyraud" at bounding box center [105, 140] width 211 height 32
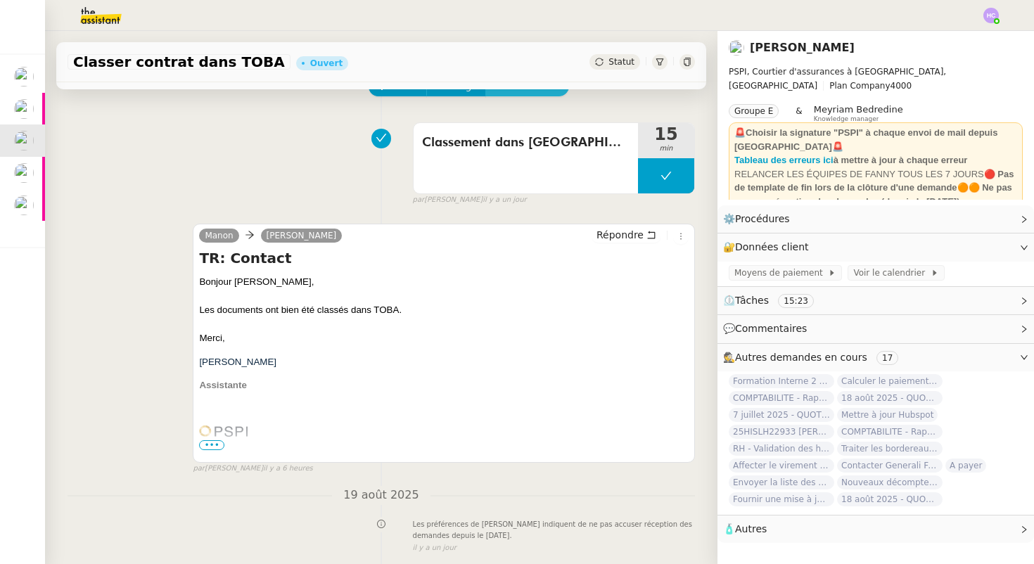
scroll to position [91, 0]
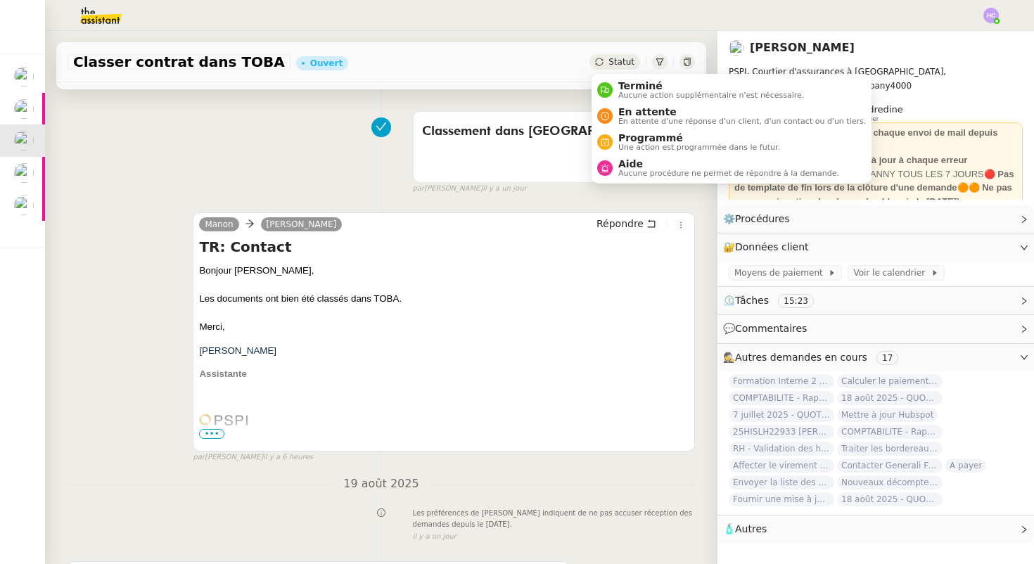
click at [625, 62] on span "Statut" at bounding box center [621, 62] width 26 height 10
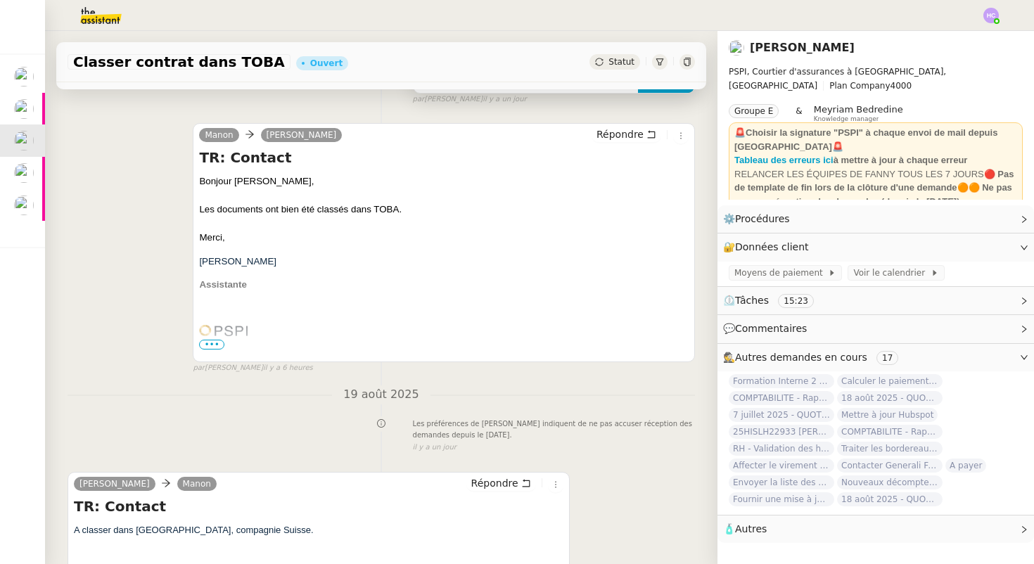
scroll to position [0, 0]
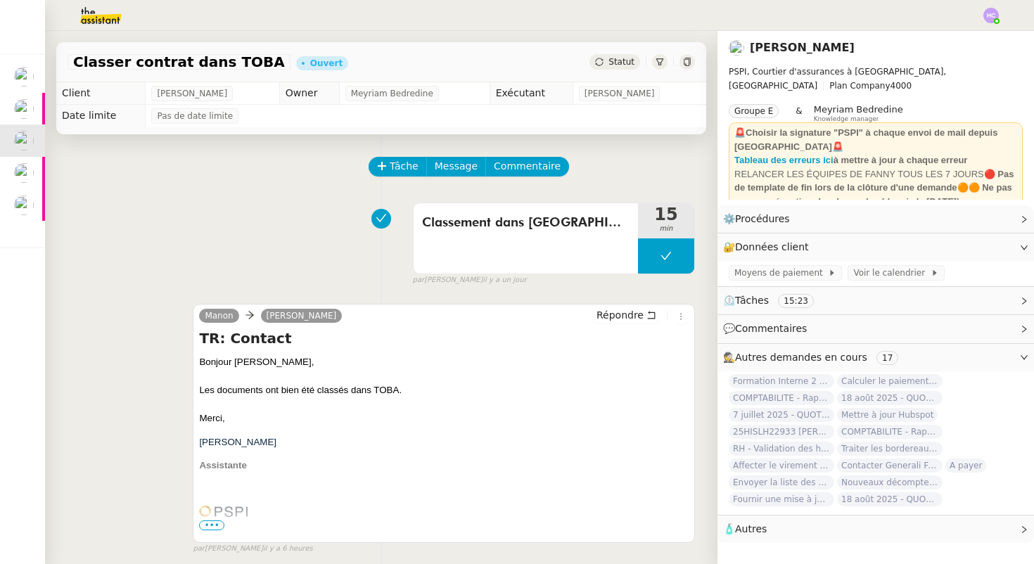
click at [619, 58] on span "Statut" at bounding box center [621, 62] width 26 height 10
click at [607, 57] on div "Statut" at bounding box center [614, 61] width 51 height 15
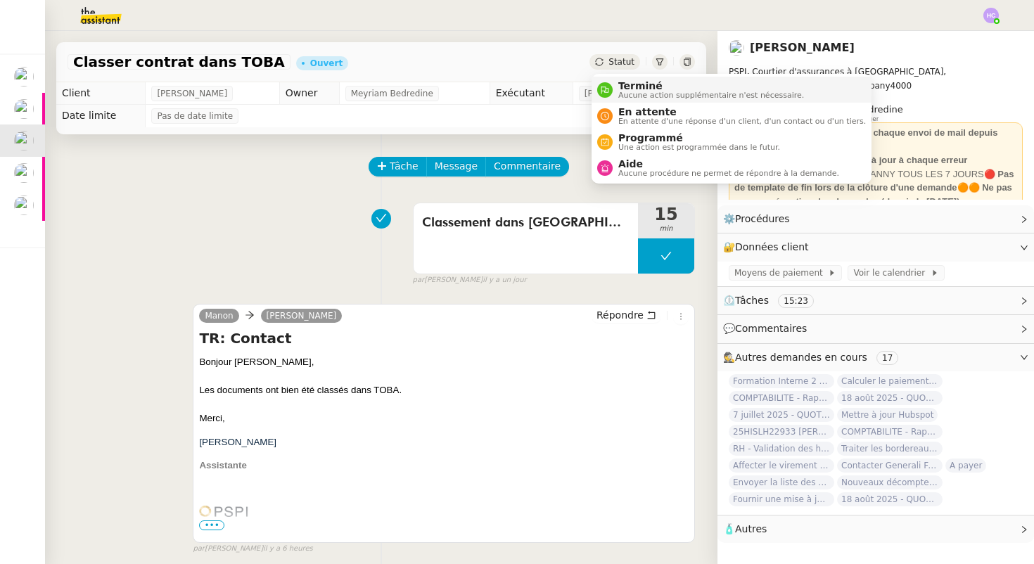
click at [628, 89] on span "Terminé" at bounding box center [711, 85] width 186 height 11
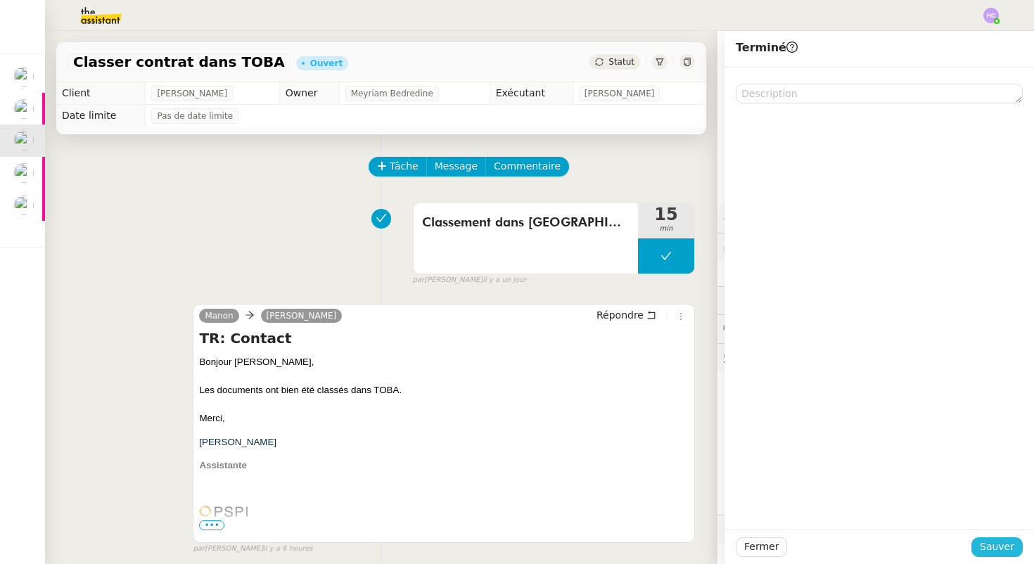
click at [999, 547] on span "Sauver" at bounding box center [997, 547] width 34 height 16
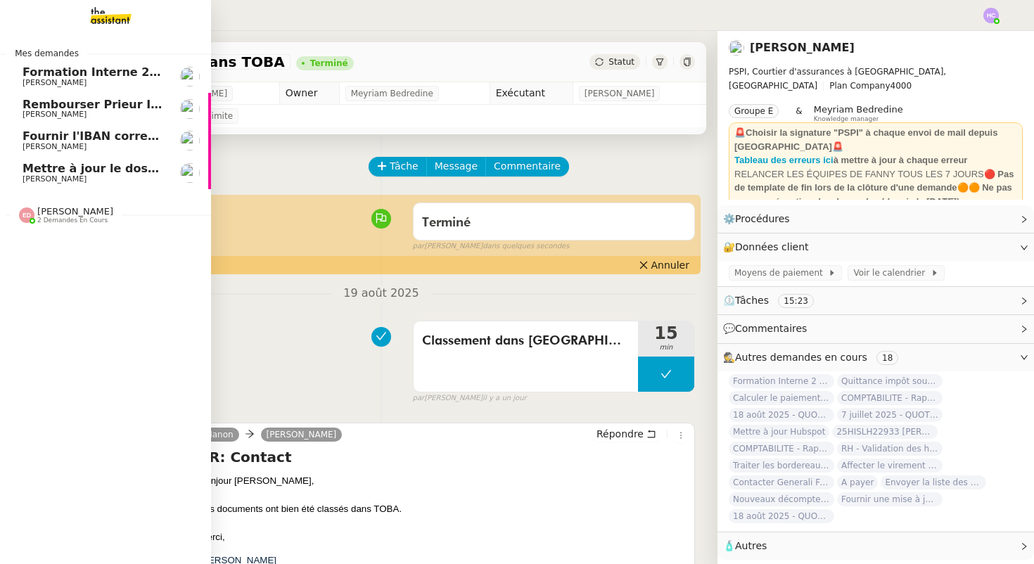
click at [60, 106] on span "Rembourser Prieur Immo SA et annuler contrat" at bounding box center [173, 104] width 300 height 13
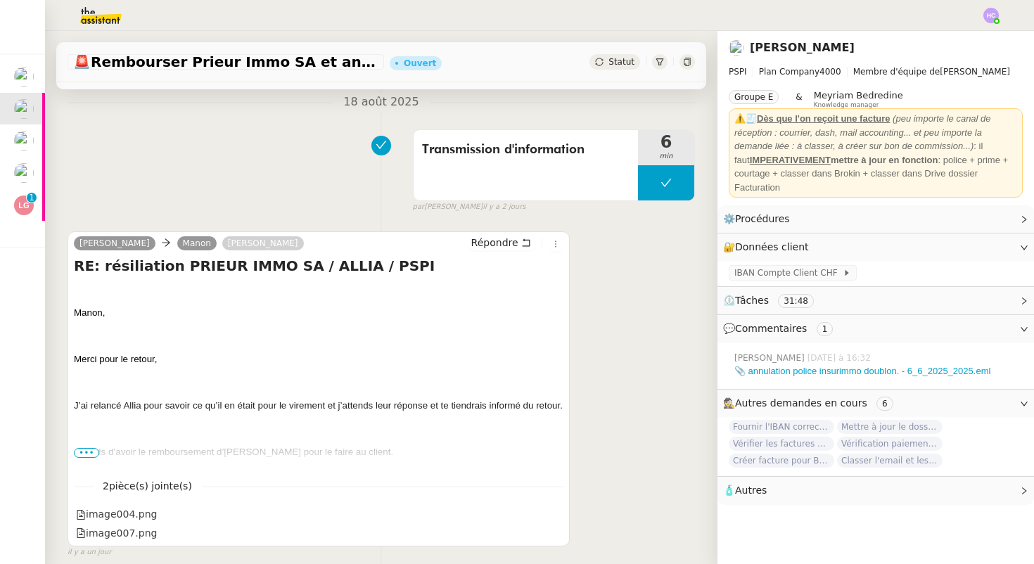
scroll to position [174, 0]
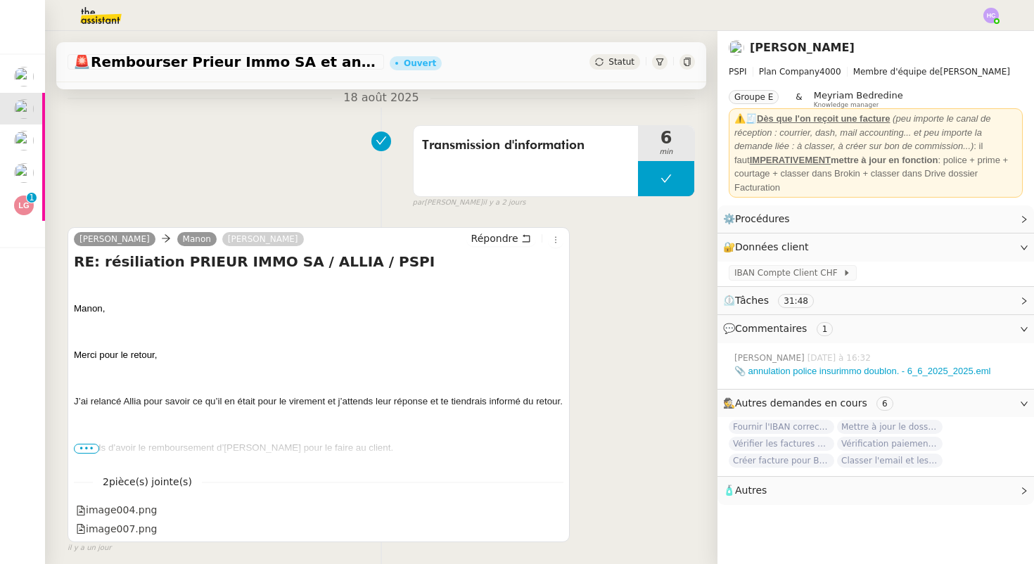
click at [91, 451] on span "•••" at bounding box center [86, 449] width 25 height 10
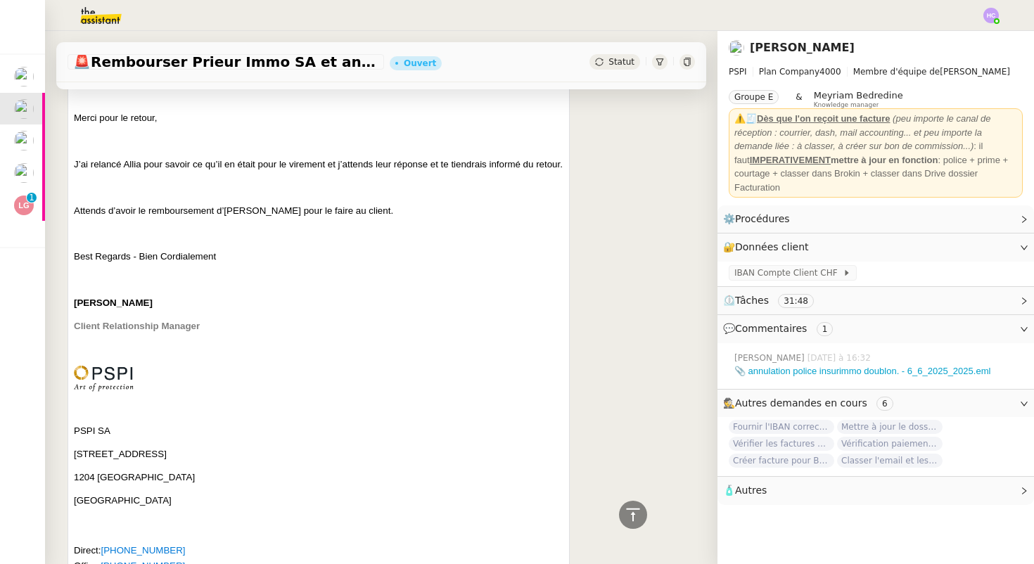
scroll to position [7, 0]
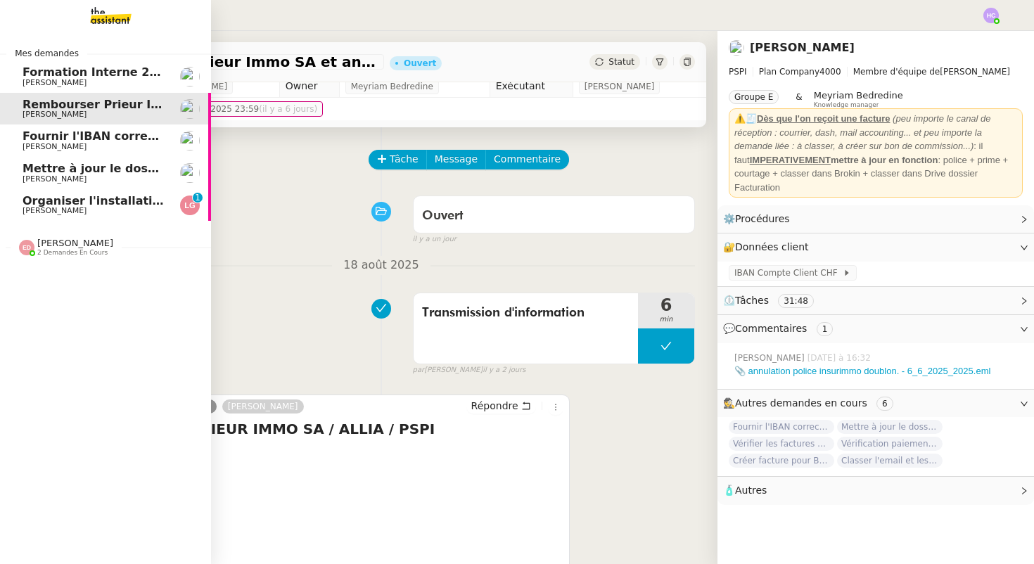
click at [41, 139] on span "Fournir l'IBAN correct à l'assureur" at bounding box center [131, 135] width 216 height 13
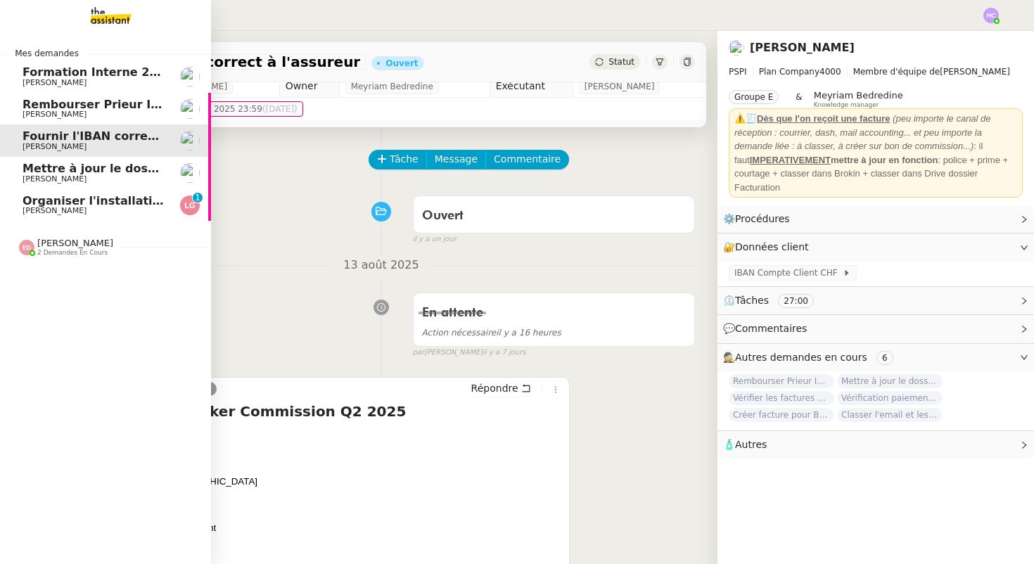
click at [51, 98] on span "Rembourser Prieur Immo SA et annuler contrat" at bounding box center [173, 104] width 300 height 13
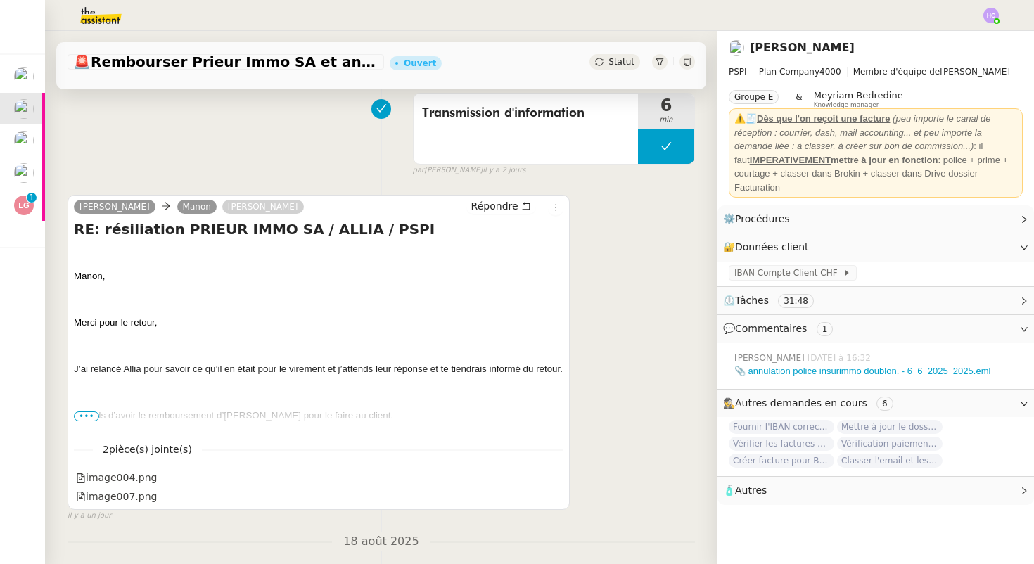
scroll to position [151, 0]
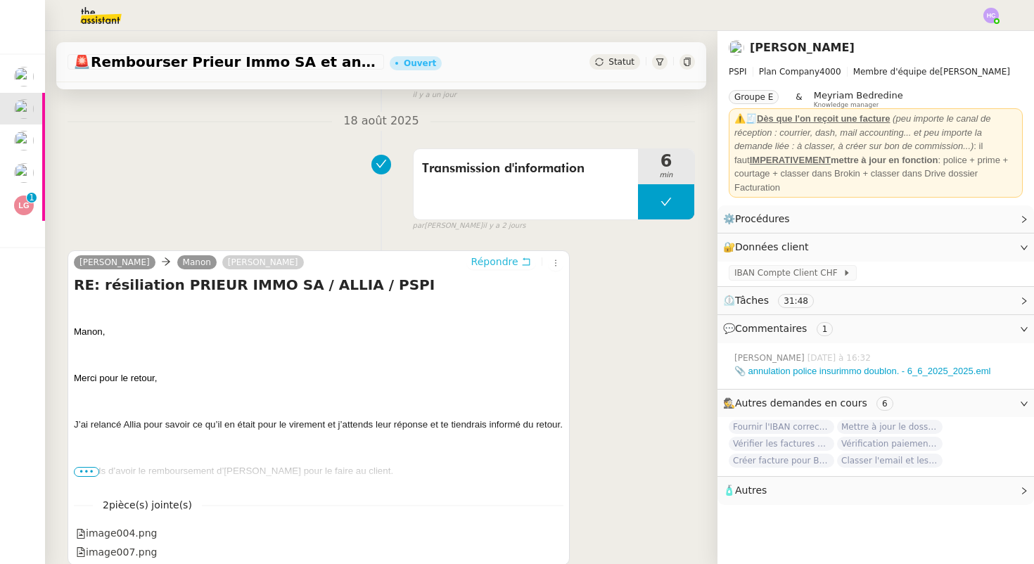
click at [492, 260] on span "Répondre" at bounding box center [494, 262] width 47 height 14
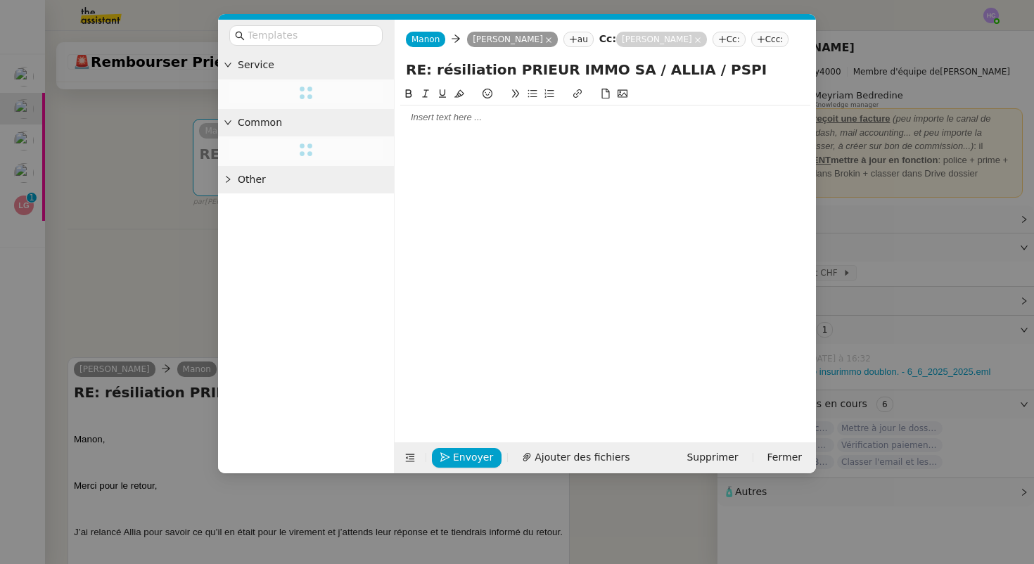
click at [428, 119] on div at bounding box center [605, 117] width 410 height 13
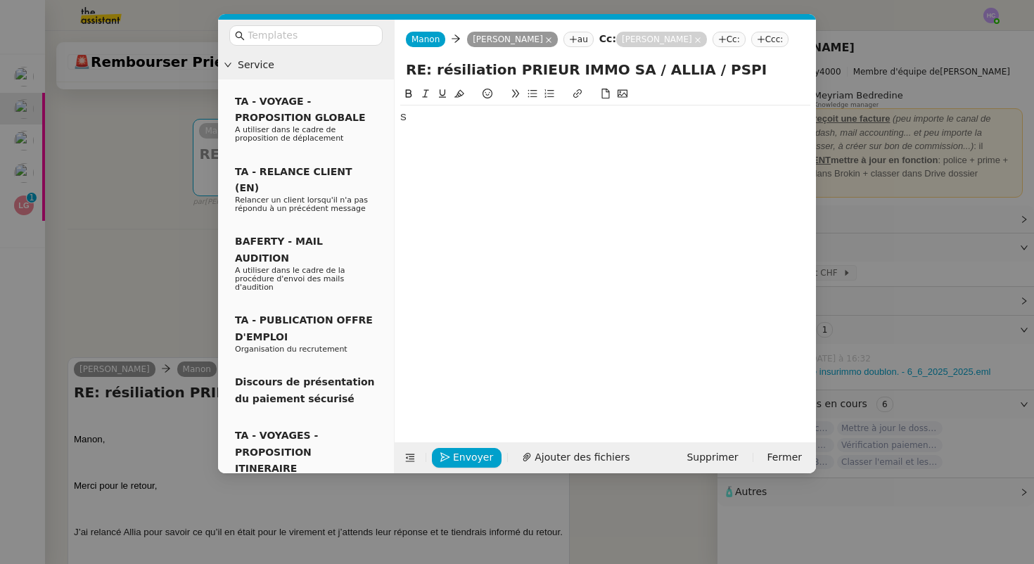
click at [74, 260] on nz-modal-container "Service TA - VOYAGE - PROPOSITION GLOBALE A utiliser dans le cadre de propositi…" at bounding box center [517, 282] width 1034 height 564
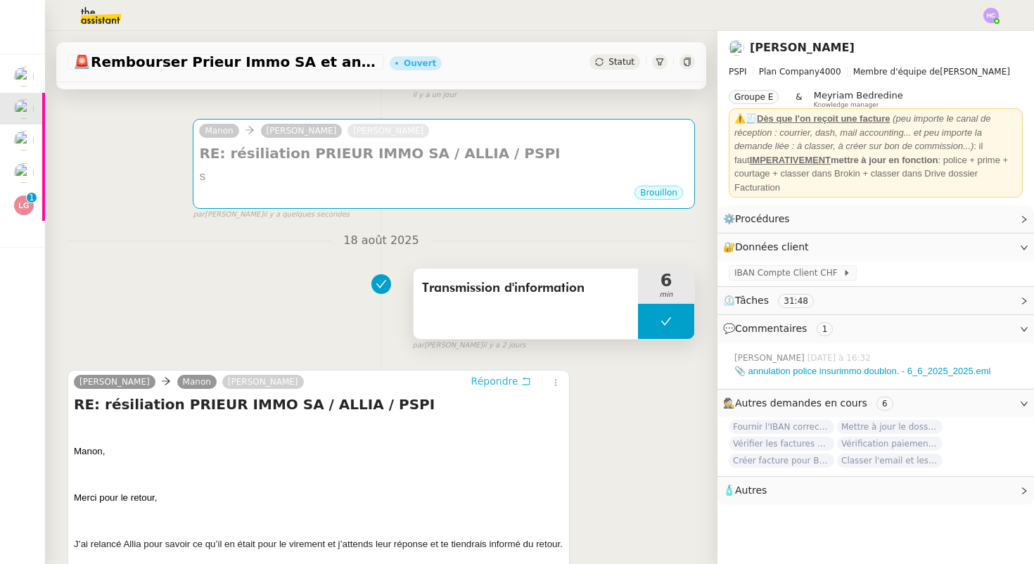
scroll to position [0, 0]
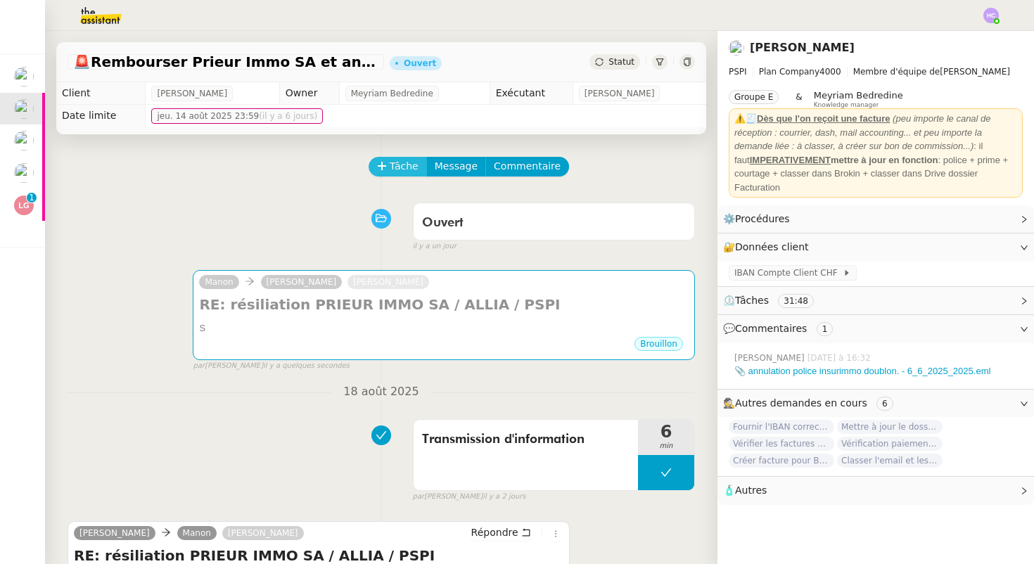
click at [396, 162] on span "Tâche" at bounding box center [404, 166] width 29 height 16
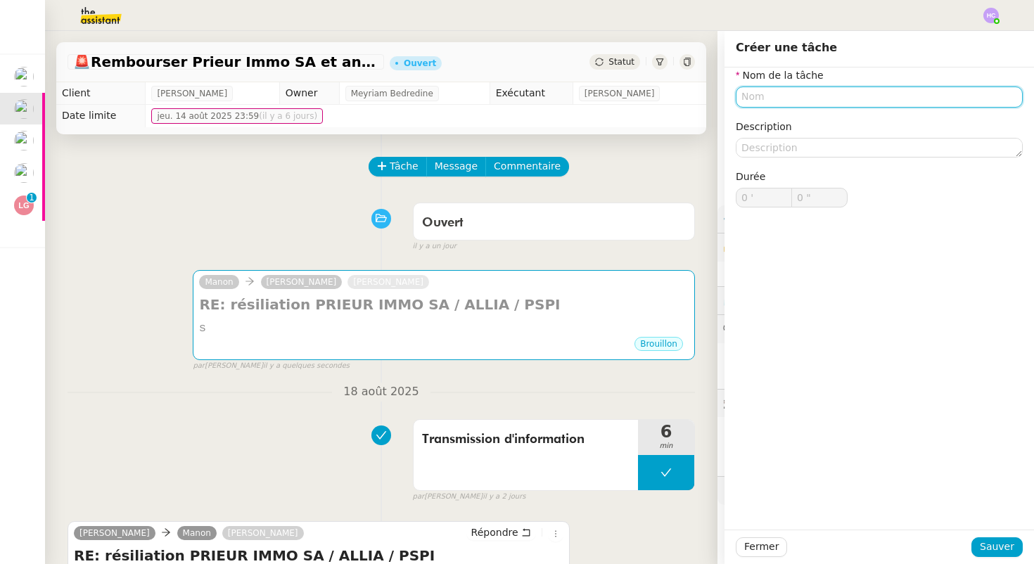
click at [769, 101] on input "text" at bounding box center [879, 97] width 287 height 20
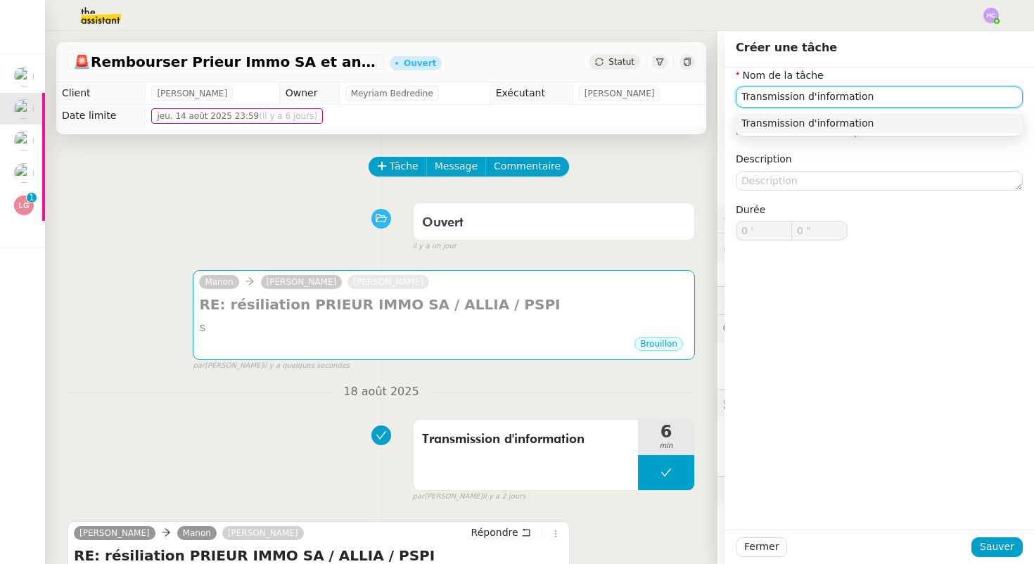
click at [831, 120] on div "Transmission d'information" at bounding box center [879, 123] width 276 height 13
type input "Transmission d'information"
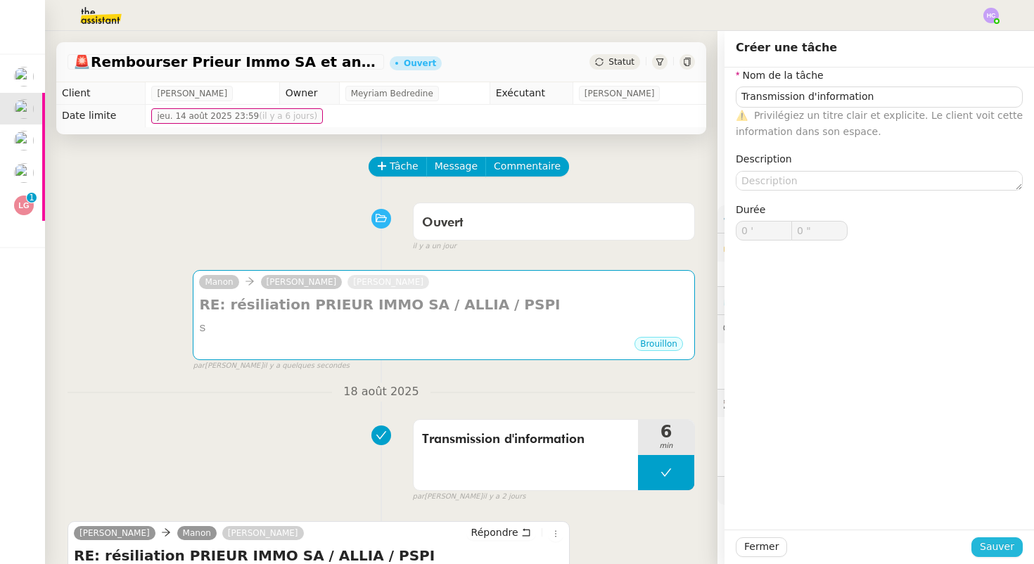
click at [988, 549] on span "Sauver" at bounding box center [997, 547] width 34 height 16
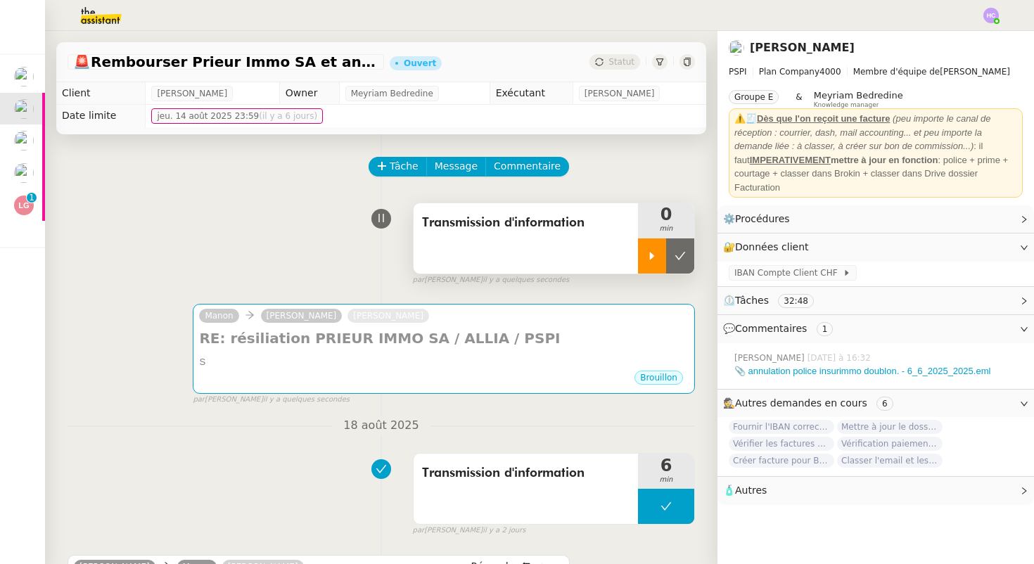
click at [646, 255] on icon at bounding box center [651, 255] width 11 height 11
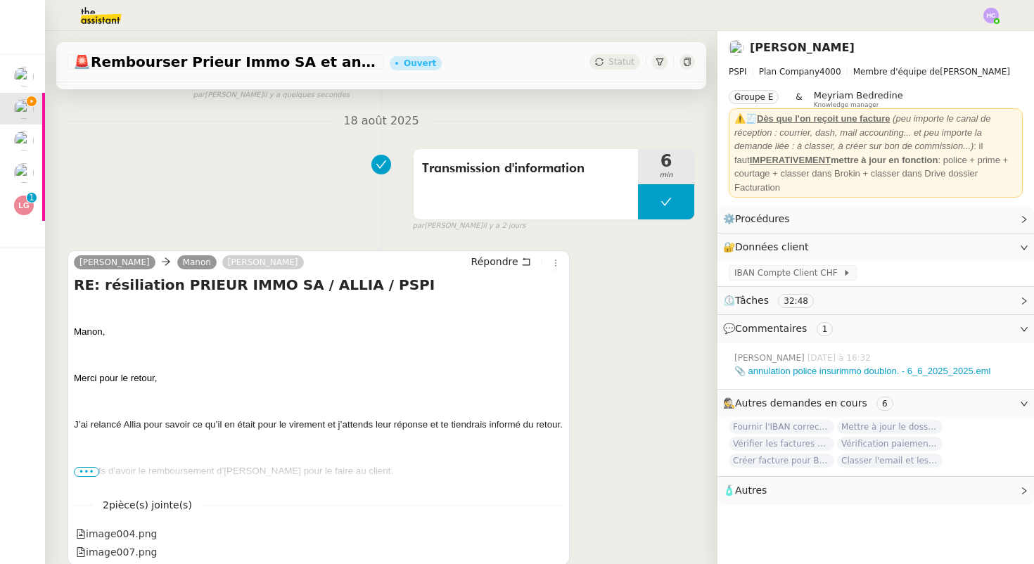
scroll to position [321, 0]
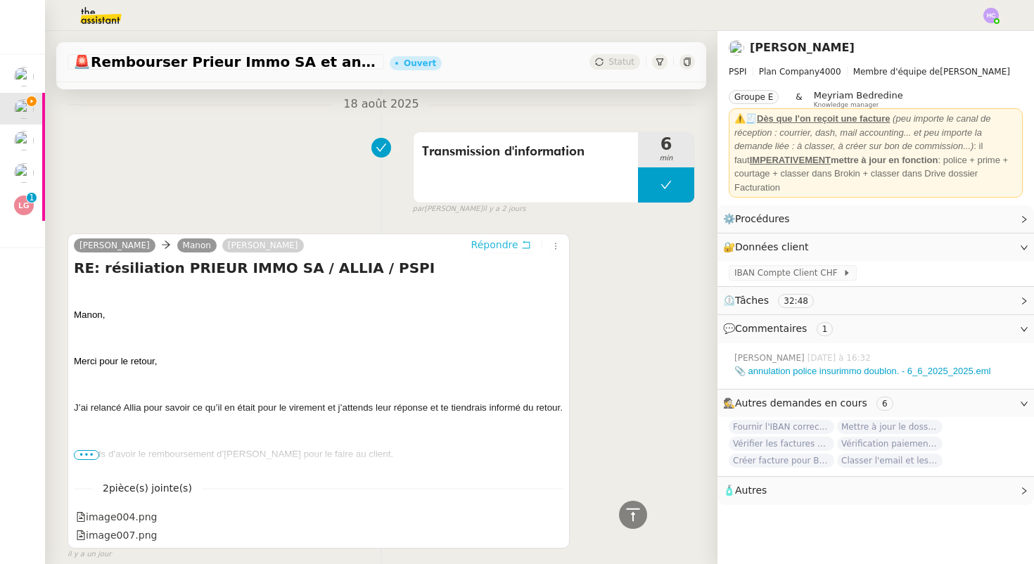
click at [490, 245] on span "Répondre" at bounding box center [494, 245] width 47 height 14
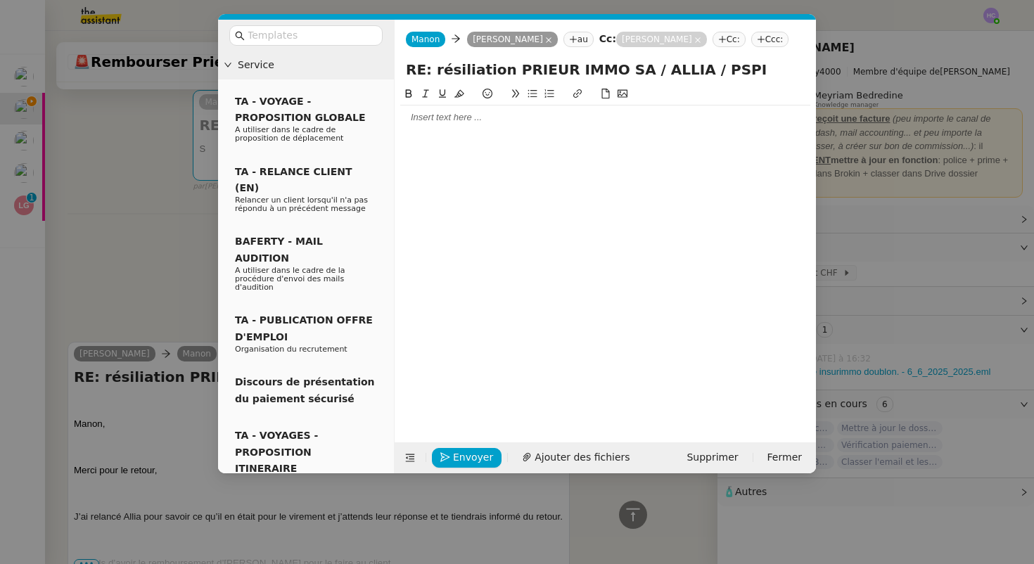
scroll to position [429, 0]
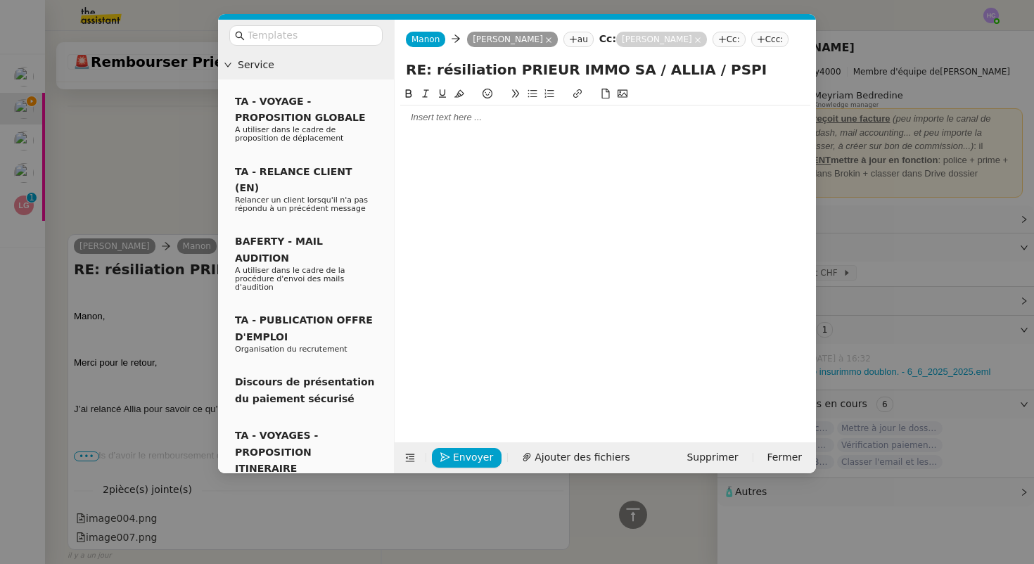
click at [426, 121] on div at bounding box center [605, 117] width 410 height 13
click at [454, 155] on div "Le virement a la cliente a déjà été effectué." at bounding box center [605, 157] width 410 height 13
click at [0, 0] on lt-span "à" at bounding box center [0, 0] width 0 height 0
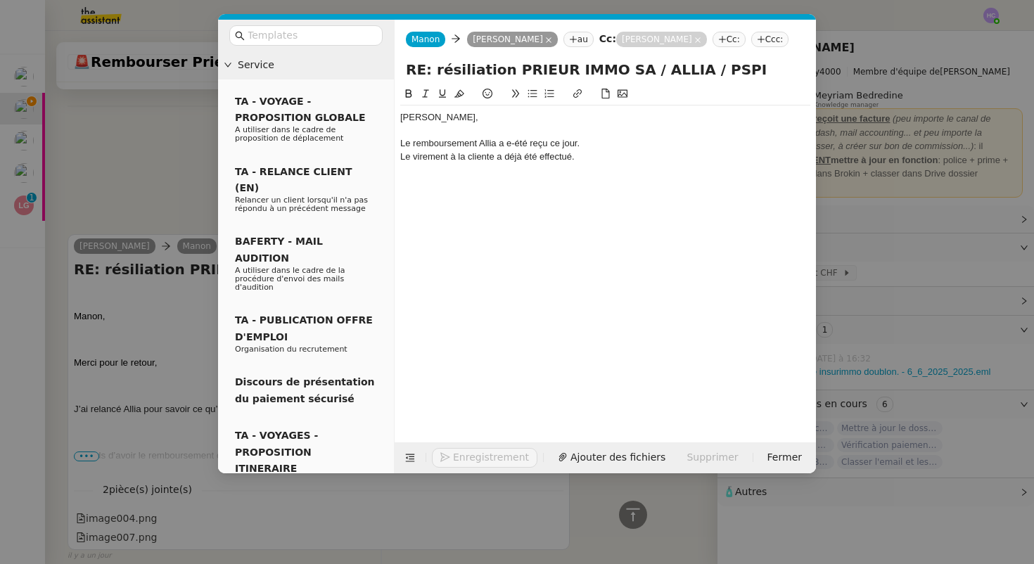
click at [515, 158] on div "Le virement à la cliente a déjà été effectué." at bounding box center [605, 157] width 410 height 13
click at [571, 161] on div "Le virement à la cliente a été effectué." at bounding box center [605, 157] width 410 height 13
click at [606, 145] on div "Le remboursement Allia a e-été reçu ce jour." at bounding box center [605, 143] width 410 height 13
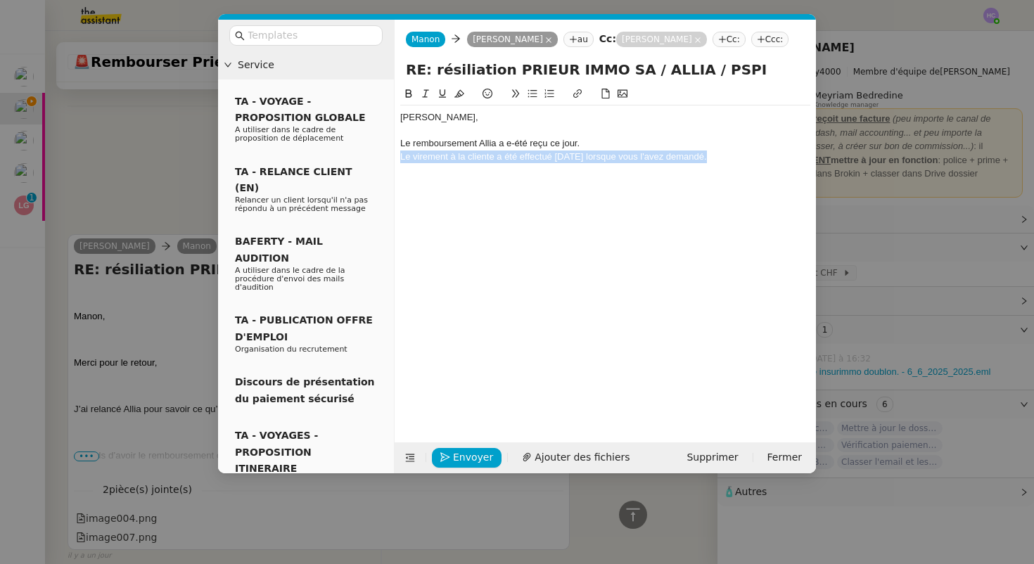
drag, startPoint x: 703, startPoint y: 160, endPoint x: 395, endPoint y: 159, distance: 308.1
click at [395, 159] on nz-spin "Sophie, Le remboursement Allia a e-été reçu ce jour. Le virement à la cliente a…" at bounding box center [605, 256] width 421 height 340
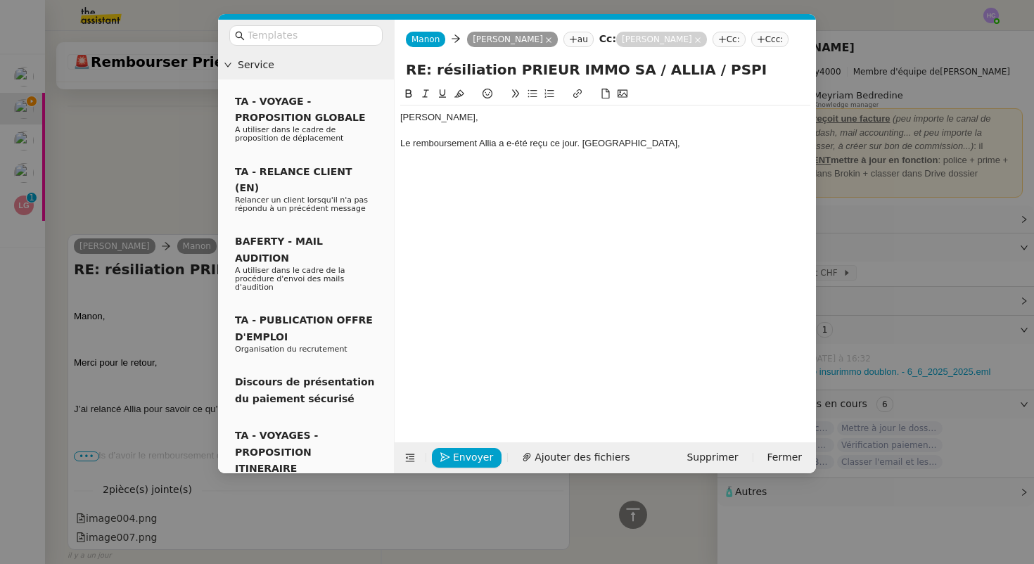
scroll to position [471, 0]
click at [581, 142] on div "Le remboursement Allia a e-été reçu ce jour. Merci," at bounding box center [605, 143] width 410 height 13
click at [514, 141] on div "Le remboursement Allia a e-été reçu ce jour." at bounding box center [605, 143] width 410 height 13
click at [427, 175] on div "Merci," at bounding box center [605, 169] width 410 height 13
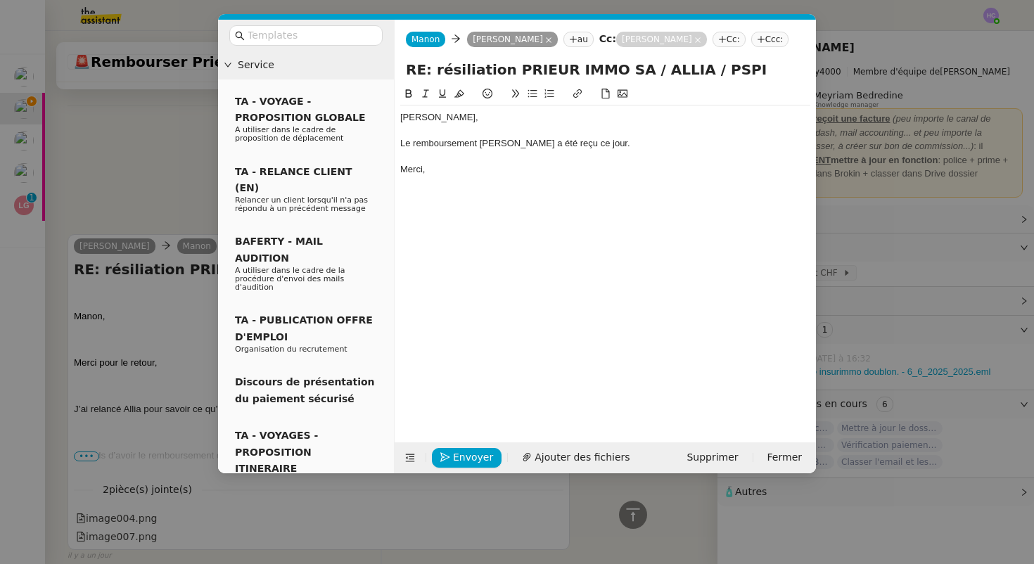
click at [599, 133] on div at bounding box center [605, 130] width 410 height 13
click at [595, 144] on div "Le remboursement Allia a été reçu ce jour." at bounding box center [605, 143] width 410 height 13
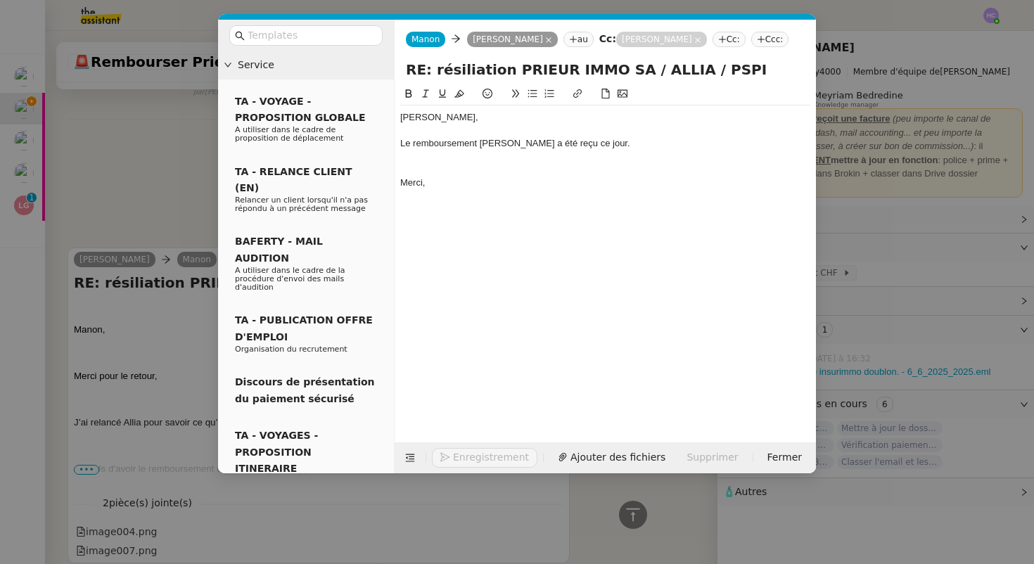
scroll to position [511, 0]
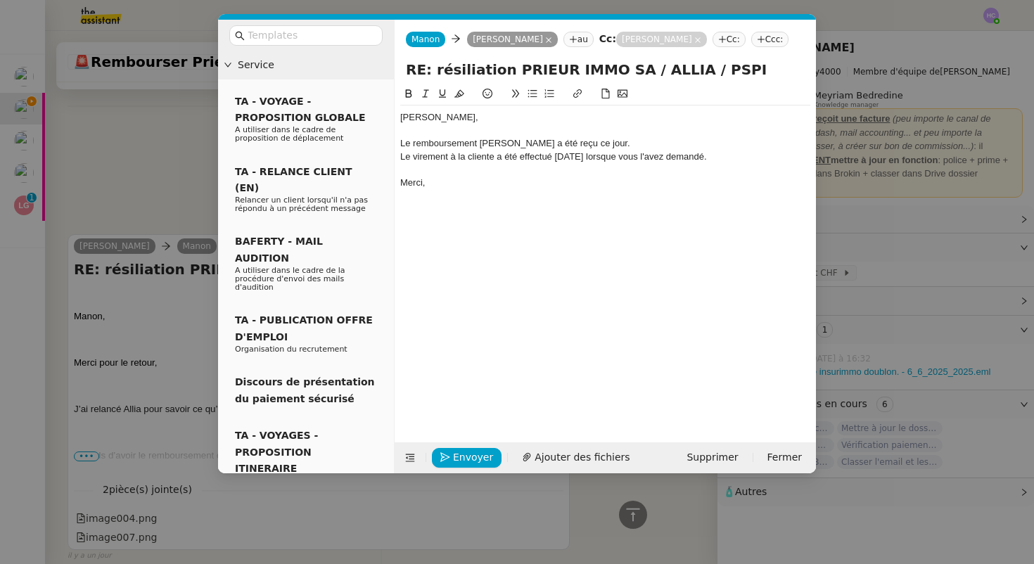
click at [170, 160] on nz-modal-container "Service TA - VOYAGE - PROPOSITION GLOBALE A utiliser dans le cadre de propositi…" at bounding box center [517, 282] width 1034 height 564
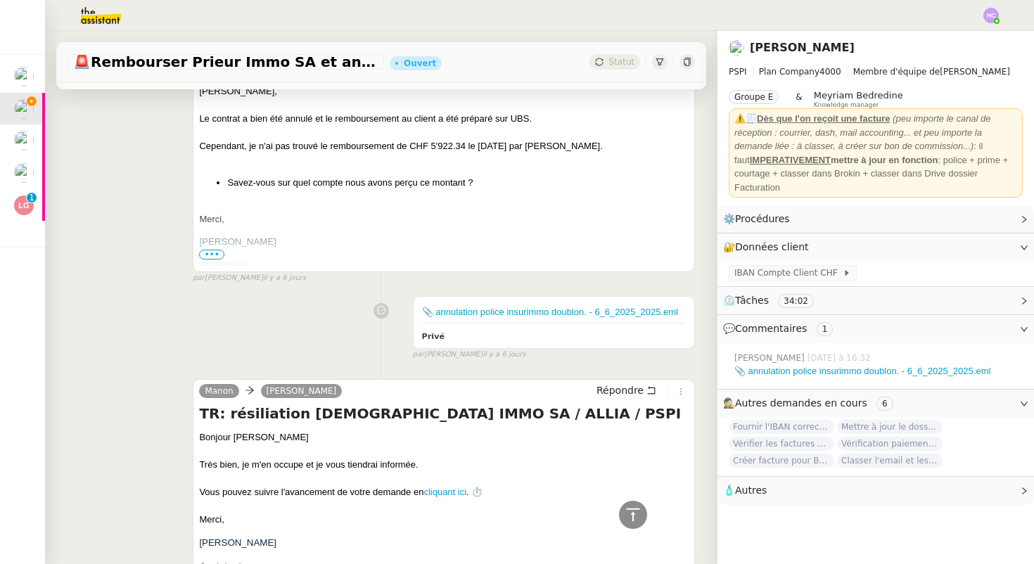
scroll to position [2446, 0]
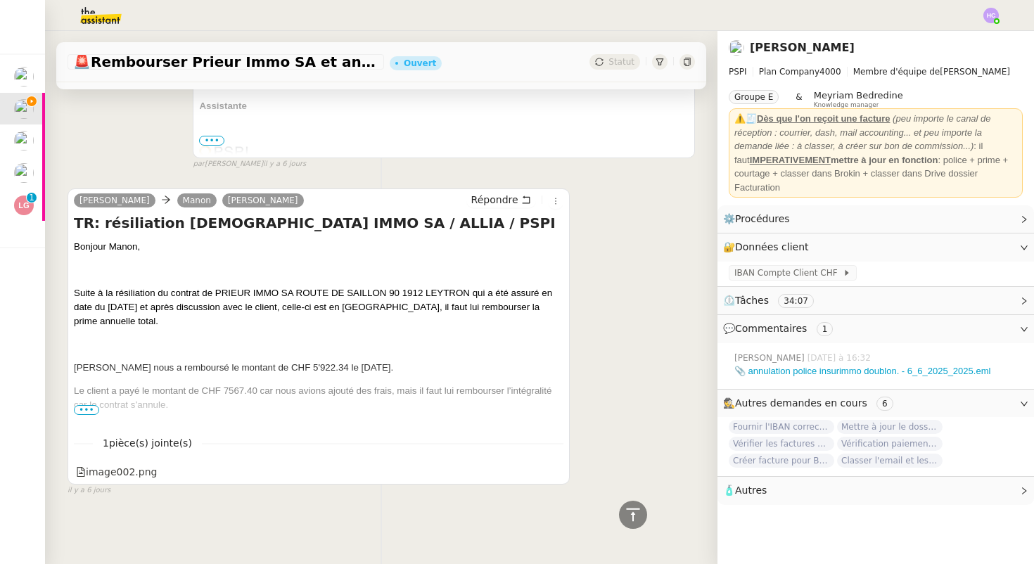
click at [83, 407] on span "•••" at bounding box center [86, 410] width 25 height 10
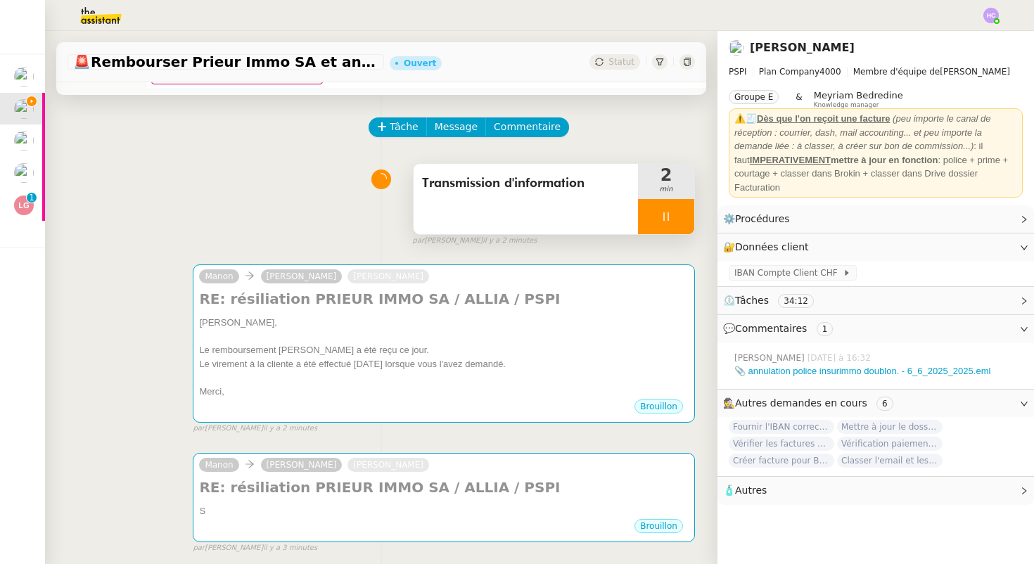
scroll to position [0, 0]
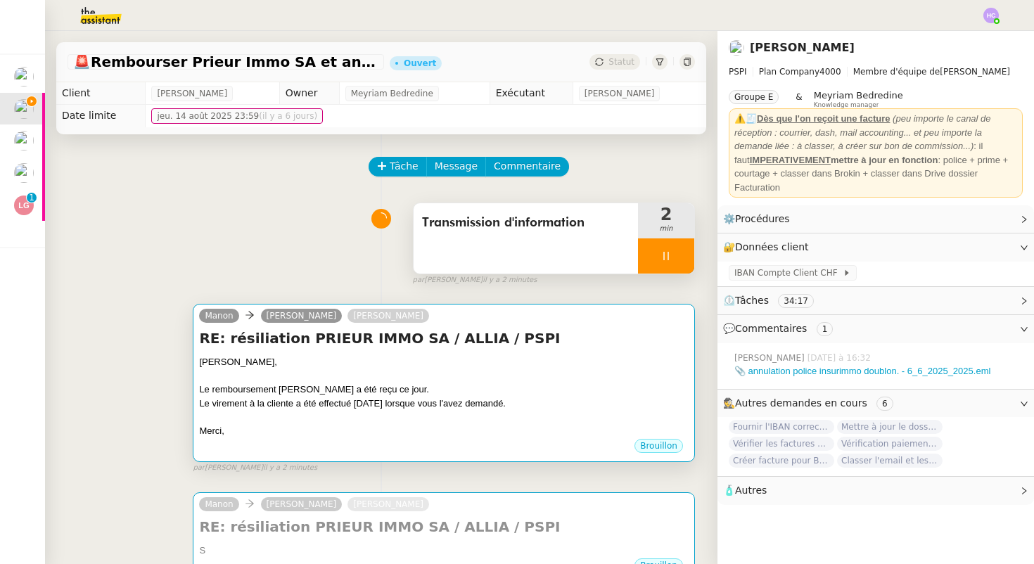
click at [399, 372] on div at bounding box center [444, 376] width 490 height 14
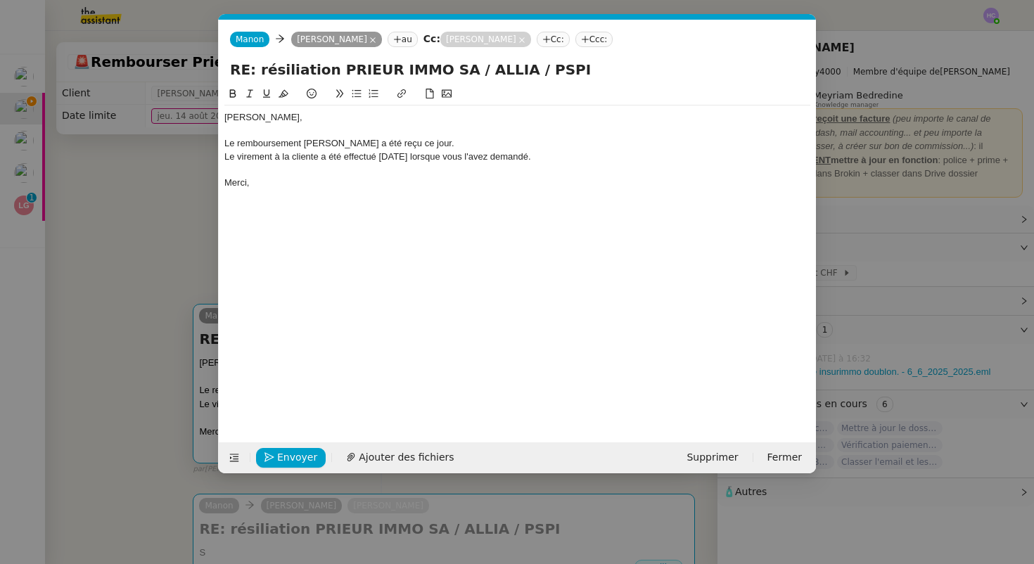
scroll to position [0, 30]
click at [399, 160] on div "Le virement à la cliente a été effectué jeudi lorsque vous l'avez demandé." at bounding box center [517, 157] width 586 height 13
click at [401, 157] on div "Le virement à la cliente a été effectué jeudi 14 août lorsque vous l'avez deman…" at bounding box center [517, 157] width 586 height 13
click at [271, 181] on div "Merci," at bounding box center [517, 183] width 586 height 13
click at [400, 143] on div "Le remboursement Allia a été reçu ce jour." at bounding box center [517, 143] width 586 height 13
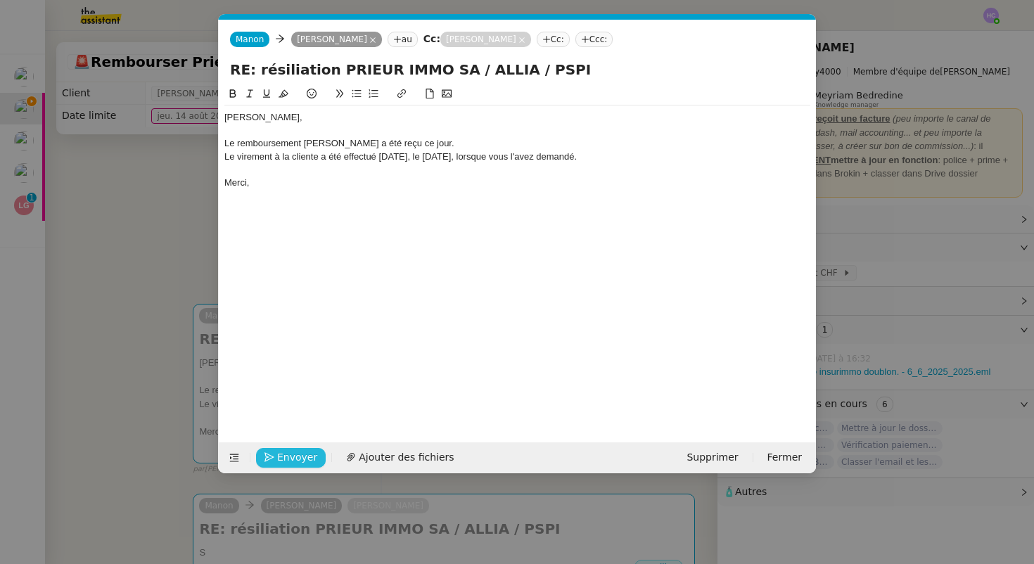
click at [286, 453] on span "Envoyer" at bounding box center [297, 457] width 40 height 16
click at [286, 454] on span "Confirmer l'envoi" at bounding box center [319, 457] width 84 height 16
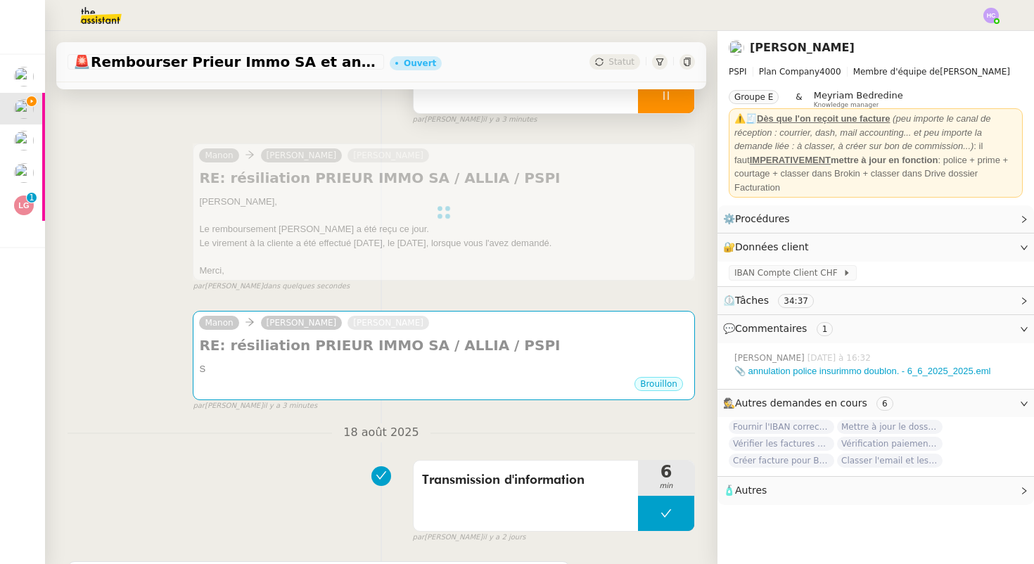
scroll to position [0, 0]
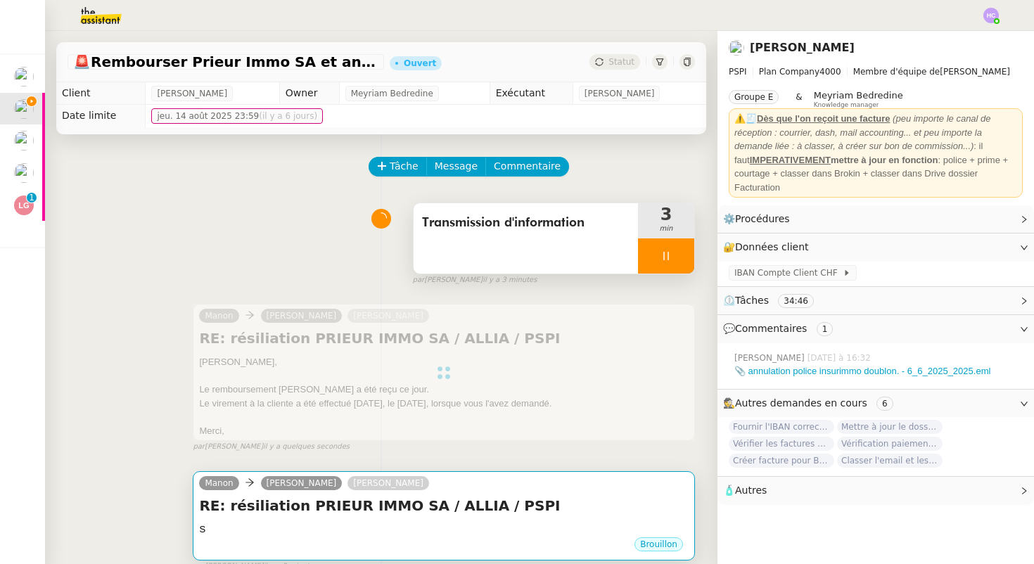
click at [512, 494] on div "Manon Sophie Mouraire Pierrick Morel" at bounding box center [444, 485] width 490 height 21
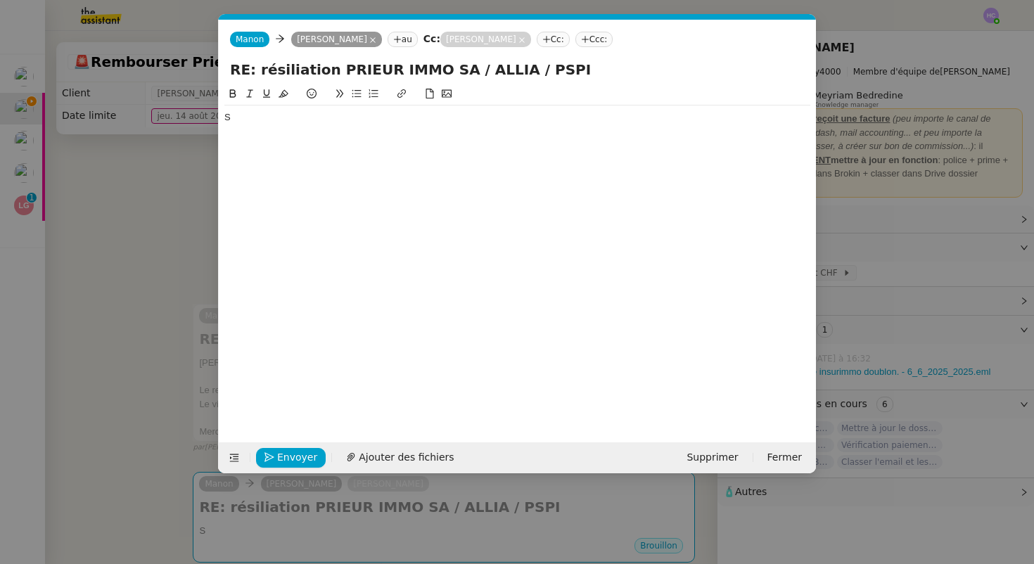
scroll to position [0, 30]
click at [715, 458] on span "Supprimer" at bounding box center [711, 457] width 51 height 16
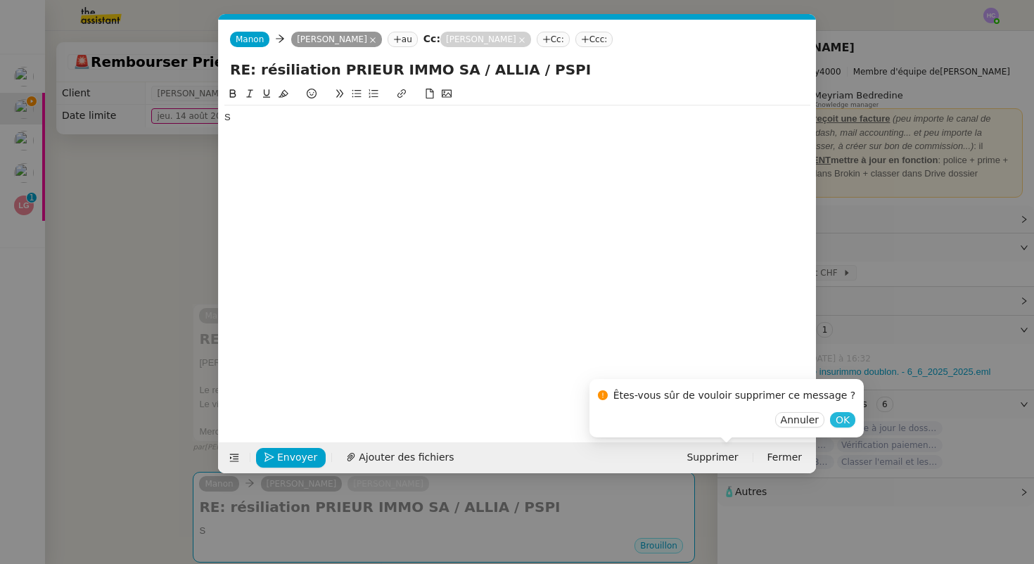
click at [836, 418] on span "OK" at bounding box center [843, 420] width 14 height 14
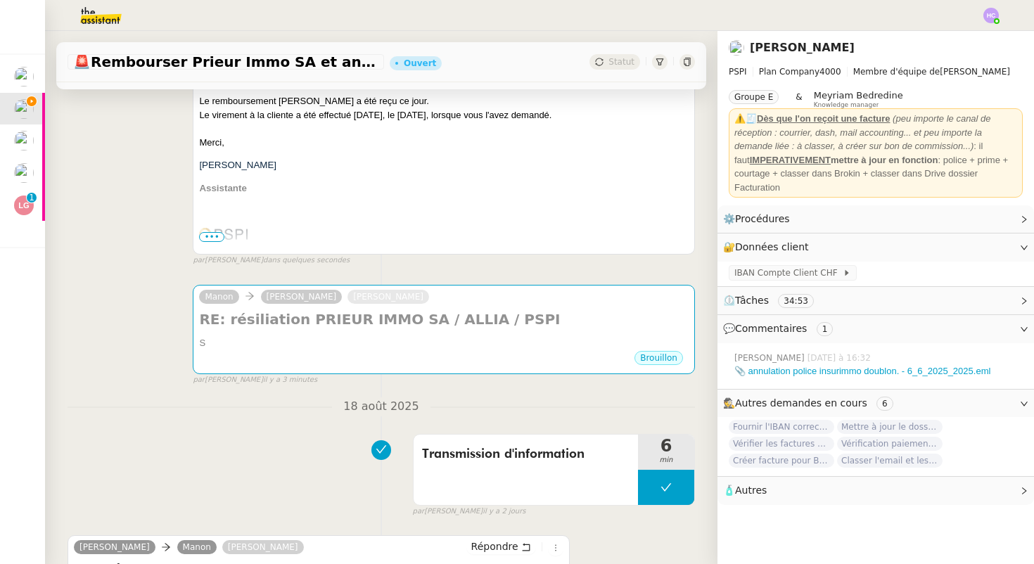
scroll to position [319, 0]
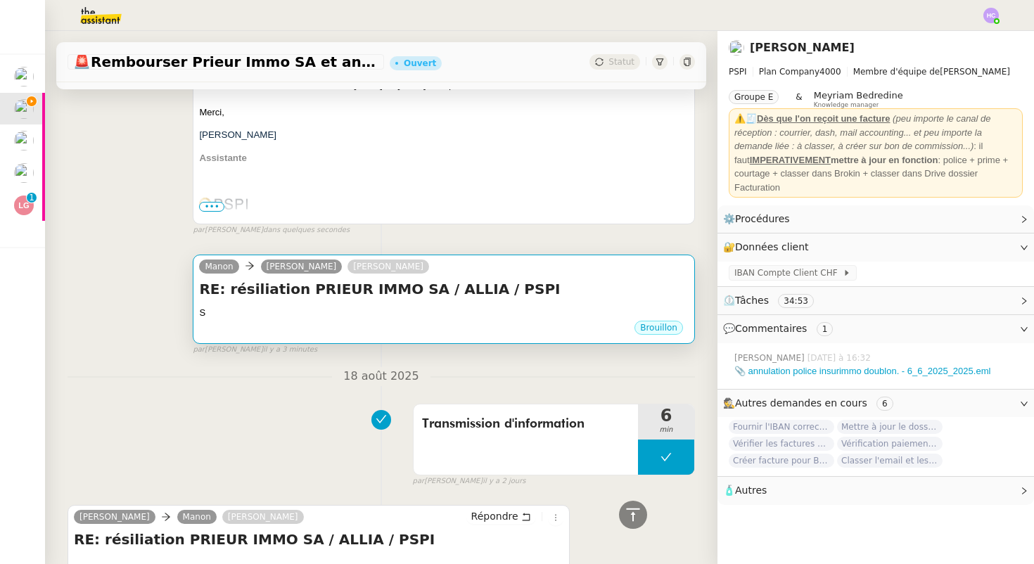
click at [534, 296] on h4 "RE: résiliation PRIEUR IMMO SA / ALLIA / PSPI" at bounding box center [444, 289] width 490 height 20
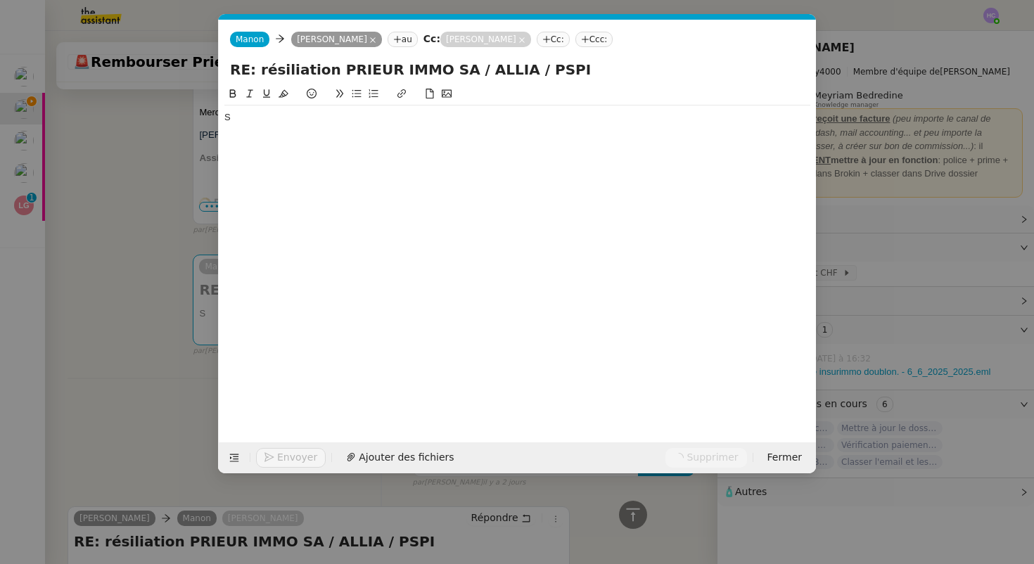
scroll to position [0, 30]
click at [156, 345] on nz-modal-container "Service TA - VOYAGE - PROPOSITION GLOBALE A utiliser dans le cadre de propositi…" at bounding box center [517, 282] width 1034 height 564
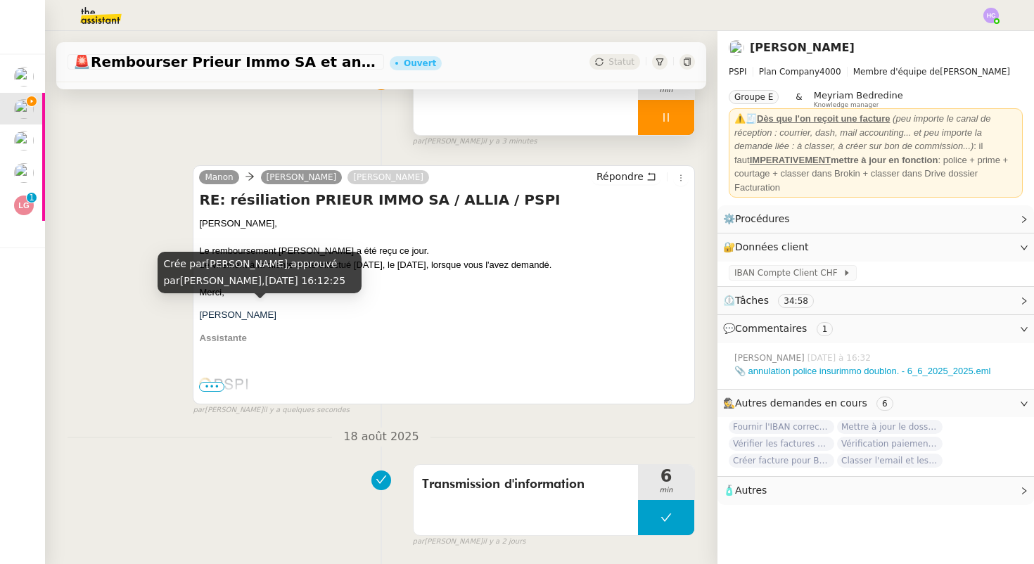
scroll to position [0, 0]
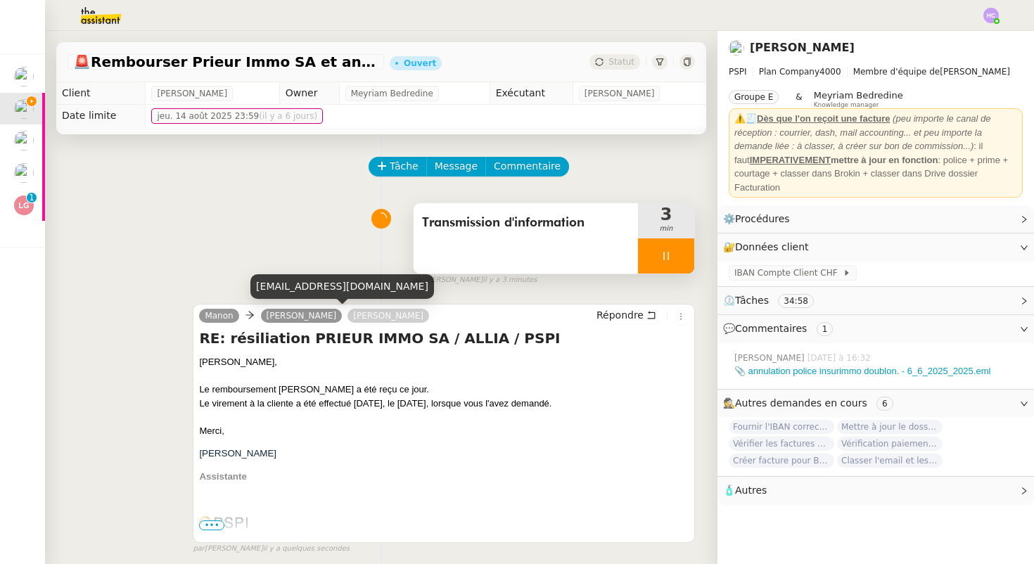
click at [662, 257] on icon at bounding box center [665, 255] width 11 height 11
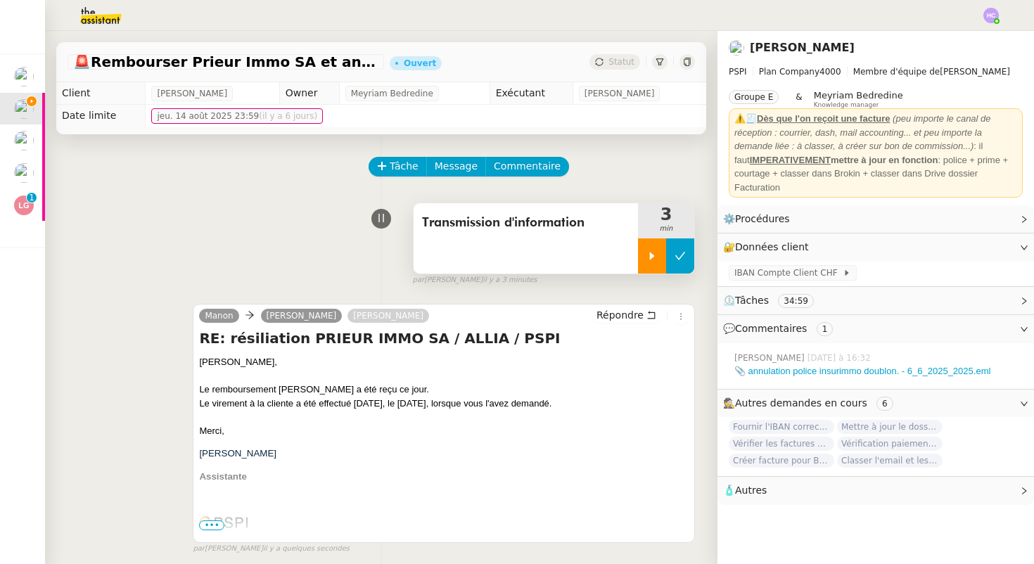
click at [687, 257] on button at bounding box center [680, 255] width 28 height 35
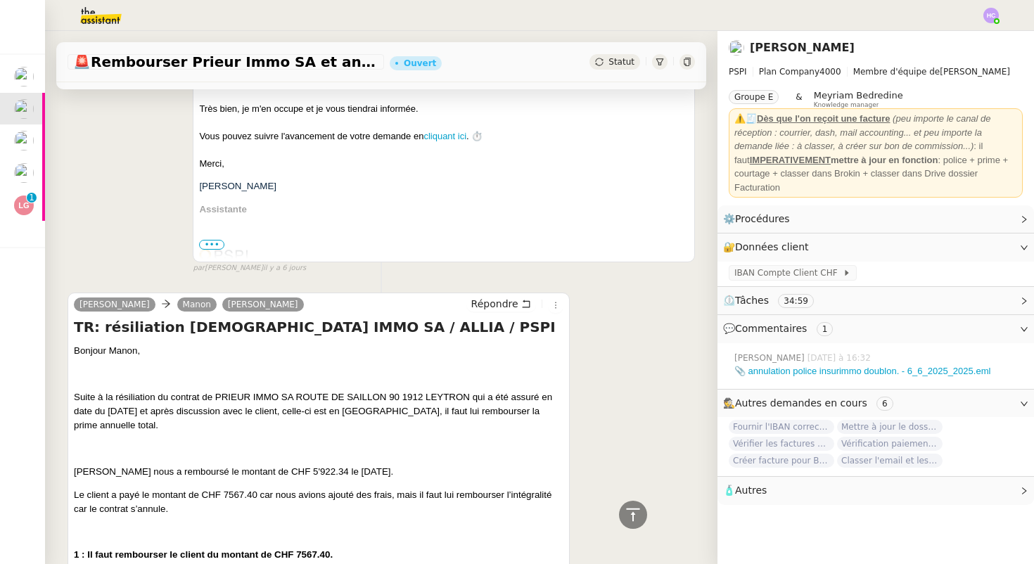
scroll to position [2136, 0]
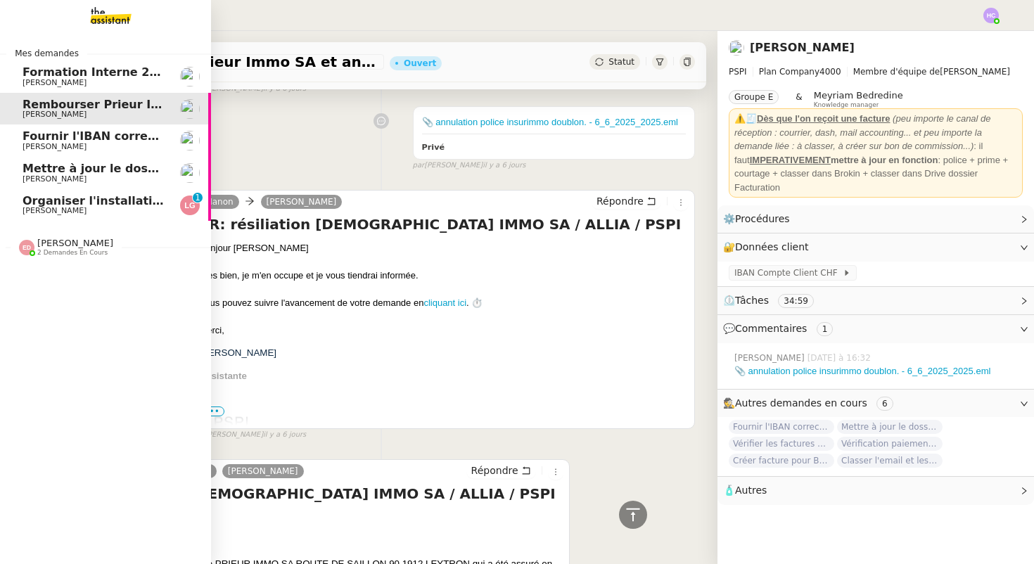
click at [87, 135] on span "Fournir l'IBAN correct à l'assureur" at bounding box center [131, 135] width 216 height 13
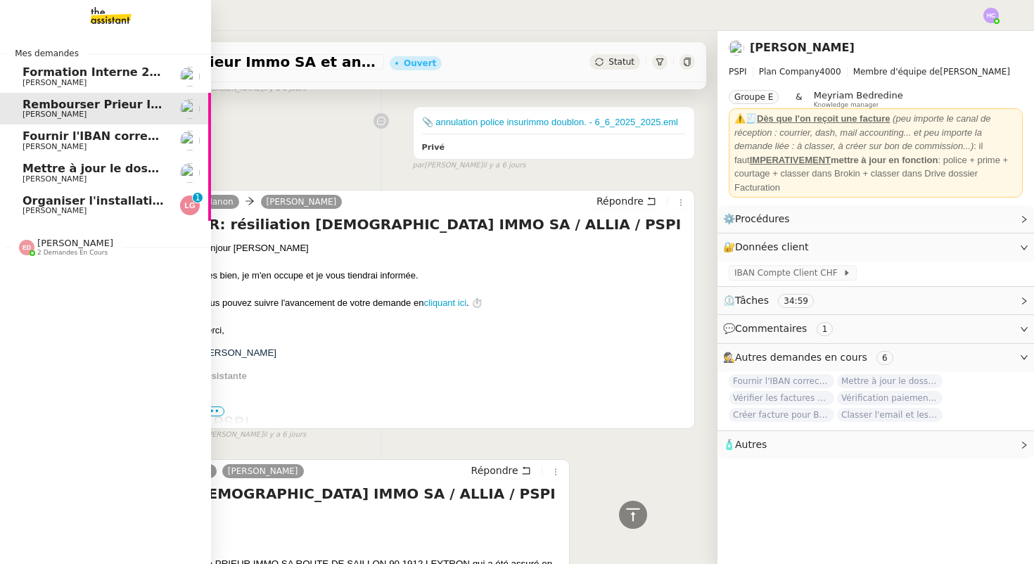
scroll to position [313, 0]
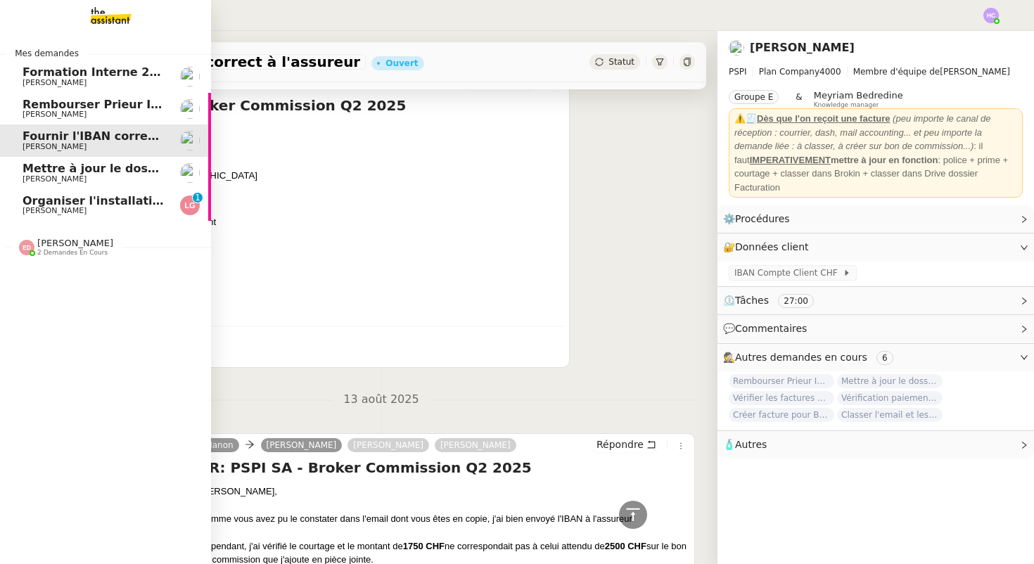
click at [83, 106] on span "Rembourser Prieur Immo SA et annuler contrat" at bounding box center [173, 104] width 300 height 13
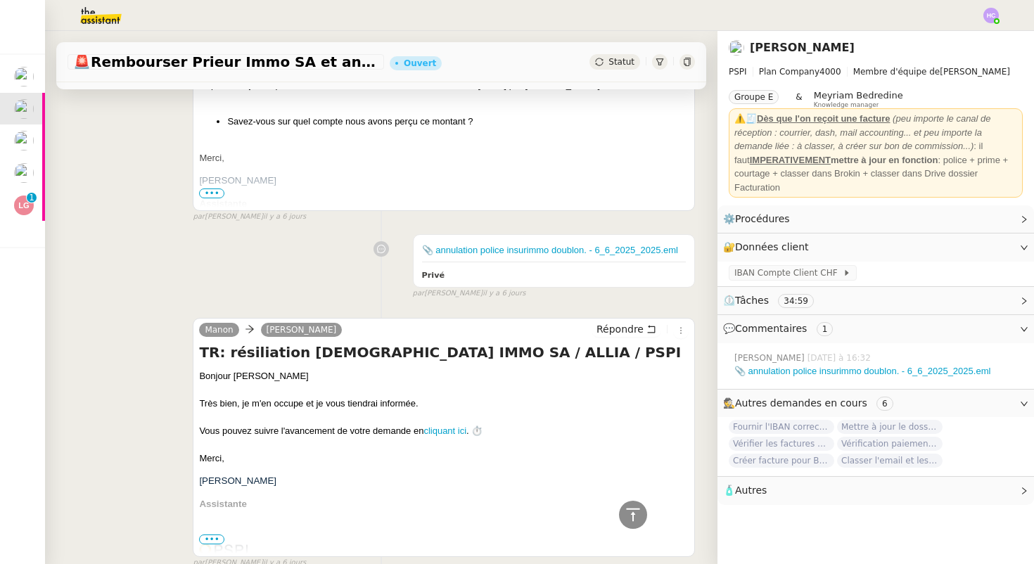
scroll to position [2407, 0]
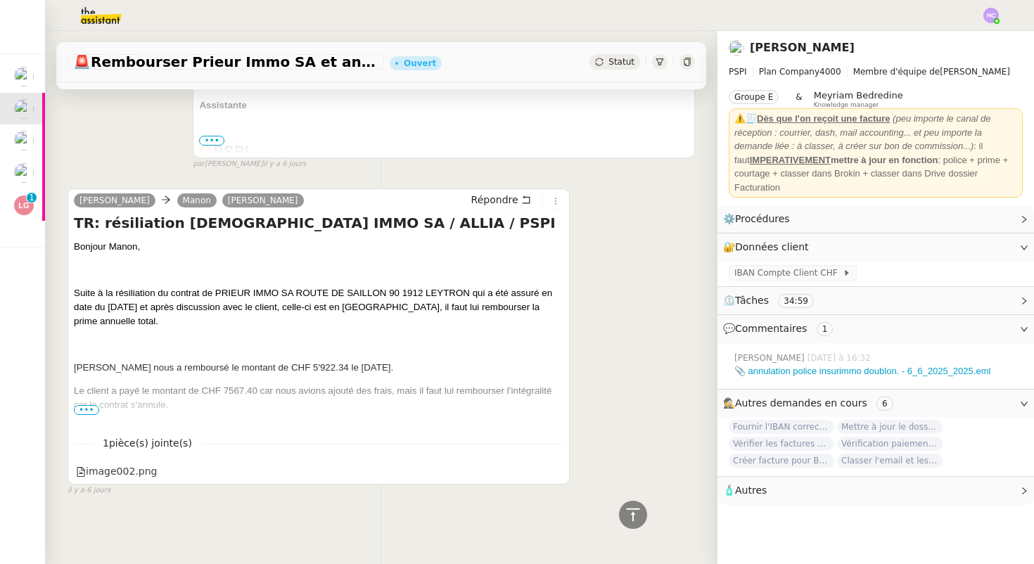
click at [89, 407] on span "•••" at bounding box center [86, 410] width 25 height 10
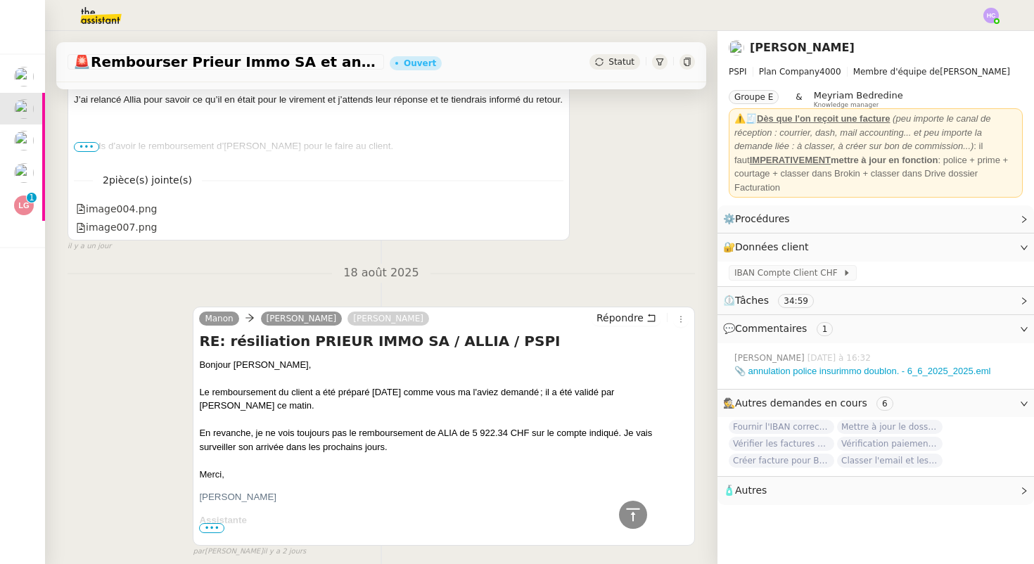
scroll to position [0, 0]
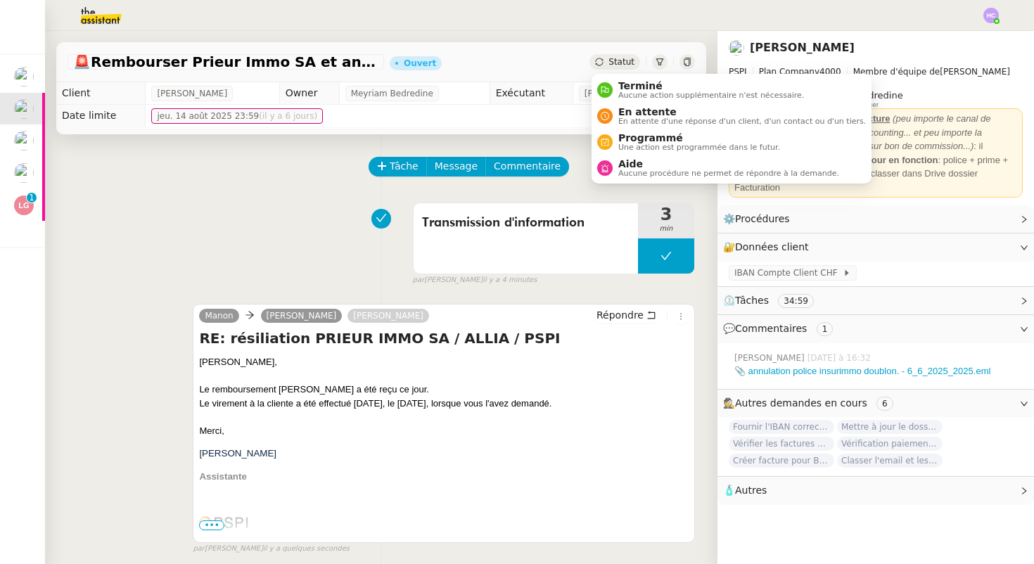
click at [622, 63] on span "Statut" at bounding box center [621, 62] width 26 height 10
click at [618, 92] on span "Aucune action supplémentaire n'est nécessaire." at bounding box center [711, 95] width 186 height 8
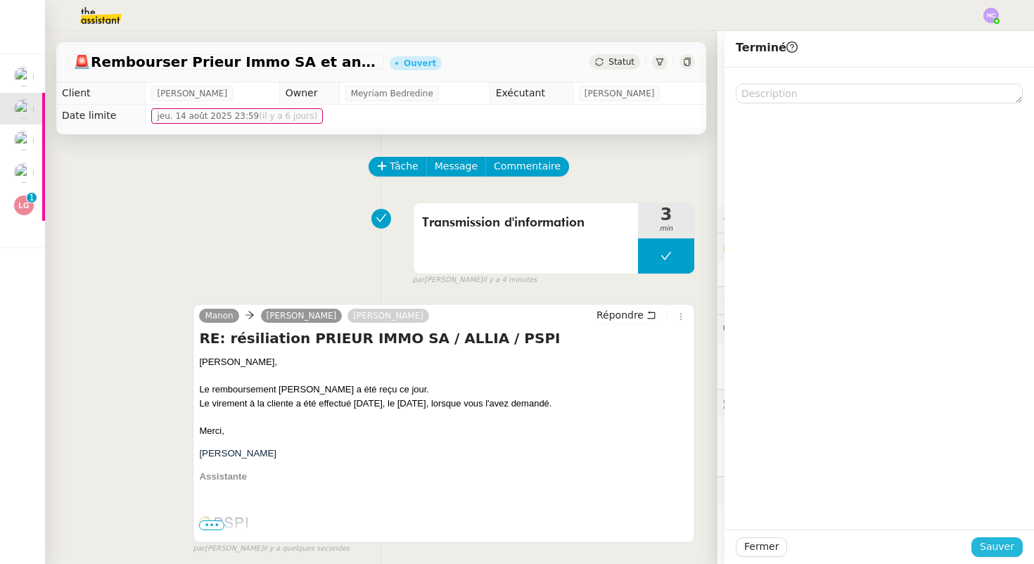
click at [1011, 553] on span "Sauver" at bounding box center [997, 547] width 34 height 16
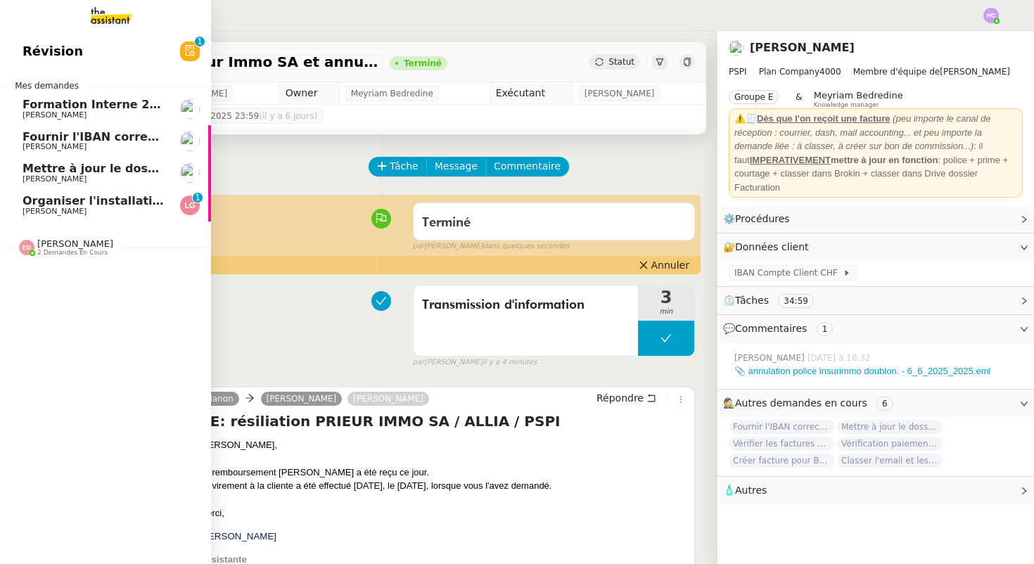
click at [81, 207] on span "[PERSON_NAME]" at bounding box center [55, 211] width 64 height 9
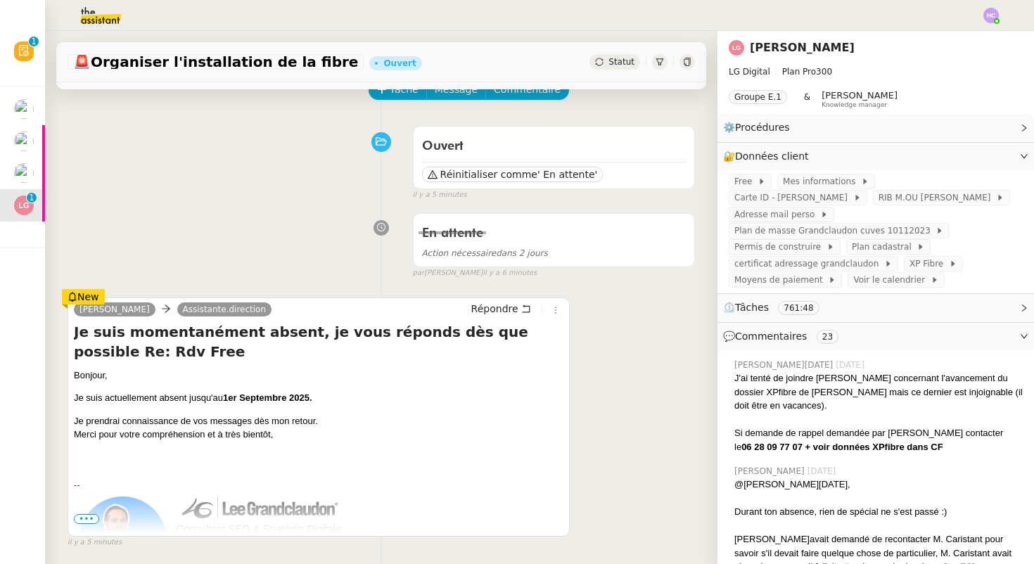
scroll to position [82, 0]
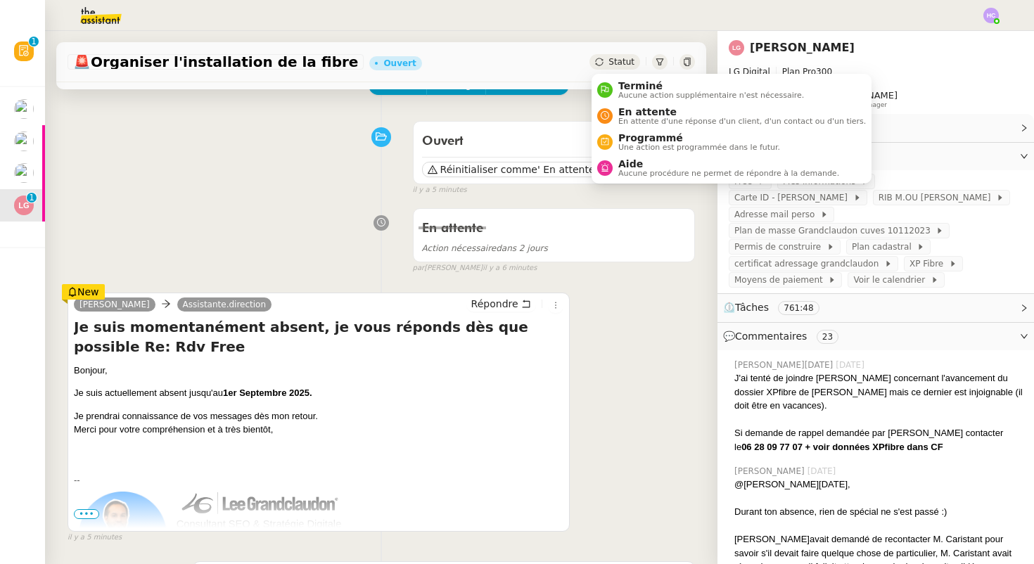
click at [621, 65] on span "Statut" at bounding box center [621, 62] width 26 height 10
click at [625, 108] on span "En attente" at bounding box center [742, 111] width 248 height 11
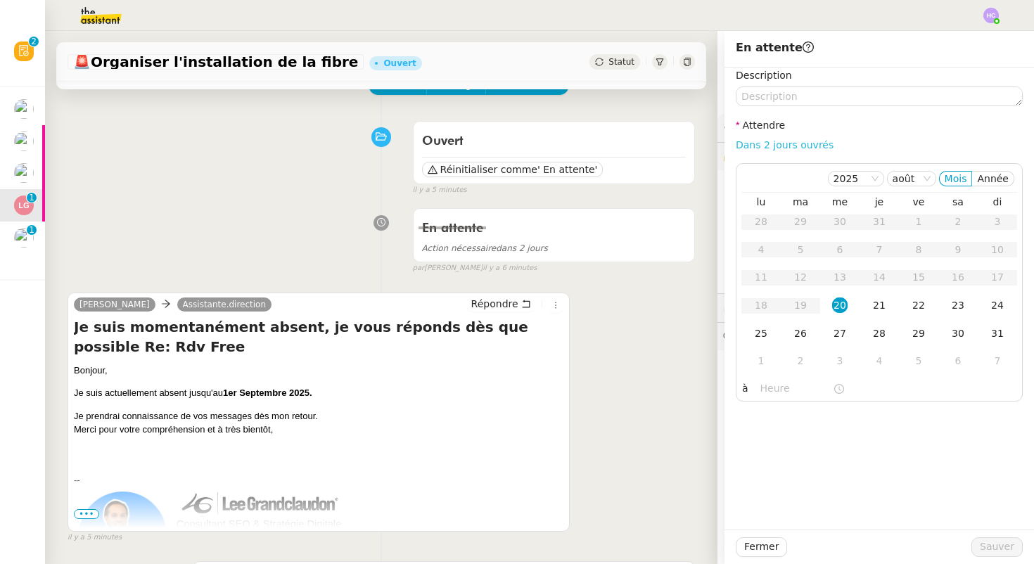
click at [793, 144] on link "Dans 2 jours ouvrés" at bounding box center [785, 144] width 98 height 11
type input "07:00"
click at [985, 538] on button "Sauver" at bounding box center [996, 547] width 51 height 20
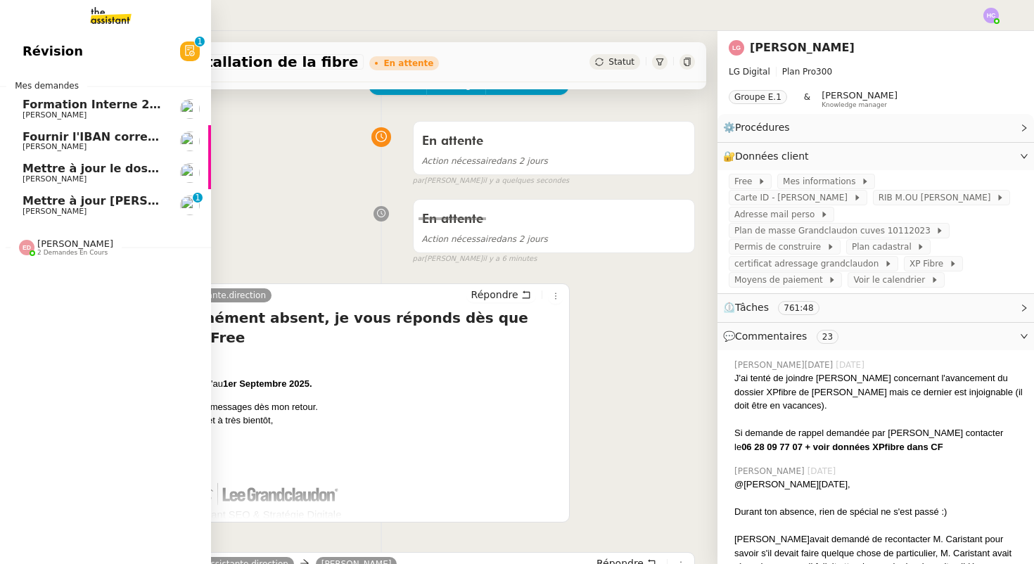
click at [79, 202] on span "Mettre à jour [PERSON_NAME] et envoyer au client" at bounding box center [184, 200] width 323 height 13
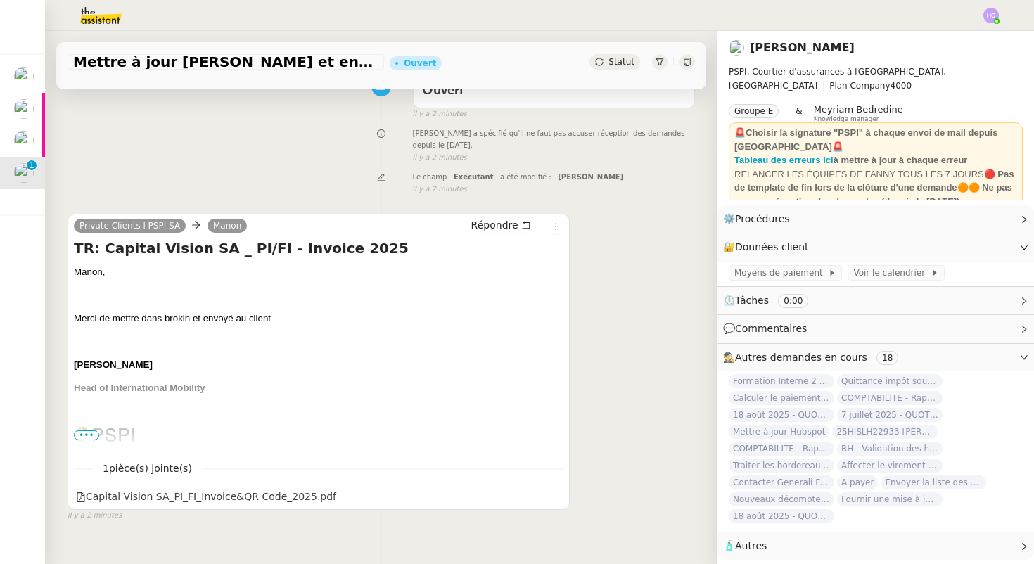
scroll to position [179, 0]
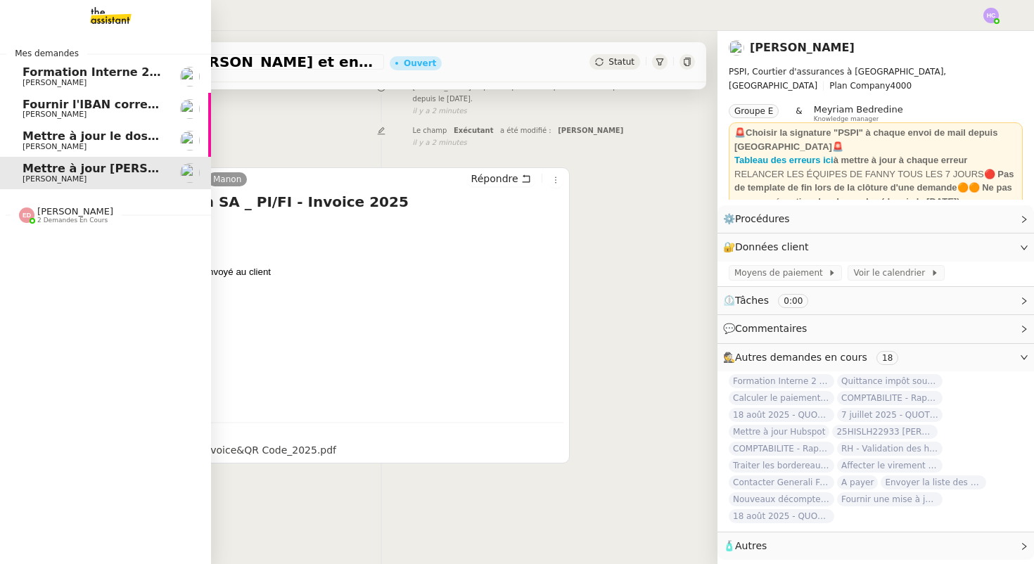
click at [93, 142] on span "Mettre à jour le dossier sinistre" at bounding box center [123, 135] width 200 height 13
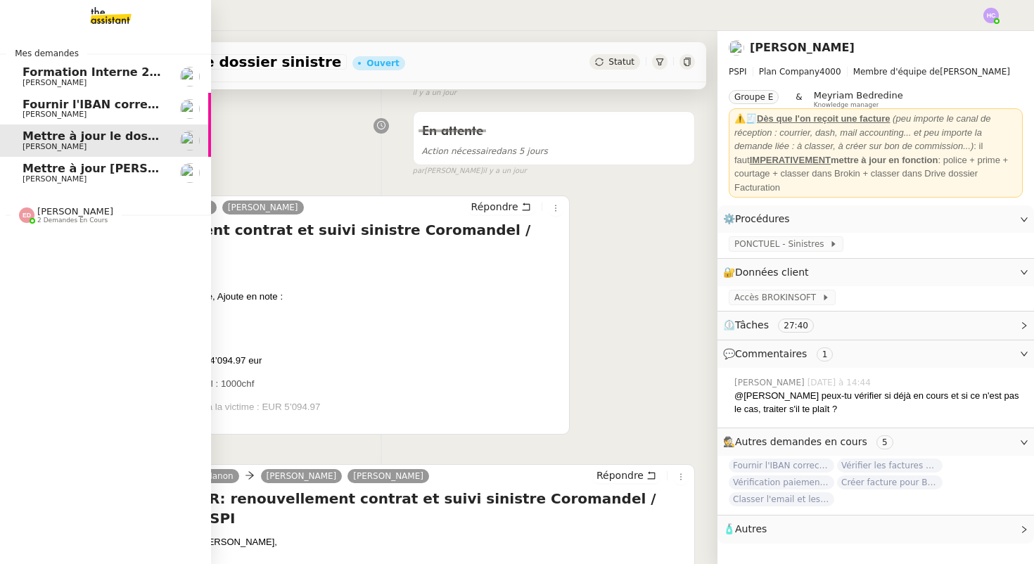
click at [61, 107] on span "Fournir l'IBAN correct à l'assureur" at bounding box center [131, 104] width 216 height 13
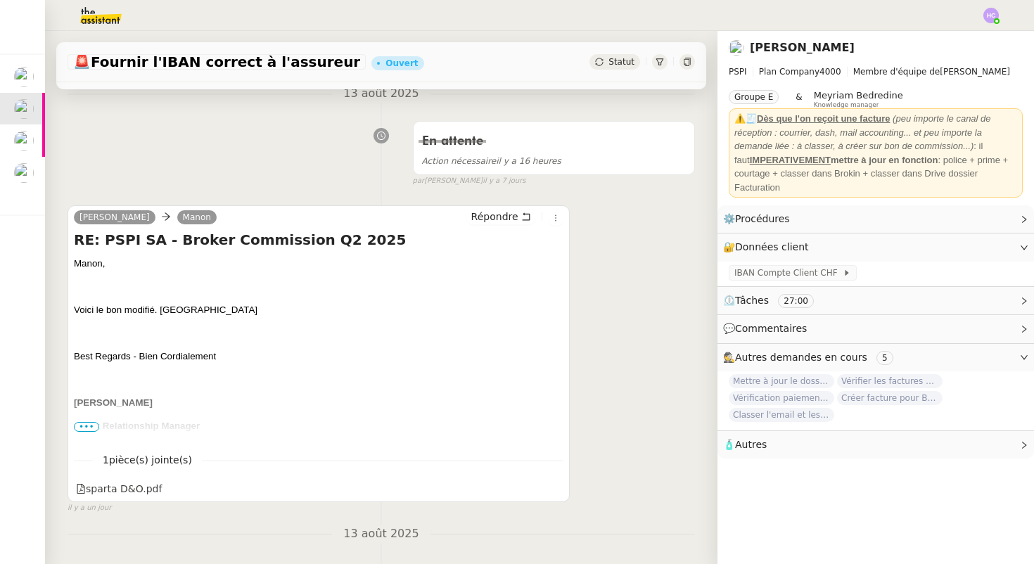
scroll to position [177, 0]
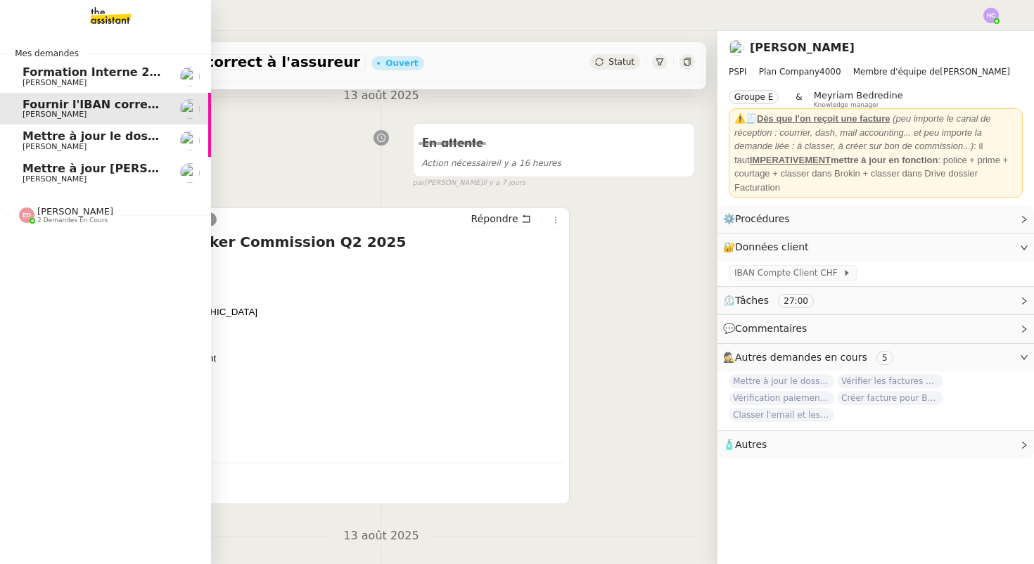
click at [79, 167] on span "Mettre à jour [PERSON_NAME] et envoyer au client" at bounding box center [184, 168] width 323 height 13
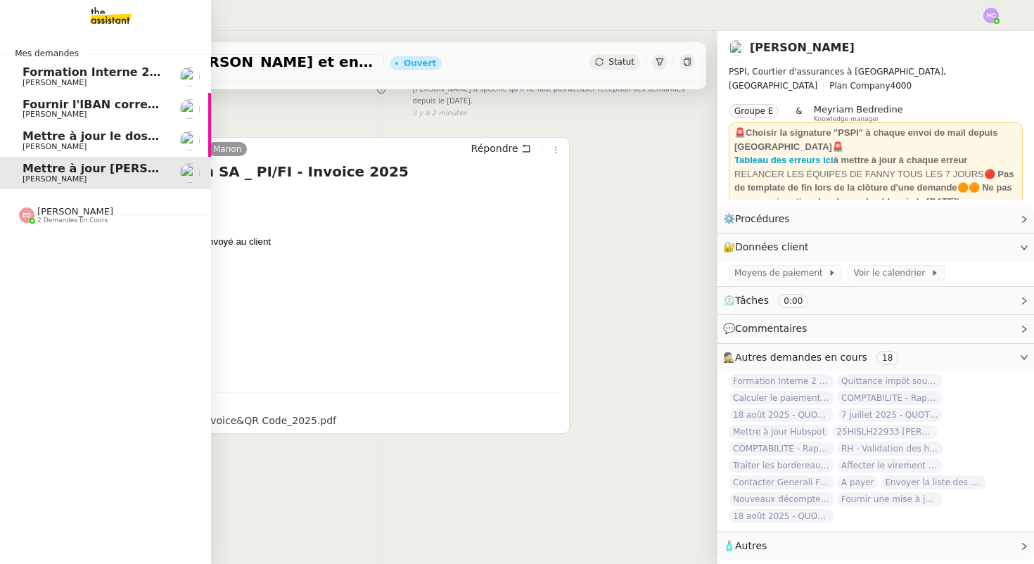
click at [41, 143] on span "[PERSON_NAME]" at bounding box center [55, 146] width 64 height 9
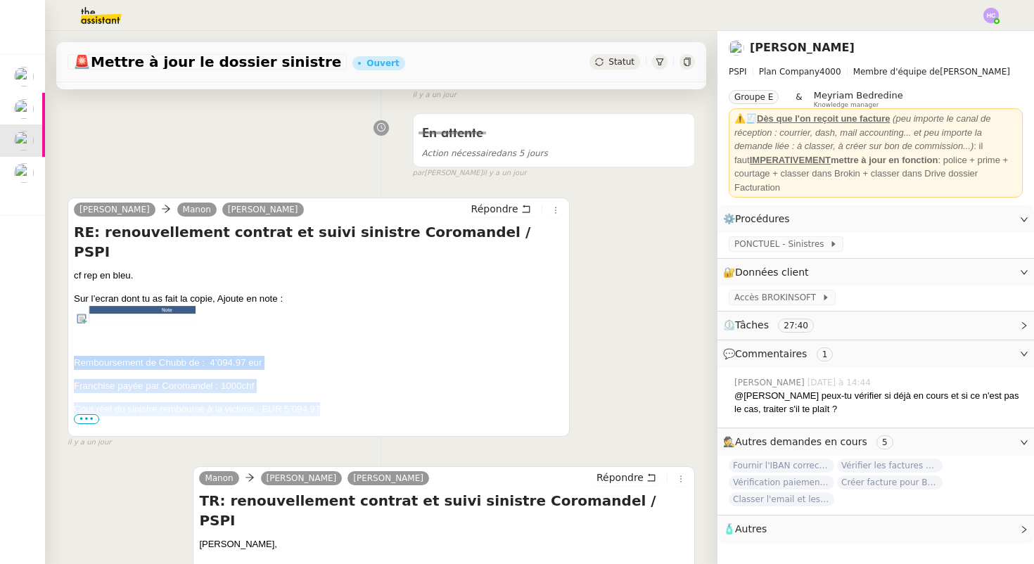
drag, startPoint x: 327, startPoint y: 387, endPoint x: 68, endPoint y: 344, distance: 262.4
click at [68, 344] on div "Sophie Mouraire Manon Sharlen Torrado Répondre RE: renouvellement contrat et su…" at bounding box center [319, 317] width 502 height 239
copy div "Remboursement de Chubb de : 4’094.97 eur Franchise payée par Coromandel : 1000c…"
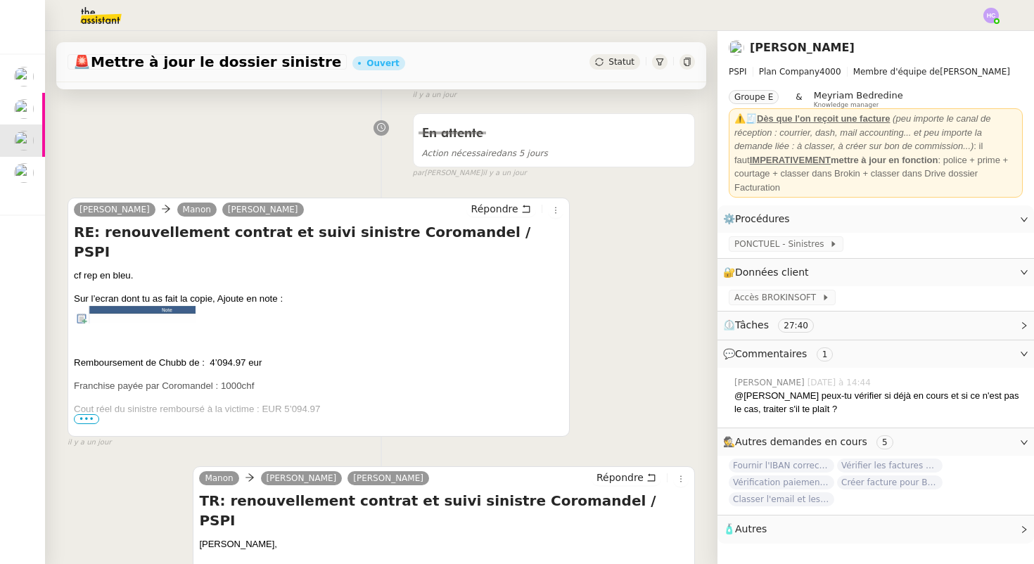
click at [91, 418] on span "•••" at bounding box center [86, 419] width 25 height 10
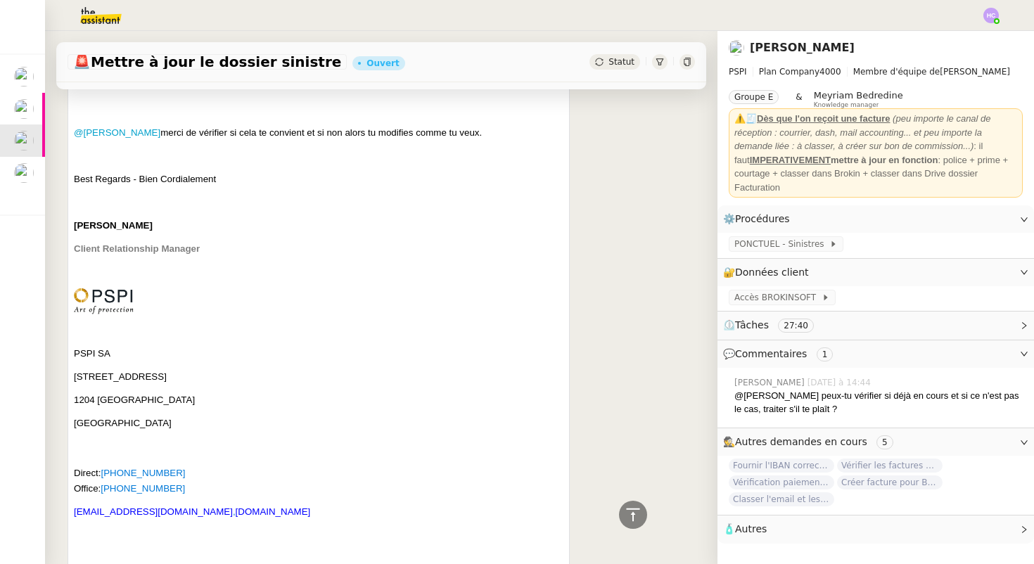
scroll to position [245, 0]
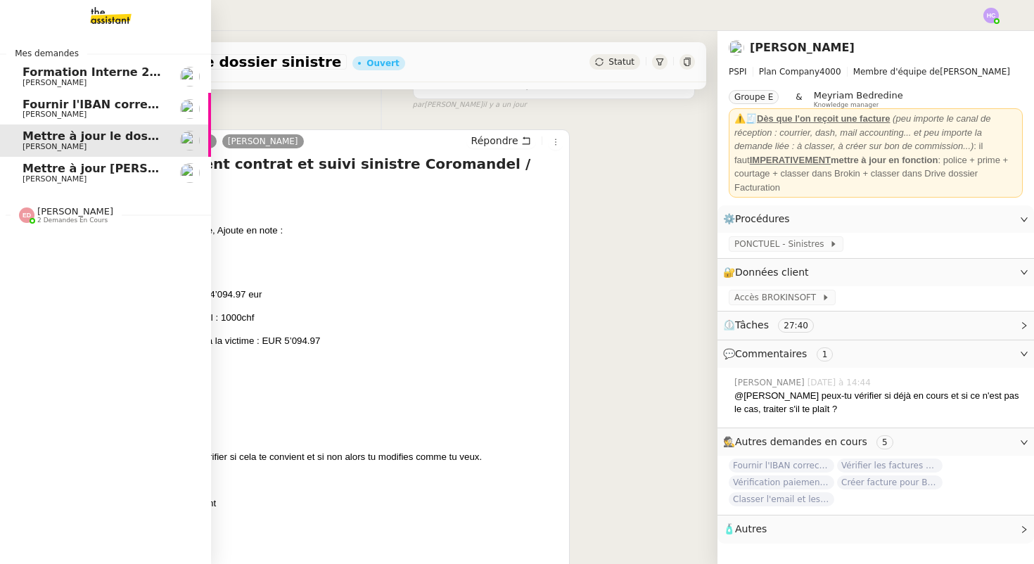
click at [47, 165] on span "Mettre à jour [PERSON_NAME] et envoyer au client" at bounding box center [184, 168] width 323 height 13
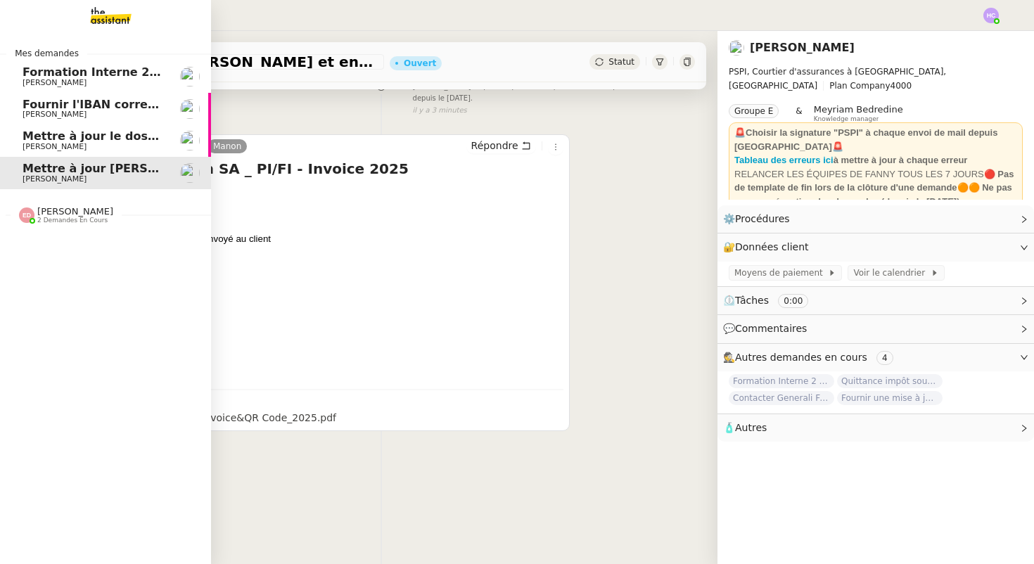
scroll to position [179, 0]
click at [49, 139] on span "Mettre à jour le dossier sinistre" at bounding box center [123, 135] width 200 height 13
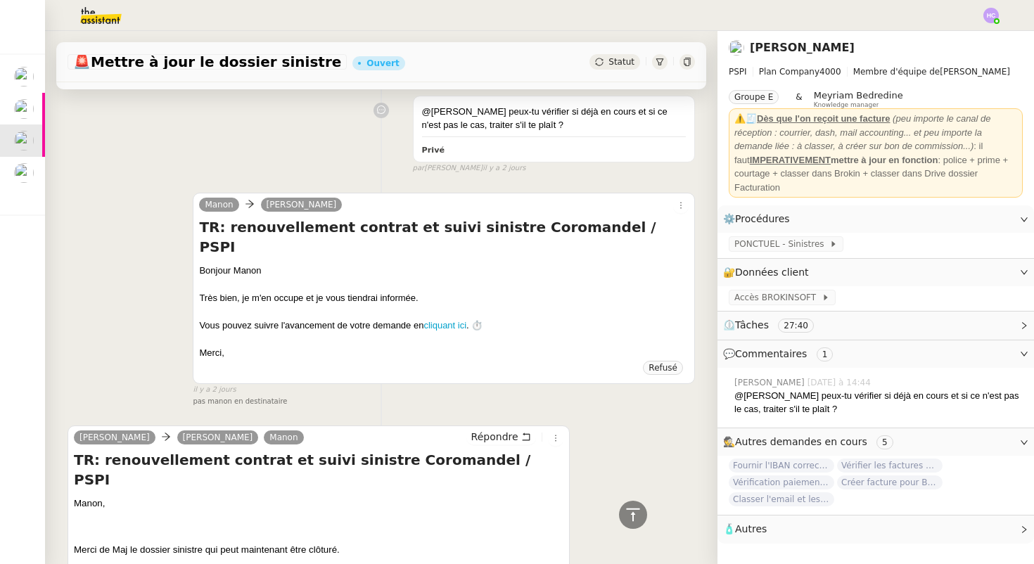
scroll to position [1429, 0]
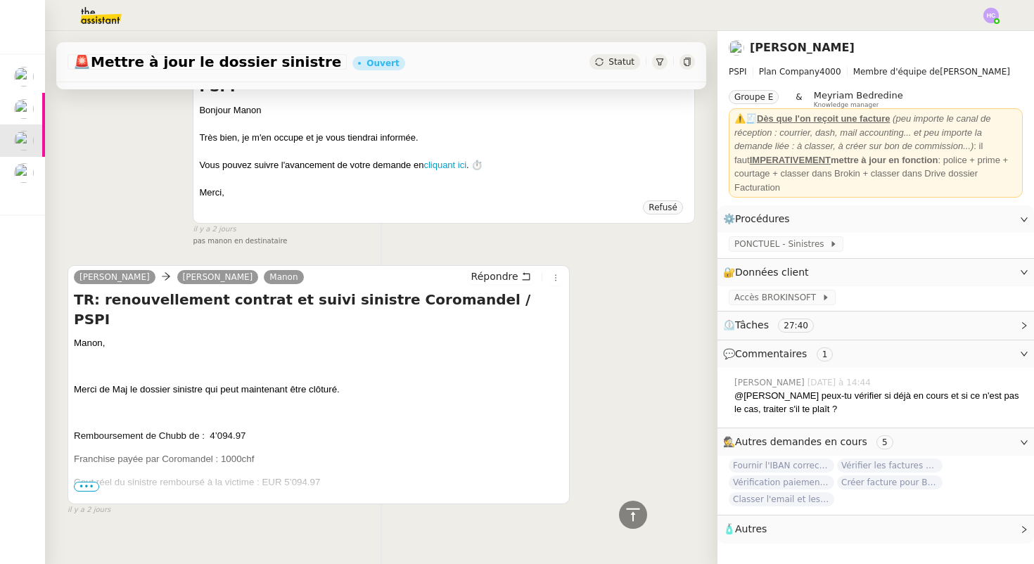
click at [90, 482] on span "•••" at bounding box center [86, 487] width 25 height 10
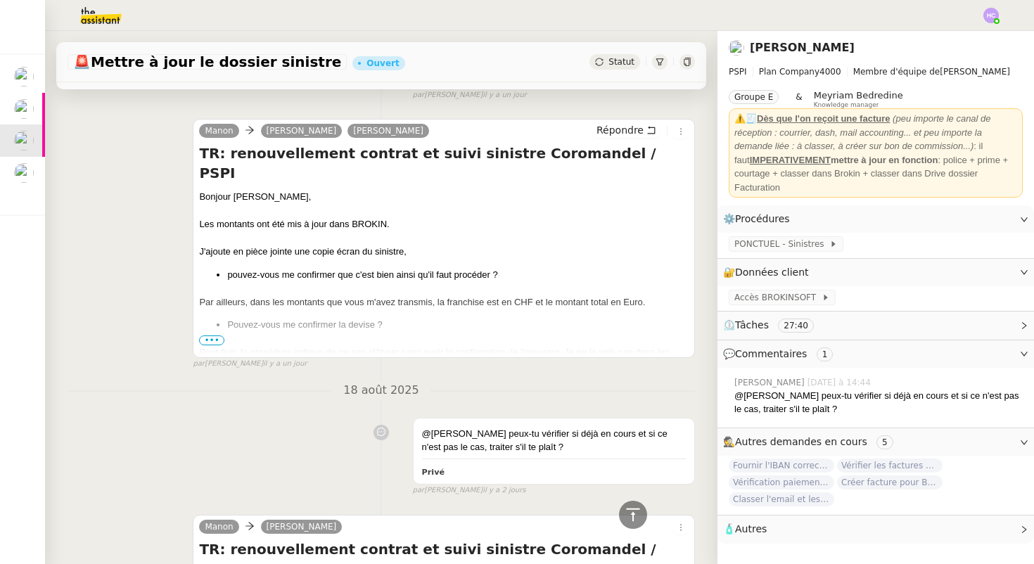
scroll to position [836, 0]
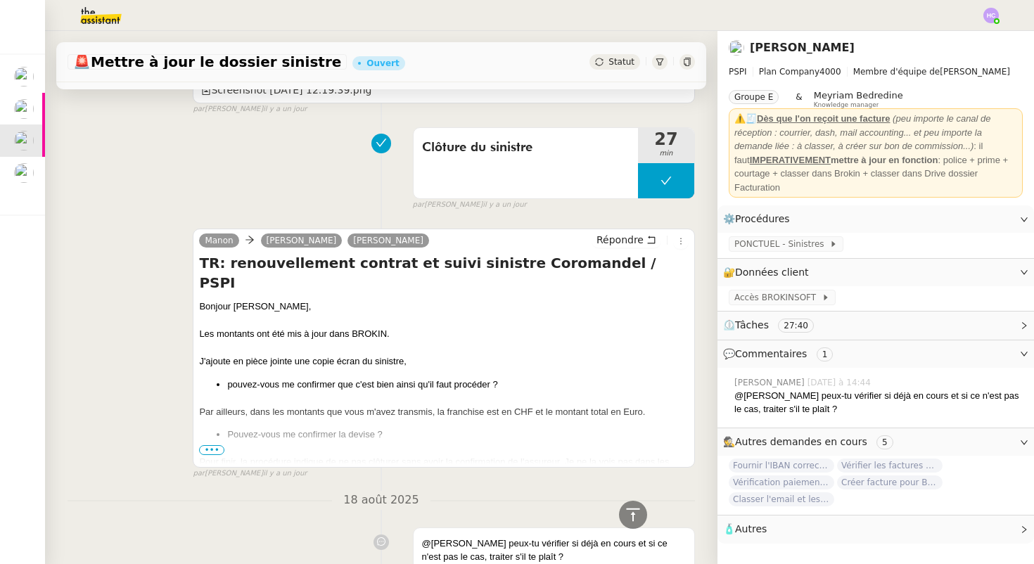
click at [219, 448] on span "•••" at bounding box center [211, 450] width 25 height 10
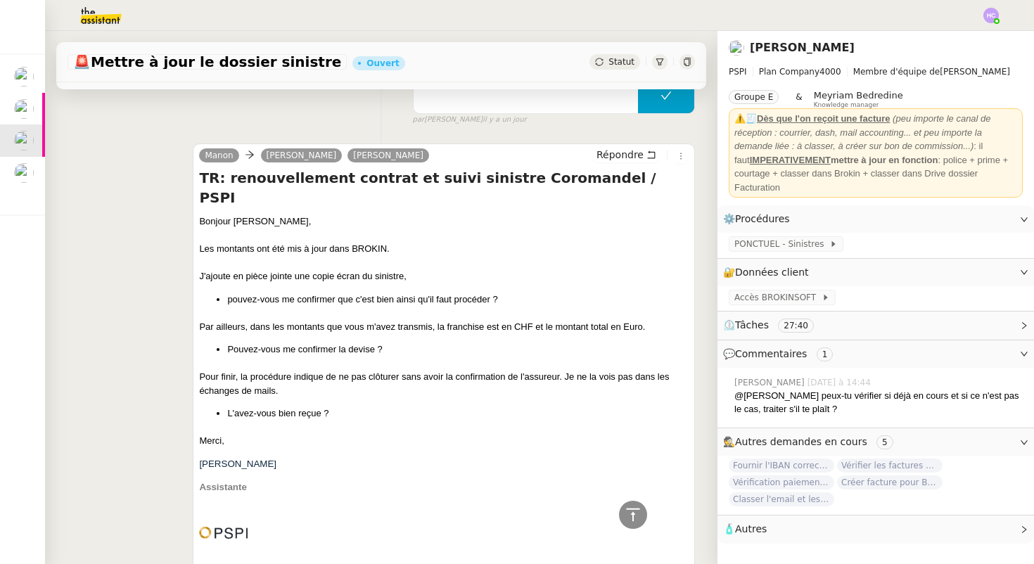
scroll to position [440, 0]
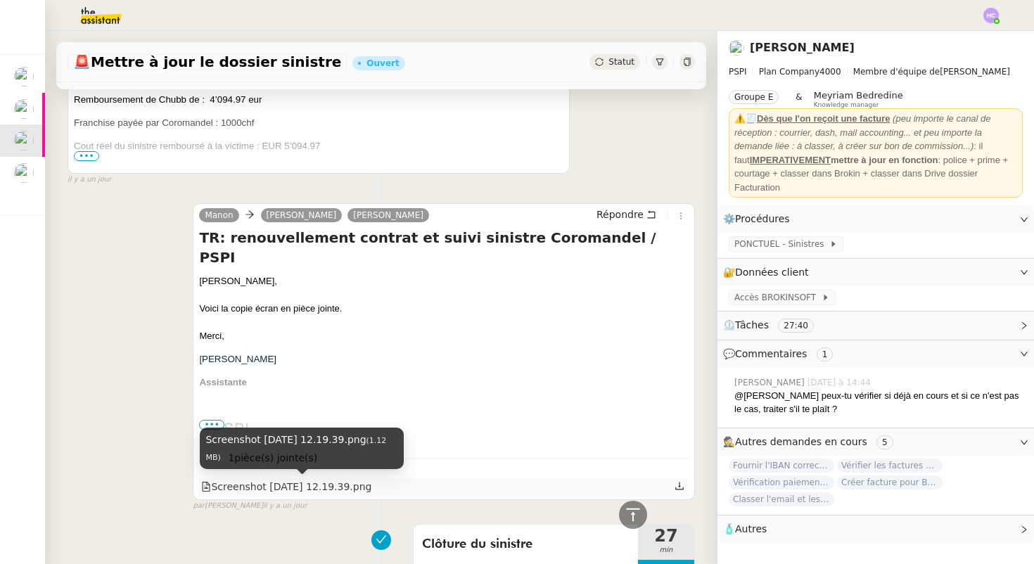
click at [250, 489] on div "Screenshot 2025-08-19 at 12.19.39.png" at bounding box center [286, 487] width 170 height 16
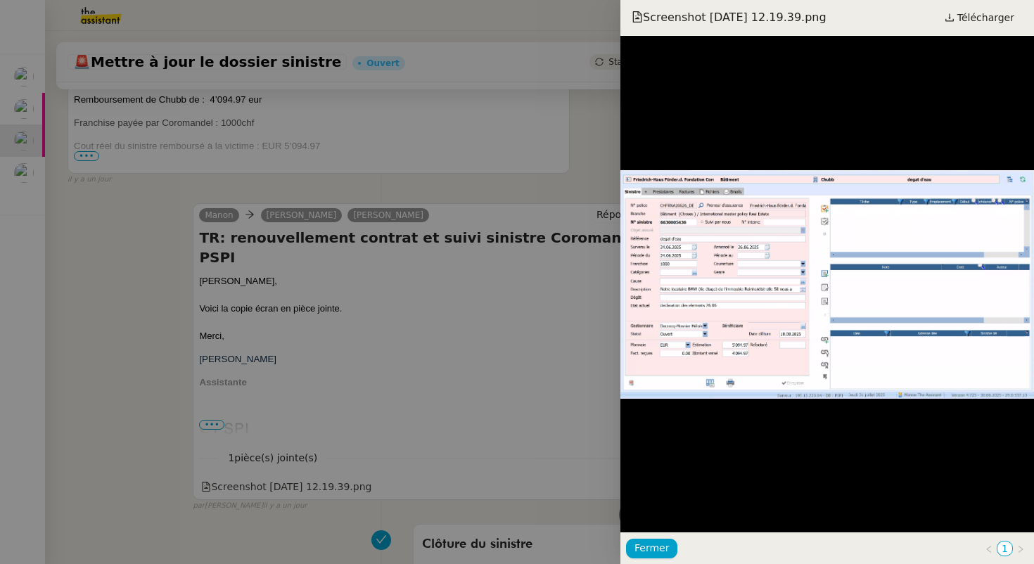
click at [539, 409] on div at bounding box center [517, 282] width 1034 height 564
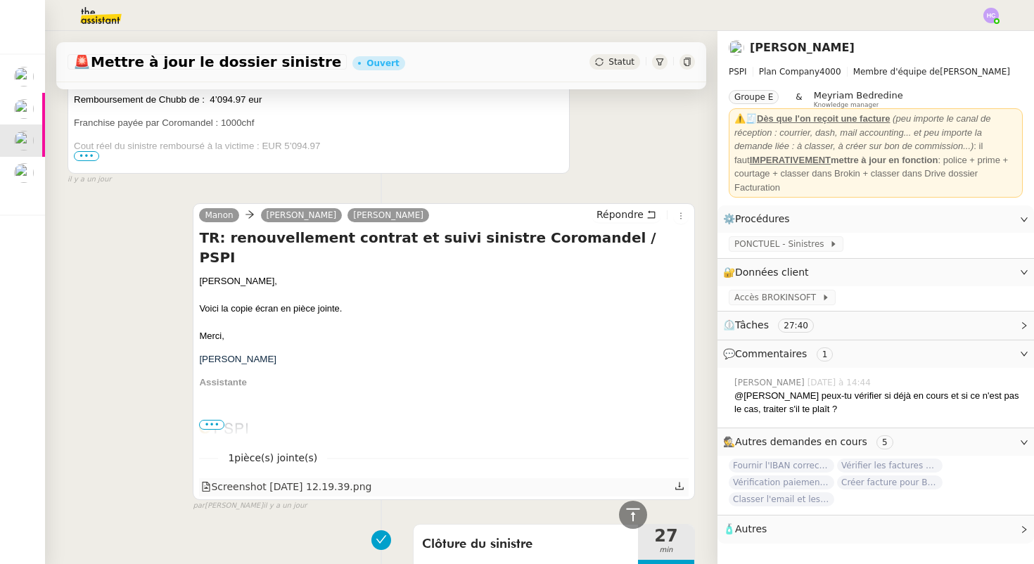
click at [679, 485] on icon at bounding box center [680, 486] width 10 height 10
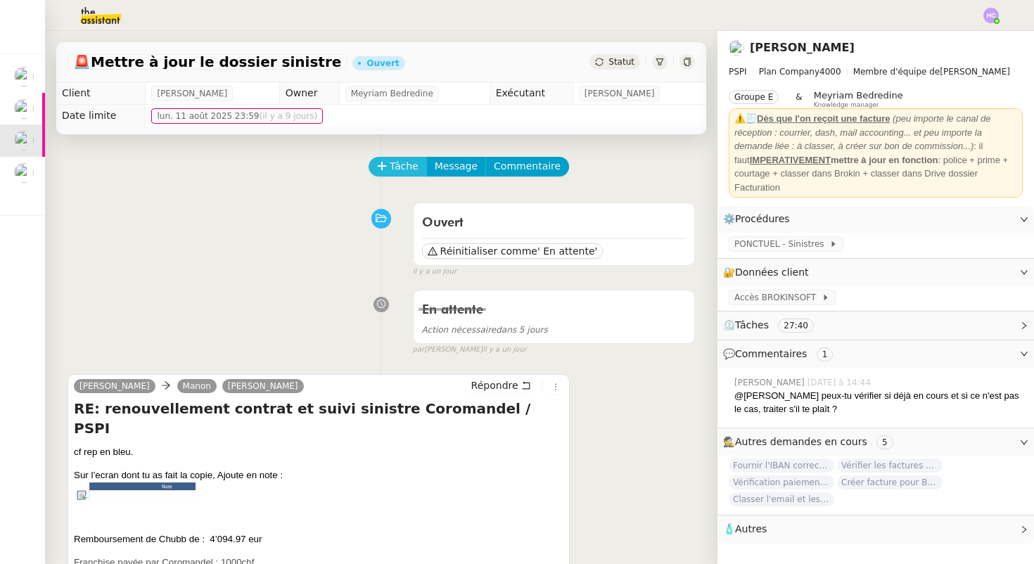
click at [388, 164] on button "Tâche" at bounding box center [398, 167] width 58 height 20
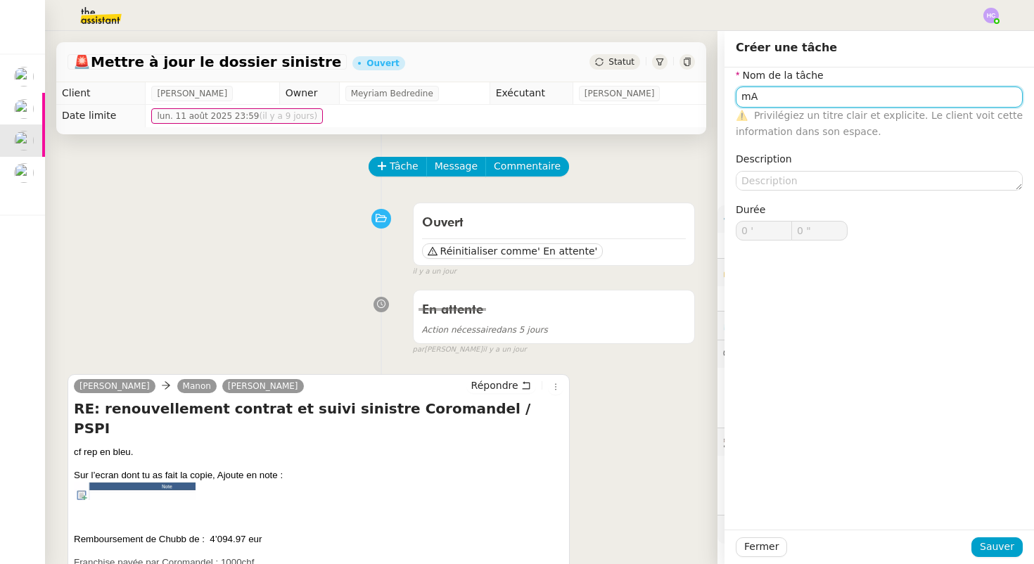
type input "m"
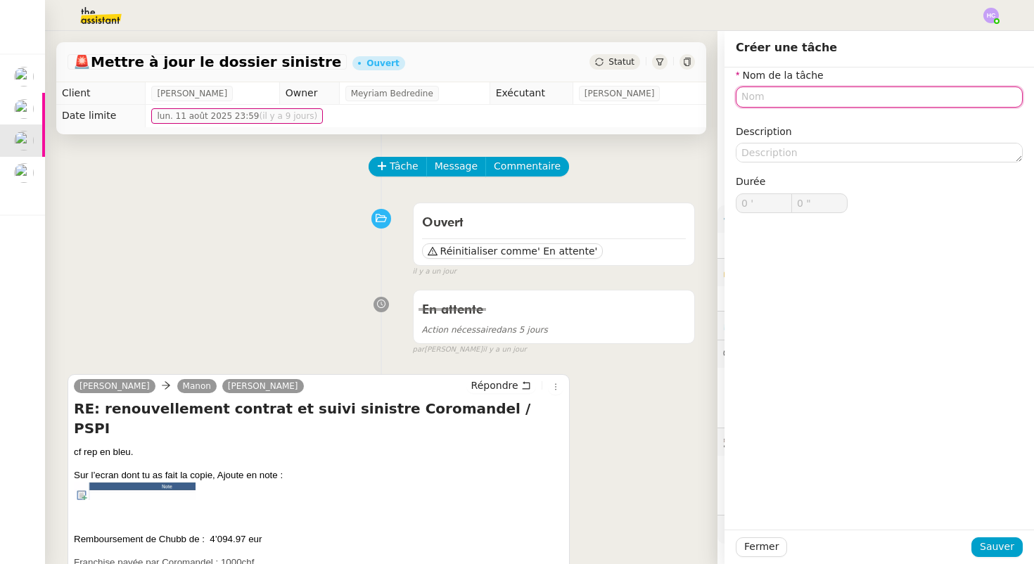
type input "m"
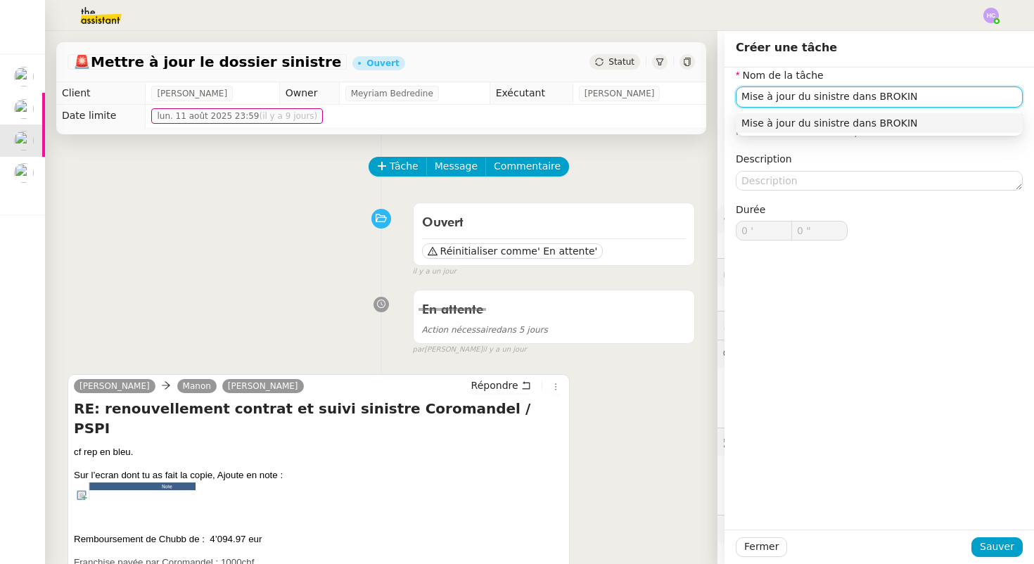
click at [952, 116] on nz-auto-option "Mise à jour du sinistre dans BROKIN" at bounding box center [879, 123] width 287 height 20
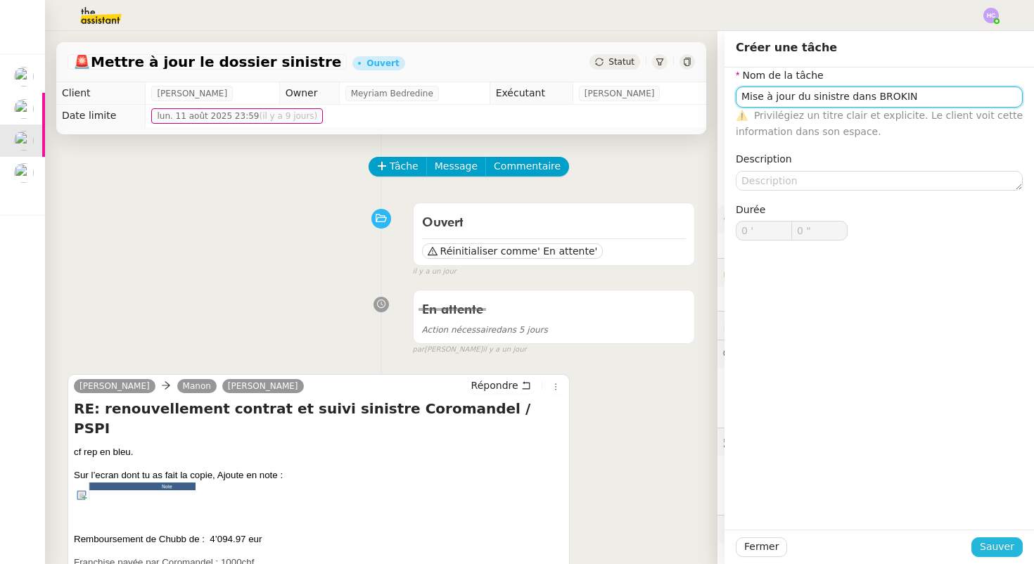
type input "Mise à jour du sinistre dans BROKIN"
click at [986, 550] on span "Sauver" at bounding box center [997, 547] width 34 height 16
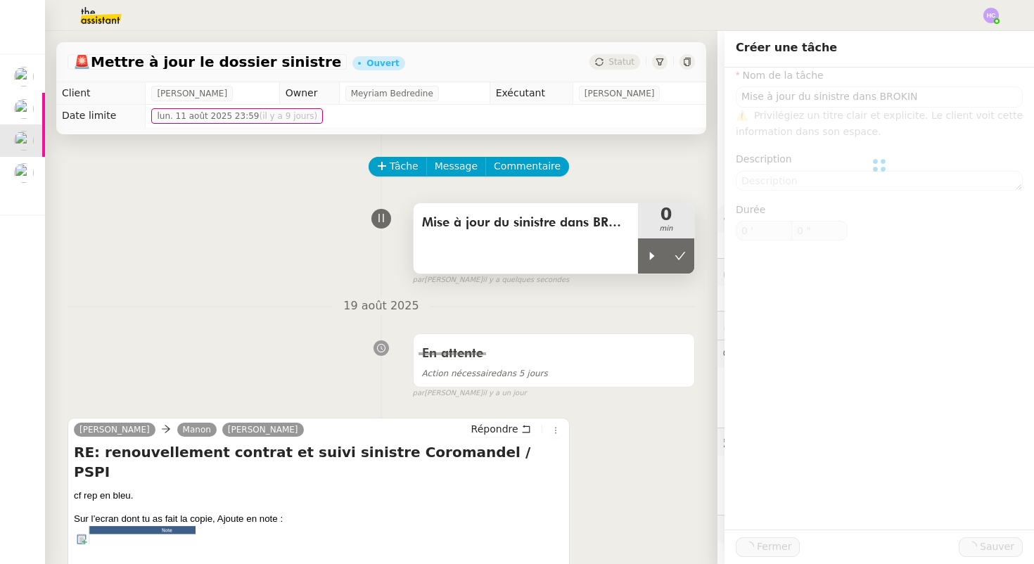
click at [631, 246] on div "Mise à jour du sinistre dans BROKIN" at bounding box center [526, 238] width 224 height 70
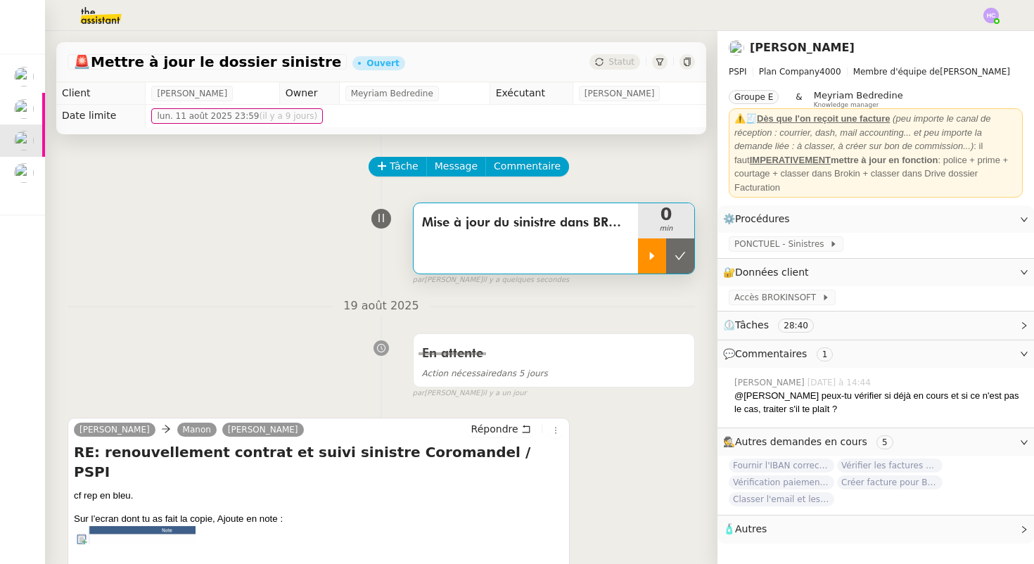
click at [656, 254] on icon at bounding box center [651, 255] width 11 height 11
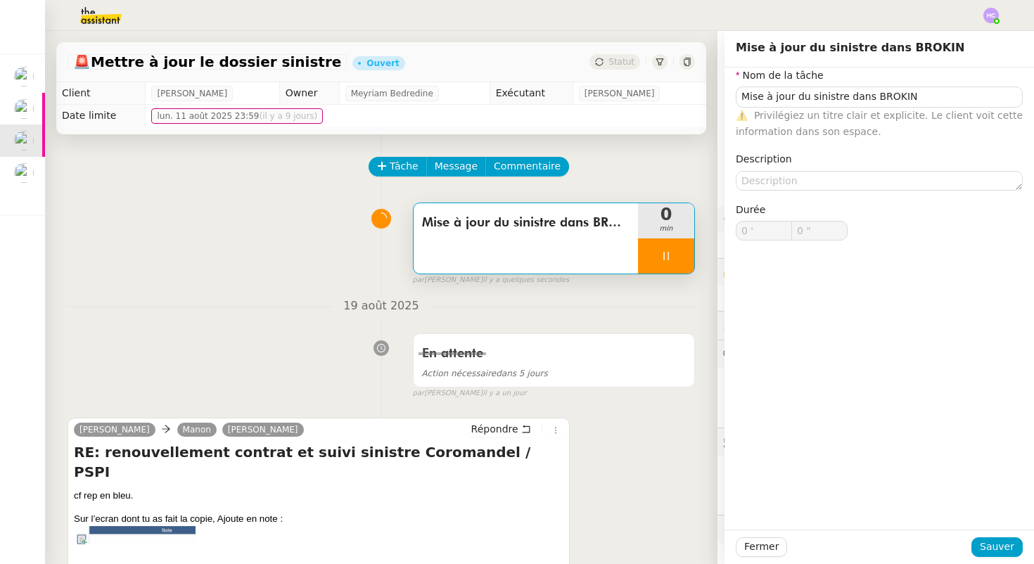
type input "Mise à jour du sinistre dans BROKIN"
type input "0 '"
type input "1 ""
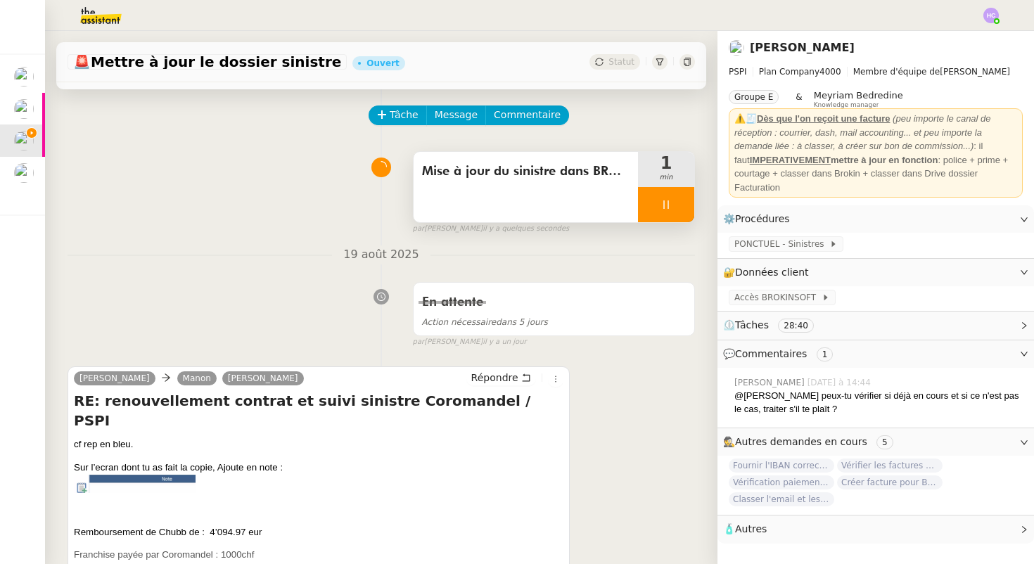
scroll to position [217, 0]
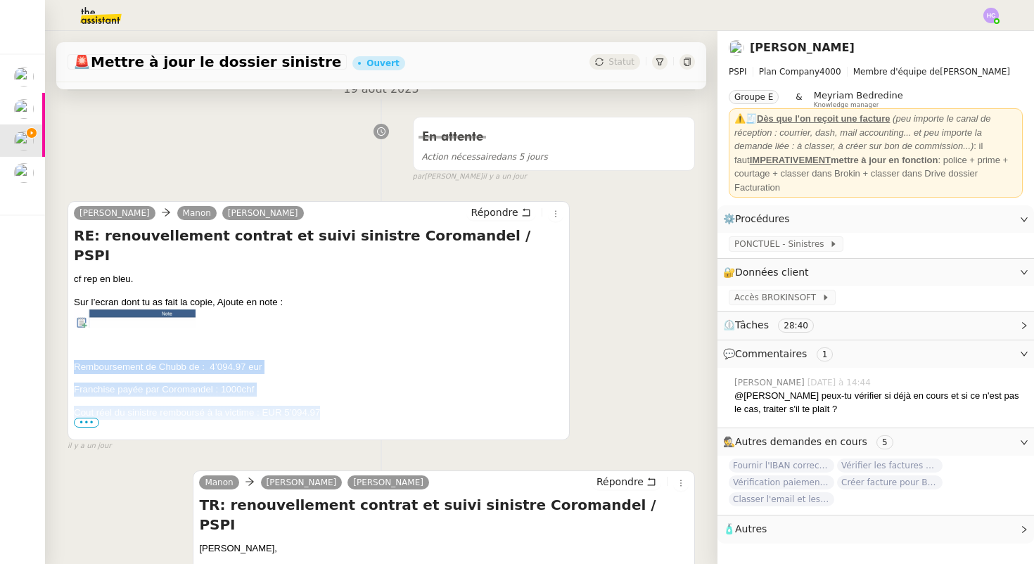
drag, startPoint x: 322, startPoint y: 392, endPoint x: 56, endPoint y: 347, distance: 270.3
copy div "Remboursement de Chubb de : 4’094.97 eur Franchise payée par Coromandel : 1000c…"
click at [307, 360] on p "Remboursement de Chubb de : 4’094.97 eur" at bounding box center [319, 367] width 490 height 14
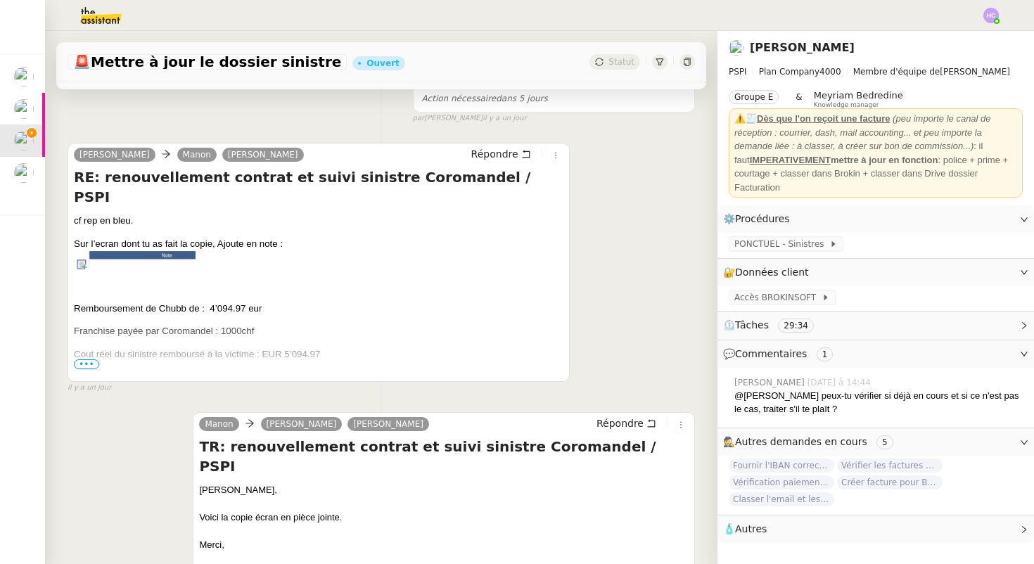
scroll to position [277, 0]
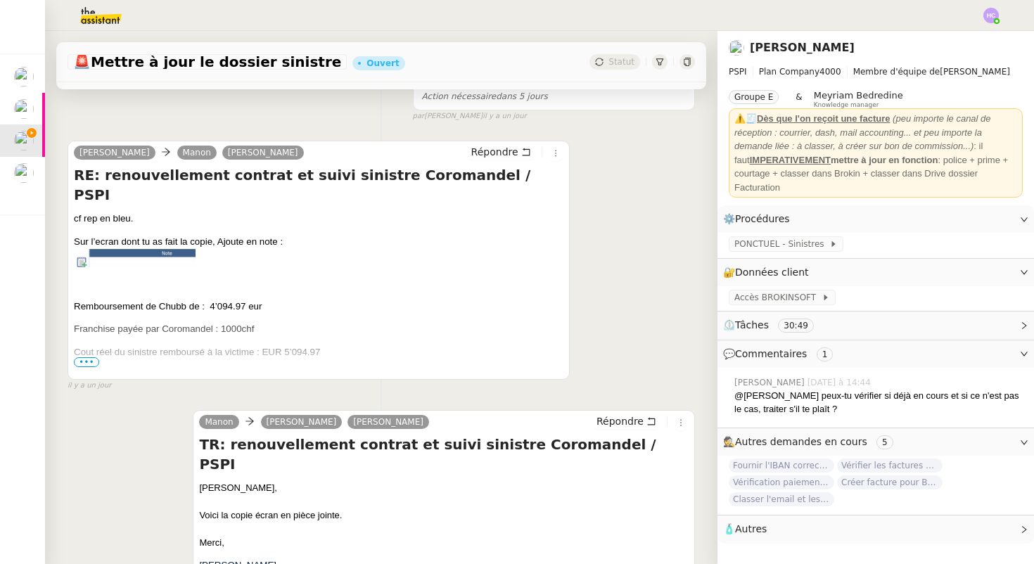
click at [83, 363] on span "•••" at bounding box center [86, 362] width 25 height 10
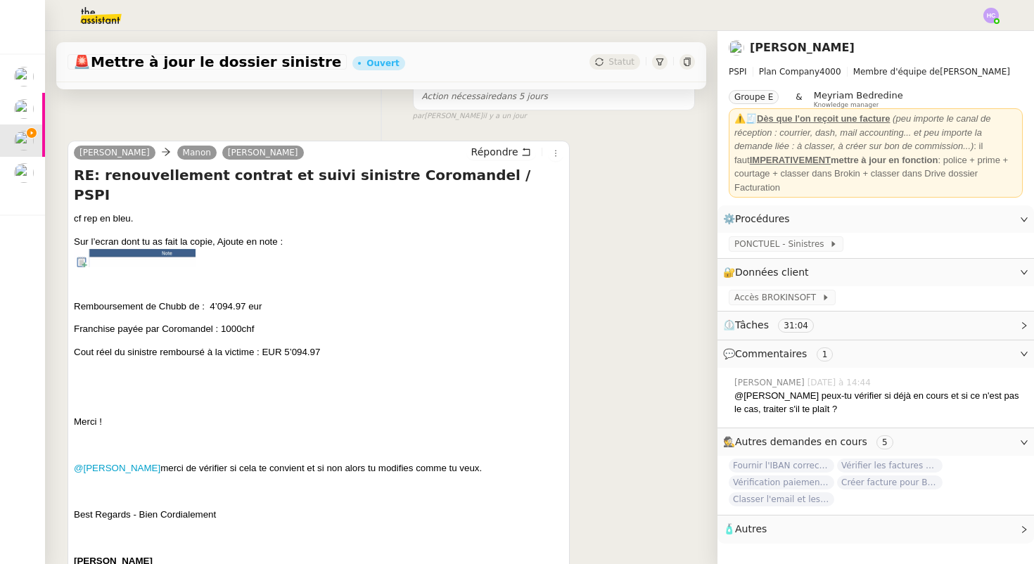
click at [165, 276] on p at bounding box center [319, 283] width 490 height 14
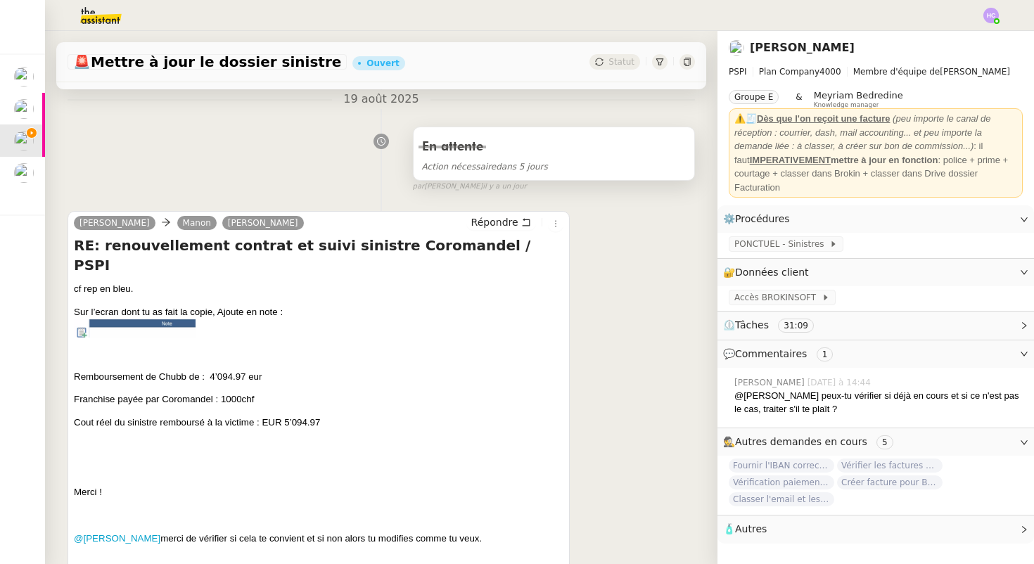
scroll to position [171, 0]
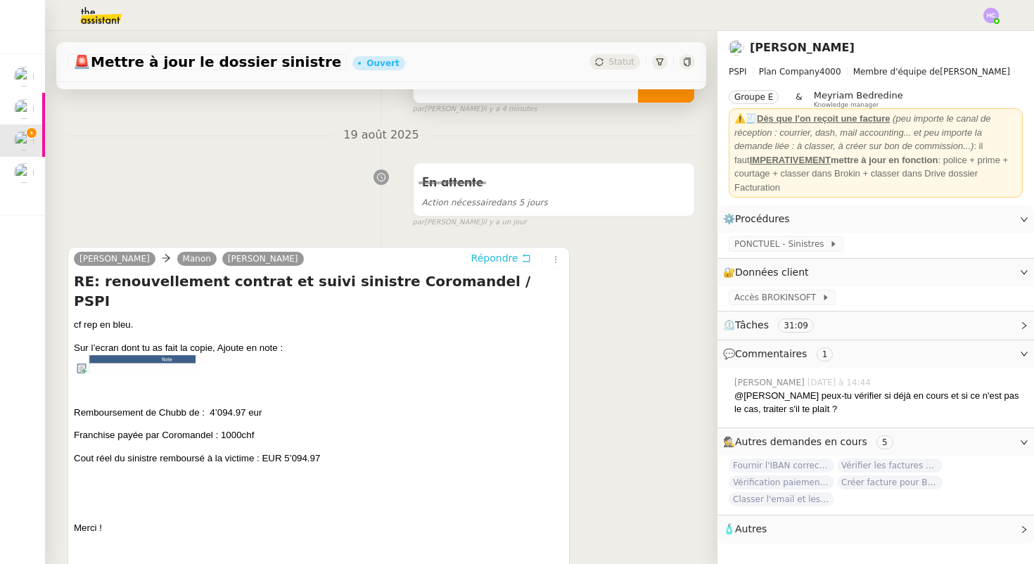
click at [501, 260] on span "Répondre" at bounding box center [494, 258] width 47 height 14
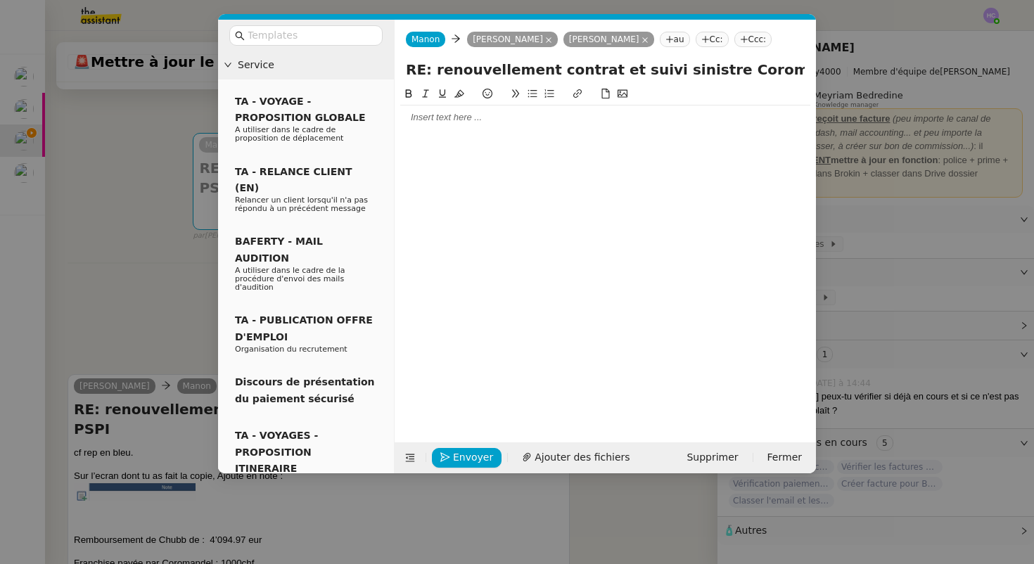
click at [422, 134] on div at bounding box center [605, 253] width 410 height 335
click at [421, 117] on div at bounding box center [605, 117] width 410 height 13
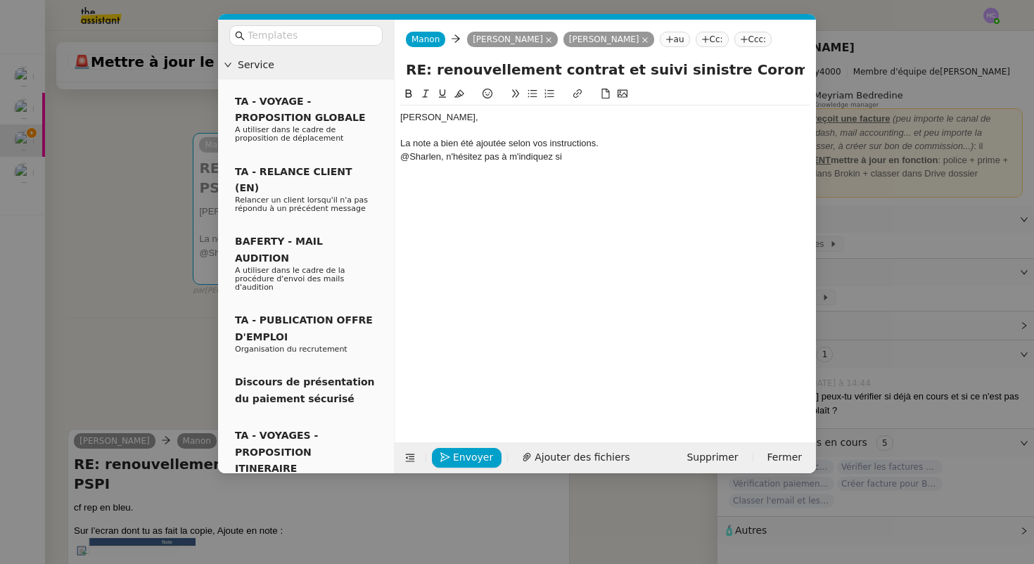
drag, startPoint x: 575, startPoint y: 158, endPoint x: 398, endPoint y: 157, distance: 177.2
click at [398, 157] on nz-spin "Sophie, La note a bien été ajoutée selon vos instructions. @Sharlen, n'hésitez …" at bounding box center [605, 256] width 421 height 340
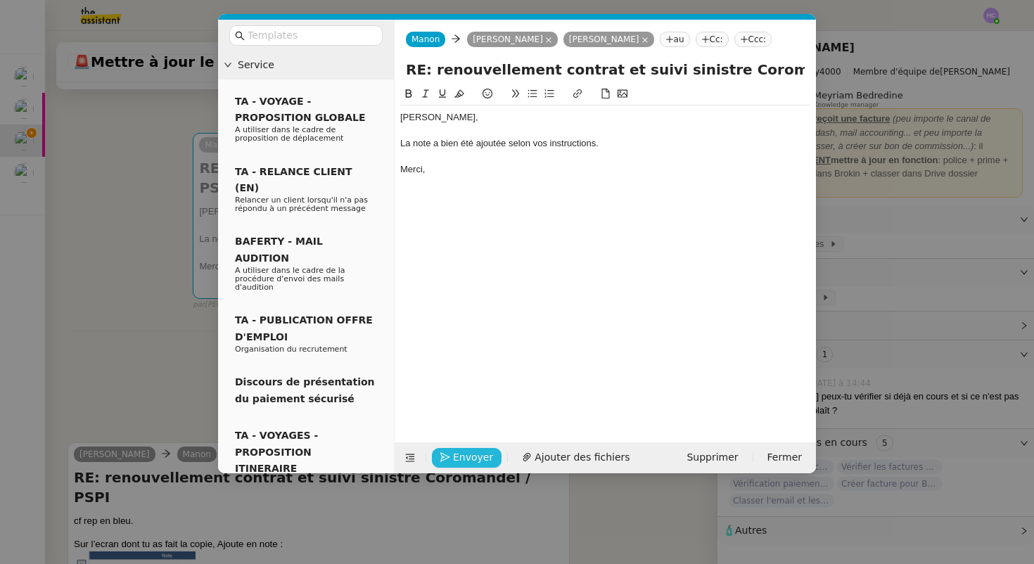
click at [455, 456] on span "Envoyer" at bounding box center [473, 457] width 40 height 16
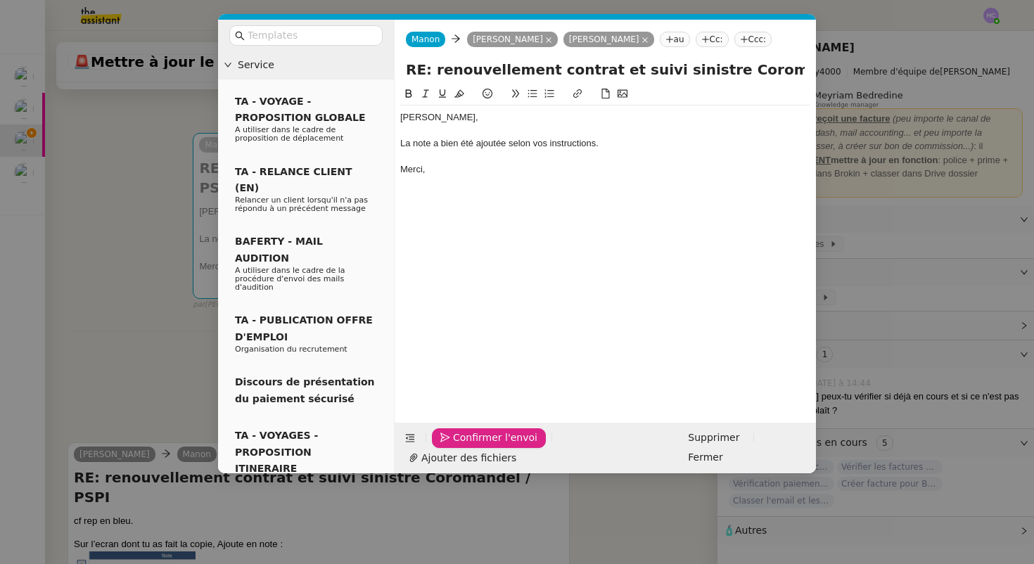
click at [455, 446] on span "Confirmer l'envoi" at bounding box center [495, 438] width 84 height 16
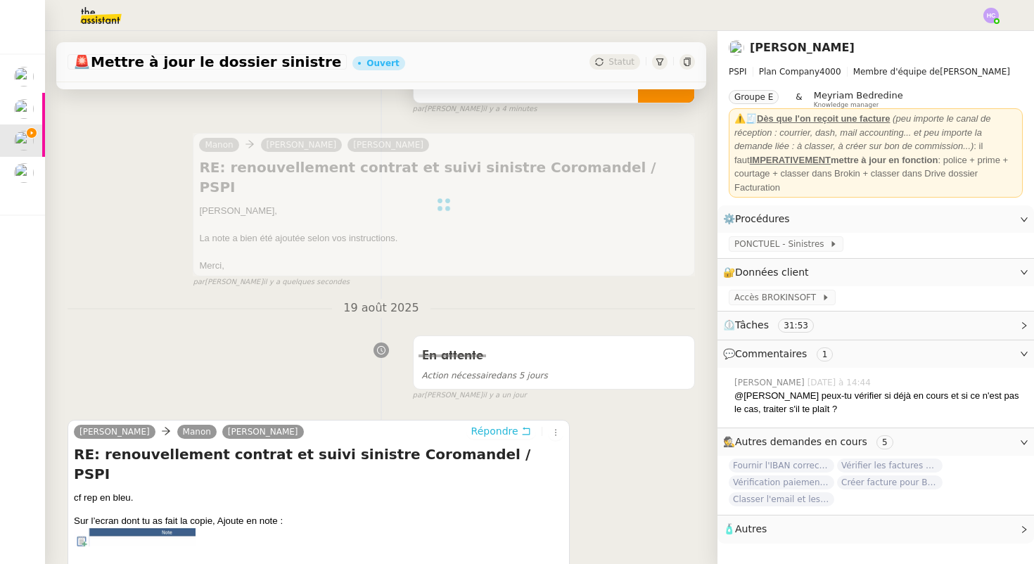
scroll to position [0, 0]
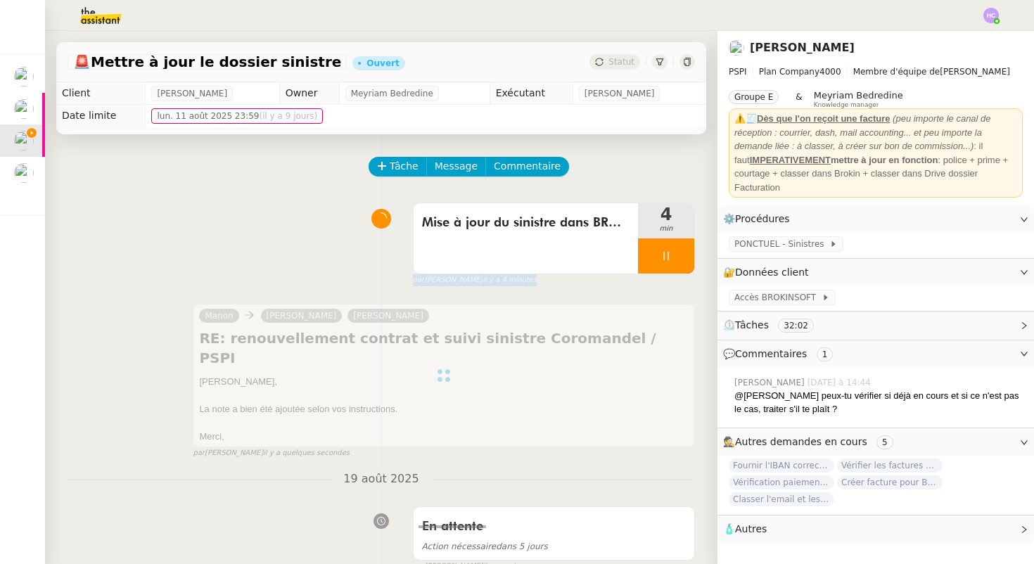
drag, startPoint x: 674, startPoint y: 255, endPoint x: 714, endPoint y: 286, distance: 50.2
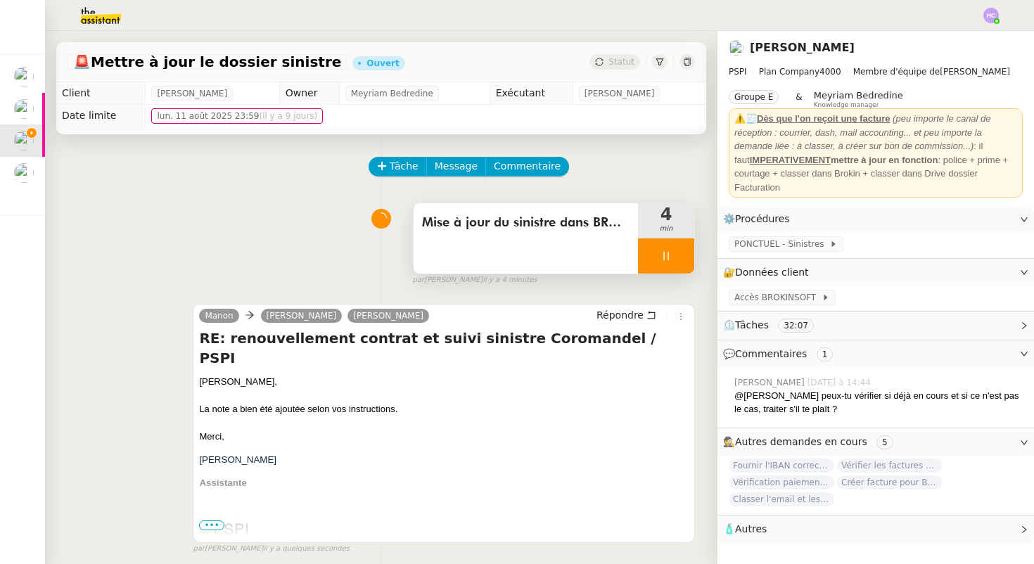
click at [675, 255] on div at bounding box center [666, 255] width 56 height 35
click at [675, 255] on icon at bounding box center [680, 255] width 11 height 11
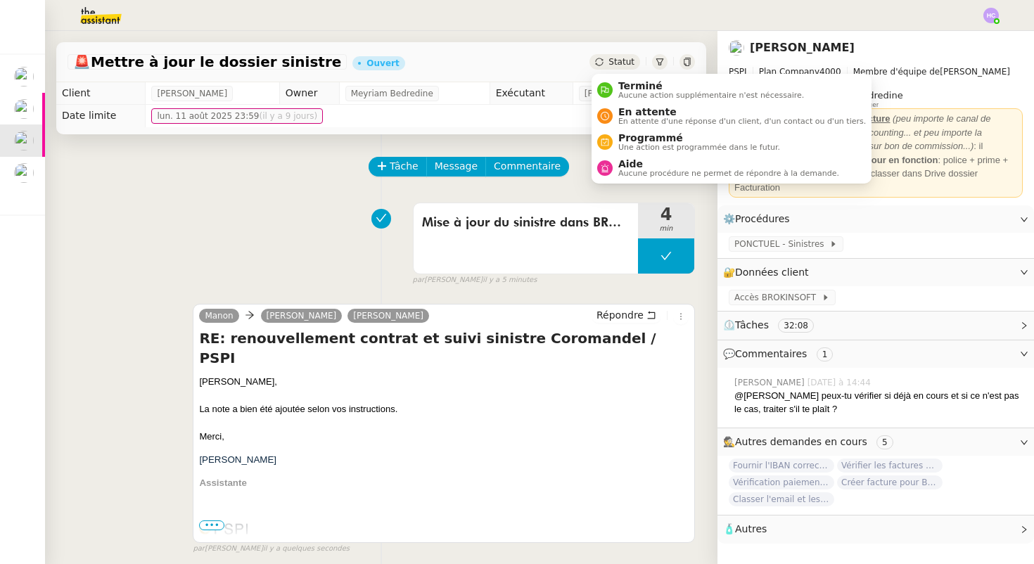
click at [620, 62] on span "Statut" at bounding box center [621, 62] width 26 height 10
click at [632, 94] on span "Aucune action supplémentaire n'est nécessaire." at bounding box center [711, 95] width 186 height 8
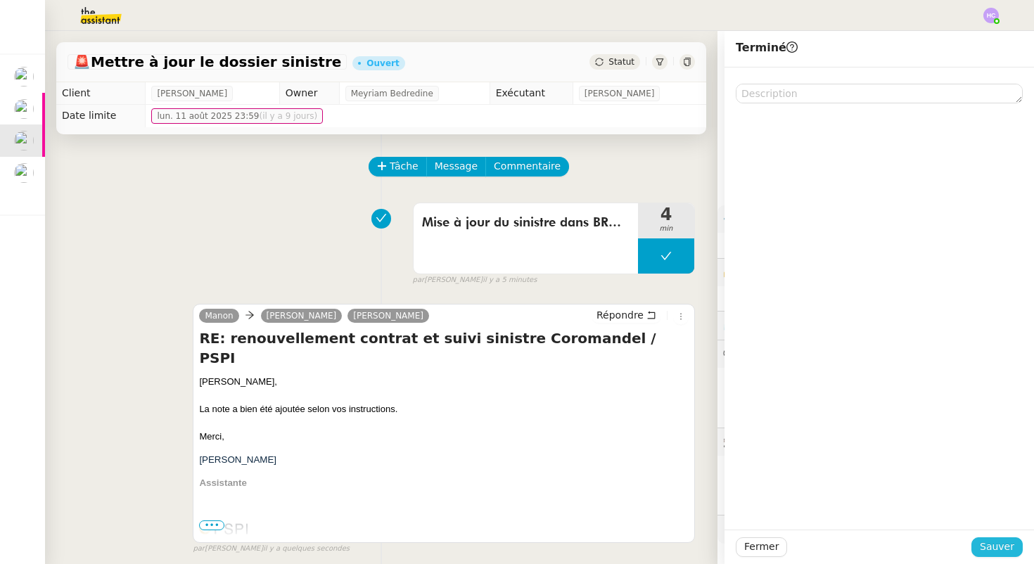
click at [1007, 543] on span "Sauver" at bounding box center [997, 547] width 34 height 16
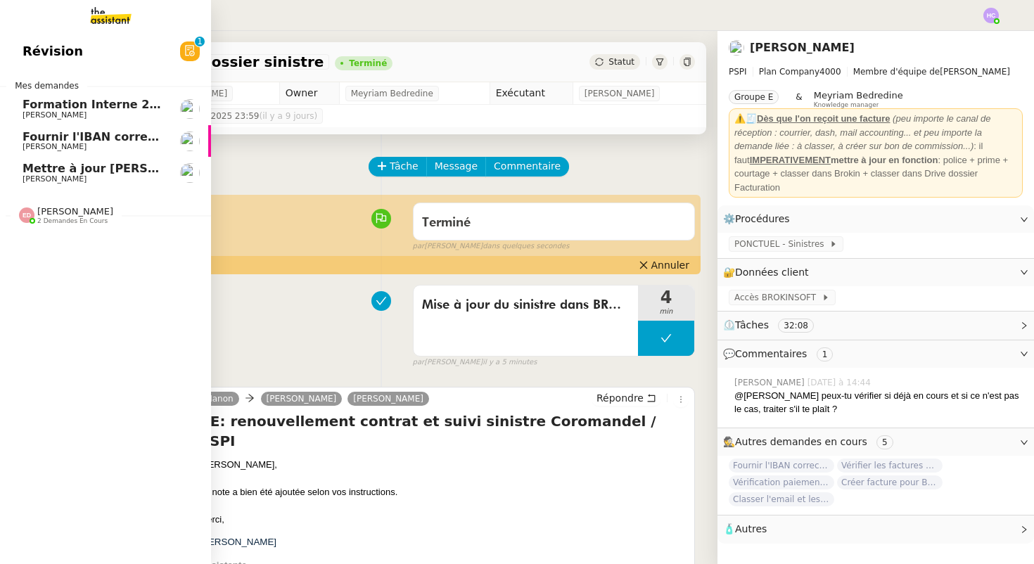
click at [75, 170] on span "Mettre à jour [PERSON_NAME] et envoyer au client" at bounding box center [184, 168] width 323 height 13
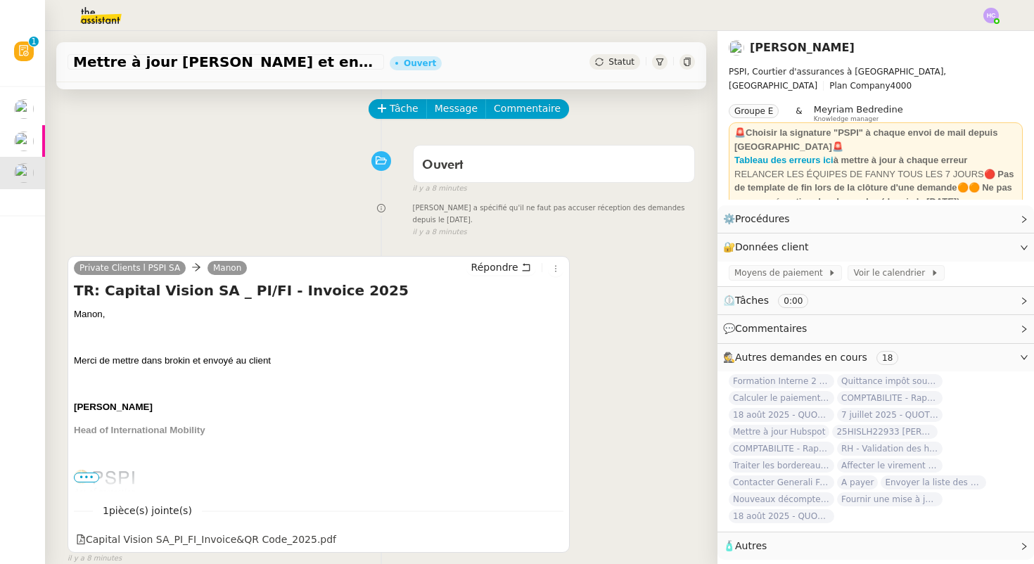
scroll to position [79, 0]
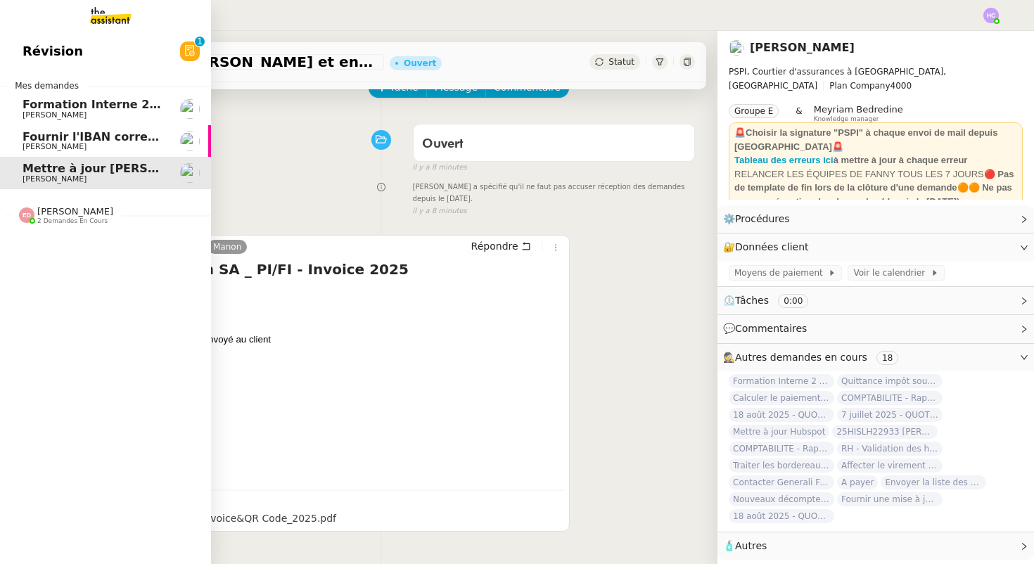
click at [61, 141] on span "Fournir l'IBAN correct à l'assureur" at bounding box center [131, 136] width 216 height 13
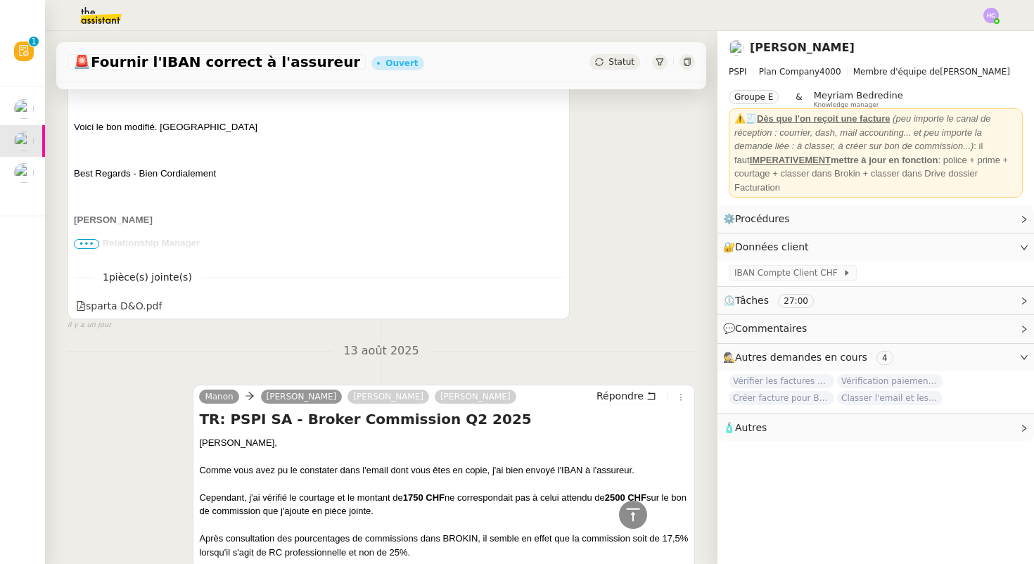
scroll to position [378, 0]
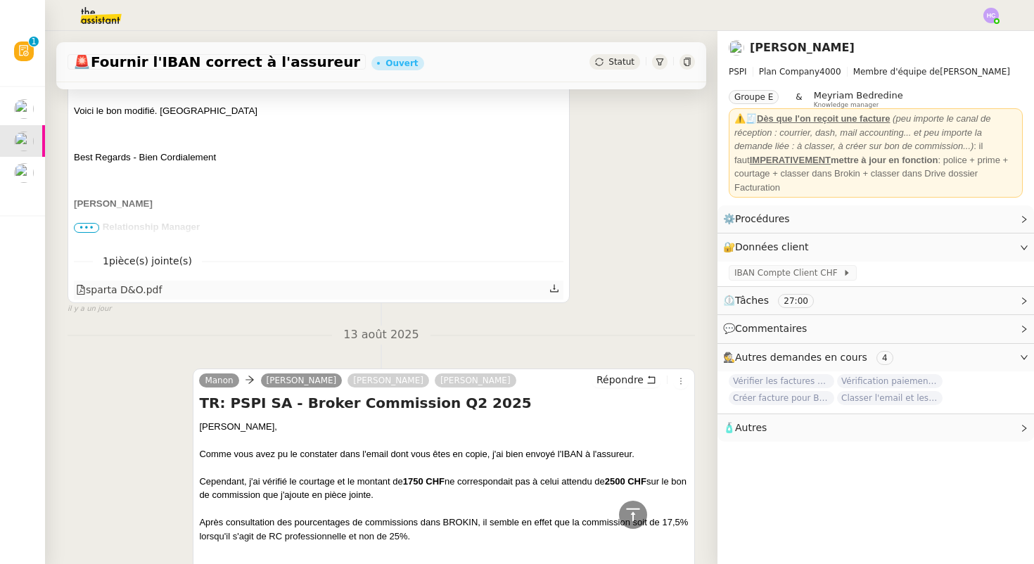
click at [554, 291] on icon at bounding box center [554, 288] width 10 height 10
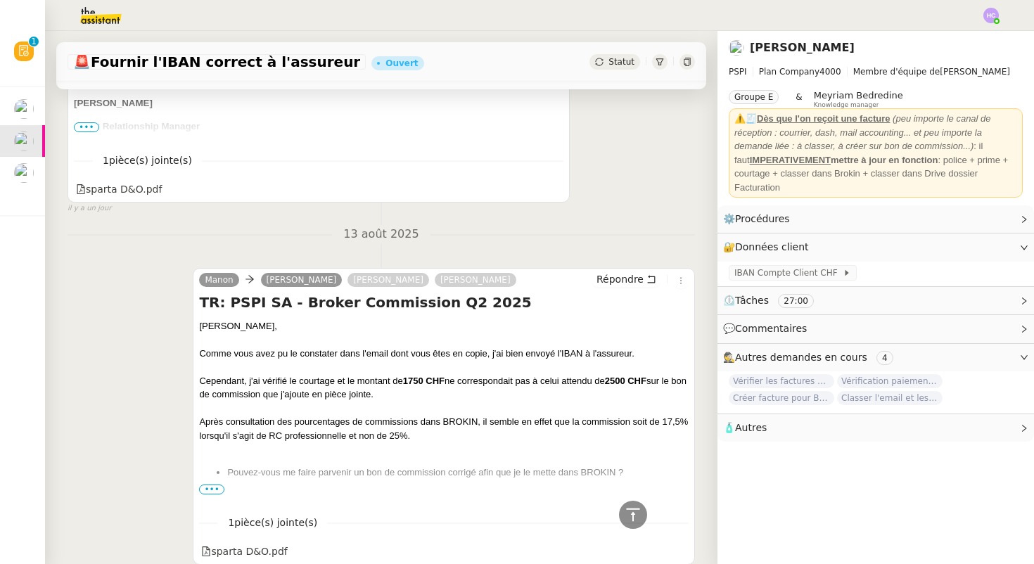
scroll to position [563, 0]
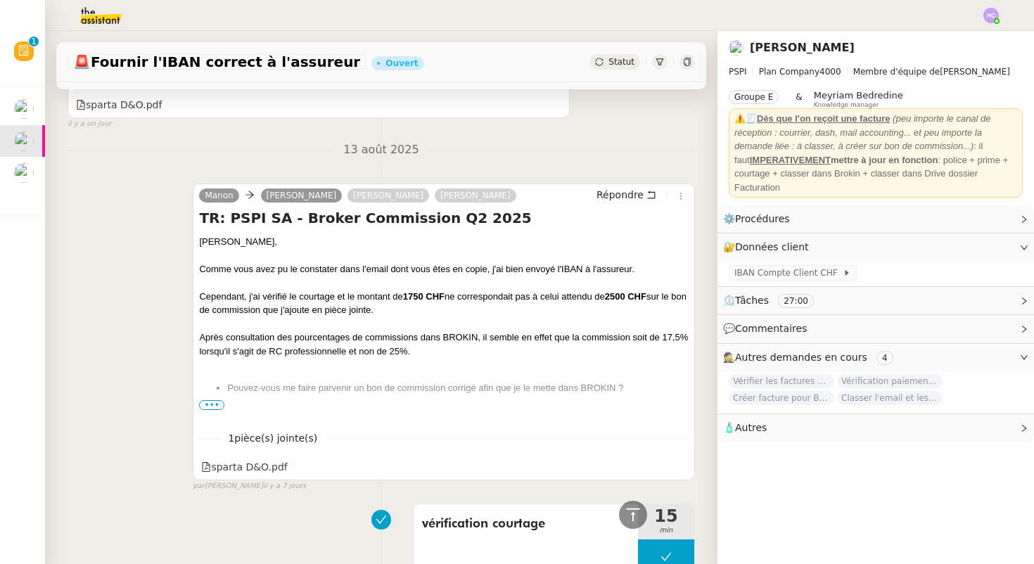
click at [215, 404] on span "•••" at bounding box center [211, 405] width 25 height 10
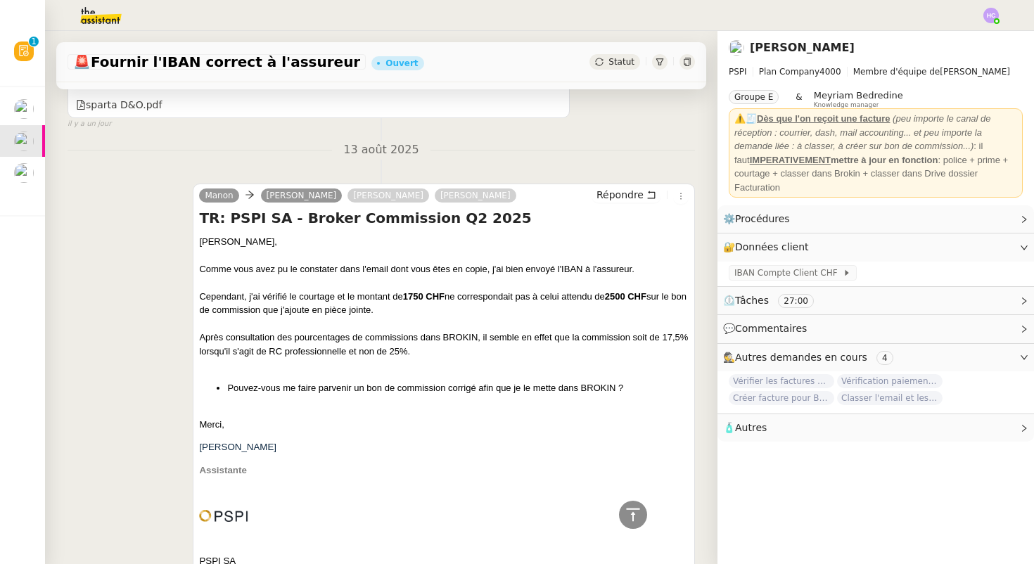
scroll to position [0, 0]
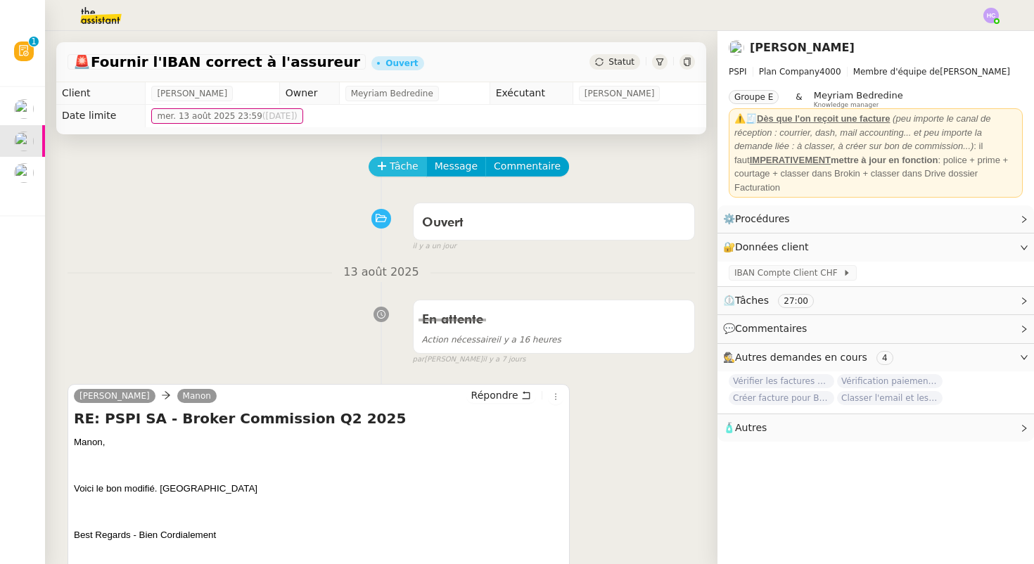
click at [395, 168] on span "Tâche" at bounding box center [404, 166] width 29 height 16
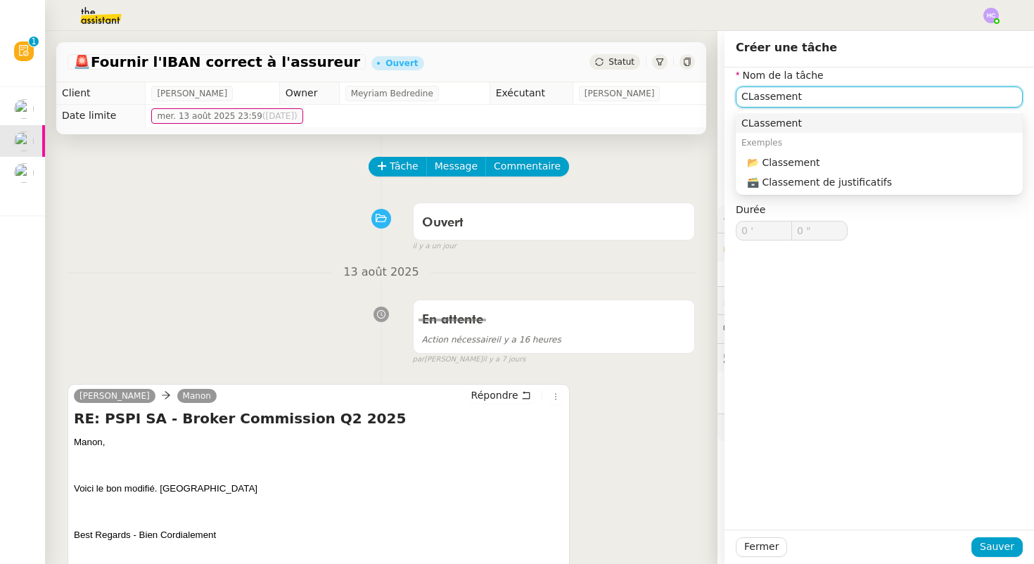
click at [749, 101] on input "CLassement" at bounding box center [879, 97] width 287 height 20
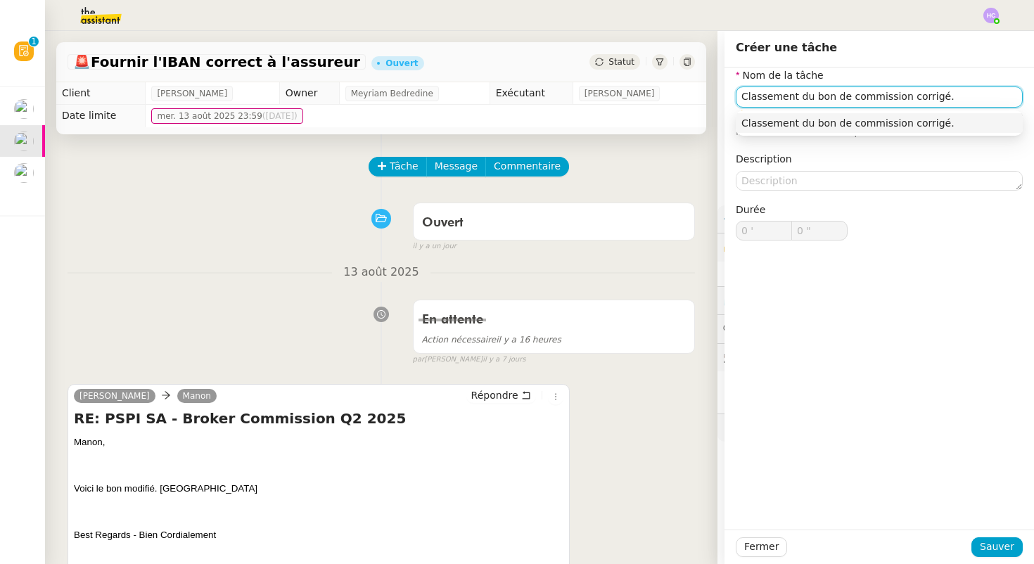
click at [837, 123] on div "Classement du bon de commission corrigé." at bounding box center [879, 123] width 276 height 13
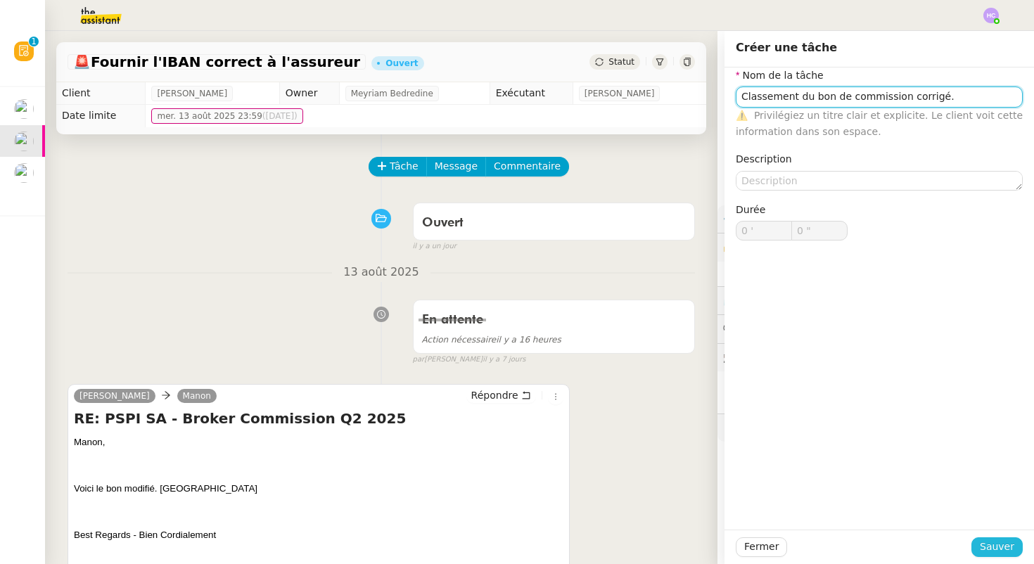
type input "Classement du bon de commission corrigé."
click at [1011, 547] on span "Sauver" at bounding box center [997, 547] width 34 height 16
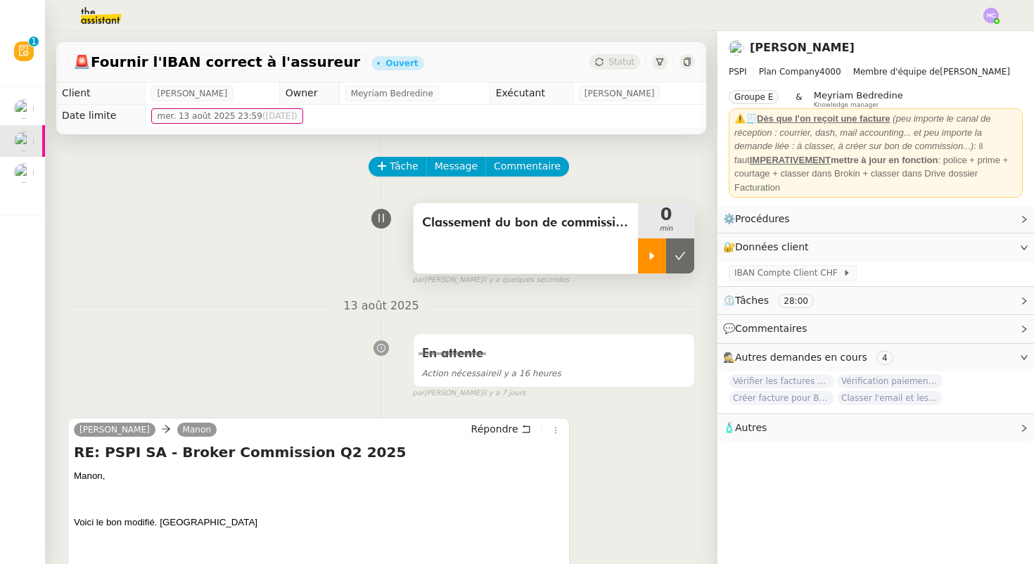
click at [654, 248] on div at bounding box center [652, 255] width 28 height 35
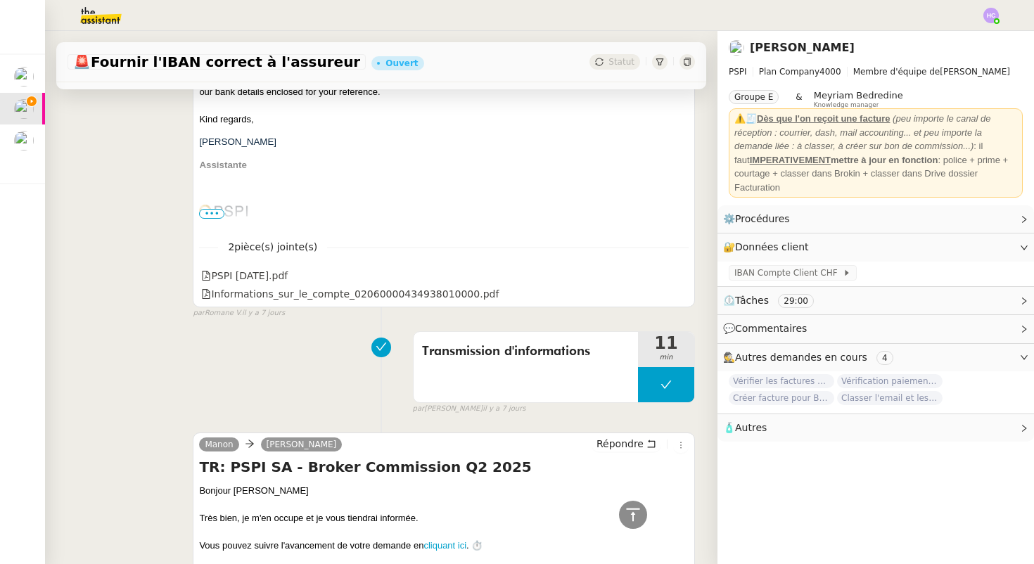
scroll to position [2158, 0]
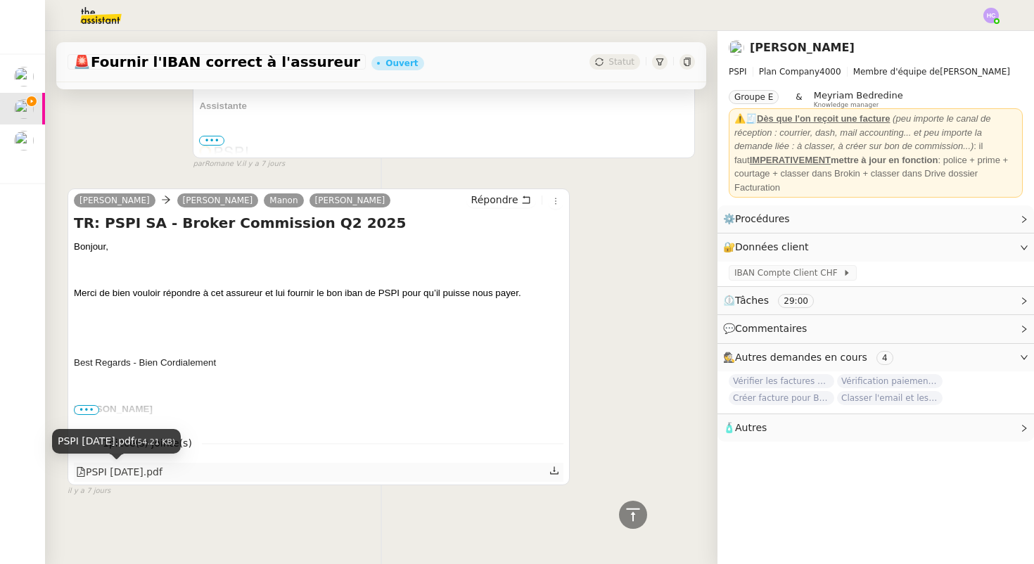
click at [146, 476] on div "PSPI [DATE].pdf" at bounding box center [119, 472] width 87 height 16
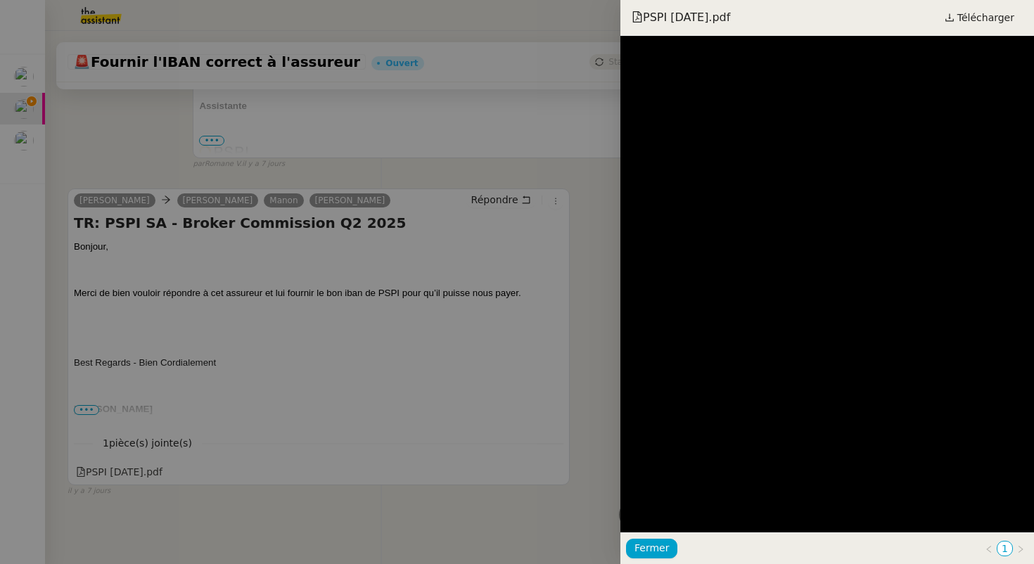
click at [542, 391] on div at bounding box center [517, 282] width 1034 height 564
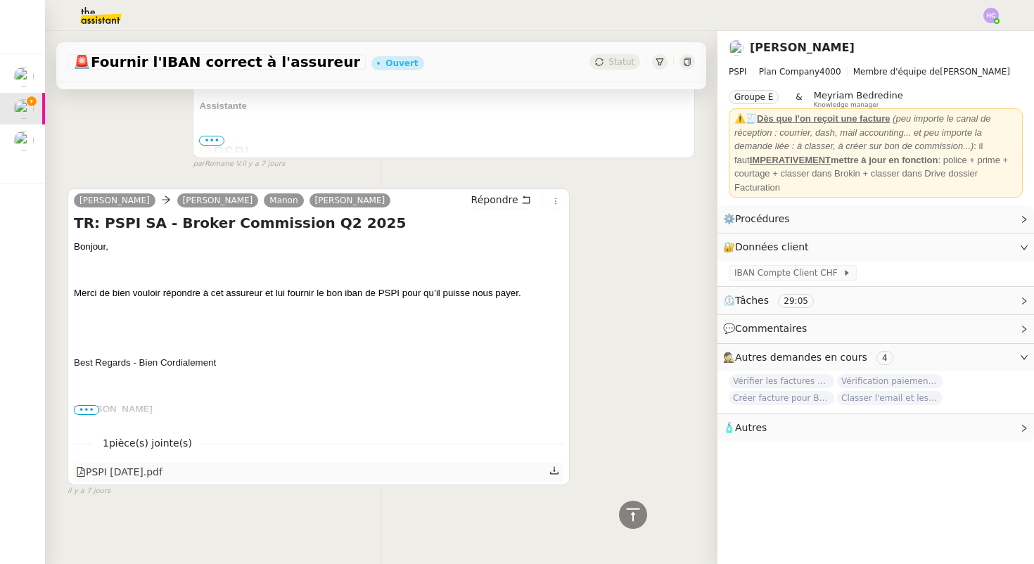
click at [555, 473] on icon at bounding box center [554, 471] width 10 height 10
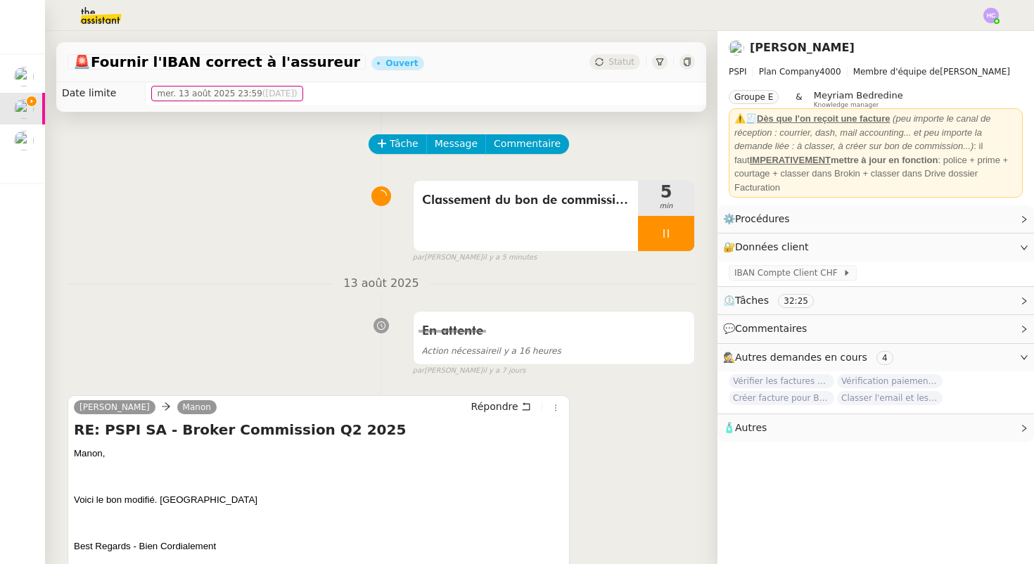
scroll to position [0, 0]
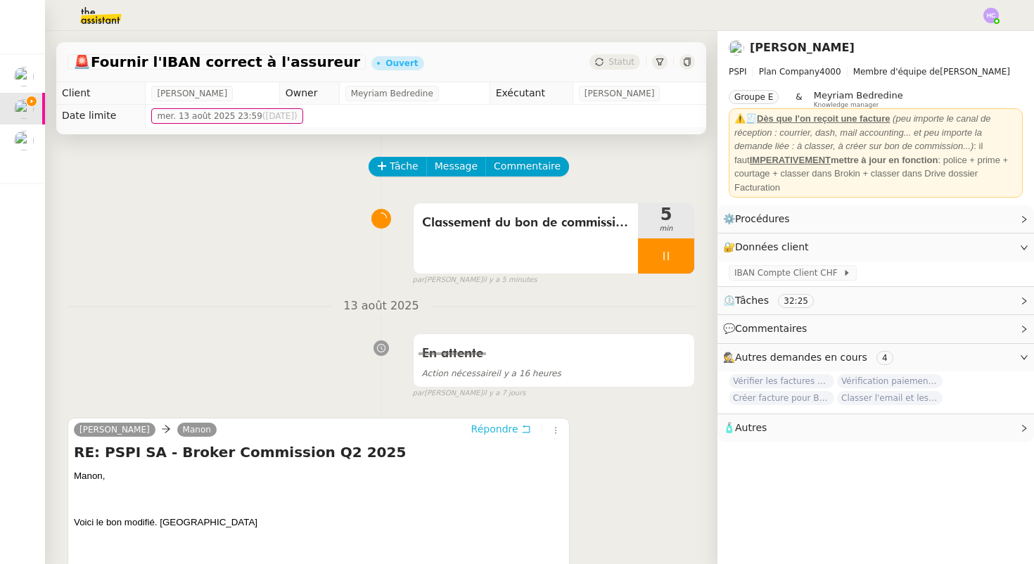
click at [517, 430] on span "Répondre" at bounding box center [494, 429] width 47 height 14
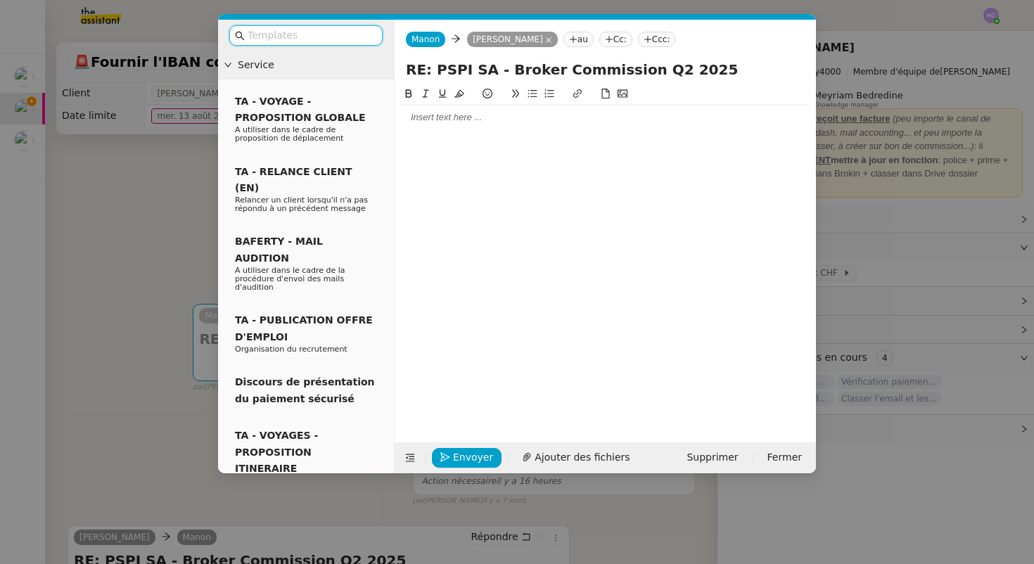
click at [490, 129] on div at bounding box center [605, 118] width 410 height 24
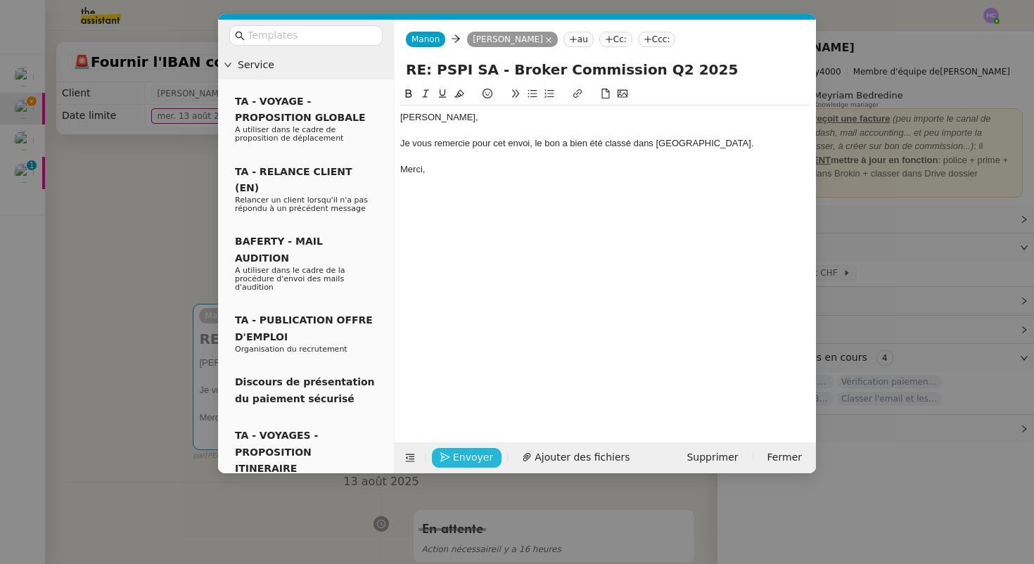
click at [468, 459] on span "Envoyer" at bounding box center [473, 457] width 40 height 16
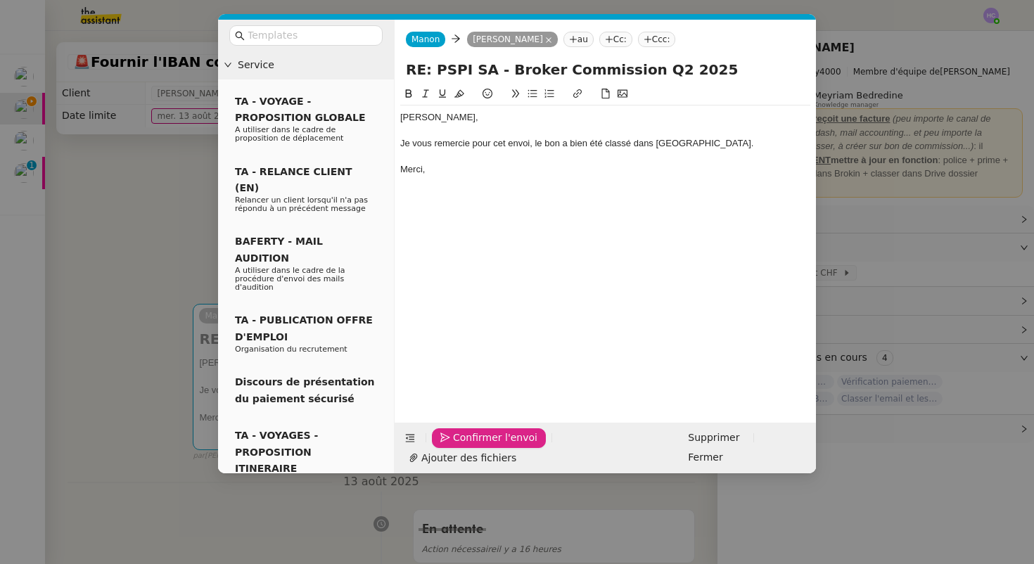
click at [468, 446] on span "Confirmer l'envoi" at bounding box center [495, 438] width 84 height 16
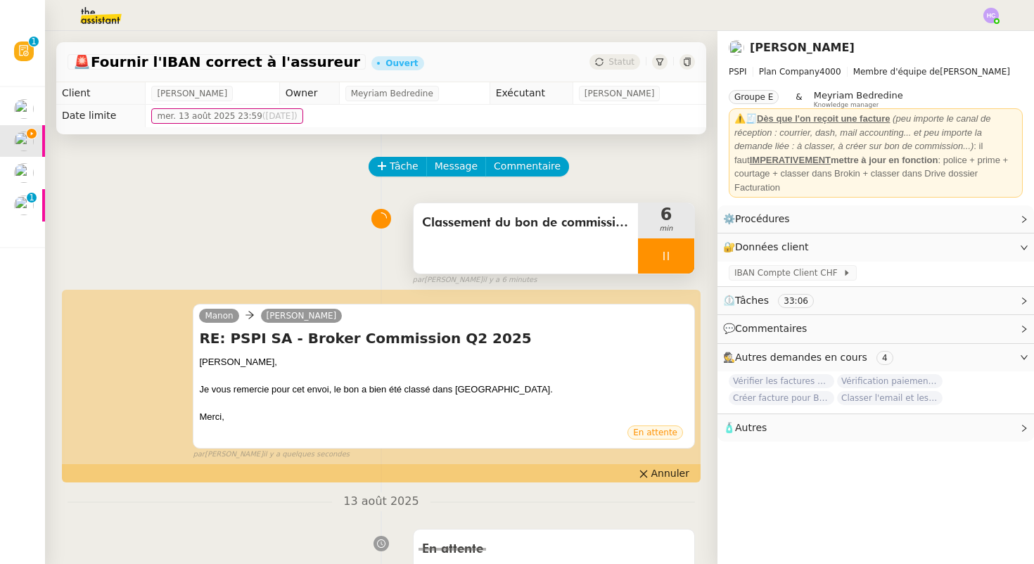
click at [665, 251] on icon at bounding box center [665, 255] width 11 height 11
click at [685, 257] on icon at bounding box center [680, 255] width 11 height 11
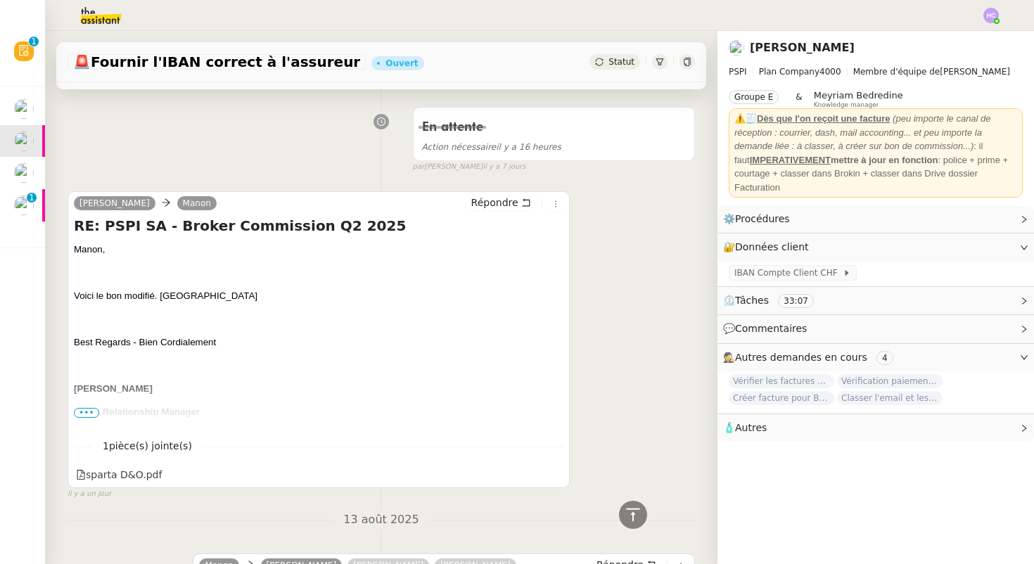
scroll to position [132, 0]
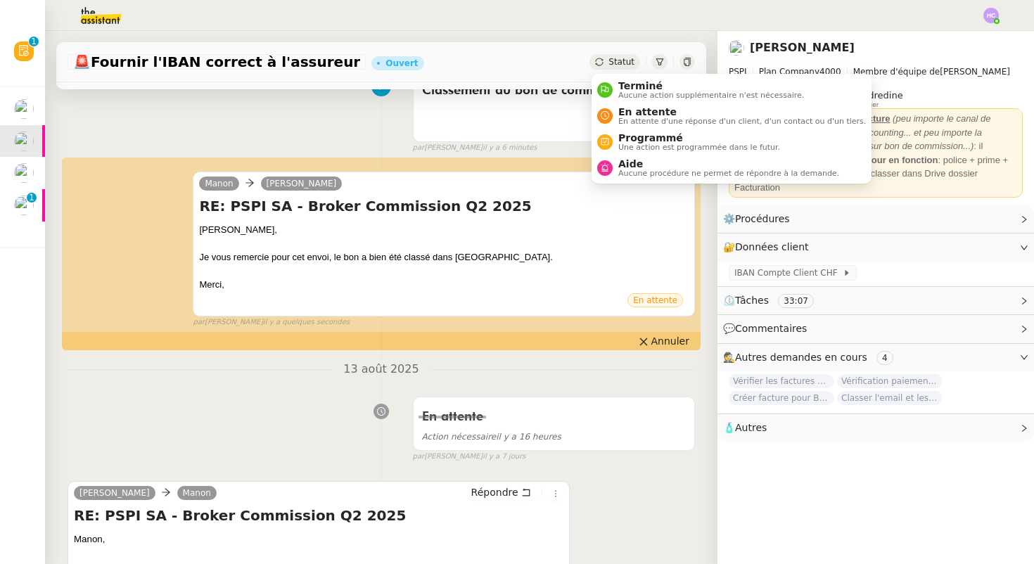
click at [618, 58] on span "Statut" at bounding box center [621, 62] width 26 height 10
click at [629, 96] on span "Aucune action supplémentaire n'est nécessaire." at bounding box center [711, 95] width 186 height 8
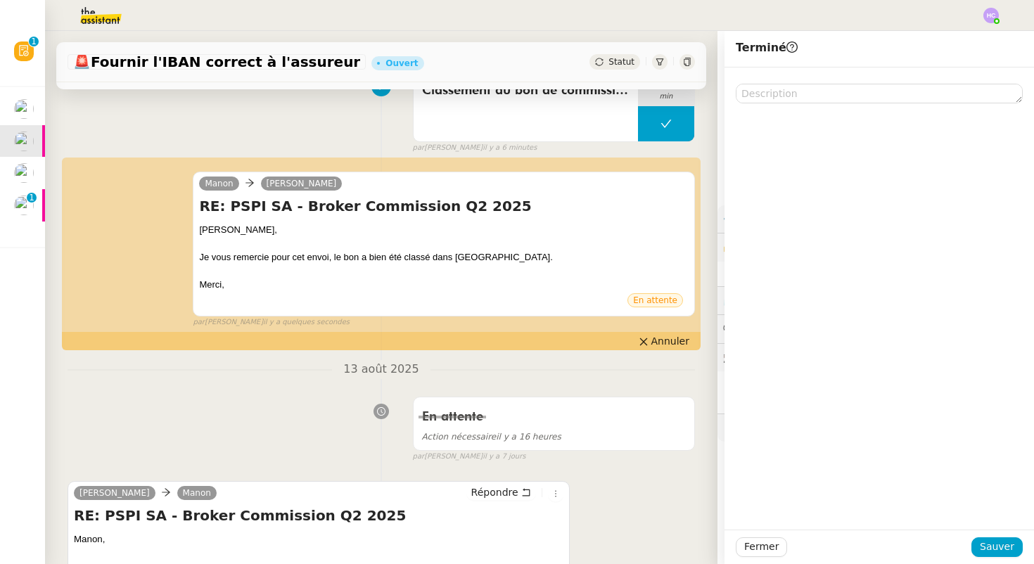
click at [336, 117] on div "Classement du bon de commission corrigé. 6 min false par Hannah C. il y a 6 min…" at bounding box center [381, 109] width 627 height 90
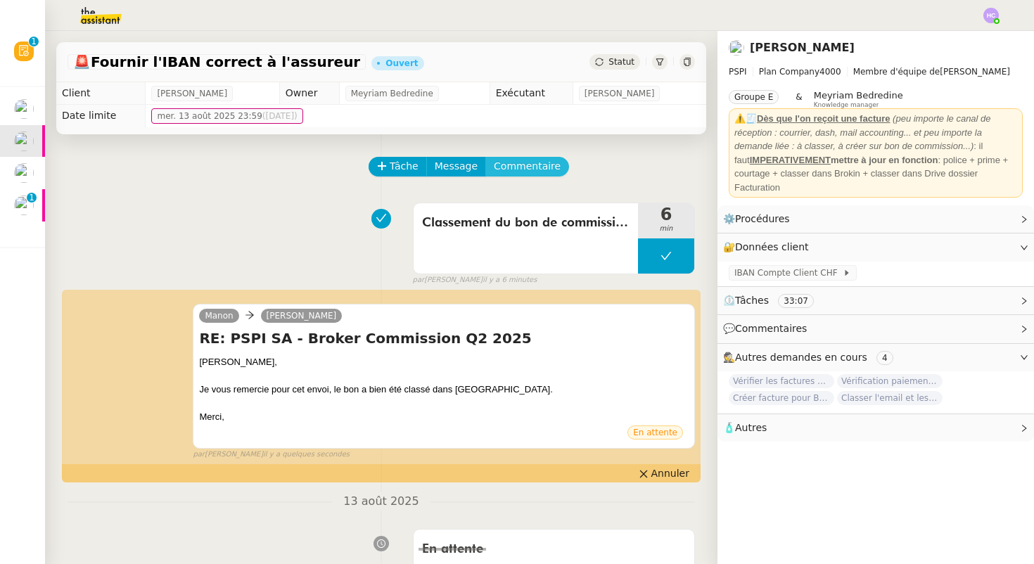
click at [523, 171] on span "Commentaire" at bounding box center [527, 166] width 67 height 16
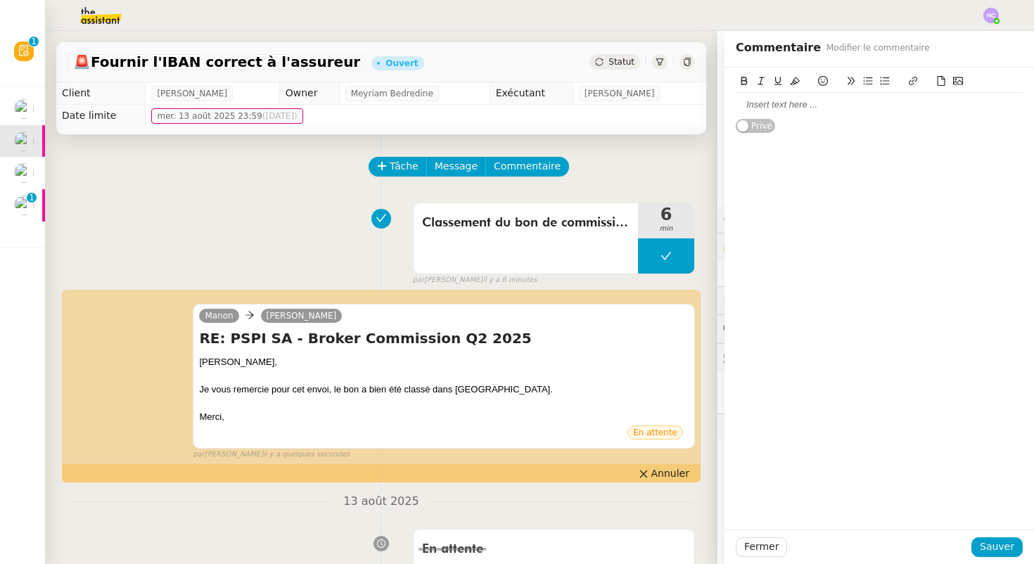
click at [755, 103] on div at bounding box center [879, 104] width 287 height 13
click at [999, 544] on span "Sauver" at bounding box center [997, 547] width 34 height 16
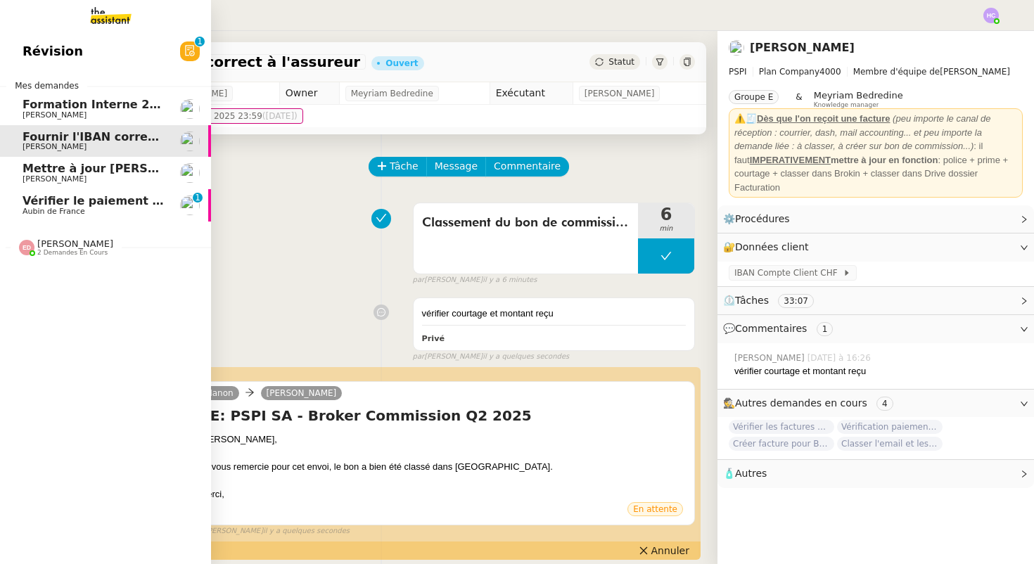
click at [115, 170] on span "Mettre à jour [PERSON_NAME] et envoyer au client" at bounding box center [184, 168] width 323 height 13
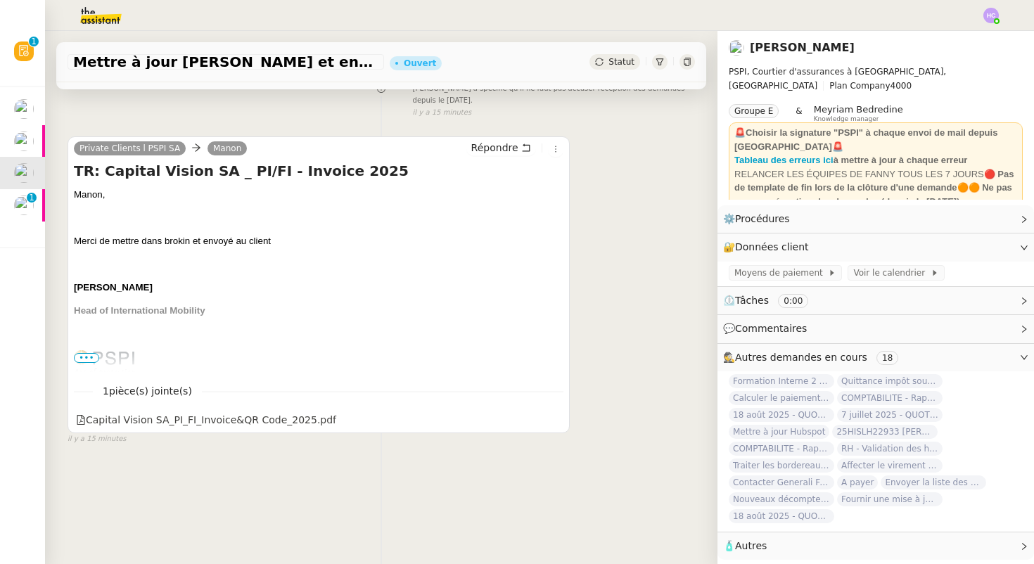
scroll to position [179, 0]
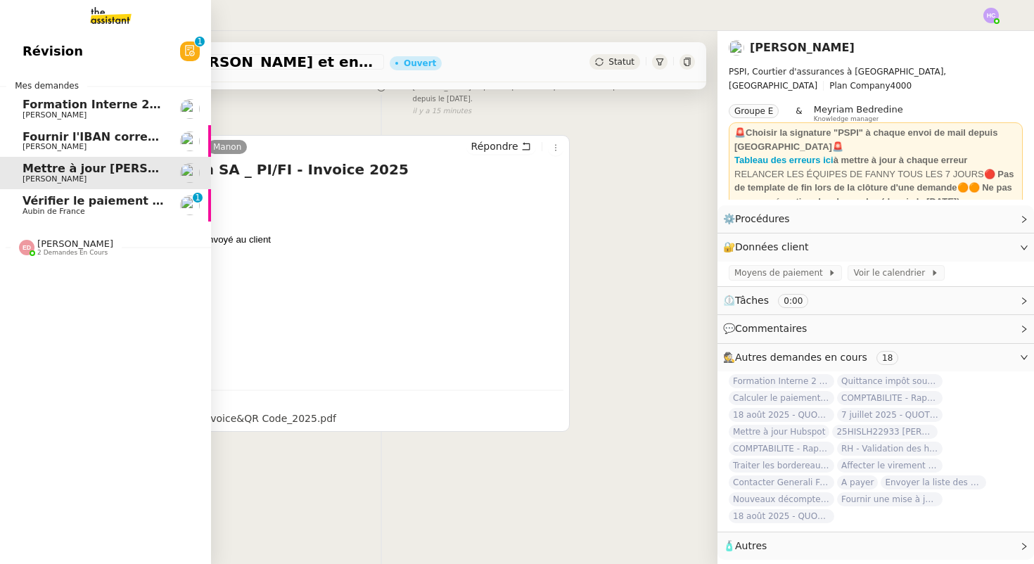
click at [78, 206] on span "Vérifier le paiement Sambouk Properties" at bounding box center [152, 200] width 259 height 13
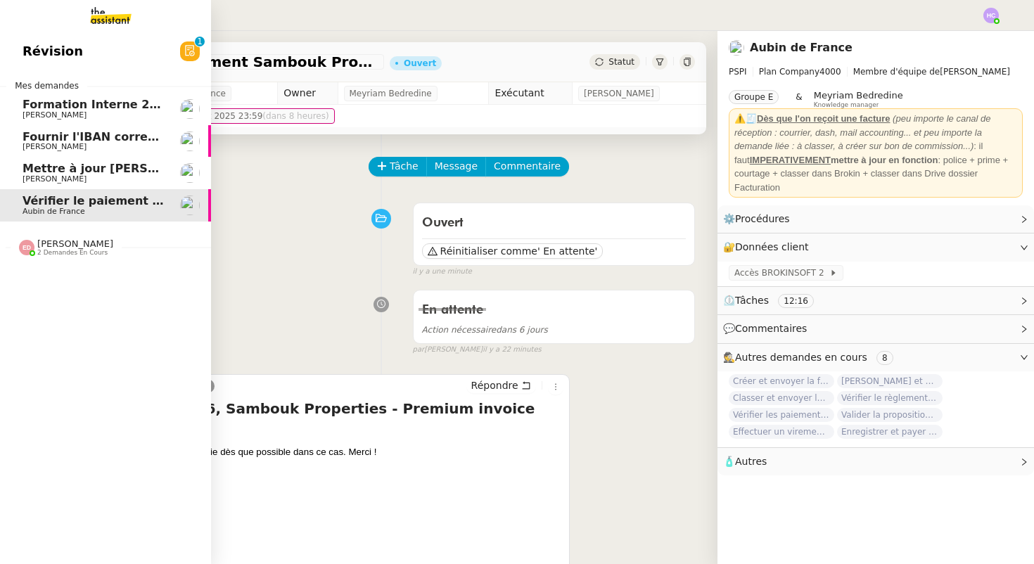
click at [79, 175] on span "[PERSON_NAME]" at bounding box center [94, 179] width 142 height 8
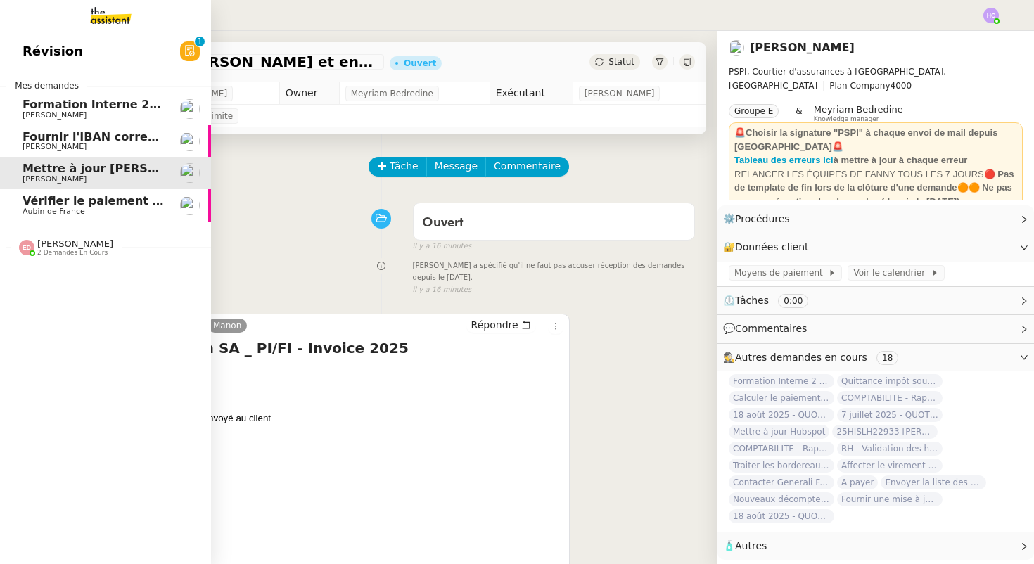
click at [84, 128] on link "Fournir l'IBAN correct à l'assureur [PERSON_NAME]" at bounding box center [105, 141] width 211 height 32
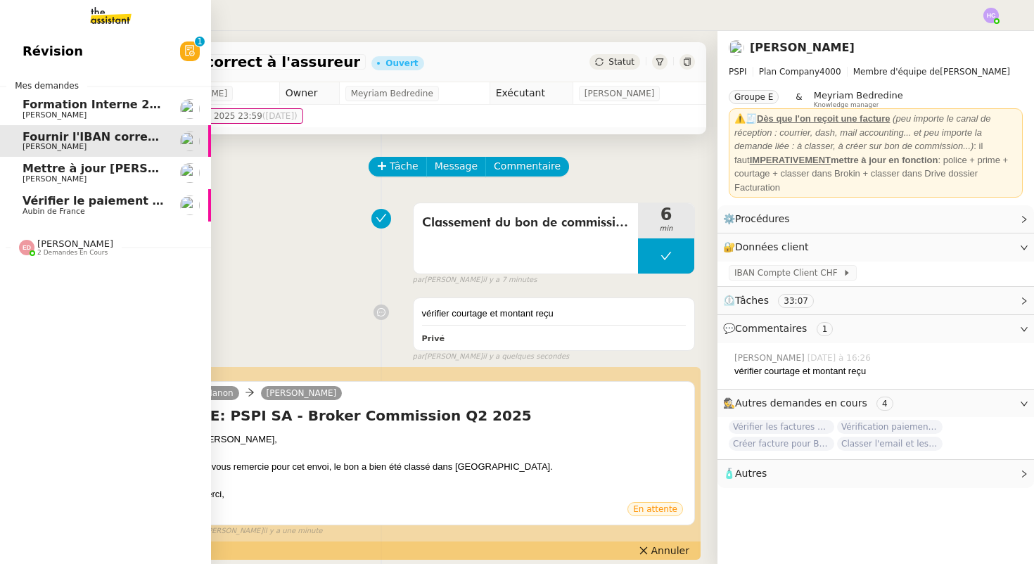
click at [36, 174] on span "[PERSON_NAME]" at bounding box center [55, 178] width 64 height 9
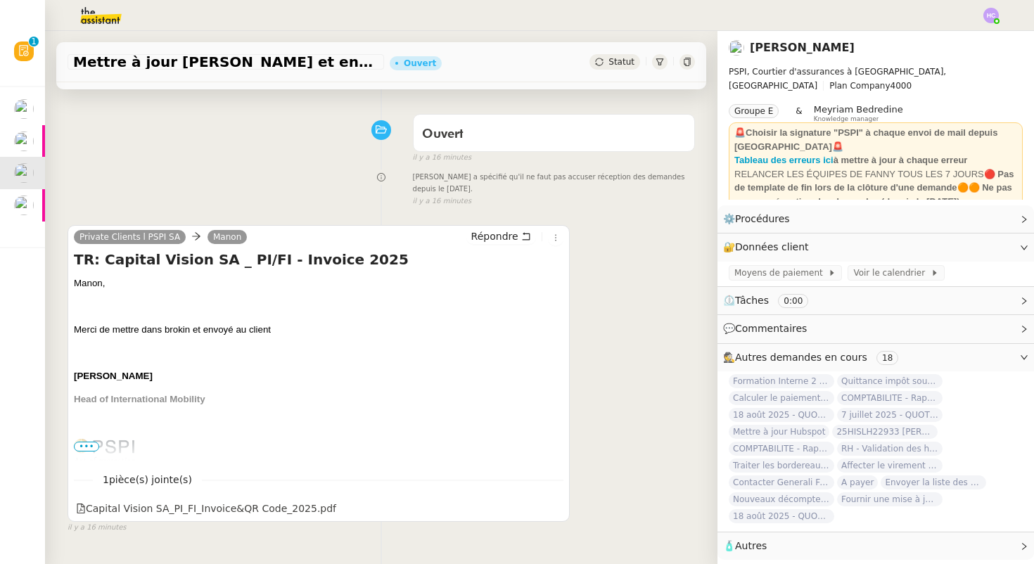
scroll to position [179, 0]
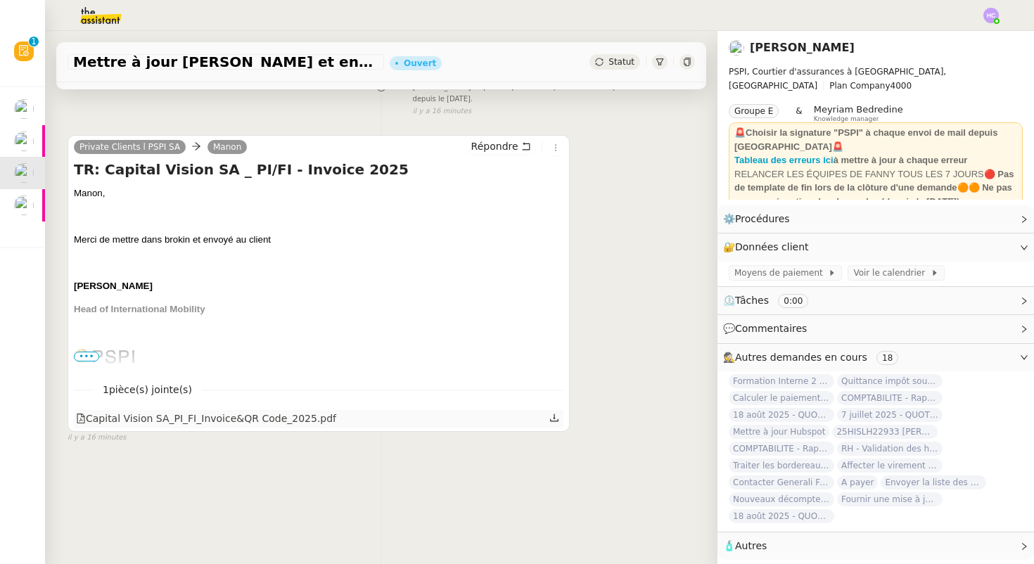
click at [555, 418] on icon at bounding box center [554, 418] width 10 height 10
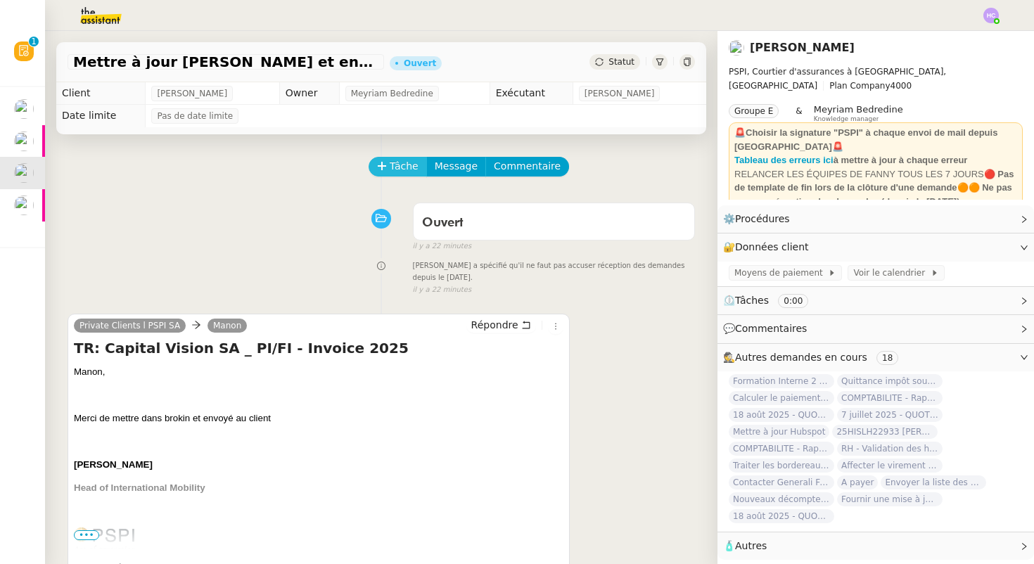
click at [394, 165] on span "Tâche" at bounding box center [404, 166] width 29 height 16
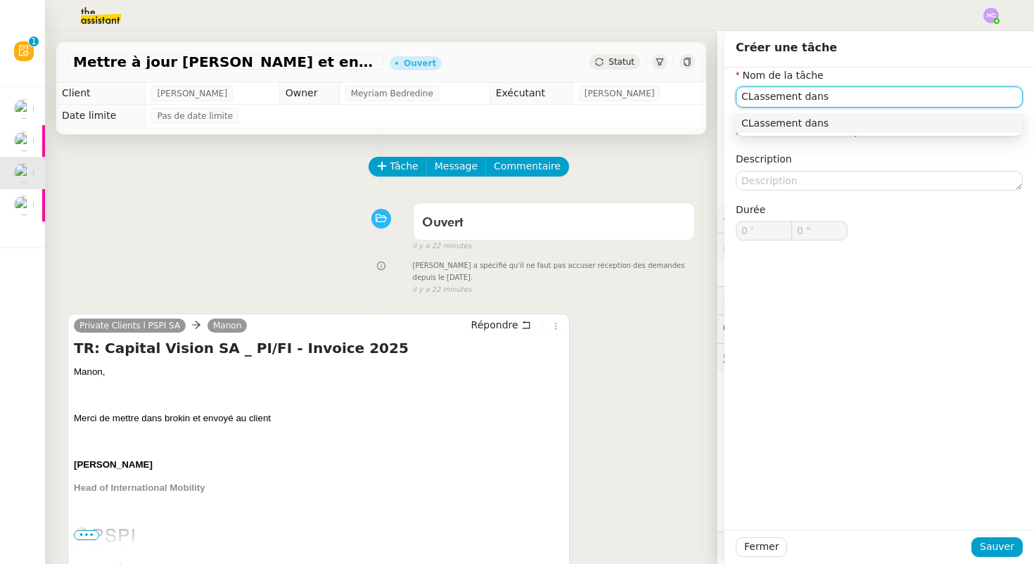
click at [752, 97] on input "CLassement dans" at bounding box center [879, 97] width 287 height 20
click at [837, 98] on input "Classement dans" at bounding box center [879, 97] width 287 height 20
click at [904, 118] on div "Classement dans [GEOGRAPHIC_DATA]" at bounding box center [879, 123] width 276 height 13
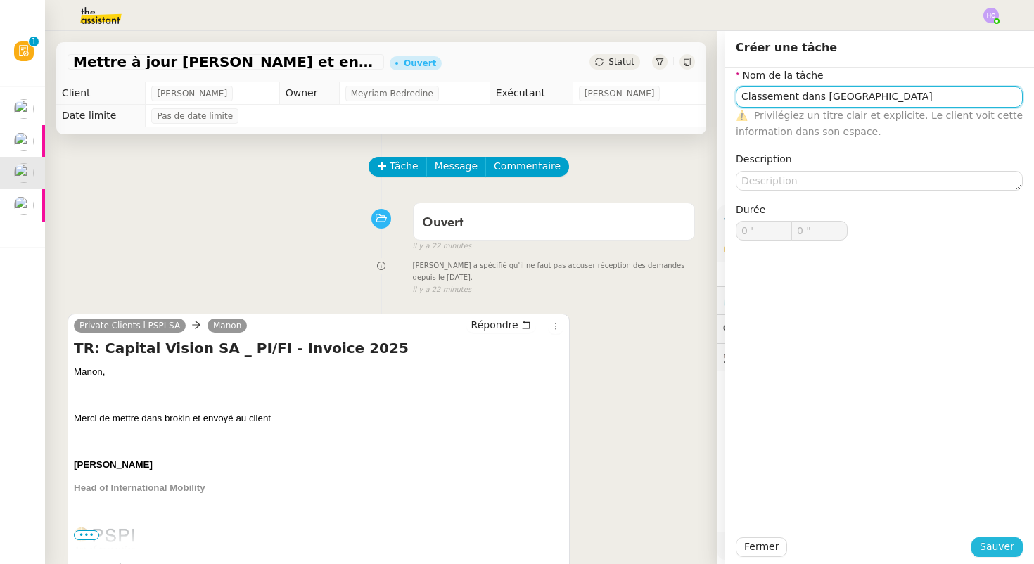
type input "Classement dans [GEOGRAPHIC_DATA]"
click at [998, 542] on span "Sauver" at bounding box center [997, 547] width 34 height 16
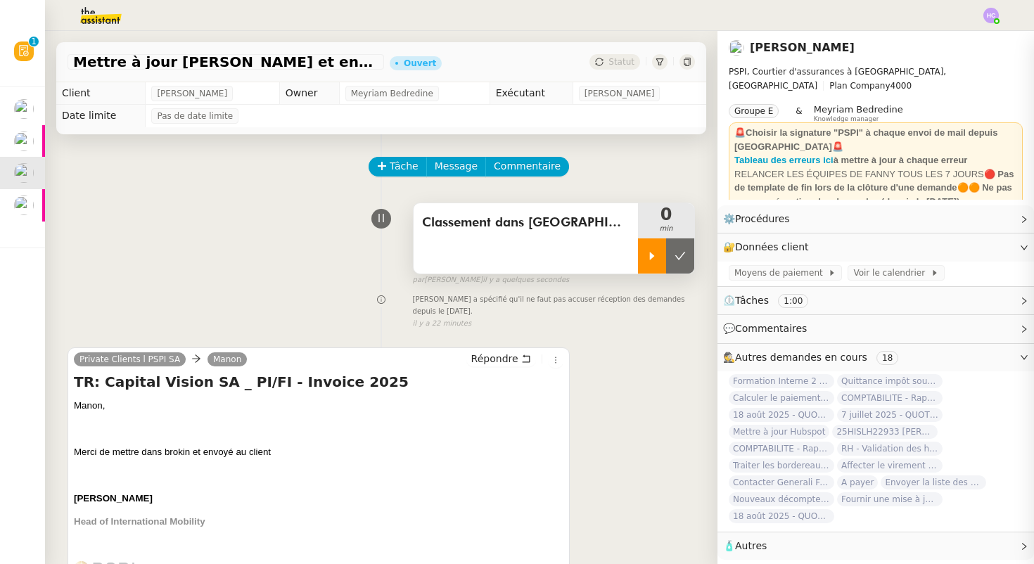
click at [651, 248] on div at bounding box center [652, 255] width 28 height 35
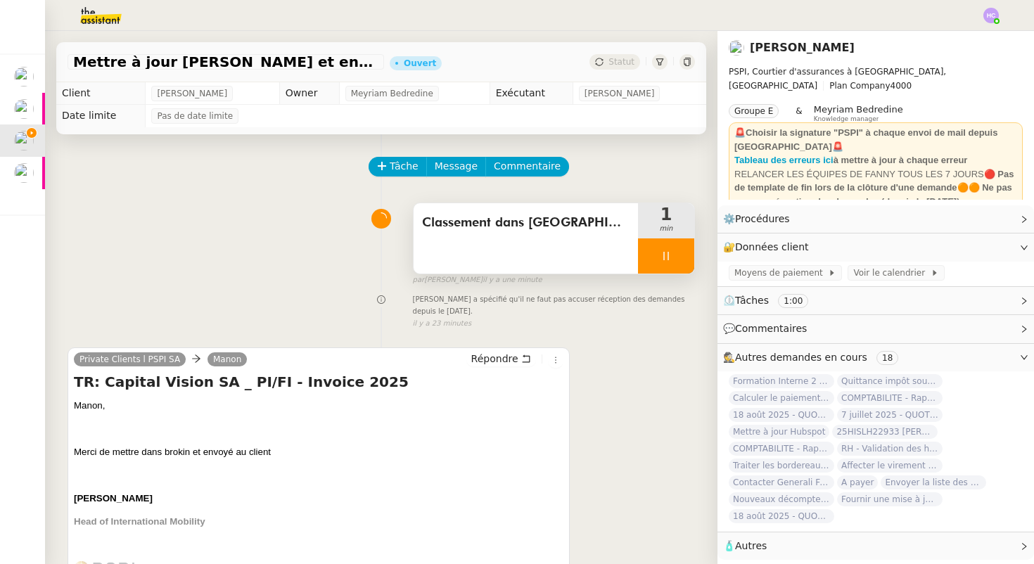
click at [529, 219] on span "Classement dans [GEOGRAPHIC_DATA]" at bounding box center [525, 222] width 207 height 21
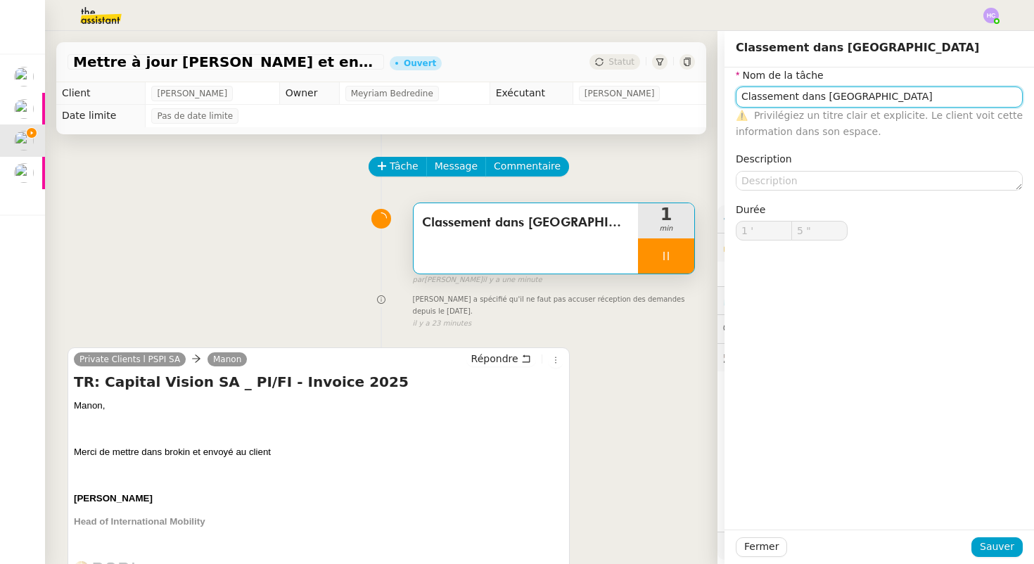
click at [858, 101] on input "Classement dans [GEOGRAPHIC_DATA]" at bounding box center [879, 97] width 287 height 20
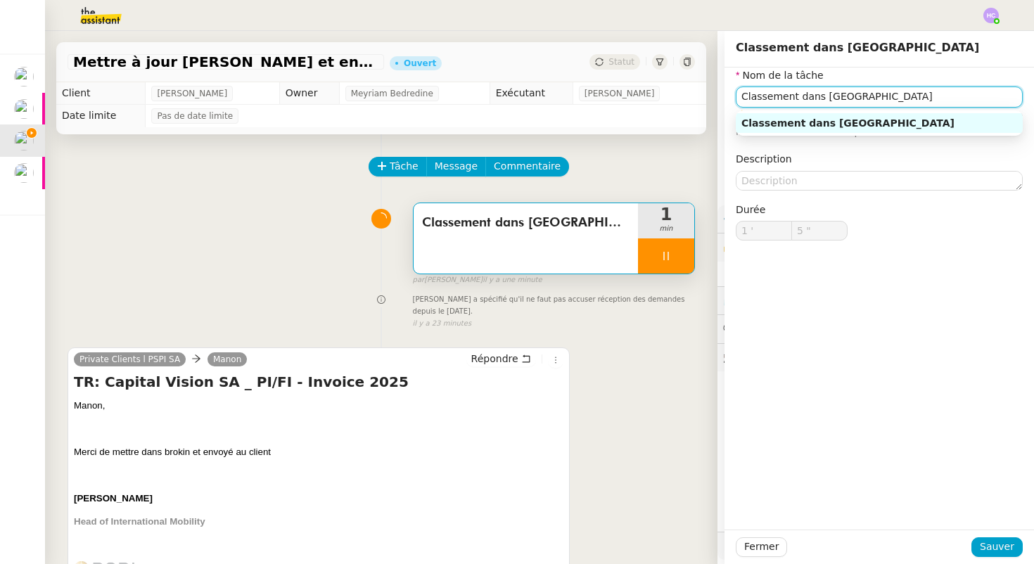
type input "6 ""
type input "Classement dans Brokin et envoi"
type input "7 ""
type input "Classement dans Brokin et envoi au clien"
type input "8 ""
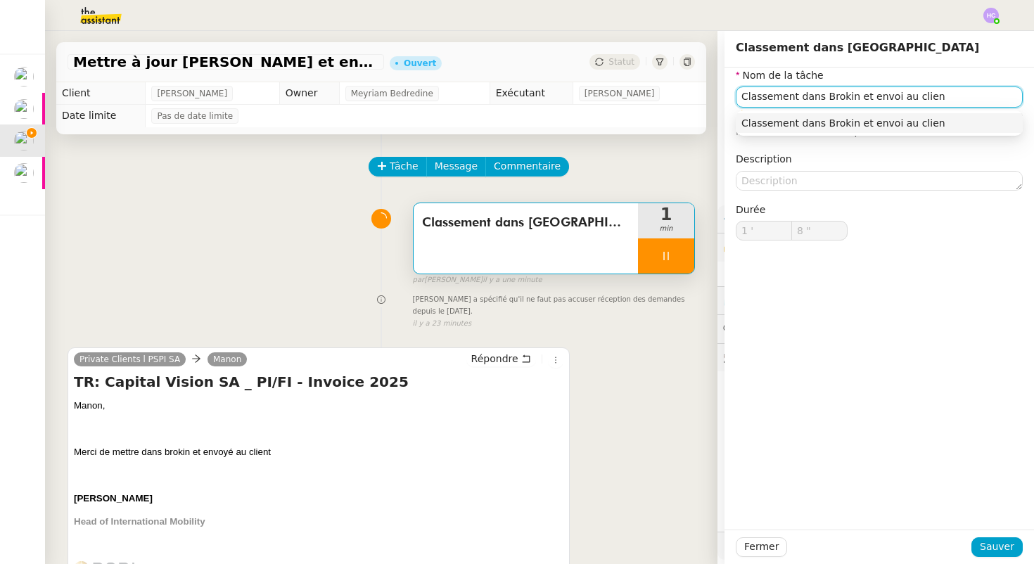
type input "Classement dans Brokin et envoi au client"
click at [976, 127] on div "Classement dans Brokin et envoi au client" at bounding box center [879, 123] width 276 height 13
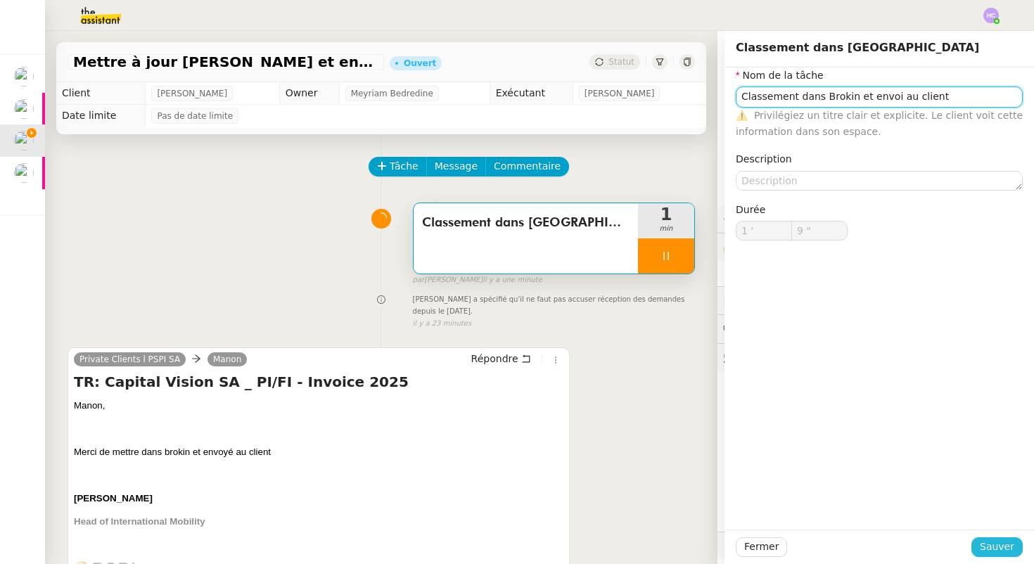
type input "10 ""
click at [988, 554] on span "Sauver" at bounding box center [997, 547] width 34 height 16
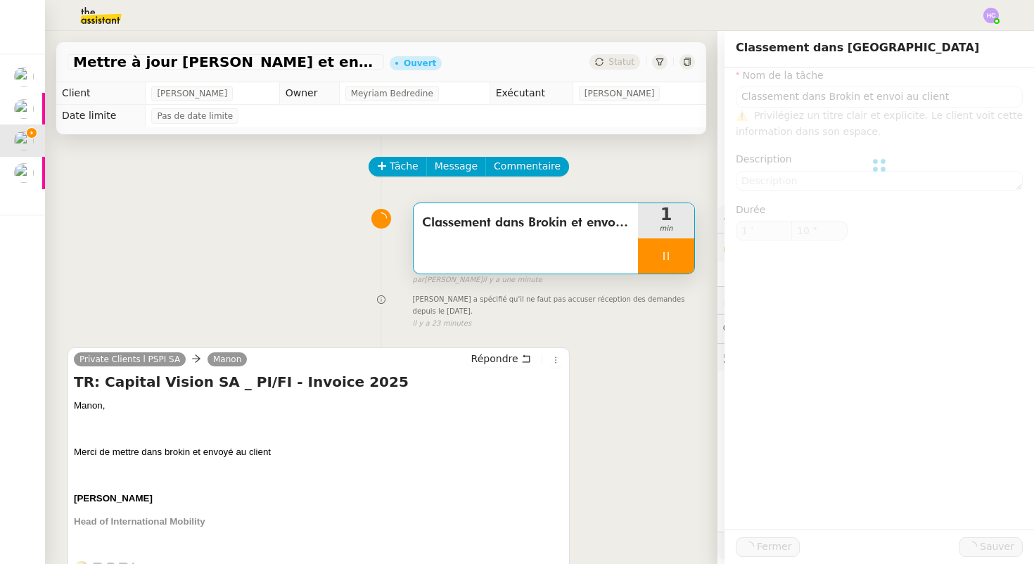
type input "Classement dans Brokin et envoi au client"
type input "1 '"
type input "10 ""
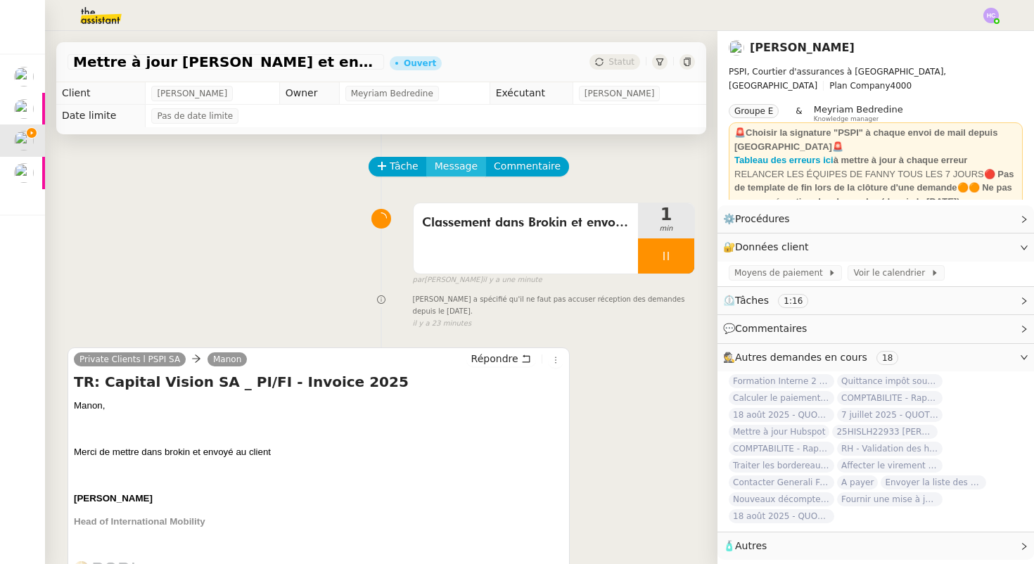
click at [444, 162] on span "Message" at bounding box center [456, 166] width 43 height 16
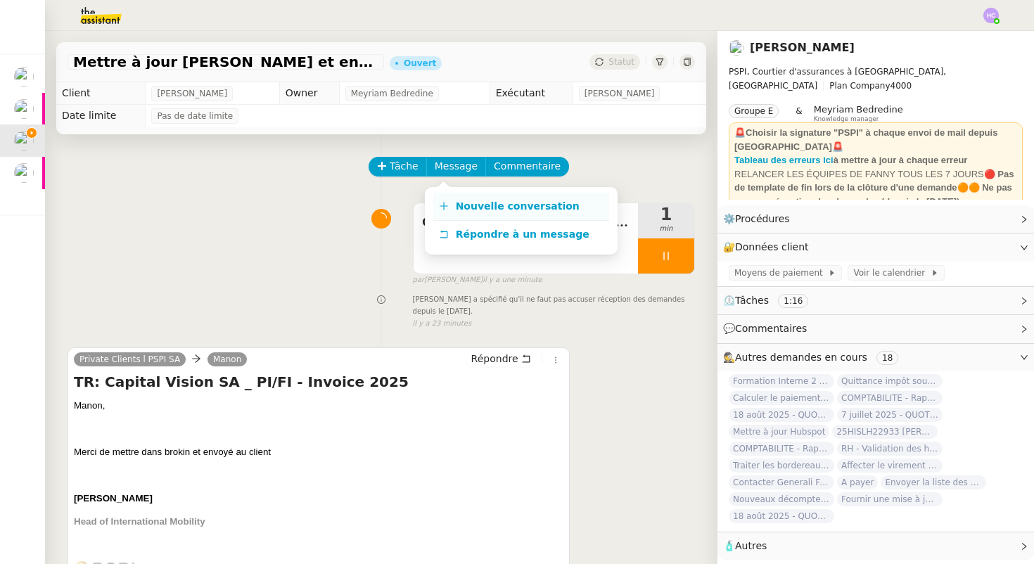
click at [483, 207] on span "Nouvelle conversation" at bounding box center [518, 205] width 124 height 11
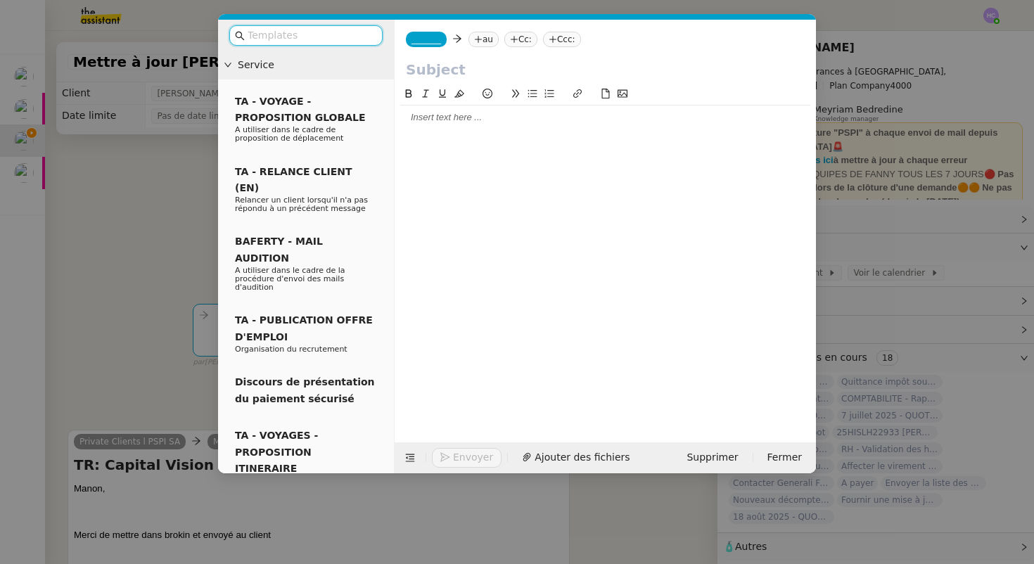
click at [420, 118] on div at bounding box center [605, 117] width 410 height 13
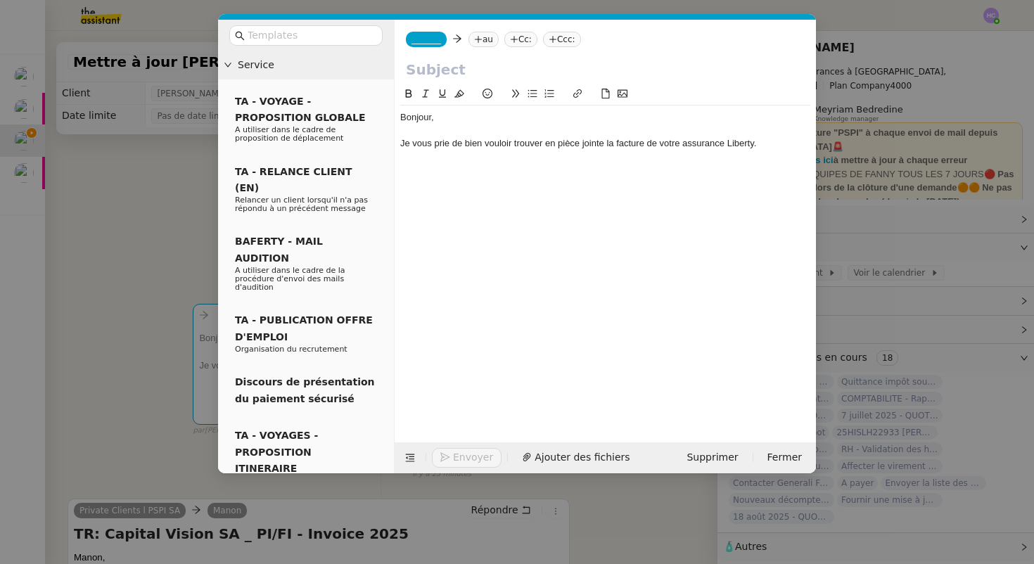
click at [79, 265] on nz-modal-container "Service TA - VOYAGE - PROPOSITION GLOBALE A utiliser dans le cadre de propositi…" at bounding box center [517, 282] width 1034 height 564
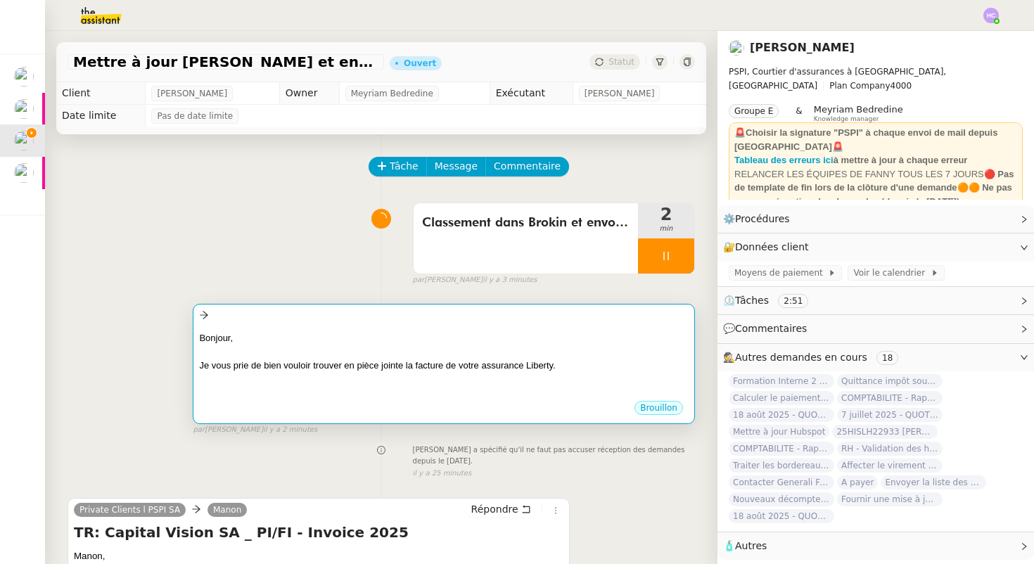
click at [398, 343] on div "Bonjour," at bounding box center [444, 338] width 490 height 14
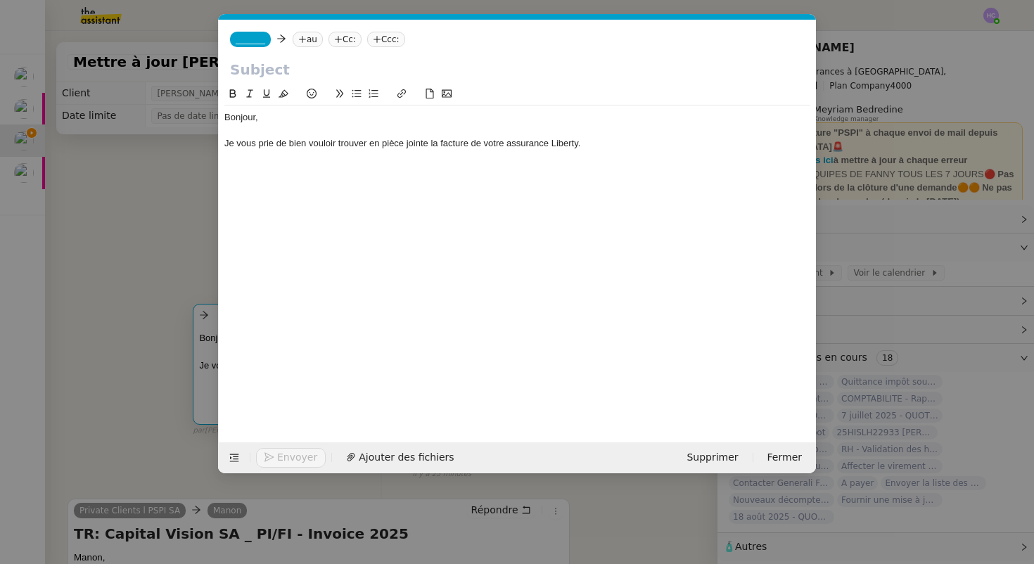
scroll to position [0, 30]
click at [283, 108] on div "Bonjour, Je vous prie de bien vouloir trouver en pièce jointe la facture de vot…" at bounding box center [517, 137] width 586 height 63
click at [272, 132] on div at bounding box center [517, 130] width 586 height 13
click at [596, 148] on div "Je vous prie de bien vouloir trouver en pièce jointe la facture de votre assura…" at bounding box center [517, 143] width 586 height 13
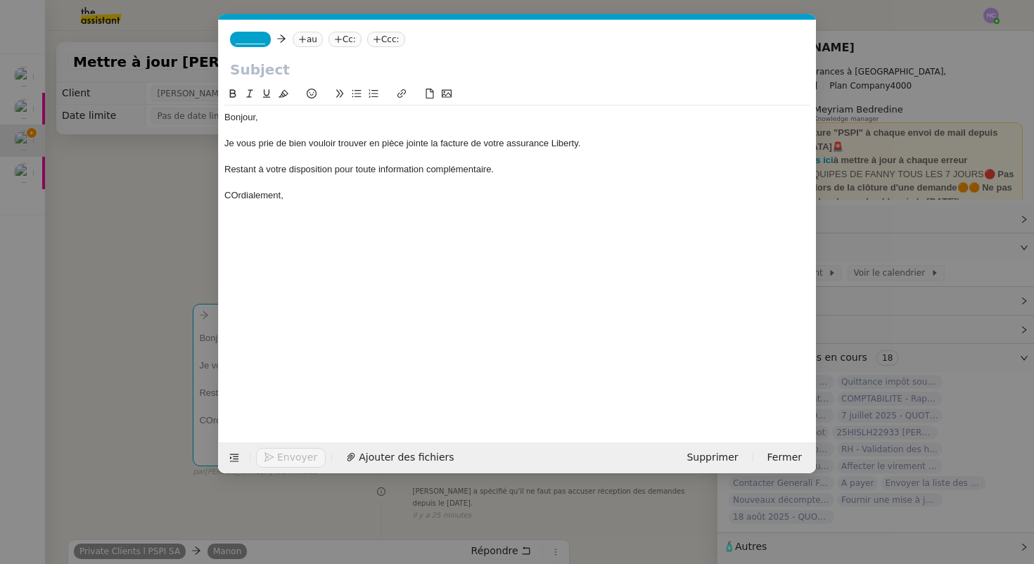
click at [233, 198] on div "COrdialement," at bounding box center [517, 195] width 586 height 13
click at [296, 196] on div "Cordialement," at bounding box center [517, 195] width 586 height 13
click at [268, 122] on div "Bonjour," at bounding box center [517, 117] width 586 height 13
click at [366, 455] on span "Ajouter des fichiers" at bounding box center [406, 457] width 95 height 16
click at [278, 122] on div "Bonjour," at bounding box center [517, 117] width 586 height 13
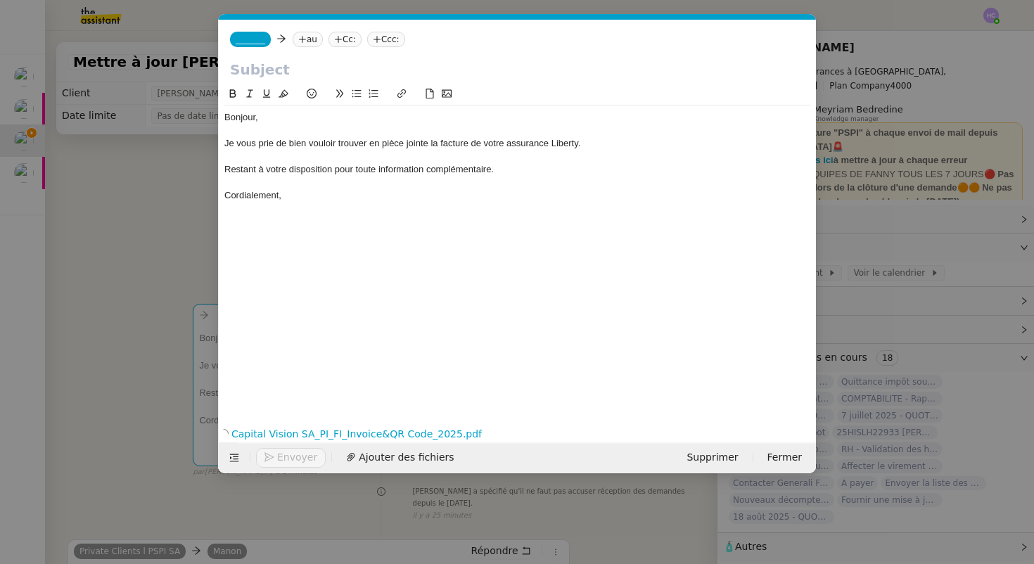
click at [270, 70] on input "text" at bounding box center [517, 69] width 575 height 21
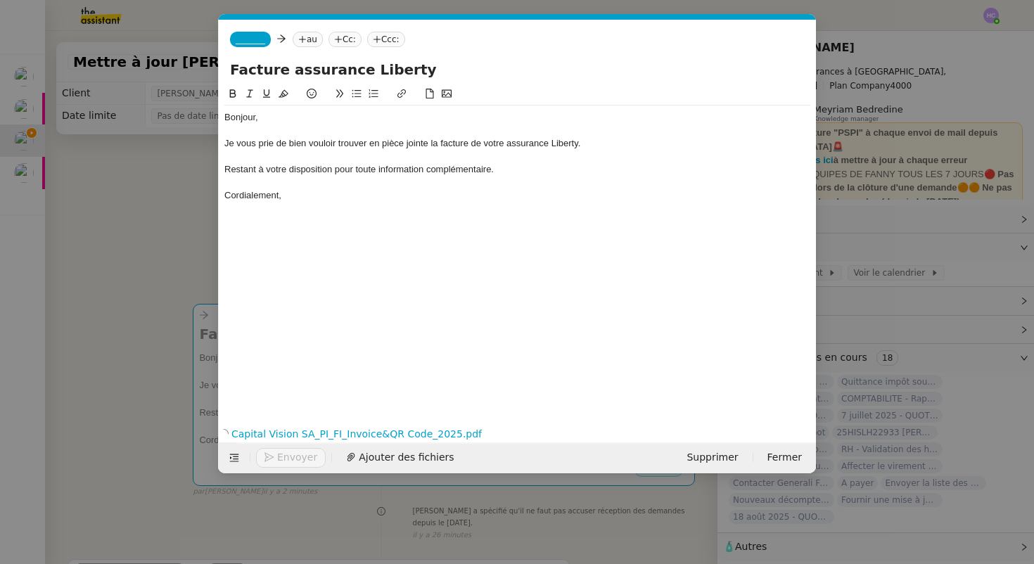
type input "Facture assurance Liberty"
click at [261, 39] on span "_______" at bounding box center [251, 39] width 30 height 10
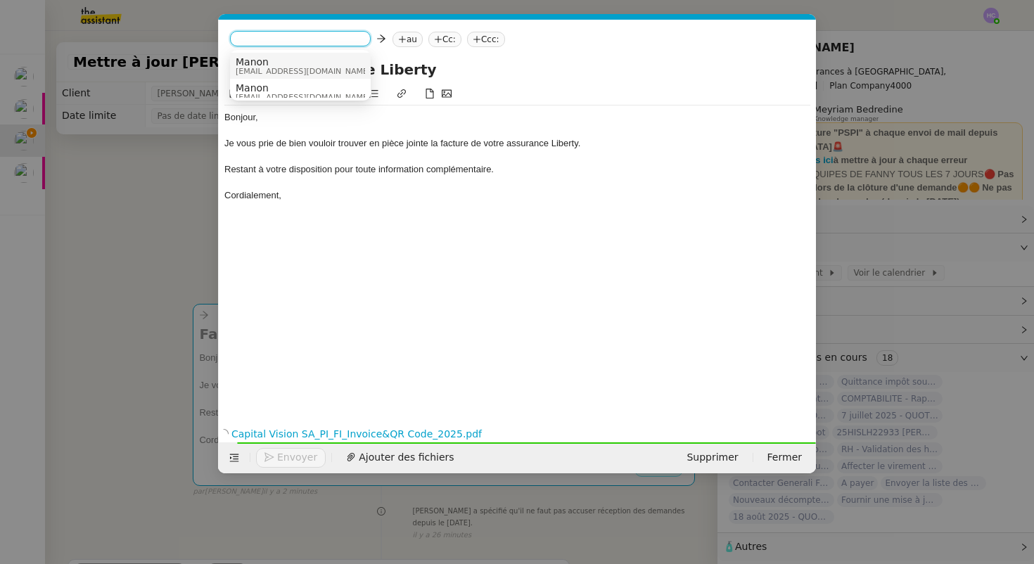
click at [260, 64] on span "Manon" at bounding box center [303, 61] width 135 height 11
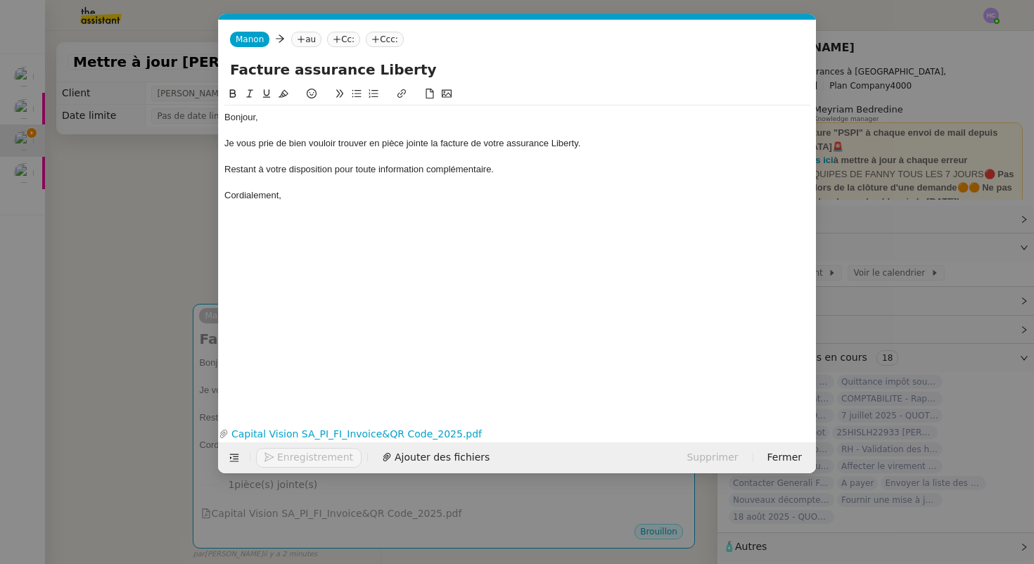
click at [347, 38] on nz-tag "Cc:" at bounding box center [343, 39] width 33 height 15
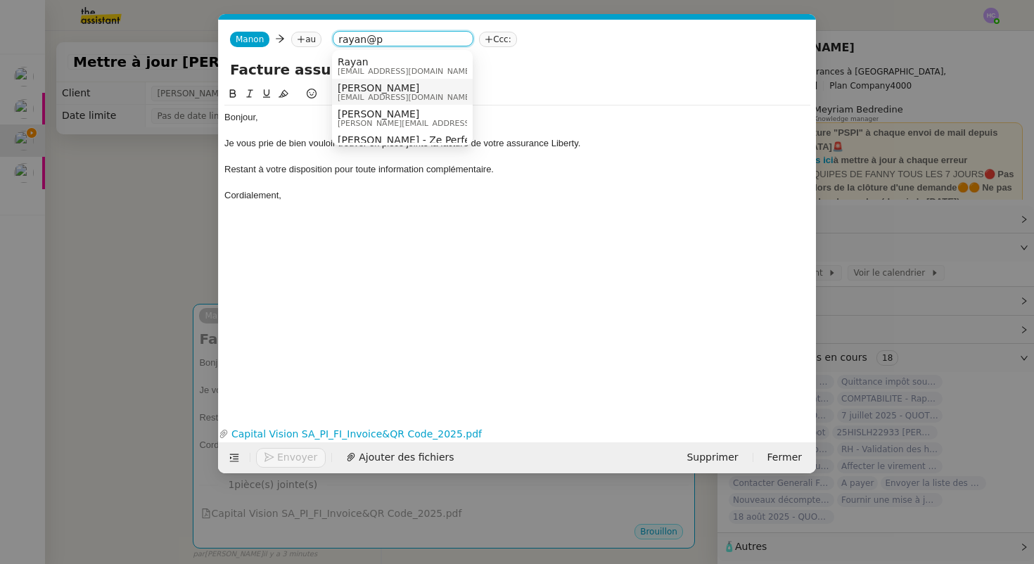
type input "rayan@p"
click at [160, 255] on nz-modal-container "Service TA - VOYAGE - PROPOSITION GLOBALE A utiliser dans le cadre de propositi…" at bounding box center [517, 282] width 1034 height 564
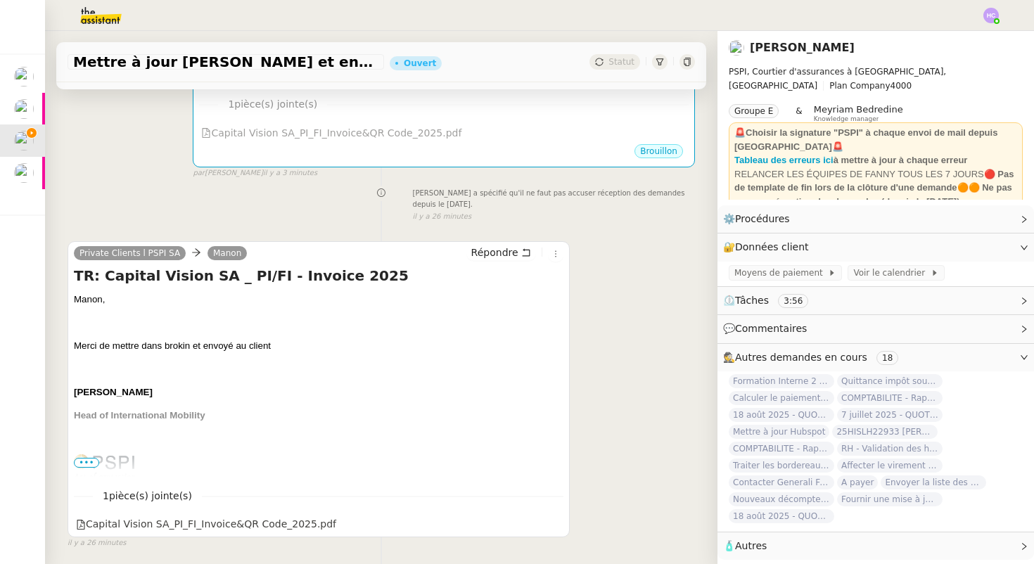
scroll to position [419, 0]
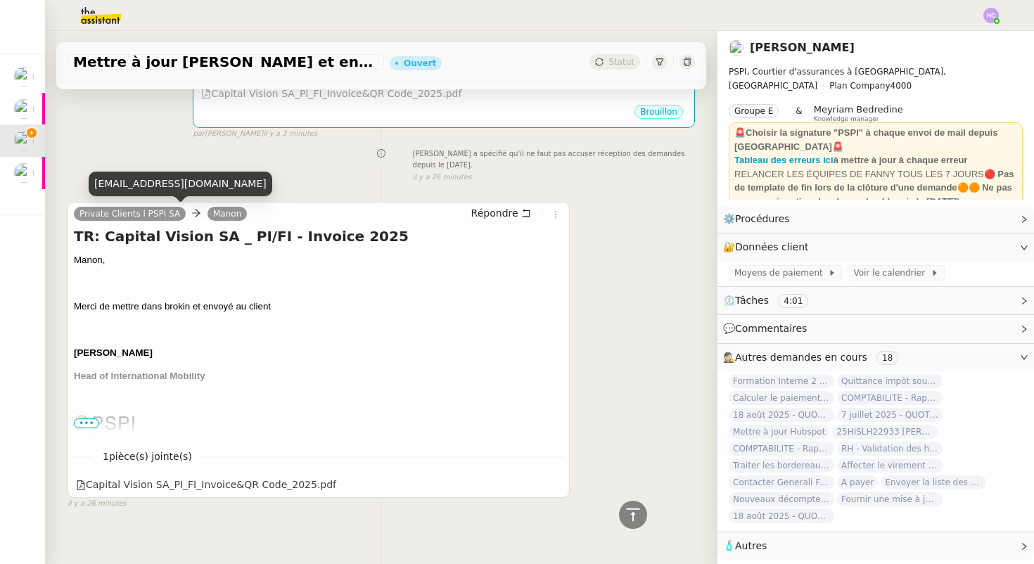
click at [125, 219] on link "Private Clients l PSPI SA" at bounding box center [130, 213] width 112 height 13
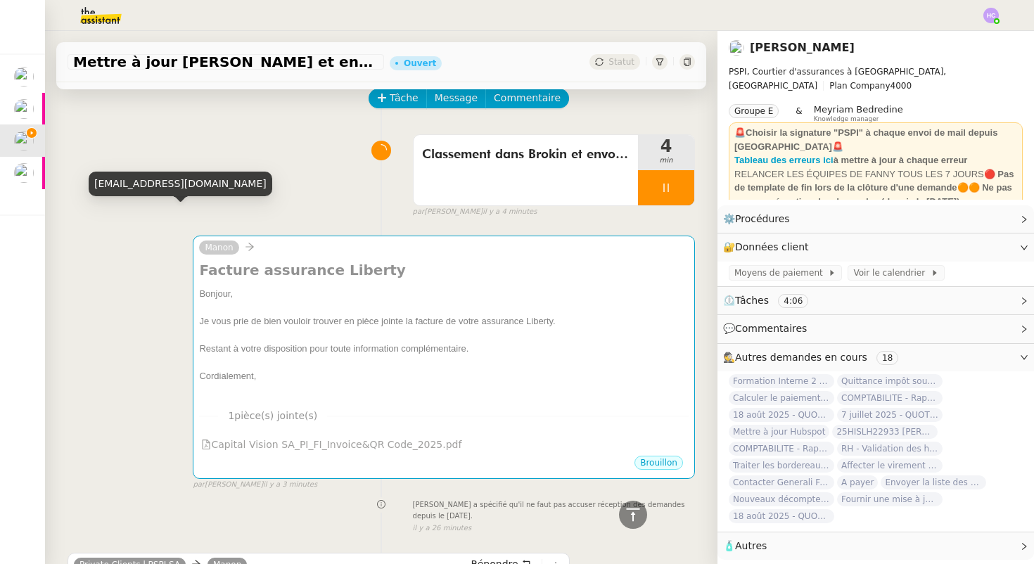
scroll to position [0, 0]
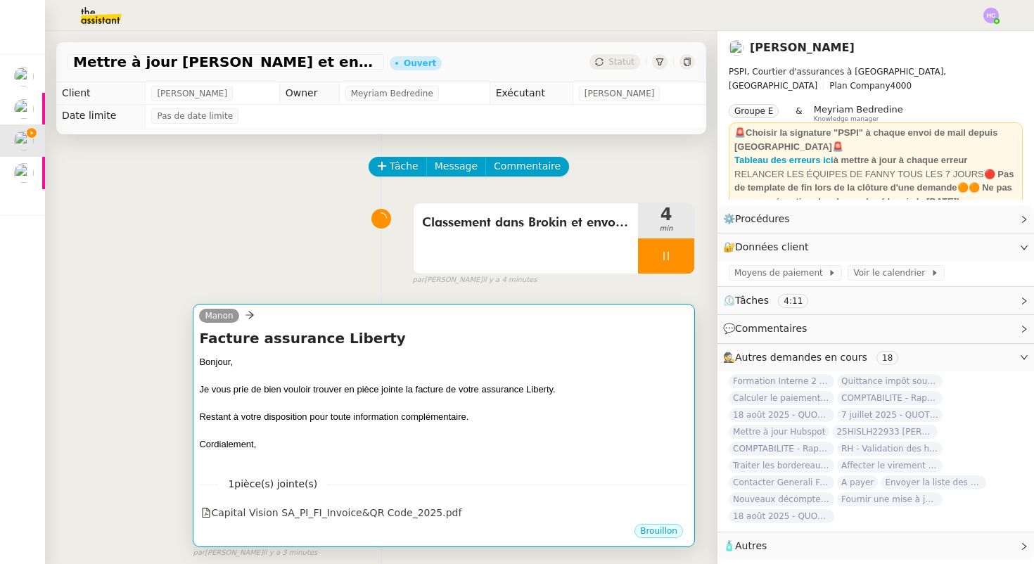
click at [388, 348] on div "Facture assurance Liberty Bonjour, Je vous prie de bien vouloir trouver en pièc…" at bounding box center [444, 396] width 490 height 136
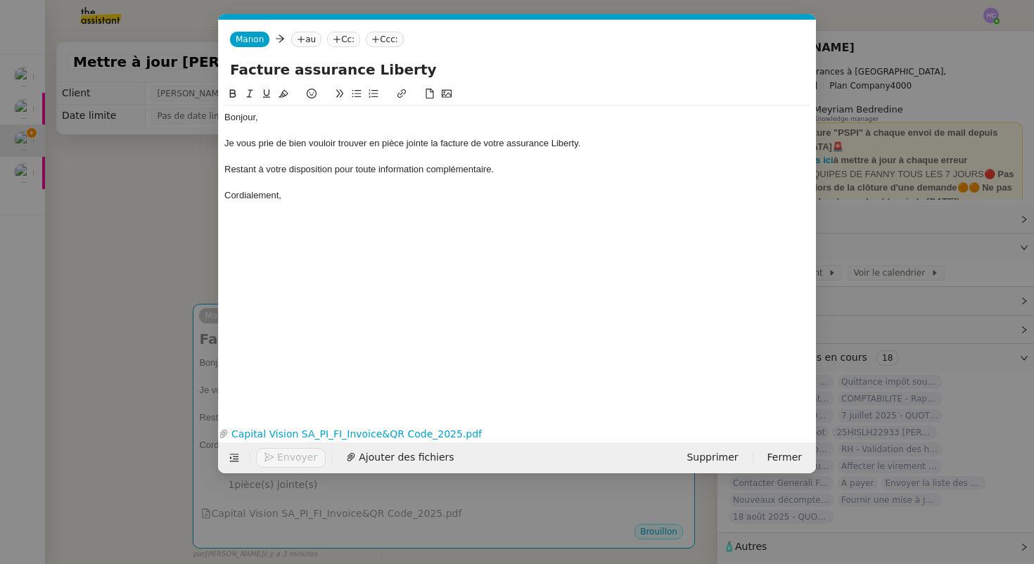
scroll to position [0, 30]
click at [307, 34] on nz-tag "au" at bounding box center [306, 39] width 30 height 15
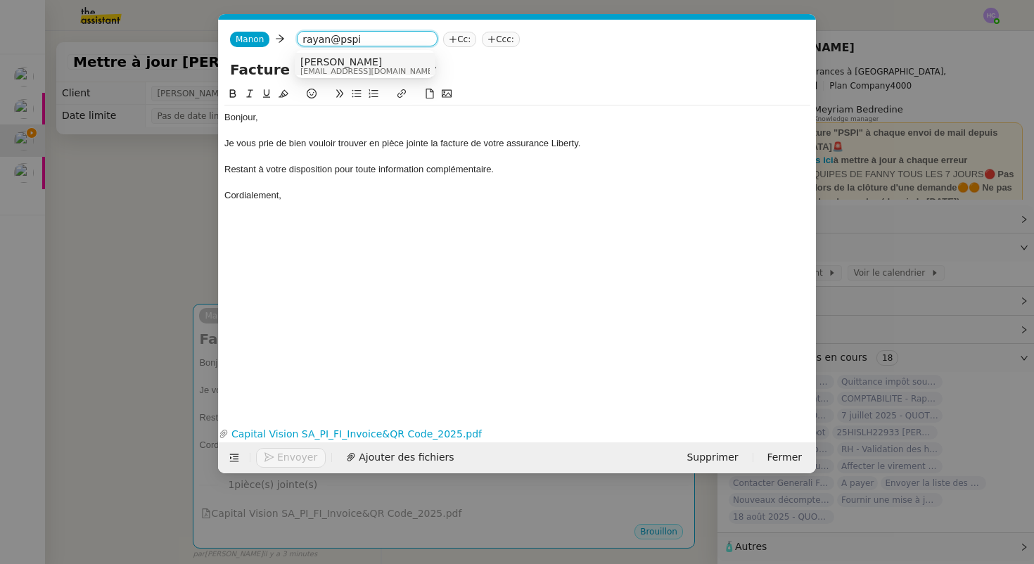
type input "rayan@pspi"
click at [356, 63] on div "[PERSON_NAME] [EMAIL_ADDRESS][DOMAIN_NAME]" at bounding box center [373, 65] width 146 height 19
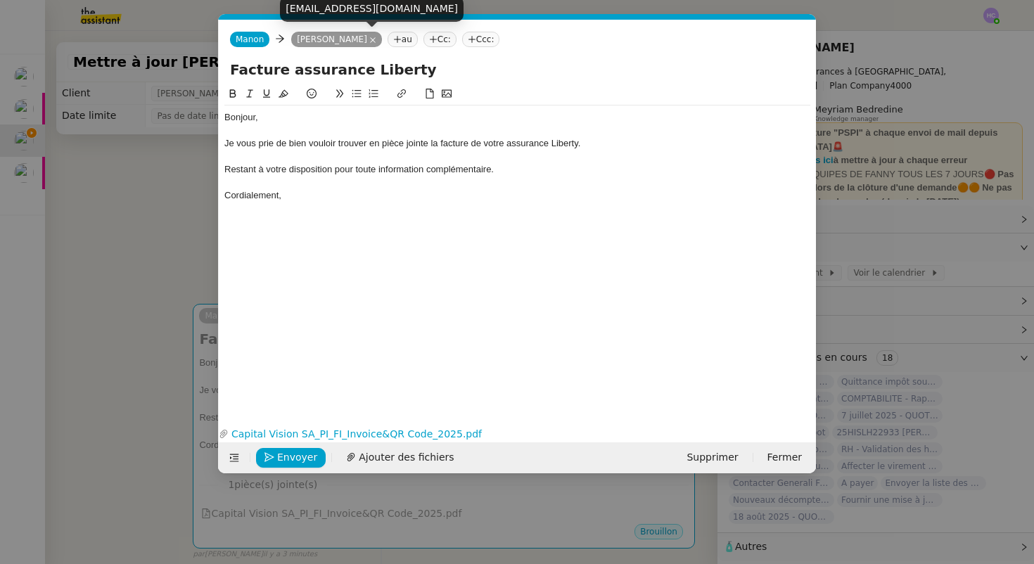
click at [369, 40] on icon at bounding box center [372, 40] width 7 height 7
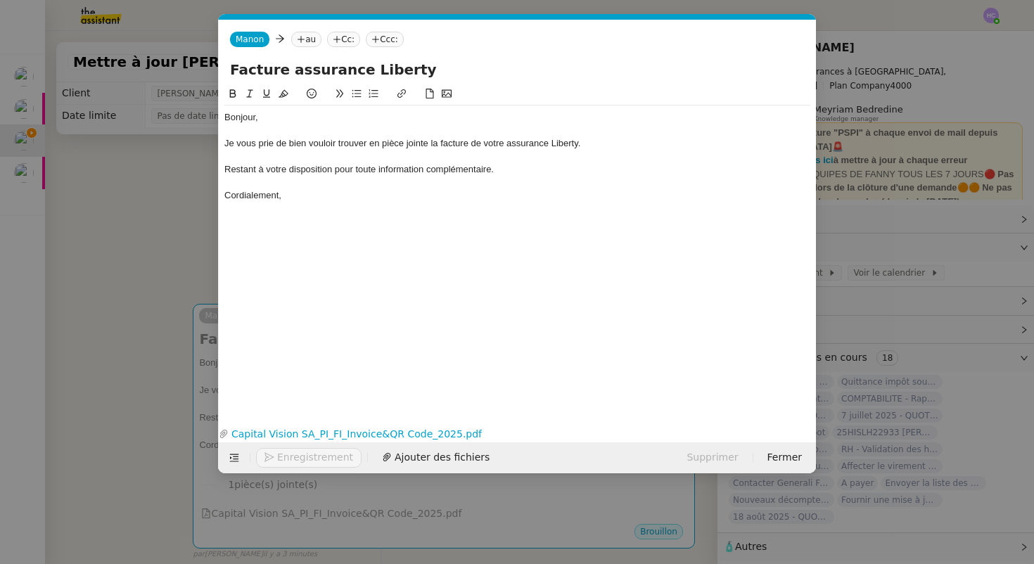
click at [350, 39] on nz-tag "Cc:" at bounding box center [343, 39] width 33 height 15
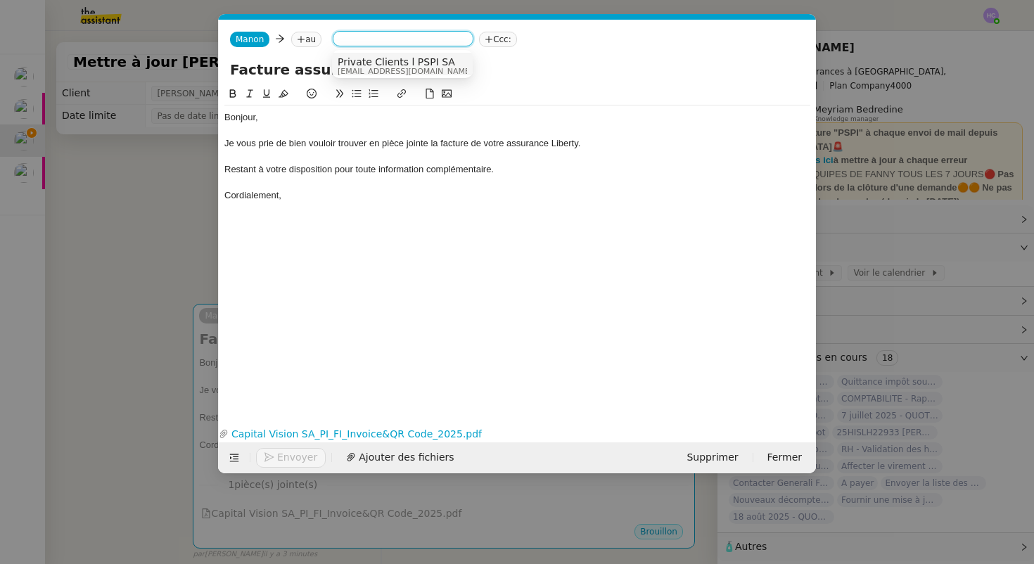
click at [350, 39] on input at bounding box center [402, 40] width 129 height 14
type input "r"
type input "client"
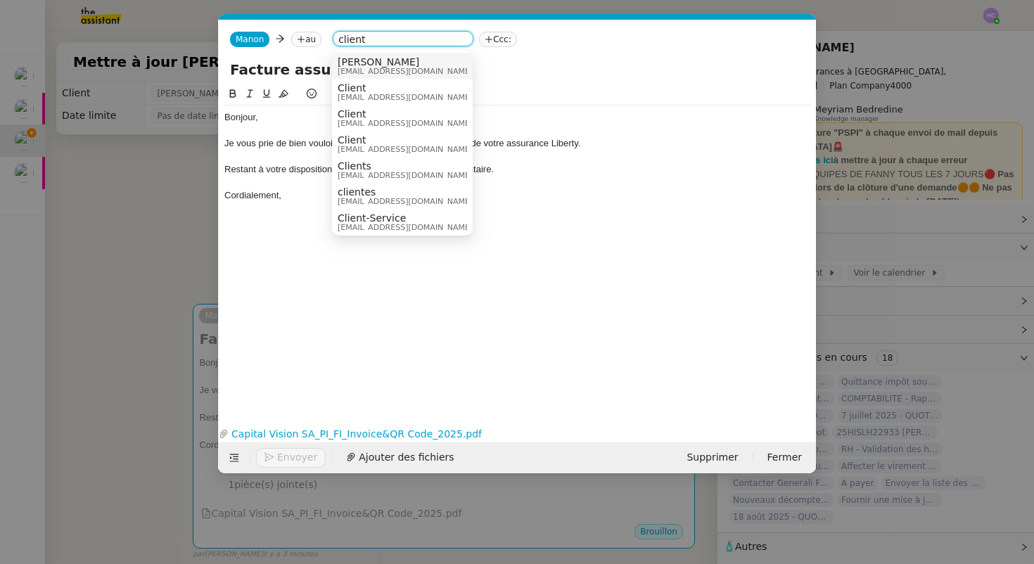
drag, startPoint x: 381, startPoint y: 41, endPoint x: 305, endPoint y: 40, distance: 76.0
click at [305, 40] on div "[PERSON_NAME] au client Ccc:" at bounding box center [517, 39] width 597 height 39
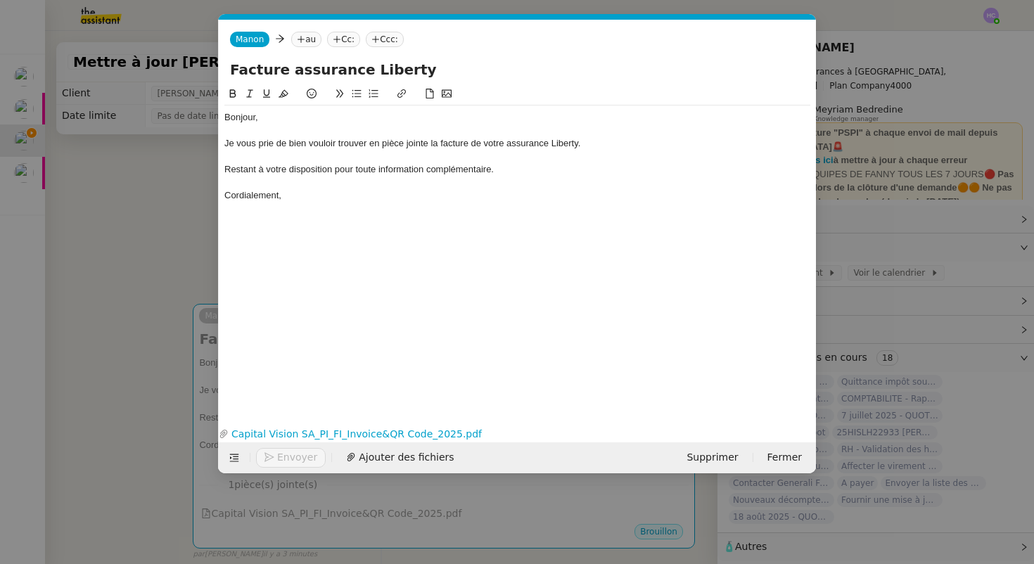
click at [344, 39] on nz-tag "Cc:" at bounding box center [343, 39] width 33 height 15
click at [369, 61] on span "Private Clients l PSPI SA" at bounding box center [405, 61] width 135 height 11
click at [167, 196] on nz-modal-container "Service TA - VOYAGE - PROPOSITION GLOBALE A utiliser dans le cadre de propositi…" at bounding box center [517, 282] width 1034 height 564
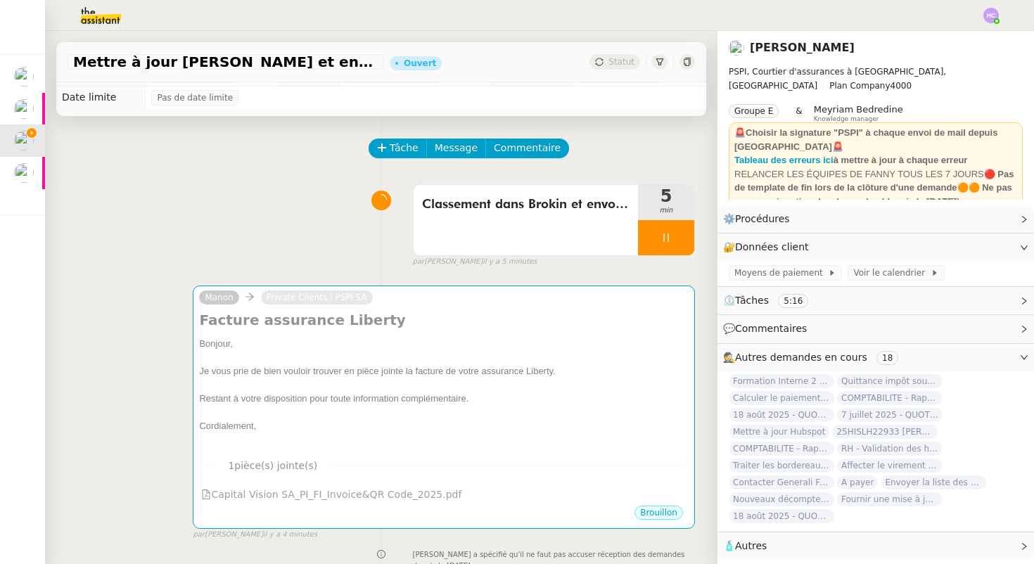
scroll to position [0, 0]
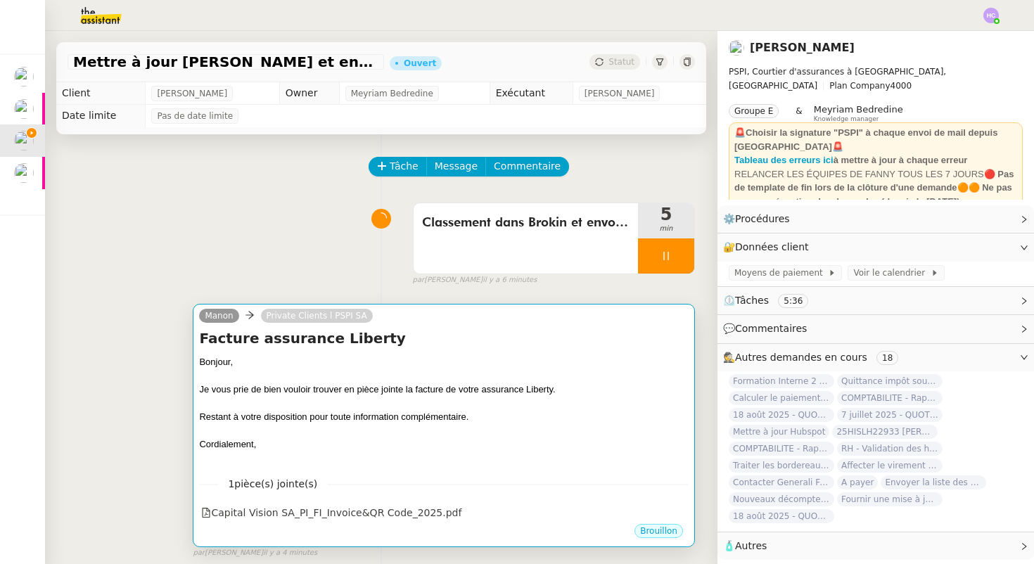
click at [309, 355] on div "Bonjour," at bounding box center [444, 362] width 490 height 14
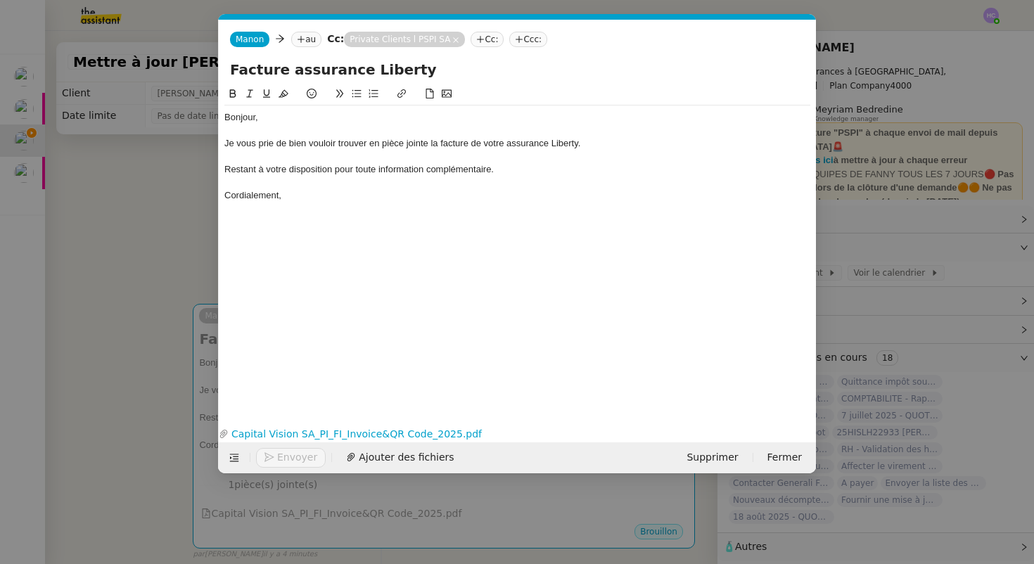
scroll to position [0, 30]
click at [300, 39] on icon at bounding box center [301, 39] width 7 height 1
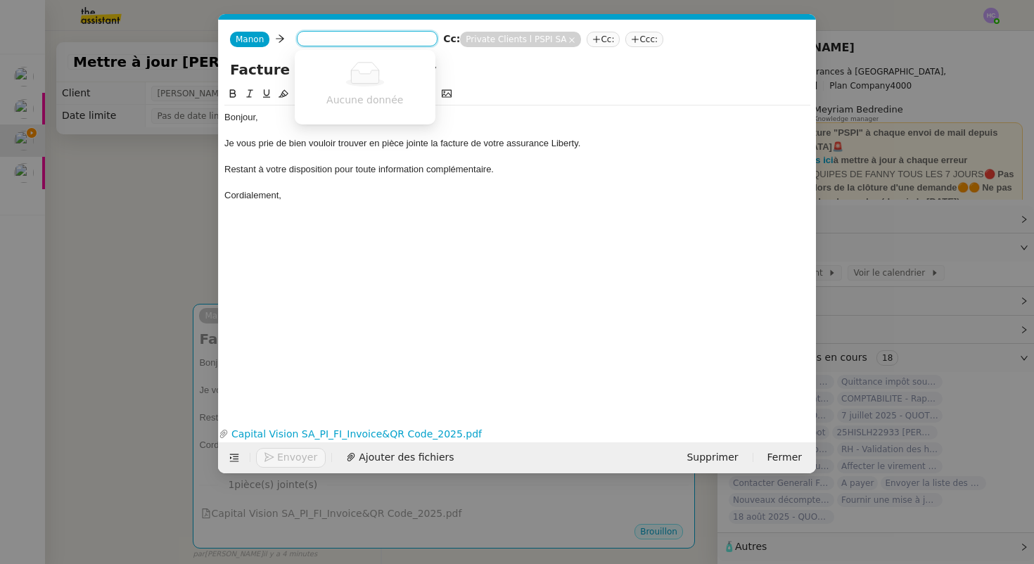
paste input "[PERSON_NAME][EMAIL_ADDRESS][DOMAIN_NAME]"
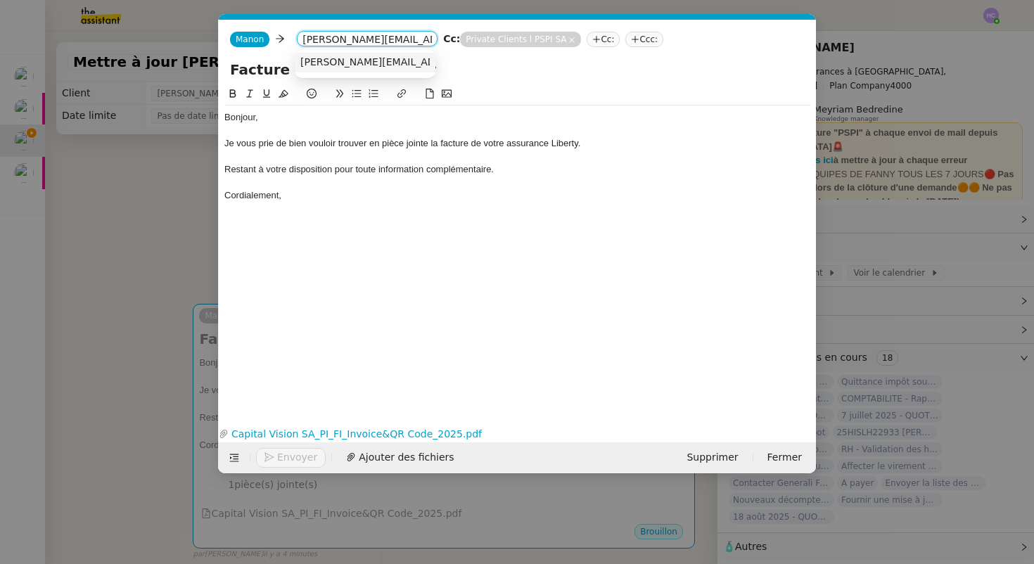
type input "[PERSON_NAME][EMAIL_ADDRESS][DOMAIN_NAME]"
click at [410, 60] on span "[PERSON_NAME][EMAIL_ADDRESS][DOMAIN_NAME]" at bounding box center [427, 61] width 254 height 11
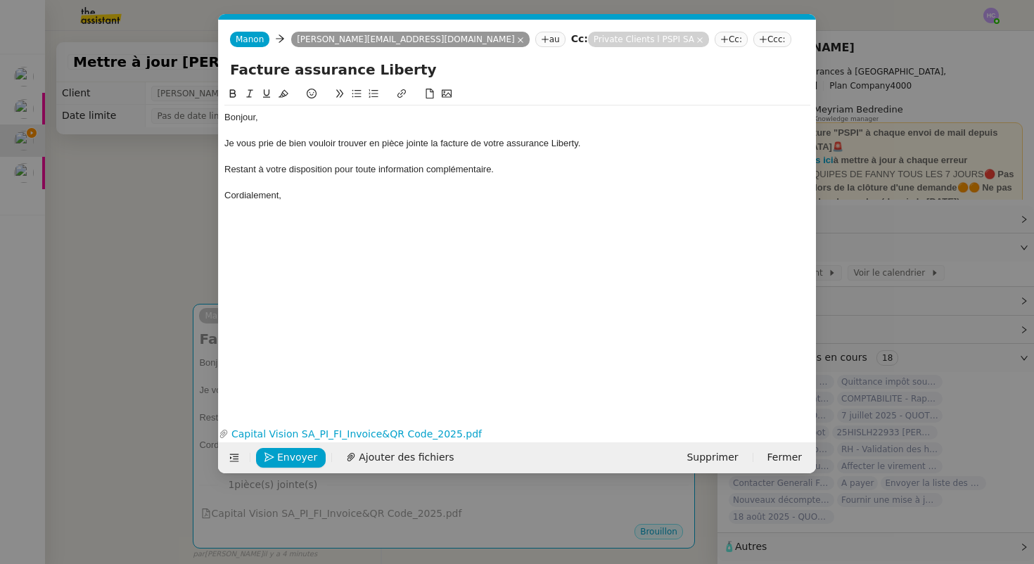
click at [295, 122] on div "Bonjour," at bounding box center [517, 117] width 586 height 13
click at [603, 143] on div "Je vous prie de bien vouloir trouver en pièce jointe la facture de votre assura…" at bounding box center [517, 143] width 586 height 13
click at [312, 200] on div "Cordialement," at bounding box center [517, 195] width 586 height 13
click at [227, 195] on div "Cordialement," at bounding box center [517, 195] width 586 height 13
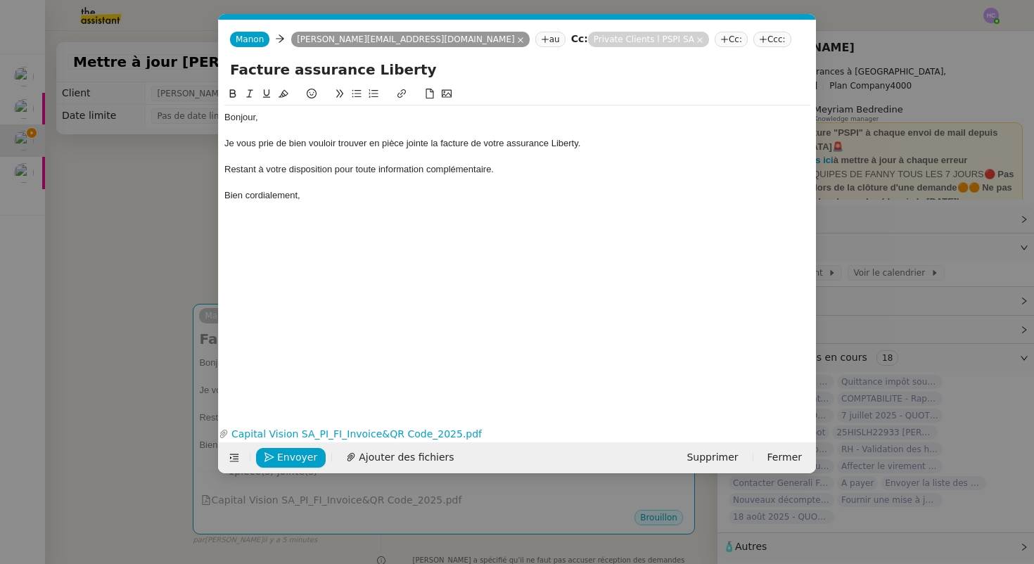
click at [314, 193] on div "Bien cordialement," at bounding box center [517, 195] width 586 height 13
click at [283, 459] on span "Envoyer" at bounding box center [297, 457] width 40 height 16
click at [286, 456] on span "Confirmer l'envoi" at bounding box center [319, 457] width 84 height 16
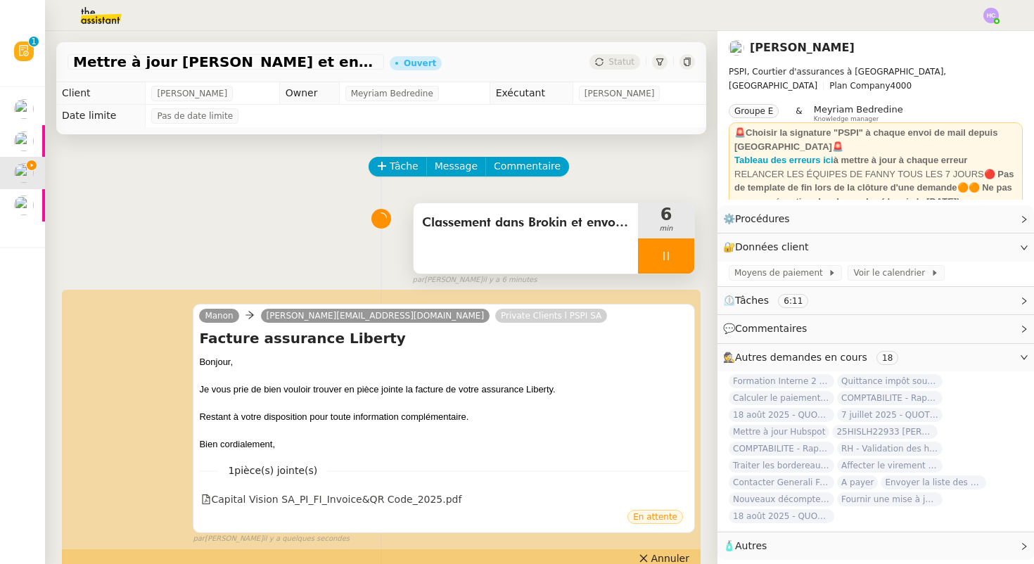
click at [666, 258] on icon at bounding box center [665, 255] width 11 height 11
click at [673, 257] on button at bounding box center [680, 255] width 28 height 35
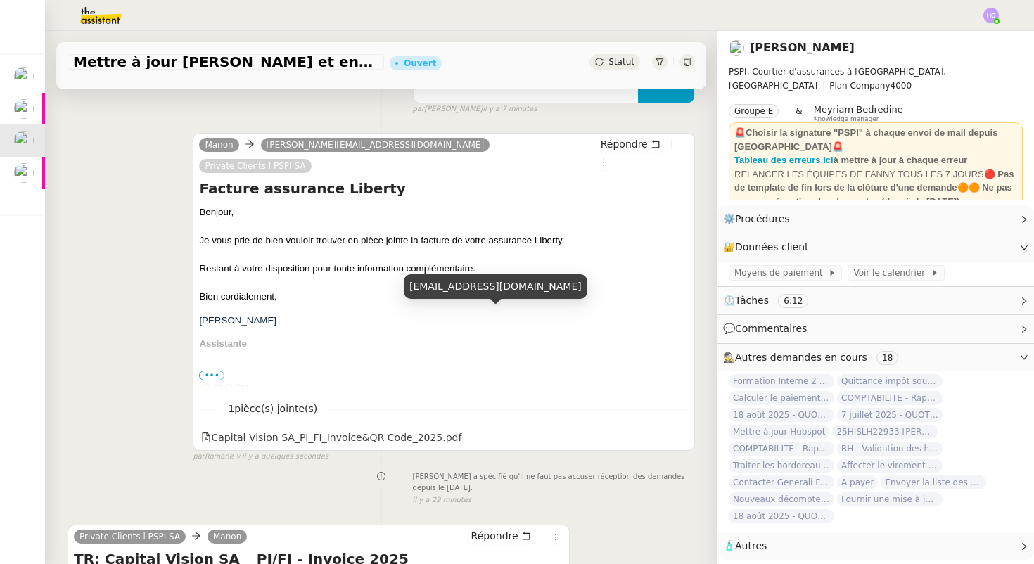
scroll to position [289, 0]
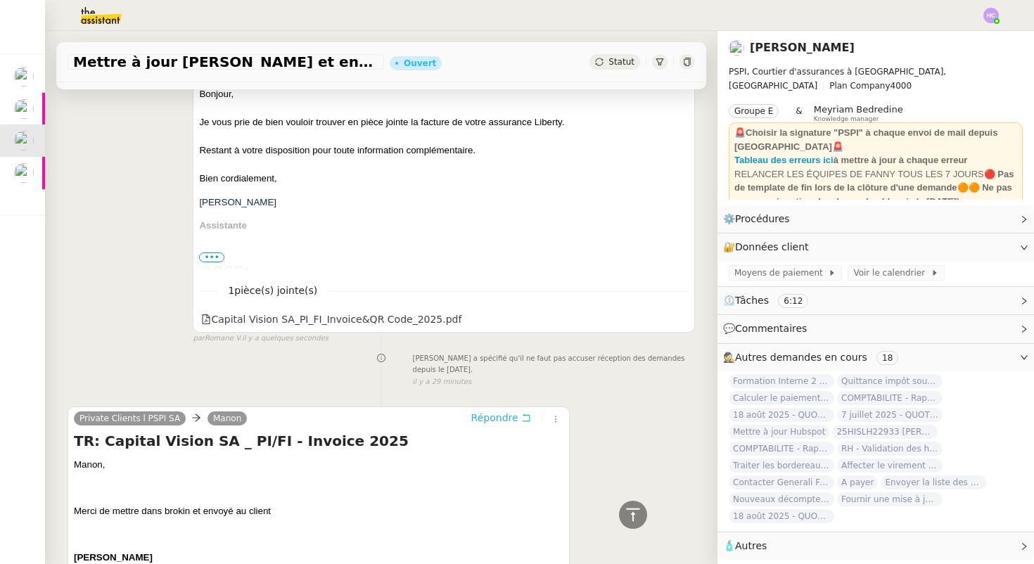
click at [495, 411] on span "Répondre" at bounding box center [494, 418] width 47 height 14
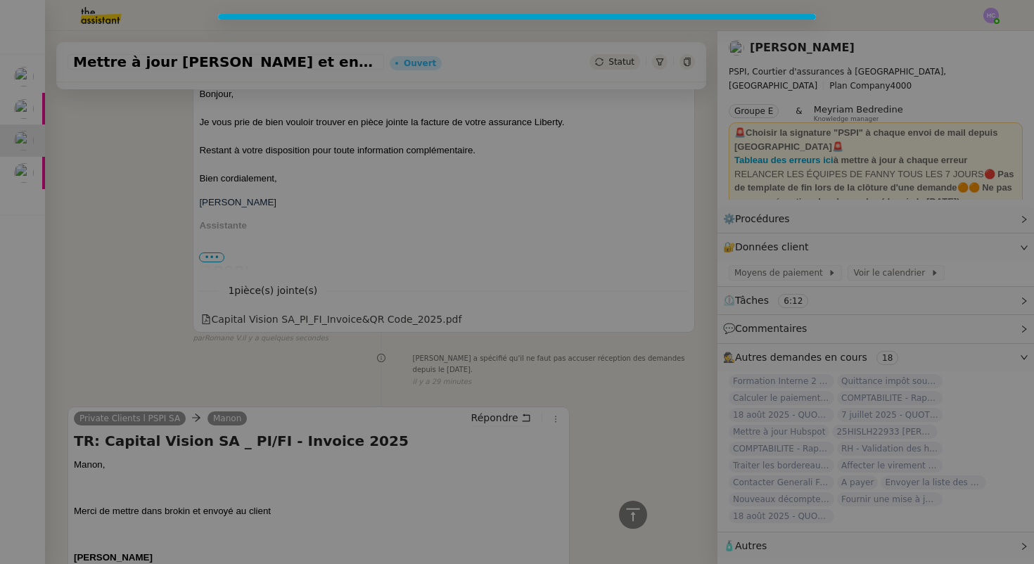
scroll to position [396, 0]
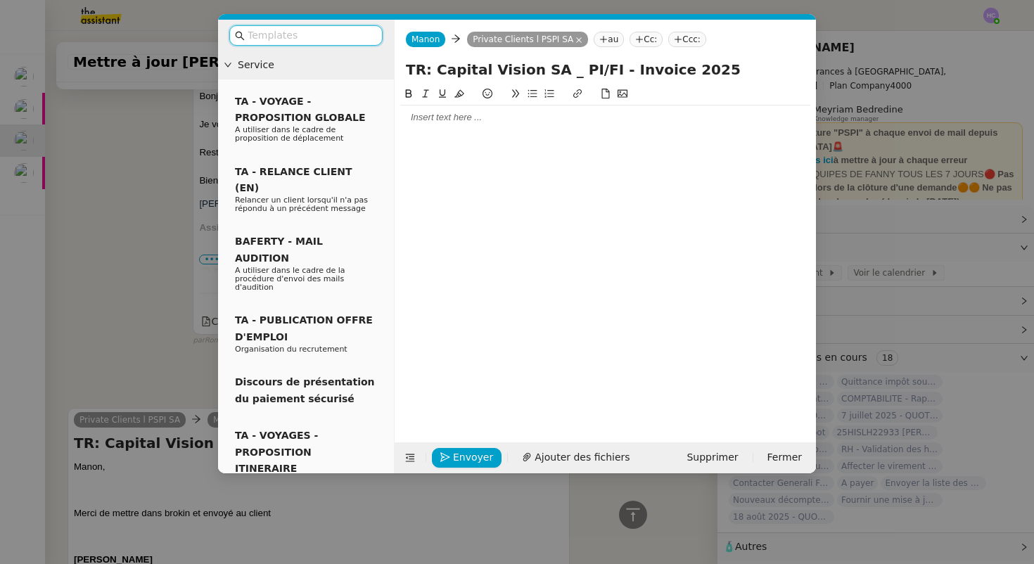
click at [421, 117] on div at bounding box center [605, 117] width 410 height 13
click at [411, 141] on div "COmme vous" at bounding box center [605, 143] width 410 height 13
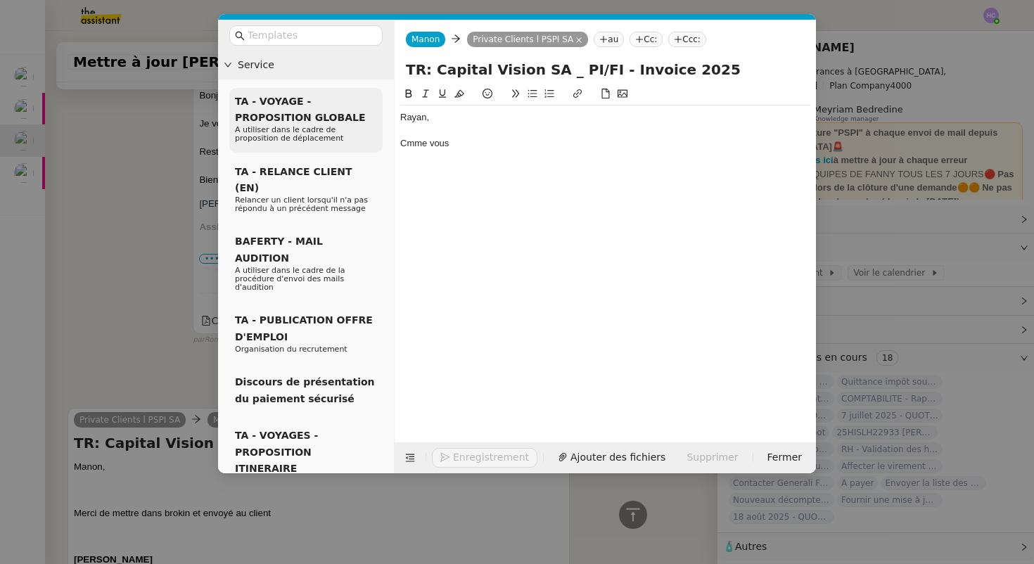
drag, startPoint x: 454, startPoint y: 141, endPoint x: 379, endPoint y: 141, distance: 75.3
click at [379, 141] on nz-layout "Service TA - VOYAGE - PROPOSITION GLOBALE A utiliser dans le cadre de propositi…" at bounding box center [517, 247] width 598 height 454
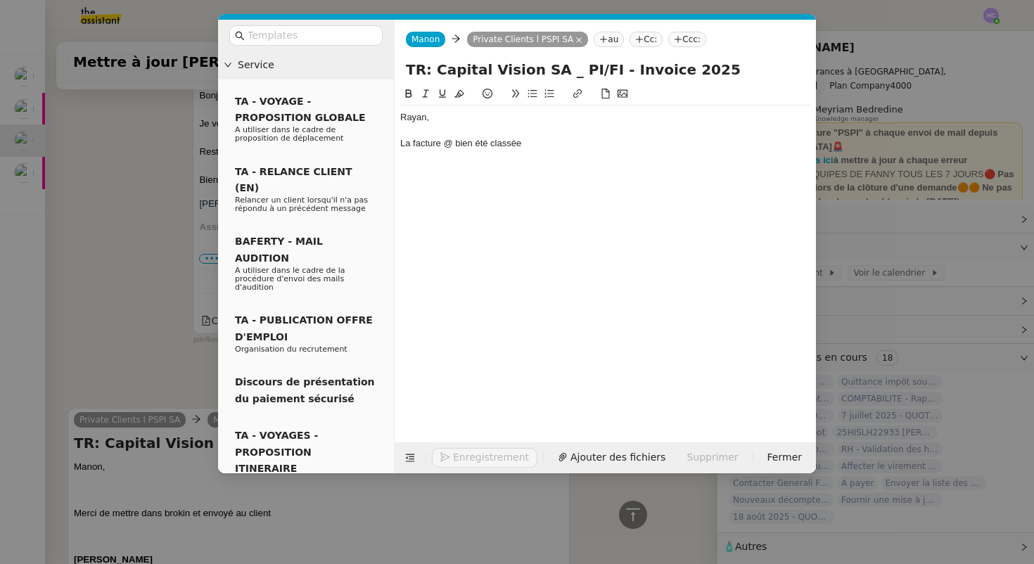
click at [449, 140] on div "La facture @ bien été classée" at bounding box center [605, 143] width 410 height 13
click at [543, 144] on div "La facture a bien été classée" at bounding box center [605, 143] width 410 height 13
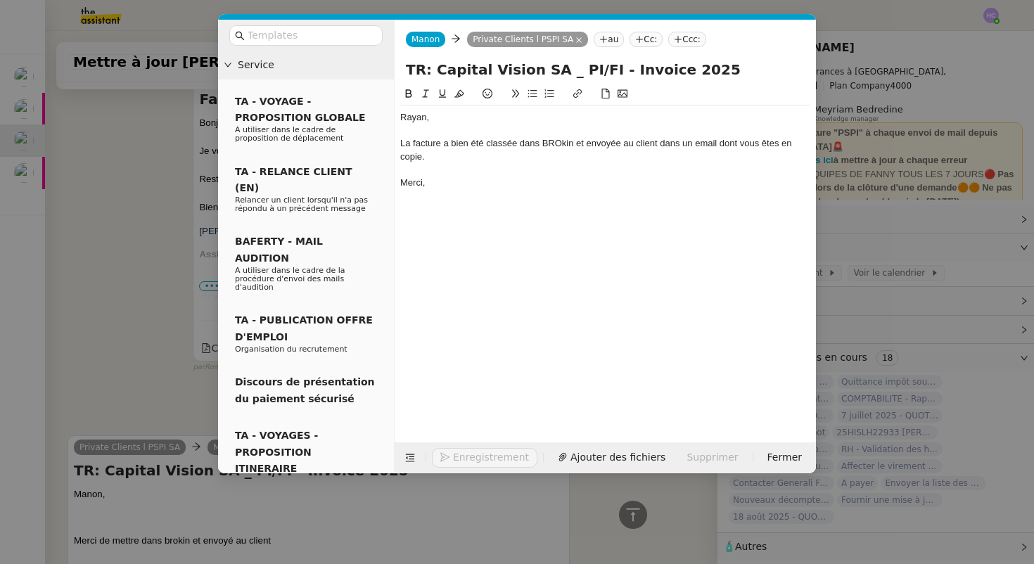
scroll to position [465, 0]
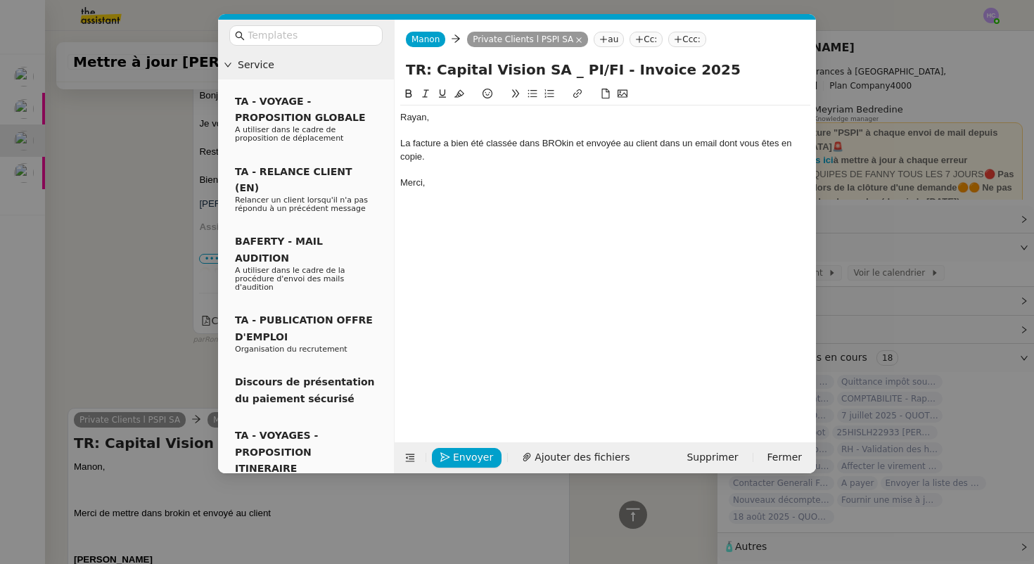
click at [561, 148] on div "La facture a bien été classée dans BROkin et envoyée au client dans un email do…" at bounding box center [605, 150] width 410 height 26
click at [440, 160] on div "La facture a bien été classée dans Brokin et envoyée au client dans un email do…" at bounding box center [605, 150] width 410 height 26
click at [450, 460] on button "Envoyer" at bounding box center [467, 458] width 70 height 20
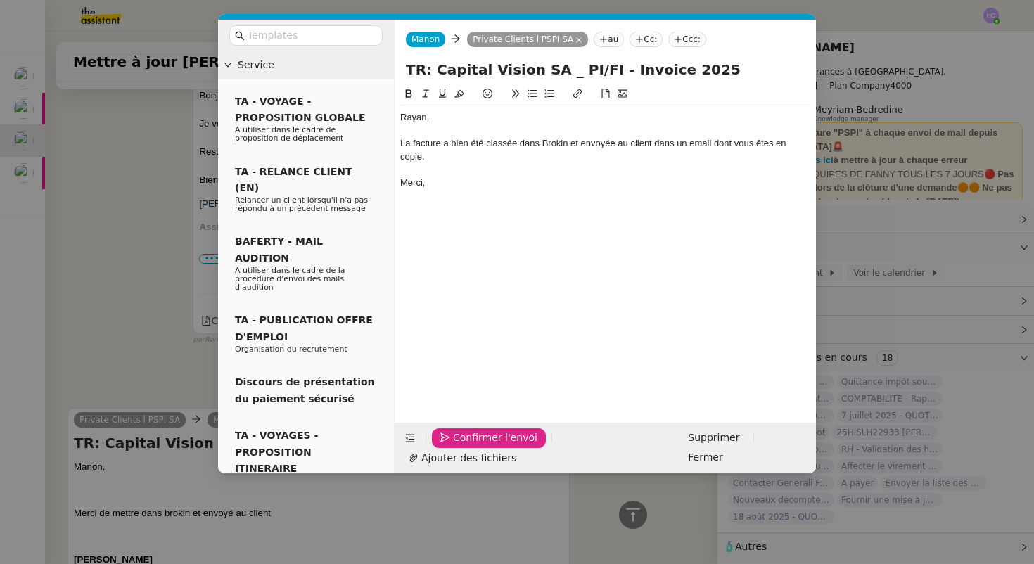
click at [450, 448] on button "Confirmer l'envoi" at bounding box center [489, 438] width 114 height 20
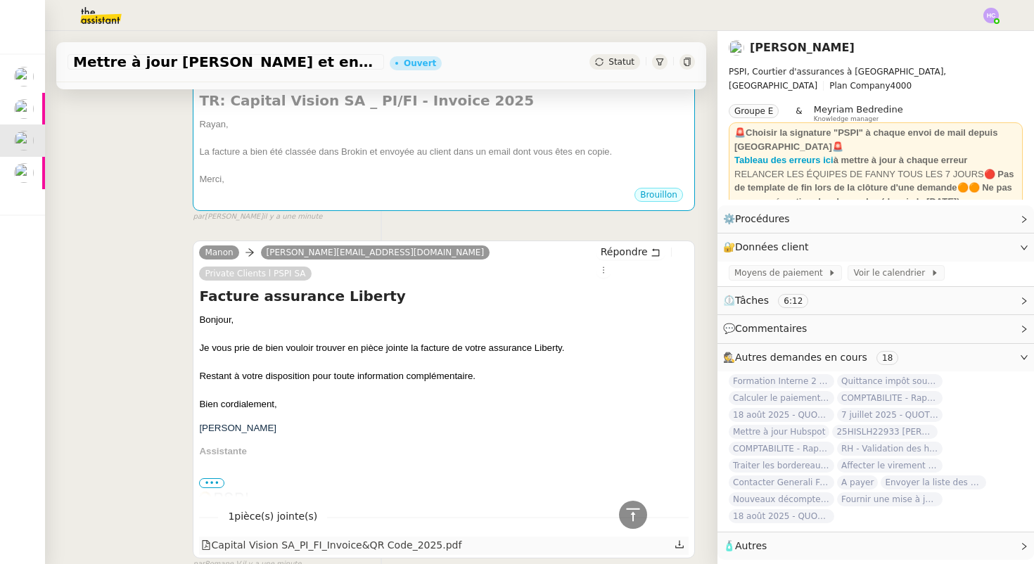
scroll to position [0, 0]
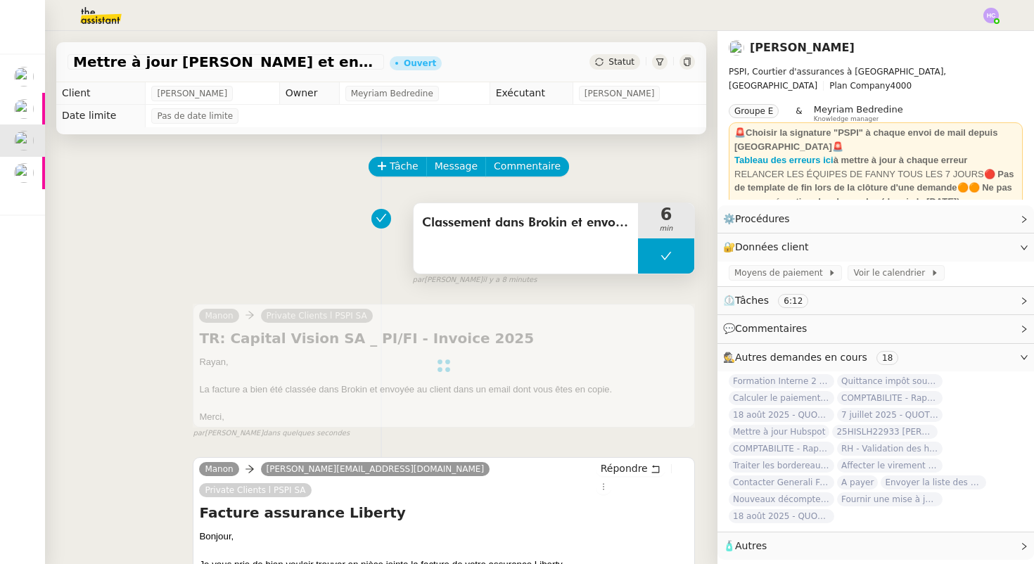
click at [664, 264] on button at bounding box center [666, 255] width 56 height 35
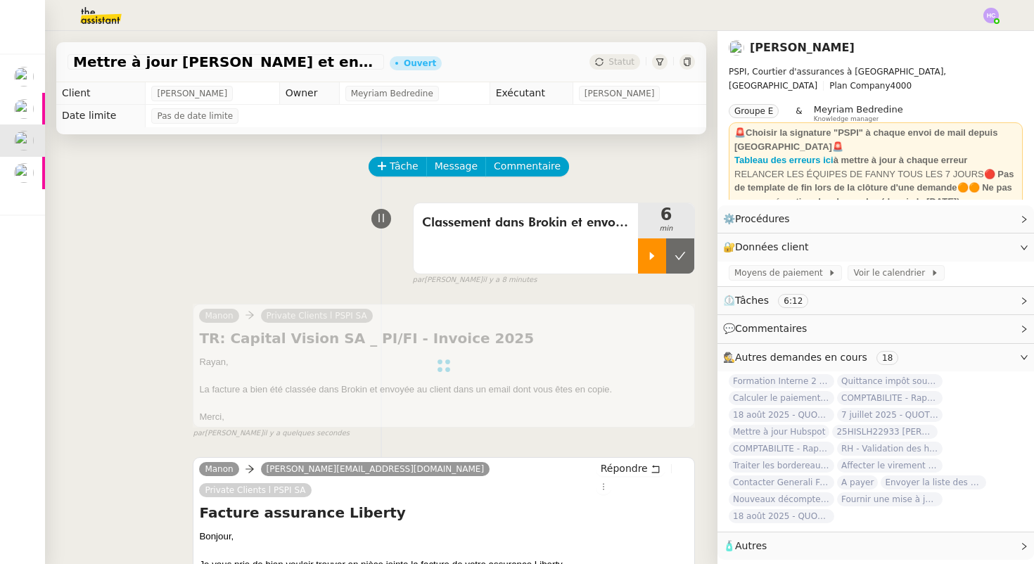
click at [657, 259] on icon at bounding box center [651, 255] width 11 height 11
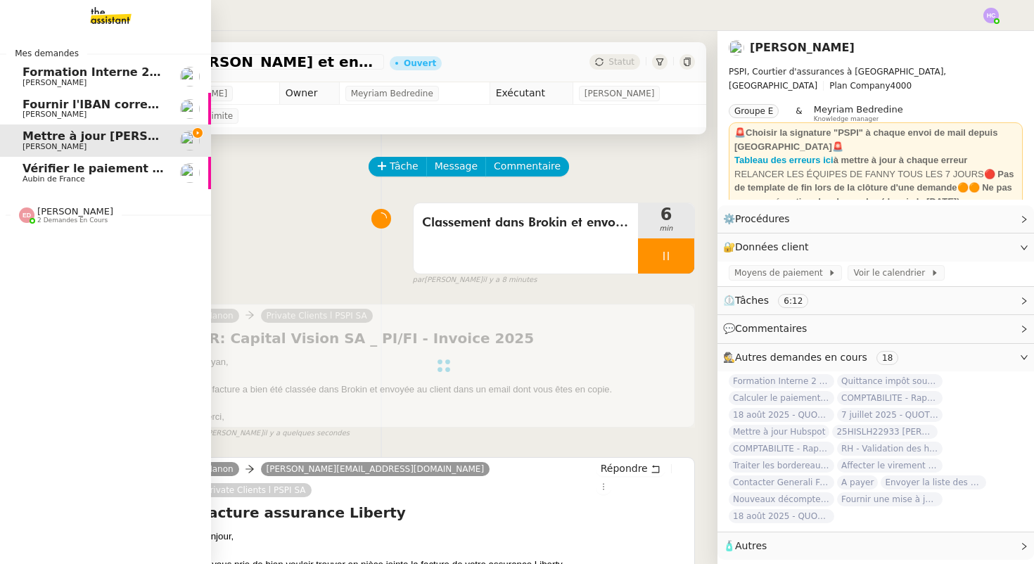
click at [91, 172] on span "Vérifier le paiement Sambouk Properties" at bounding box center [152, 168] width 259 height 13
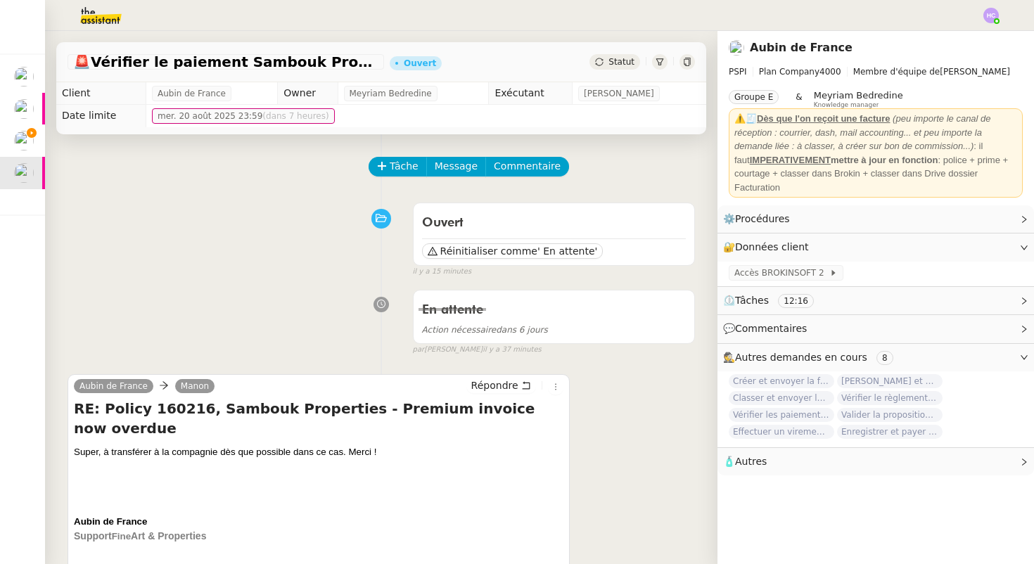
scroll to position [43, 0]
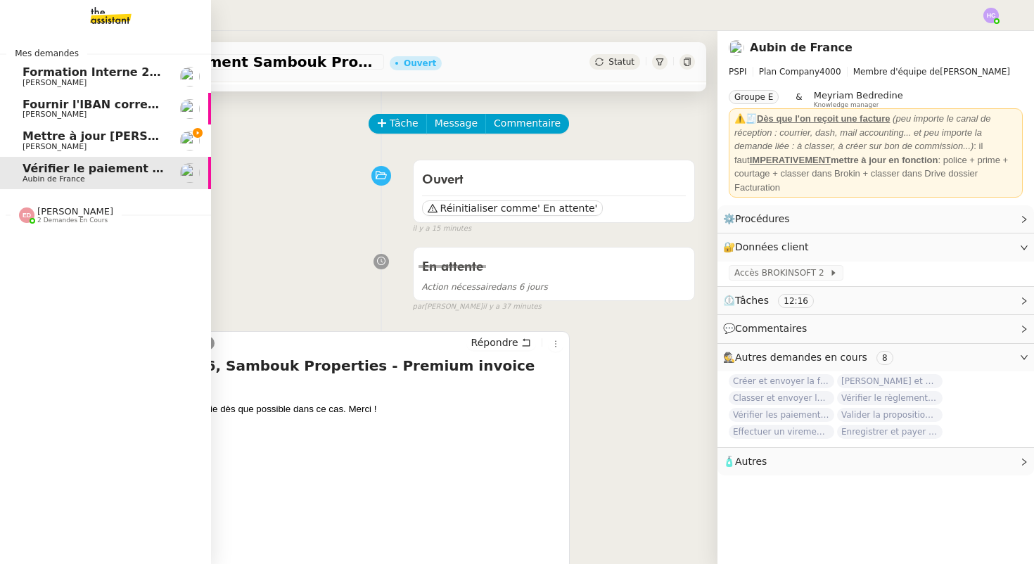
click at [88, 133] on span "Mettre à jour [PERSON_NAME] et envoyer au client" at bounding box center [184, 135] width 323 height 13
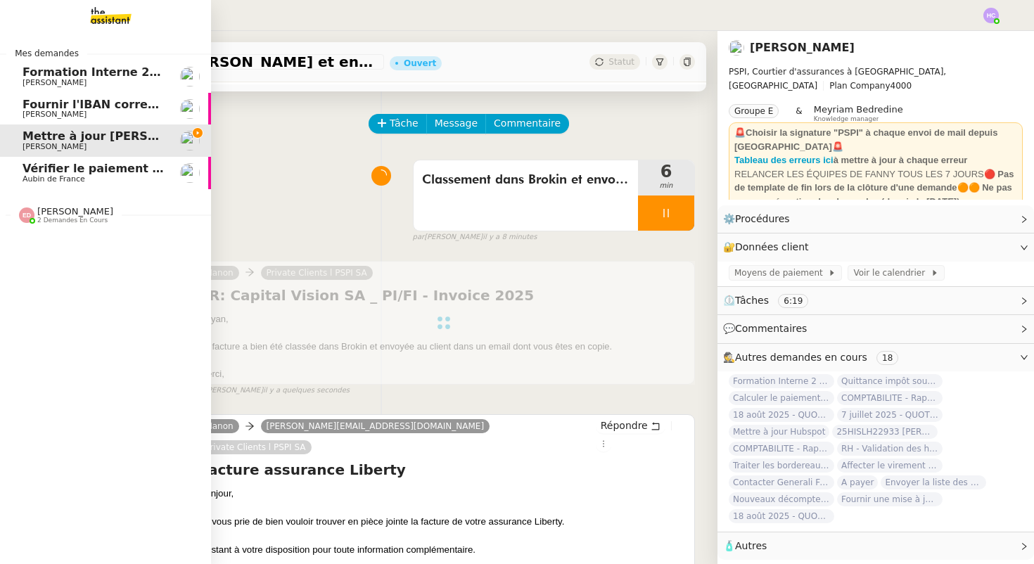
click at [89, 108] on span "Fournir l'IBAN correct à l'assureur" at bounding box center [131, 104] width 216 height 13
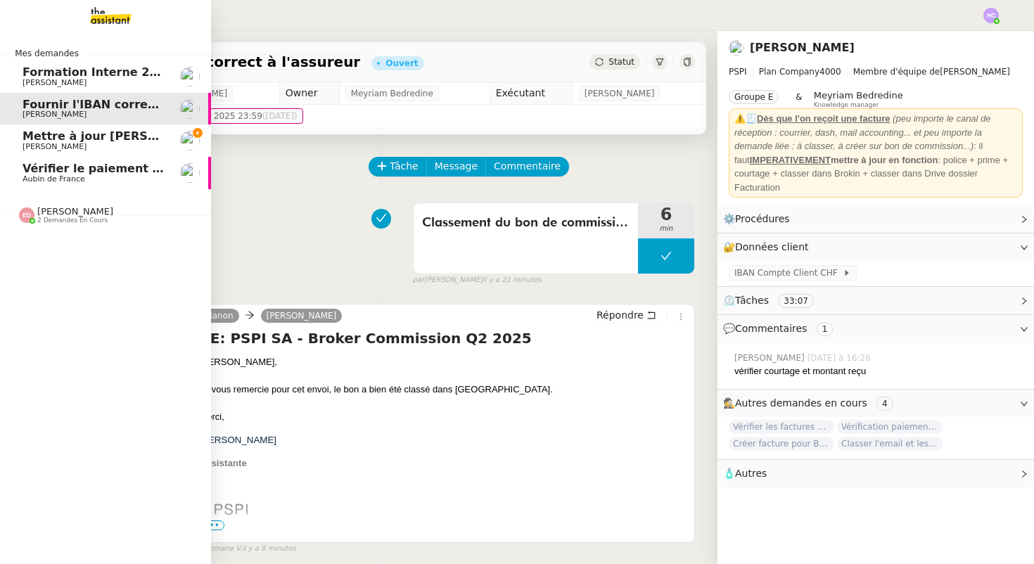
click at [94, 137] on span "Mettre à jour [PERSON_NAME] et envoyer au client" at bounding box center [184, 135] width 323 height 13
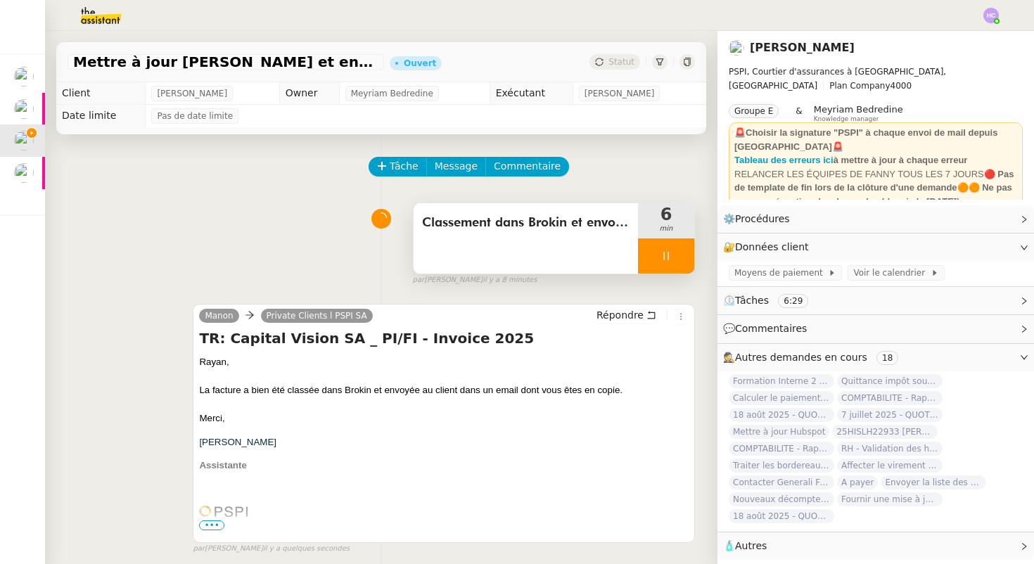
click at [657, 257] on div at bounding box center [666, 255] width 56 height 35
click at [675, 257] on icon at bounding box center [680, 255] width 11 height 11
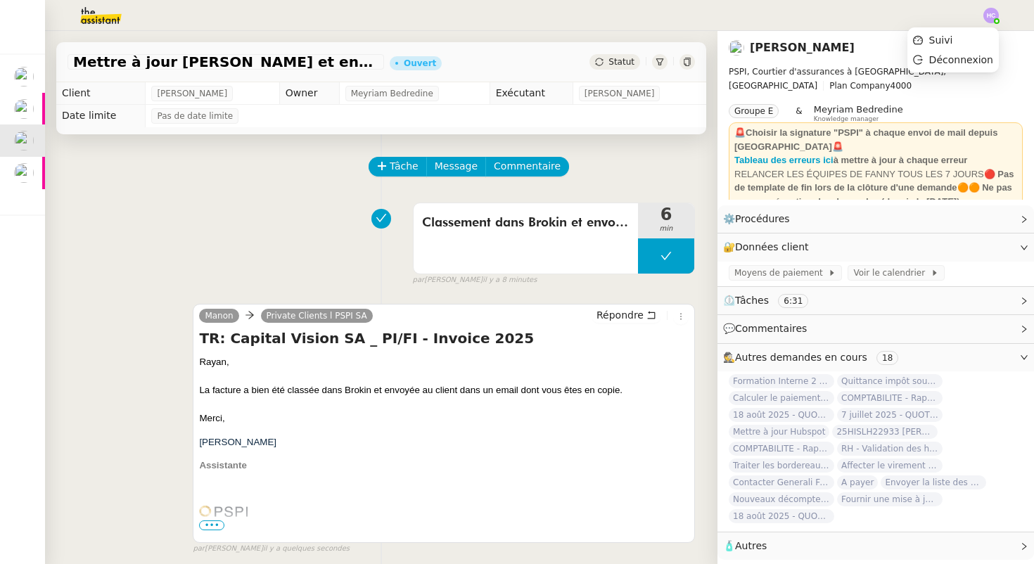
click at [992, 15] on img at bounding box center [990, 15] width 15 height 15
click at [950, 37] on span "Suivi" at bounding box center [941, 39] width 24 height 11
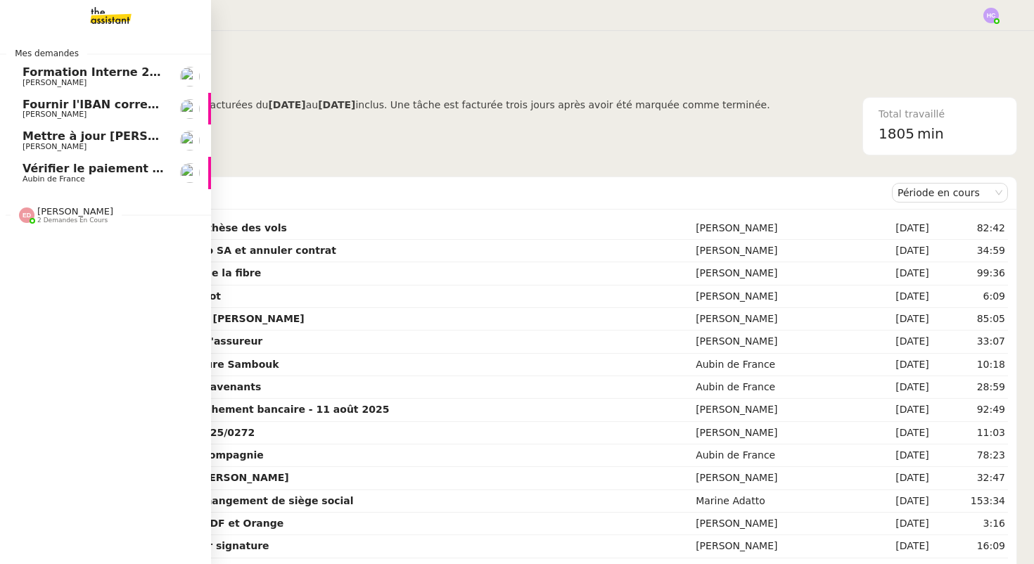
click at [98, 100] on span "Fournir l'IBAN correct à l'assureur" at bounding box center [131, 104] width 216 height 13
